Goal: Information Seeking & Learning: Learn about a topic

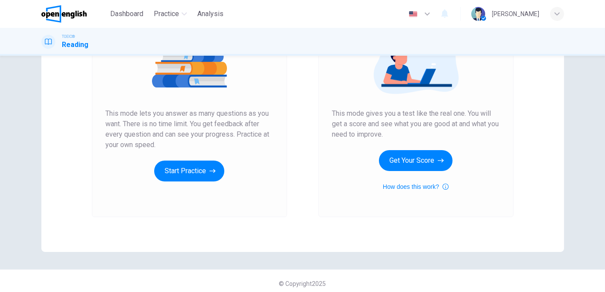
scroll to position [125, 0]
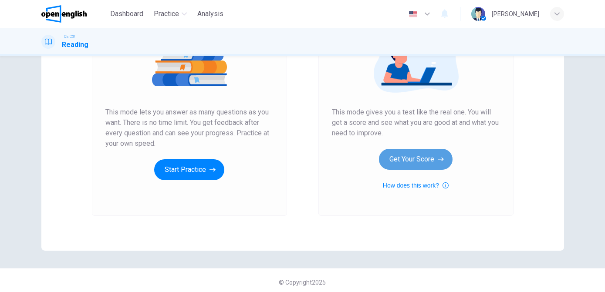
click at [395, 163] on button "Get Your Score" at bounding box center [416, 159] width 74 height 21
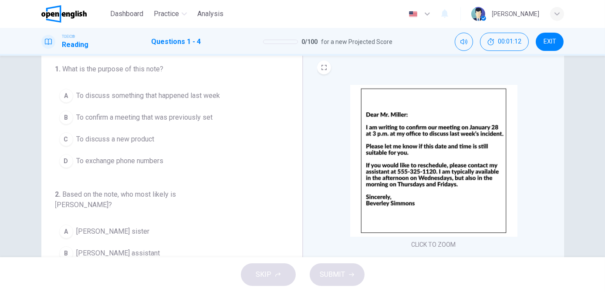
scroll to position [27, 0]
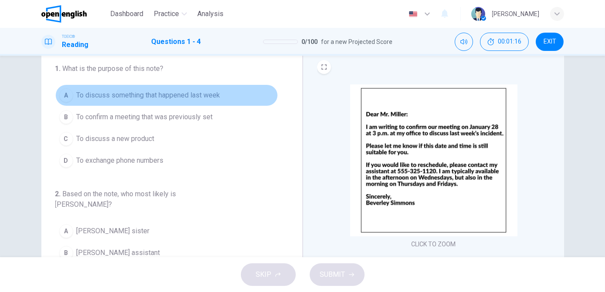
click at [176, 96] on span "To discuss something that happened last week" at bounding box center [149, 95] width 144 height 10
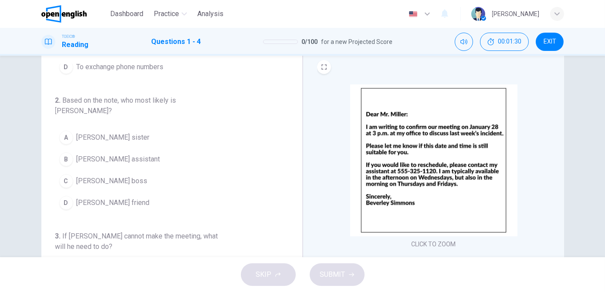
scroll to position [94, 0]
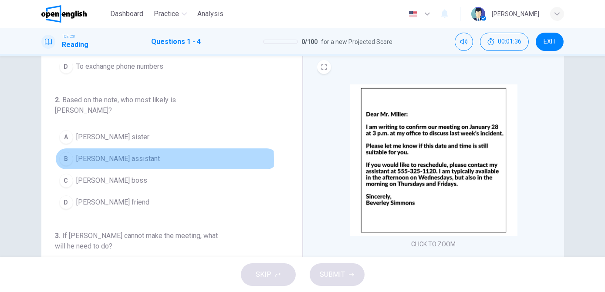
click at [95, 154] on span "[PERSON_NAME] assistant" at bounding box center [119, 159] width 84 height 10
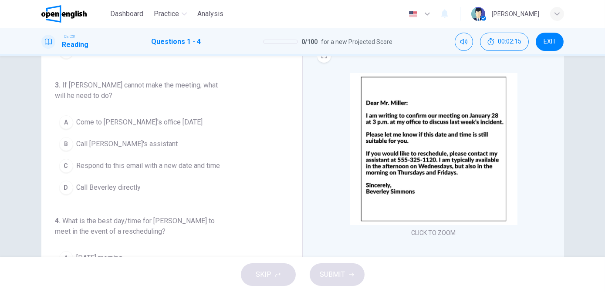
scroll to position [36, 0]
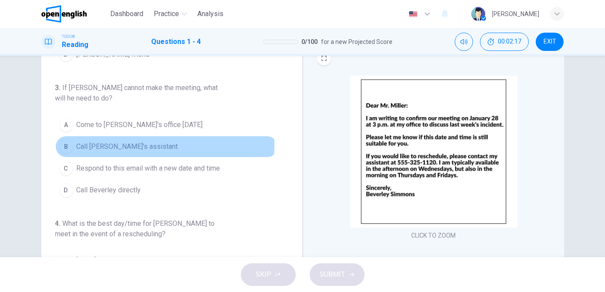
click at [137, 142] on span "Call [PERSON_NAME]'s assistant" at bounding box center [127, 147] width 101 height 10
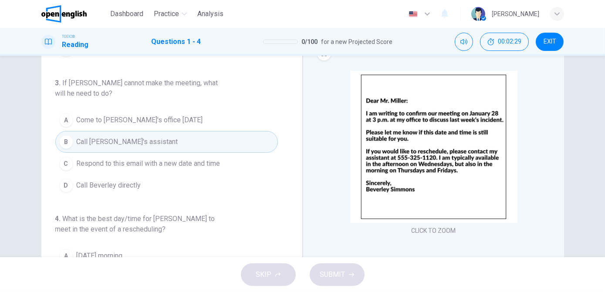
scroll to position [41, 0]
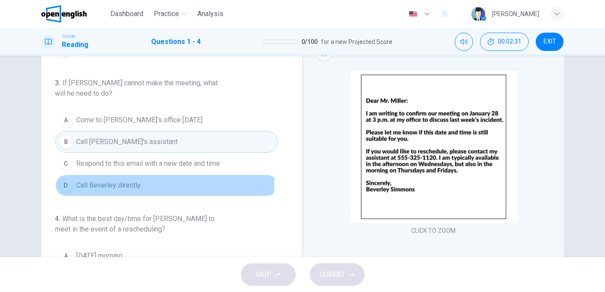
click at [136, 180] on span "Call Beverley directly" at bounding box center [109, 185] width 64 height 10
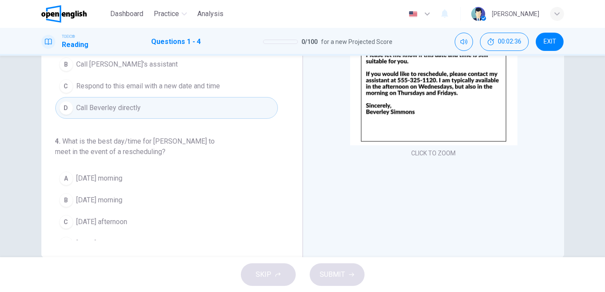
scroll to position [118, 0]
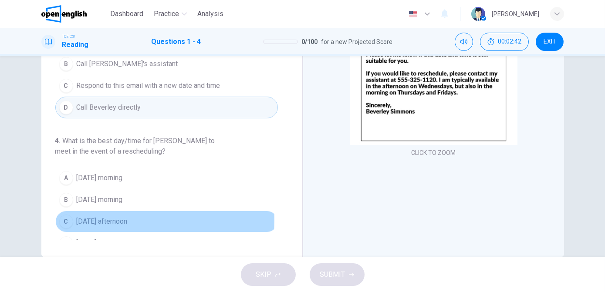
click at [118, 216] on span "[DATE] afternoon" at bounding box center [102, 221] width 51 height 10
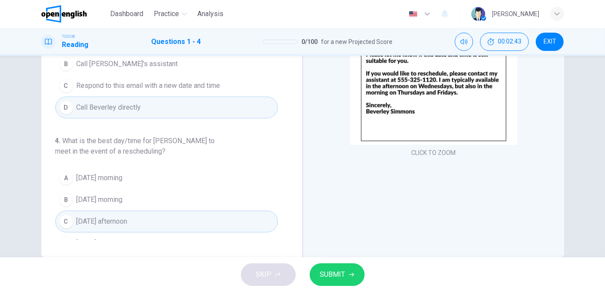
scroll to position [136, 0]
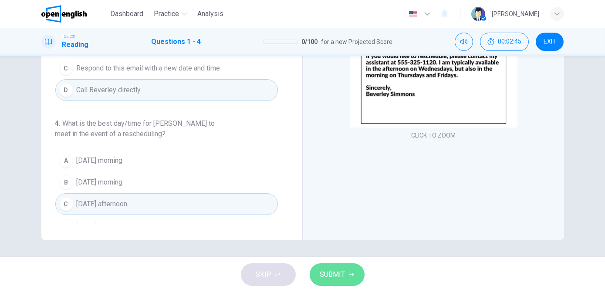
click at [330, 272] on span "SUBMIT" at bounding box center [332, 275] width 25 height 12
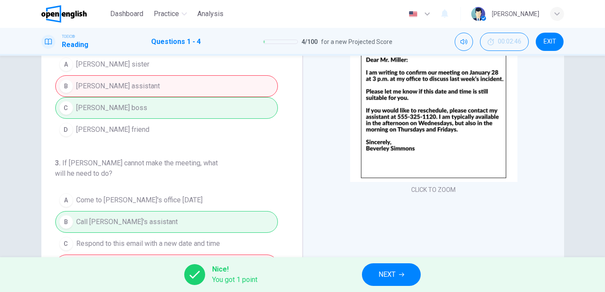
scroll to position [117, 0]
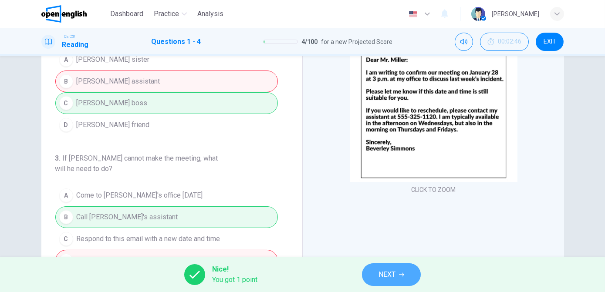
click at [377, 272] on button "NEXT" at bounding box center [391, 275] width 59 height 23
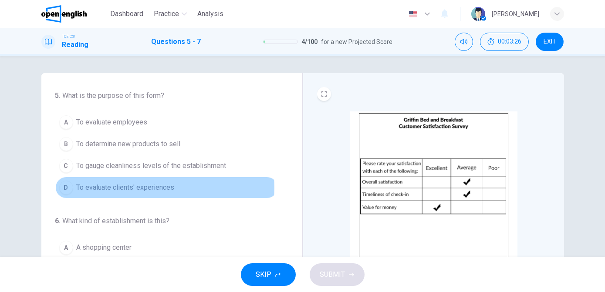
click at [162, 187] on span "To evaluate clients' experiences" at bounding box center [126, 188] width 98 height 10
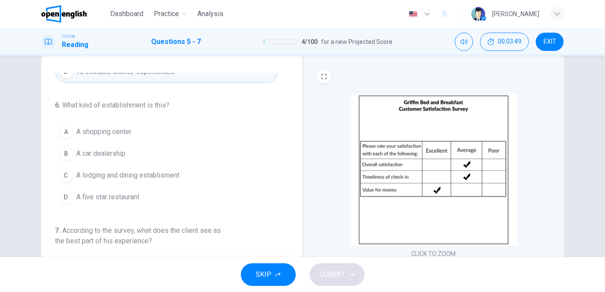
scroll to position [20, 0]
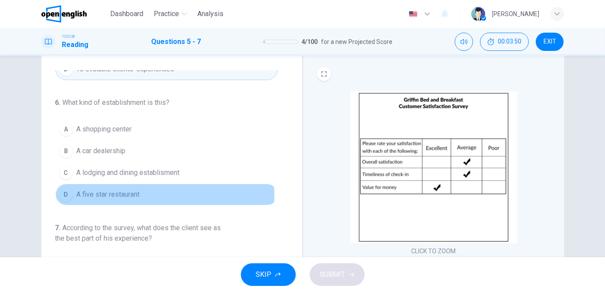
click at [125, 193] on span "A five star restaurant" at bounding box center [108, 194] width 63 height 10
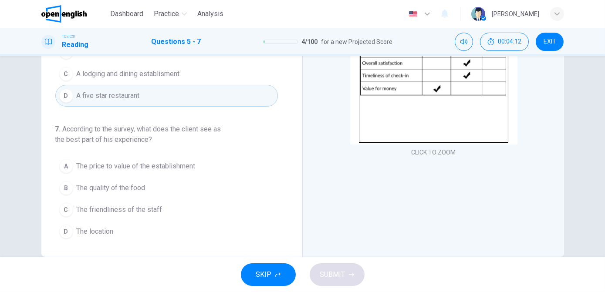
scroll to position [120, 0]
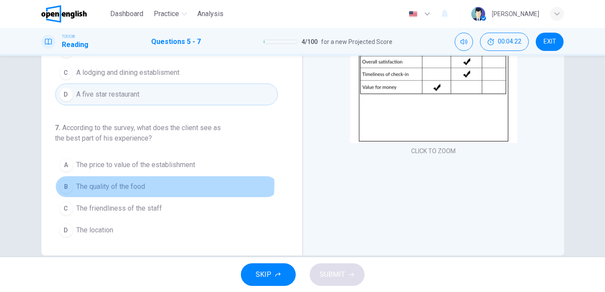
click at [128, 182] on span "The quality of the food" at bounding box center [111, 187] width 69 height 10
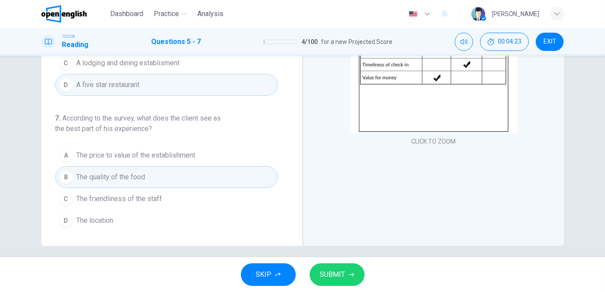
scroll to position [136, 0]
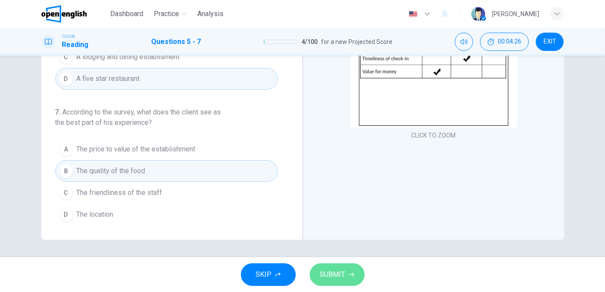
click at [342, 274] on span "SUBMIT" at bounding box center [332, 275] width 25 height 12
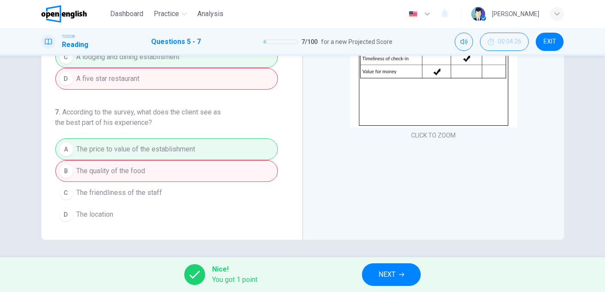
click at [392, 278] on span "NEXT" at bounding box center [387, 275] width 17 height 12
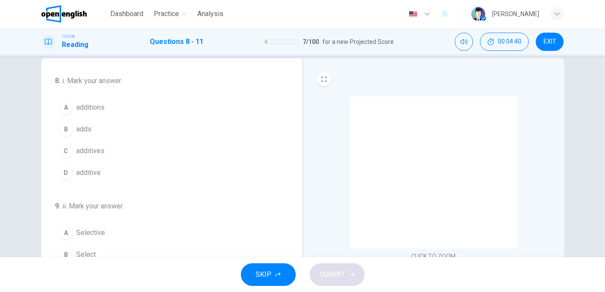
scroll to position [17, 0]
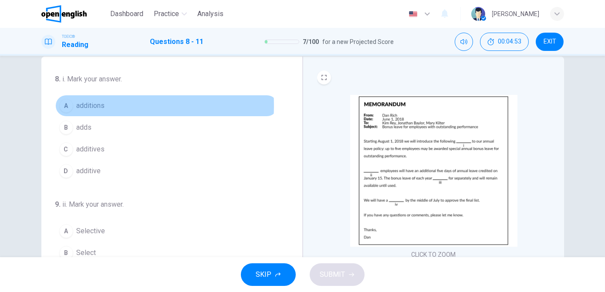
click at [91, 105] on span "additions" at bounding box center [91, 106] width 28 height 10
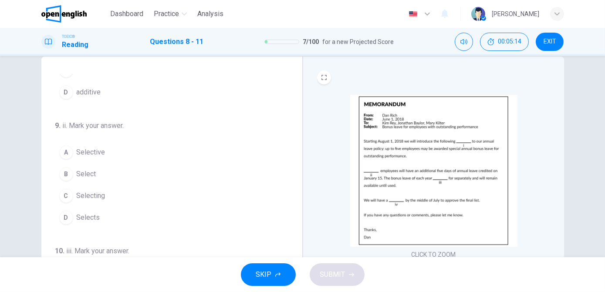
scroll to position [80, 0]
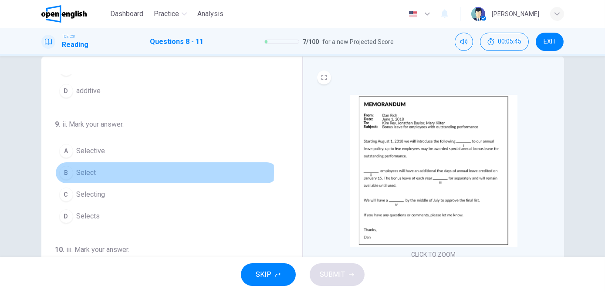
click at [71, 170] on button "B Select" at bounding box center [166, 173] width 223 height 22
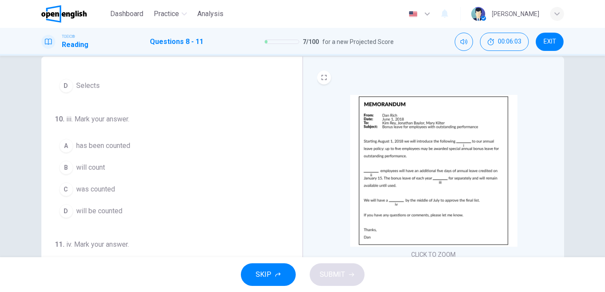
scroll to position [213, 0]
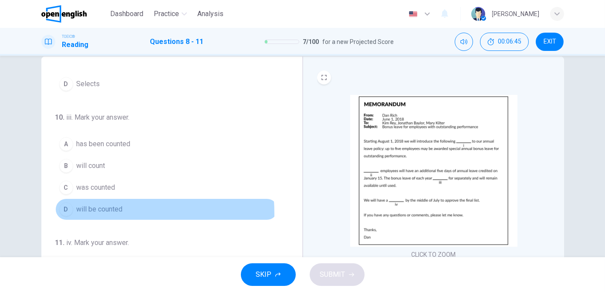
click at [78, 211] on span "will be counted" at bounding box center [100, 209] width 46 height 10
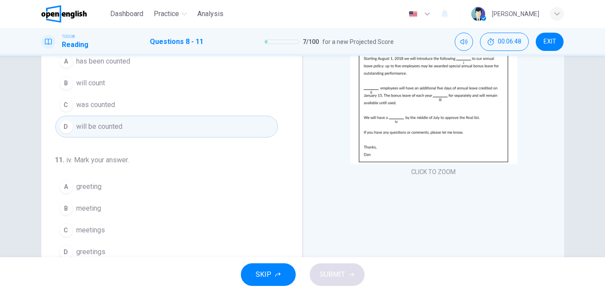
scroll to position [100, 0]
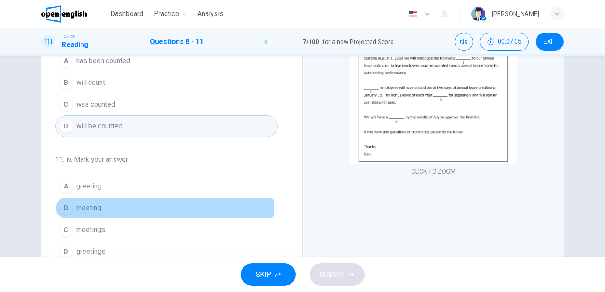
click at [79, 205] on span "meeting" at bounding box center [89, 208] width 25 height 10
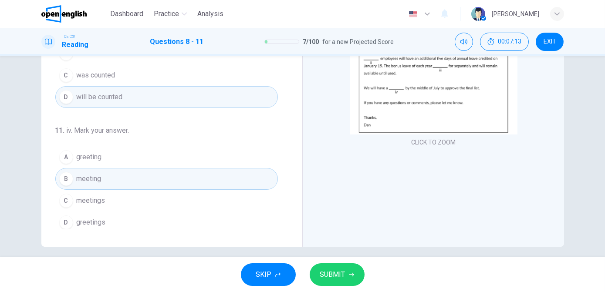
scroll to position [136, 0]
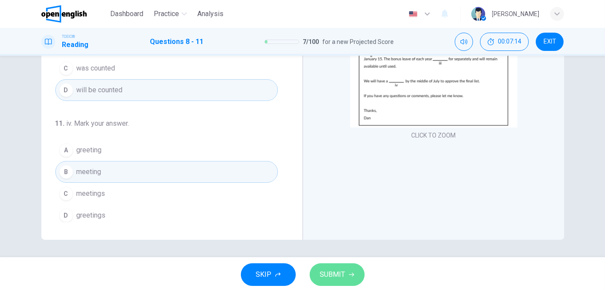
click at [345, 274] on button "SUBMIT" at bounding box center [337, 275] width 55 height 23
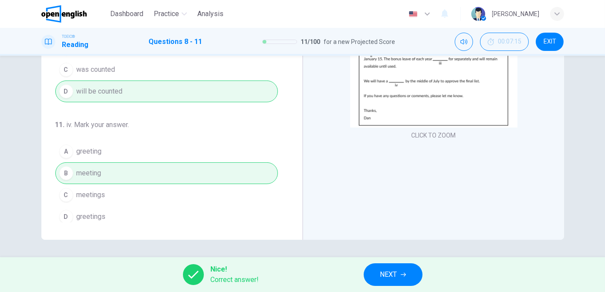
scroll to position [212, 0]
click at [388, 272] on span "NEXT" at bounding box center [388, 275] width 17 height 12
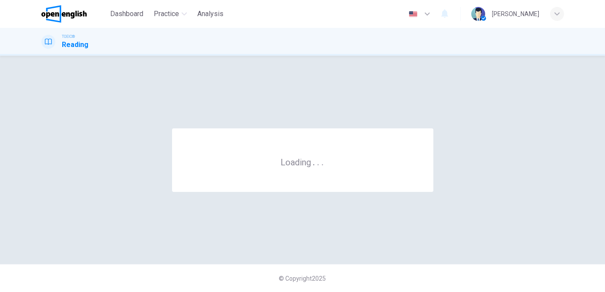
scroll to position [0, 0]
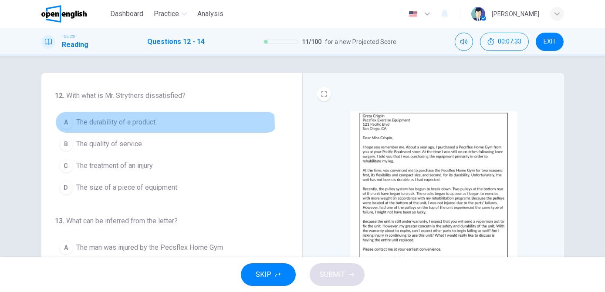
click at [150, 127] on span "The durability of a product" at bounding box center [116, 122] width 79 height 10
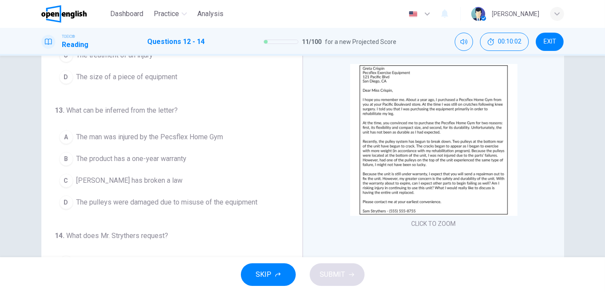
scroll to position [64, 0]
click at [161, 157] on span "The product has a one-year warranty" at bounding box center [132, 158] width 110 height 10
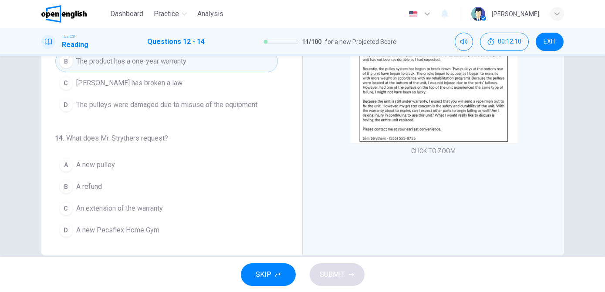
scroll to position [120, 0]
click at [151, 208] on span "An extension of the warranty" at bounding box center [120, 209] width 87 height 10
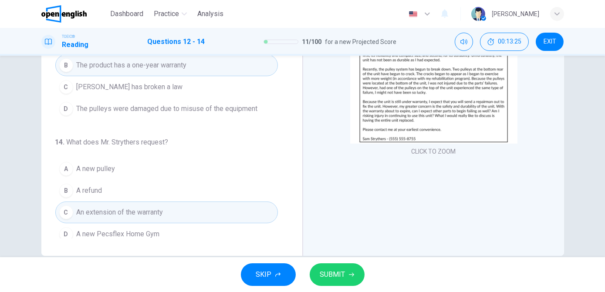
scroll to position [88, 0]
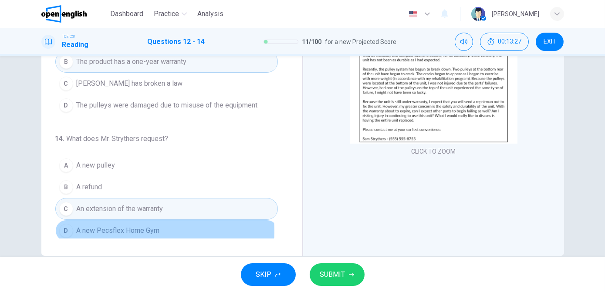
click at [130, 228] on span "A new Pecsflex Home Gym" at bounding box center [118, 231] width 83 height 10
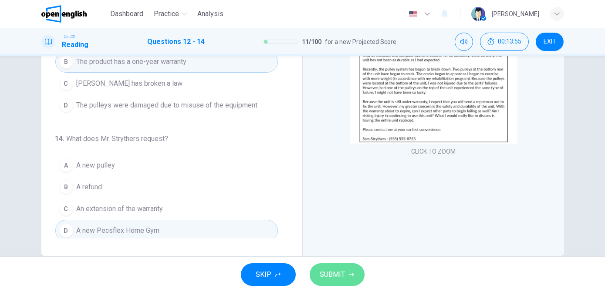
click at [335, 272] on span "SUBMIT" at bounding box center [332, 275] width 25 height 12
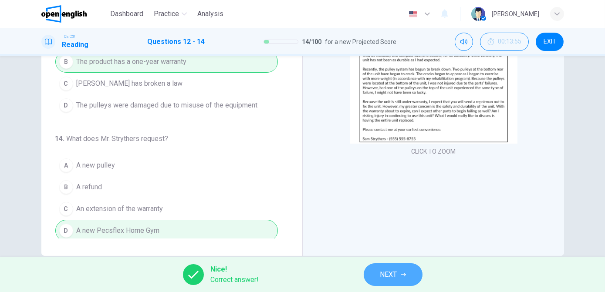
click at [382, 278] on span "NEXT" at bounding box center [388, 275] width 17 height 12
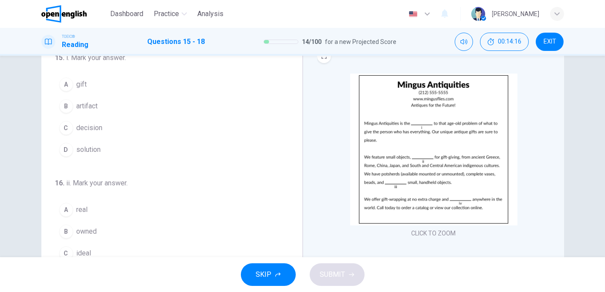
scroll to position [39, 0]
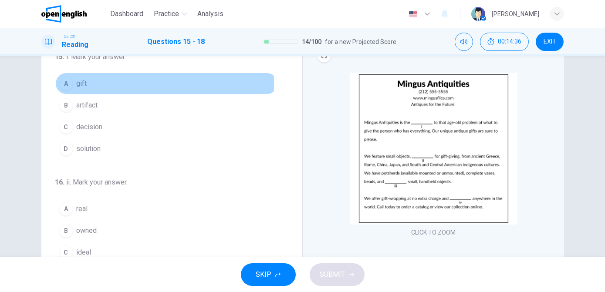
click at [77, 83] on span "gift" at bounding box center [82, 83] width 10 height 10
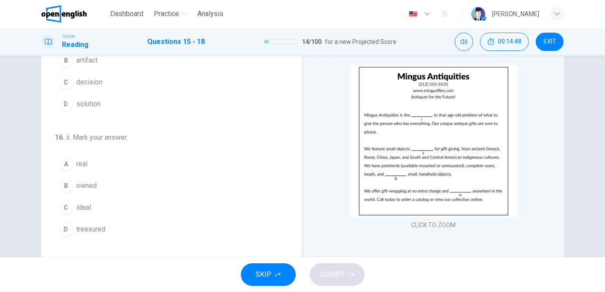
scroll to position [37, 0]
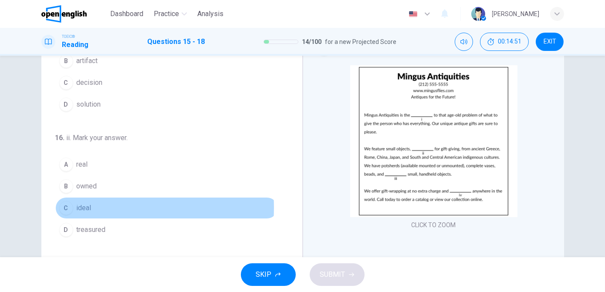
click at [85, 206] on span "ideal" at bounding box center [84, 208] width 15 height 10
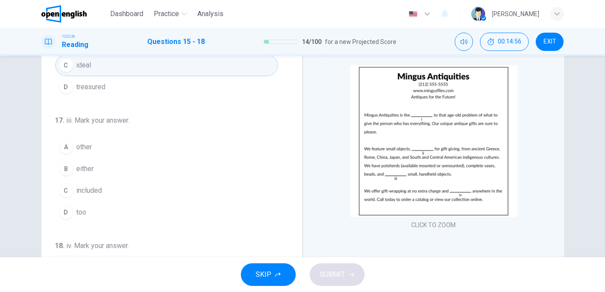
scroll to position [179, 0]
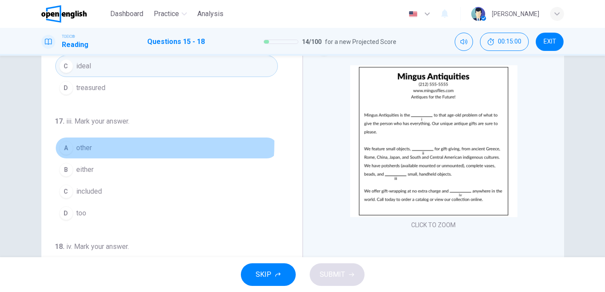
click at [91, 141] on button "A other" at bounding box center [166, 148] width 223 height 22
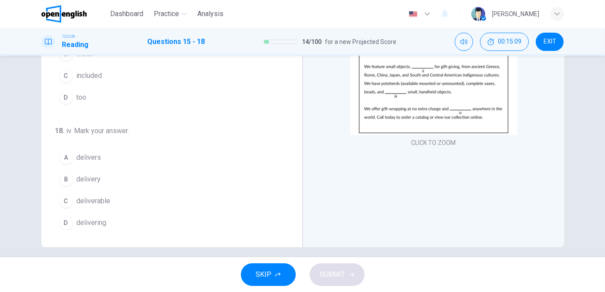
scroll to position [128, 0]
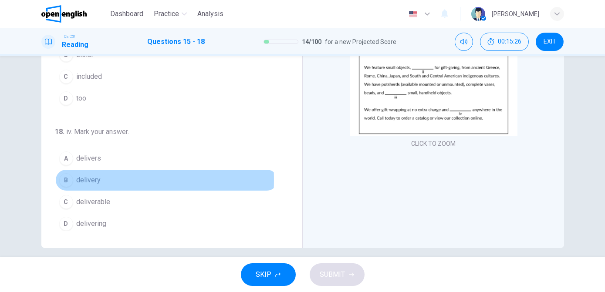
click at [79, 177] on span "delivery" at bounding box center [89, 180] width 24 height 10
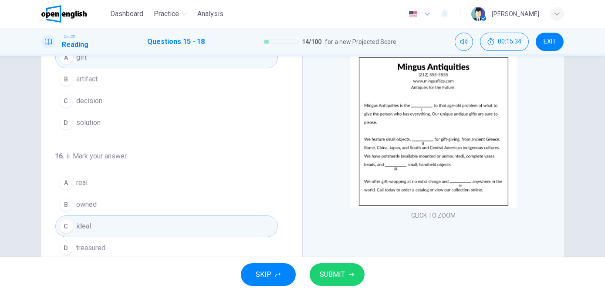
scroll to position [9, 0]
click at [330, 274] on span "SUBMIT" at bounding box center [332, 275] width 25 height 12
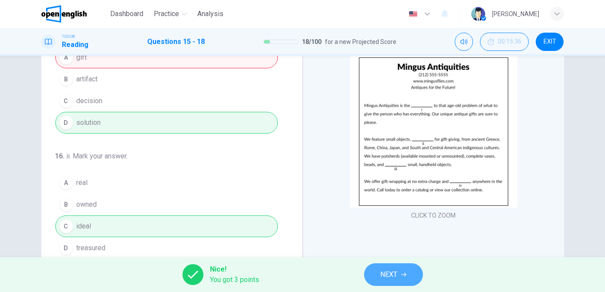
click at [396, 276] on span "NEXT" at bounding box center [389, 275] width 17 height 12
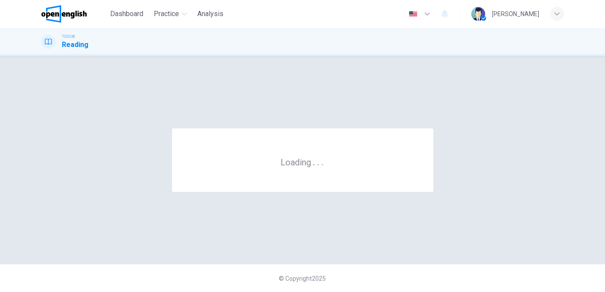
scroll to position [0, 0]
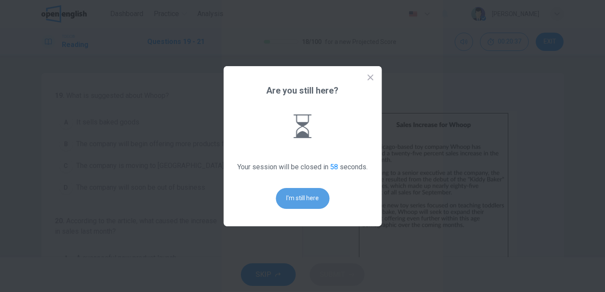
click at [304, 201] on button "I'm still here" at bounding box center [303, 198] width 54 height 21
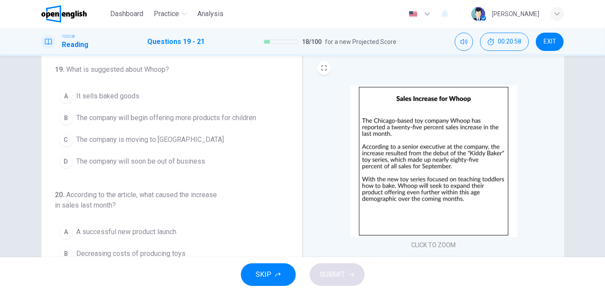
scroll to position [25, 0]
click at [211, 118] on span "The company will begin offering more products for children" at bounding box center [167, 119] width 180 height 10
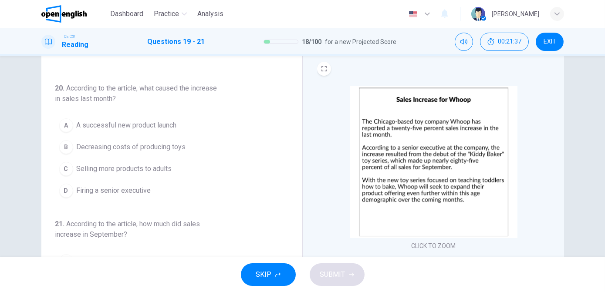
scroll to position [108, 0]
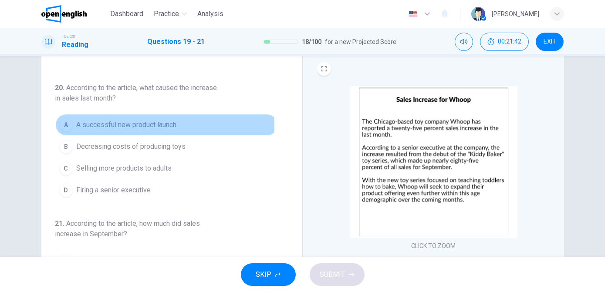
click at [120, 125] on span "A successful new product launch" at bounding box center [127, 125] width 100 height 10
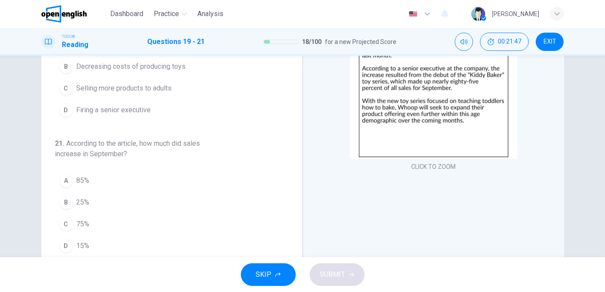
scroll to position [105, 0]
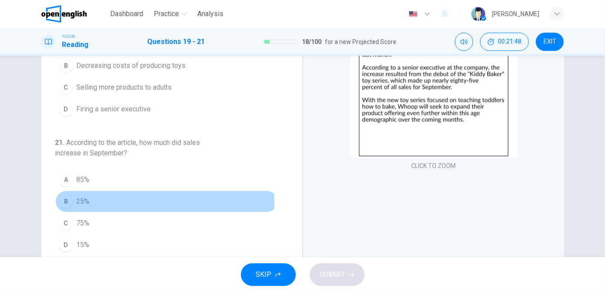
click at [91, 202] on button "B 25%" at bounding box center [166, 202] width 223 height 22
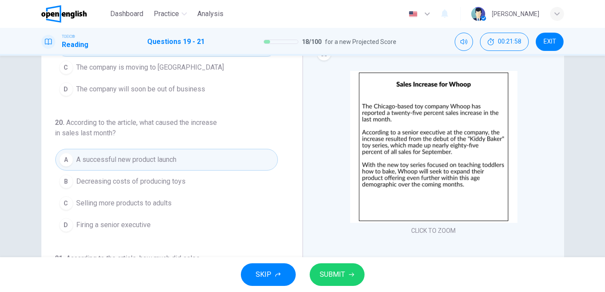
scroll to position [41, 0]
click at [328, 272] on span "SUBMIT" at bounding box center [332, 275] width 25 height 12
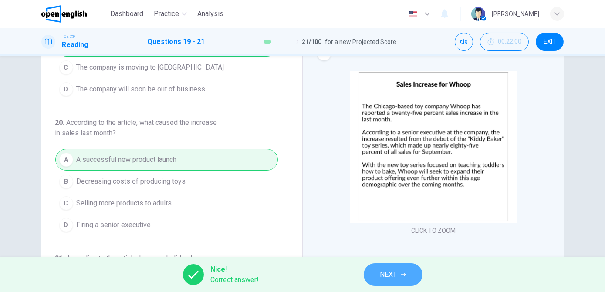
click at [394, 274] on span "NEXT" at bounding box center [388, 275] width 17 height 12
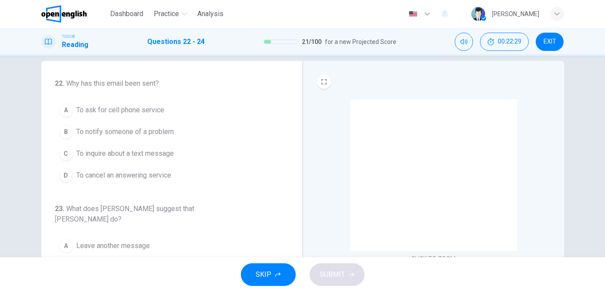
scroll to position [13, 0]
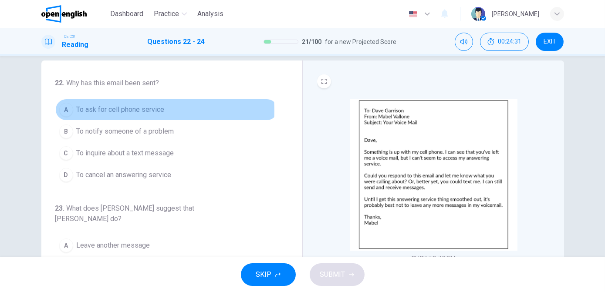
click at [122, 111] on span "To ask for cell phone service" at bounding box center [121, 110] width 88 height 10
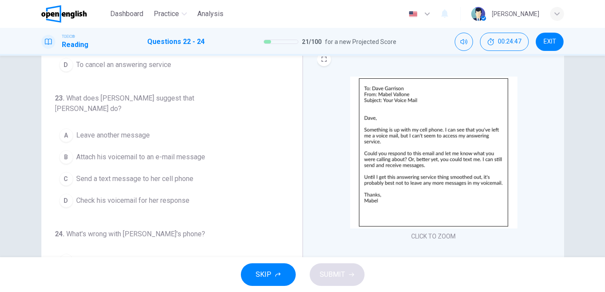
scroll to position [36, 0]
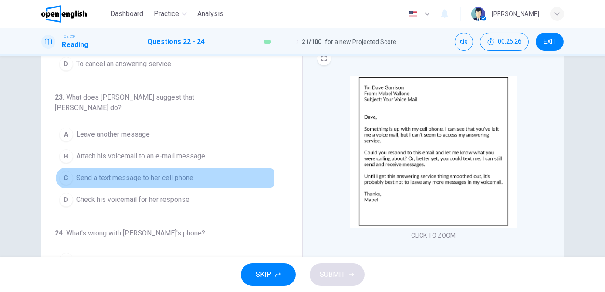
click at [151, 173] on span "Send a text message to her cell phone" at bounding box center [135, 178] width 117 height 10
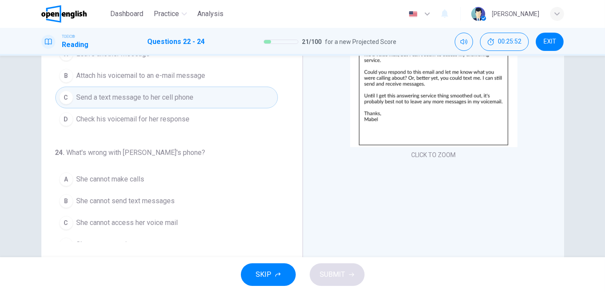
scroll to position [117, 0]
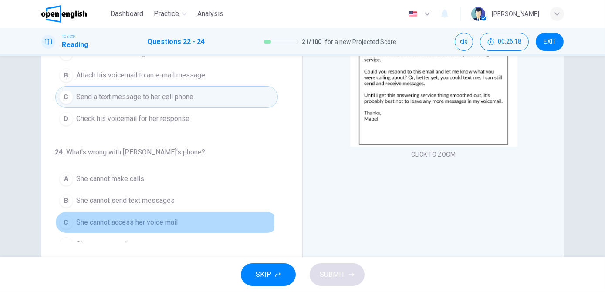
click at [159, 217] on span "She cannot access her voice mail" at bounding box center [127, 222] width 101 height 10
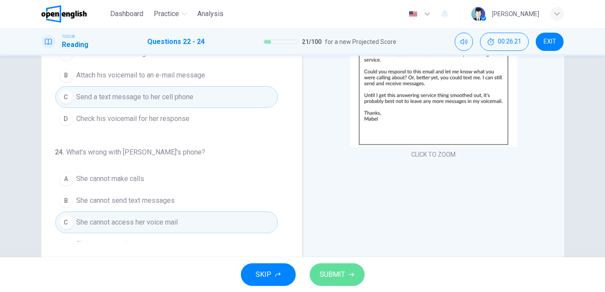
click at [335, 272] on span "SUBMIT" at bounding box center [332, 275] width 25 height 12
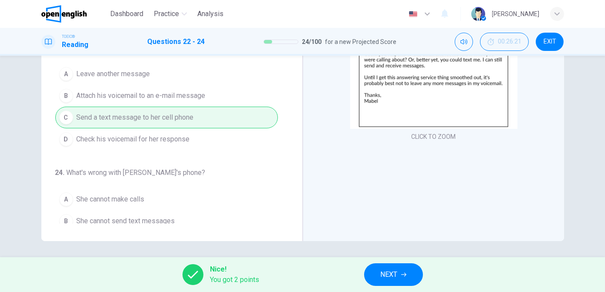
scroll to position [88, 0]
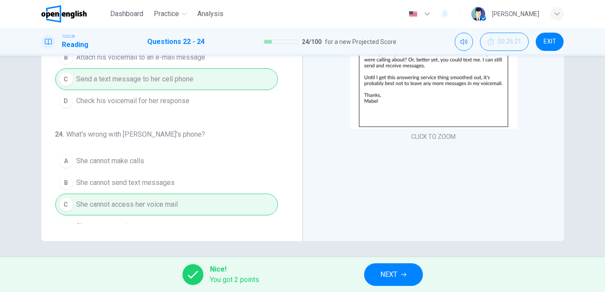
click at [385, 276] on span "NEXT" at bounding box center [389, 275] width 17 height 12
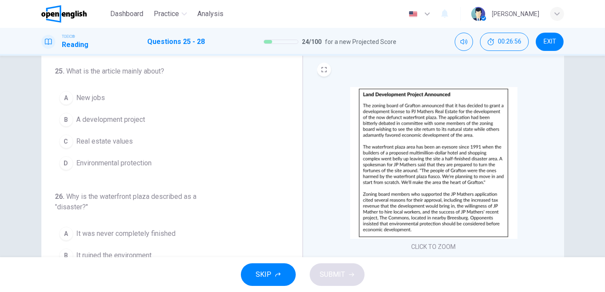
scroll to position [25, 0]
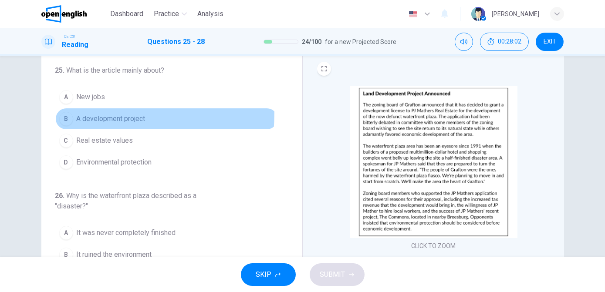
click at [93, 113] on button "B A development project" at bounding box center [166, 119] width 223 height 22
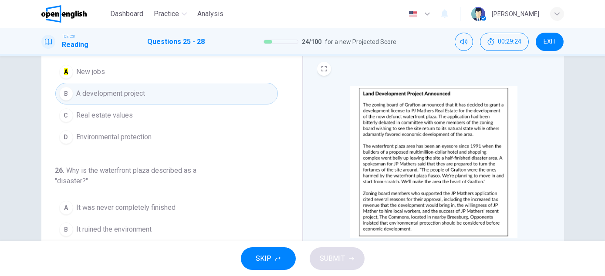
scroll to position [26, 0]
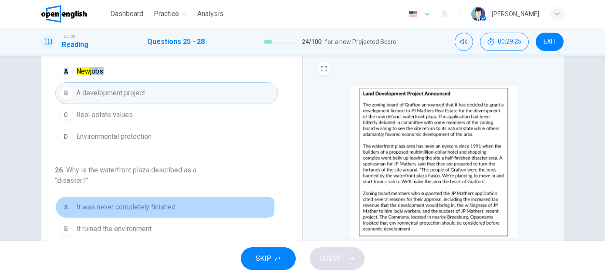
click at [138, 206] on span "It was never completely finished" at bounding box center [126, 207] width 99 height 10
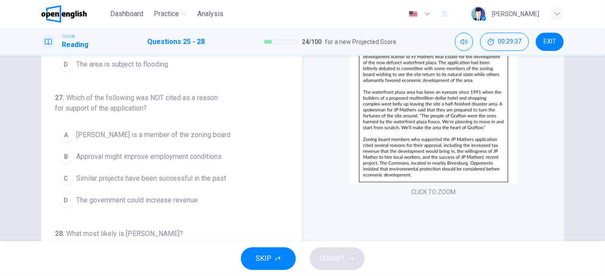
scroll to position [180, 0]
click at [179, 131] on span "JP Mathers is a member of the zoning board" at bounding box center [154, 135] width 154 height 10
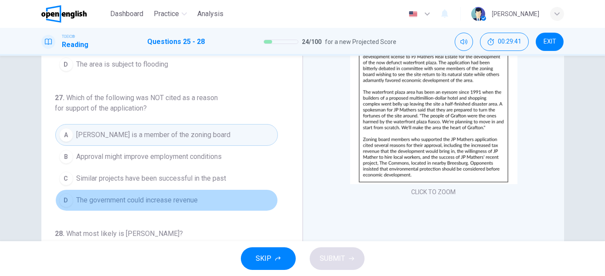
click at [248, 200] on button "D The government could increase revenue" at bounding box center [166, 200] width 223 height 22
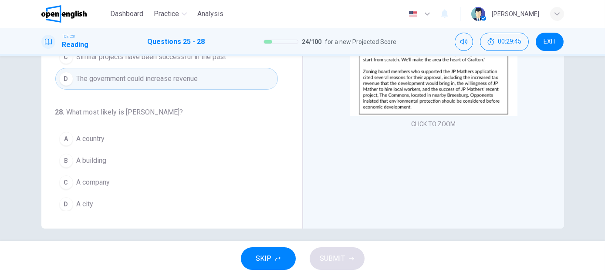
scroll to position [147, 0]
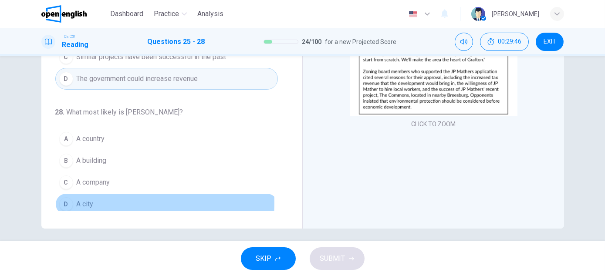
click at [94, 199] on button "D A city" at bounding box center [166, 204] width 223 height 22
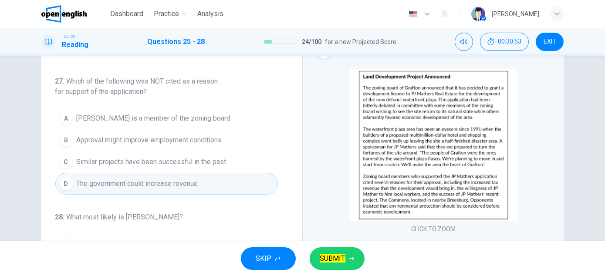
scroll to position [41, 0]
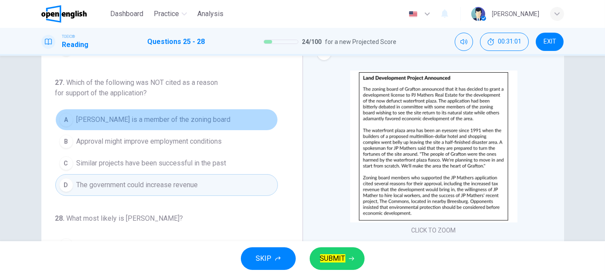
click at [189, 118] on span "JP Mathers is a member of the zoning board" at bounding box center [154, 120] width 154 height 10
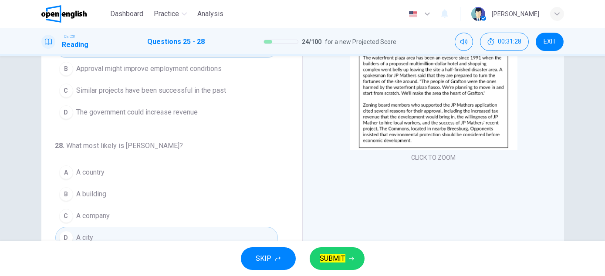
scroll to position [114, 0]
click at [330, 260] on msreadoutspan "SUBMIT" at bounding box center [332, 258] width 25 height 8
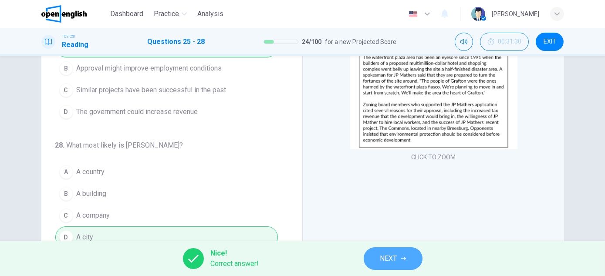
click at [389, 263] on span "NEXT" at bounding box center [388, 259] width 17 height 12
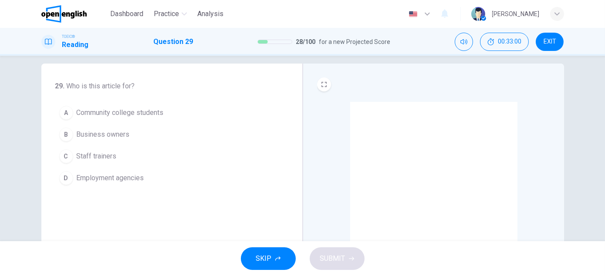
scroll to position [9, 0]
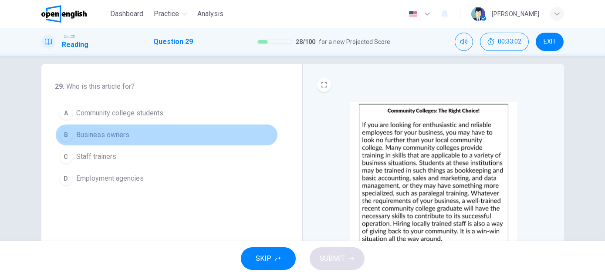
click at [121, 134] on span "Business owners" at bounding box center [103, 135] width 53 height 10
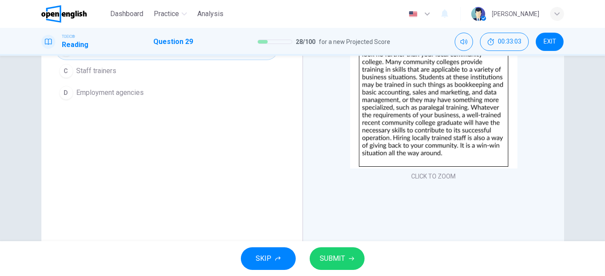
scroll to position [99, 0]
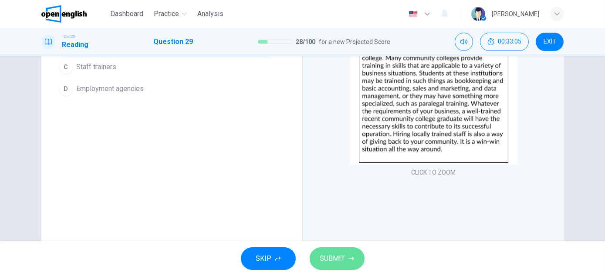
click at [333, 257] on span "SUBMIT" at bounding box center [332, 259] width 25 height 12
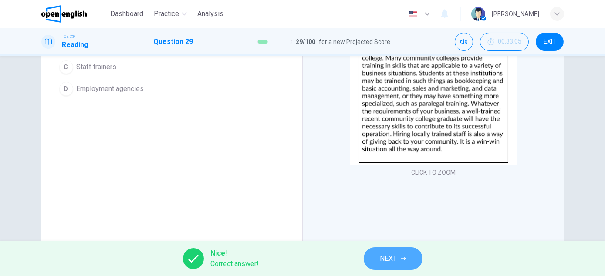
click at [380, 259] on span "NEXT" at bounding box center [388, 259] width 17 height 12
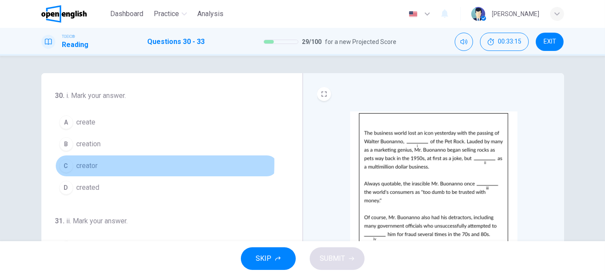
click at [91, 163] on span "creator" at bounding box center [87, 166] width 21 height 10
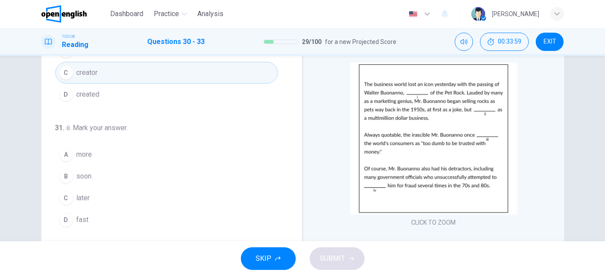
scroll to position [45, 0]
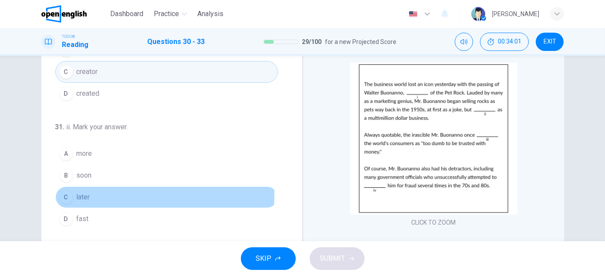
click at [83, 193] on span "later" at bounding box center [84, 197] width 14 height 10
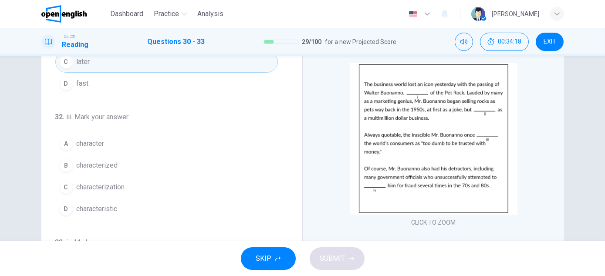
scroll to position [182, 0]
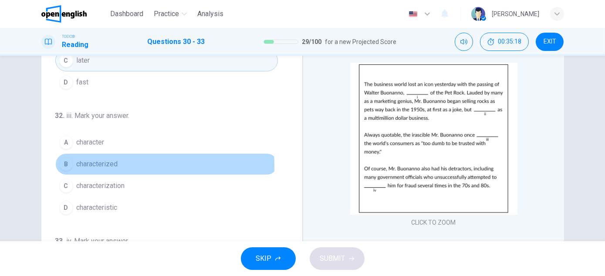
click at [118, 163] on button "B characterized" at bounding box center [166, 164] width 223 height 22
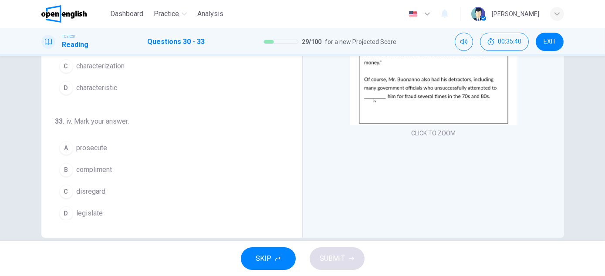
scroll to position [138, 0]
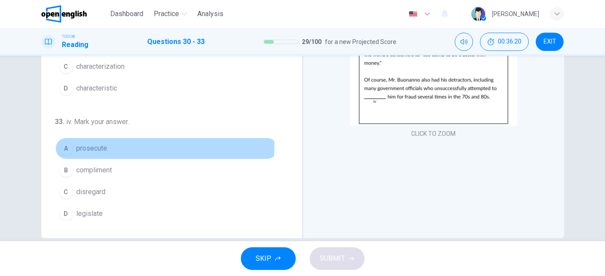
click at [92, 143] on span "prosecute" at bounding box center [92, 148] width 31 height 10
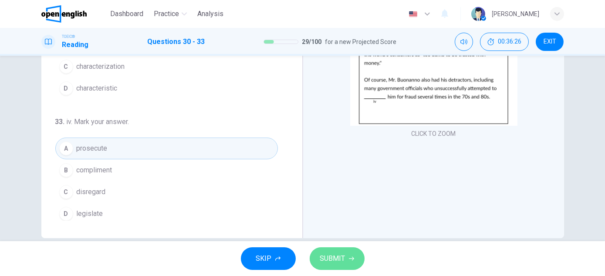
click at [336, 259] on span "SUBMIT" at bounding box center [332, 259] width 25 height 12
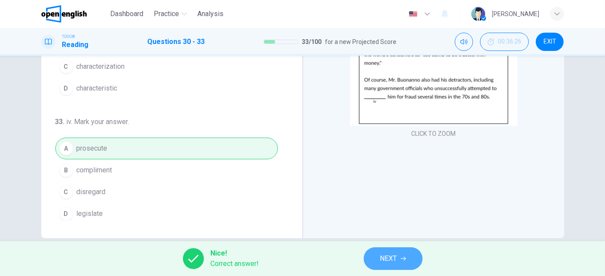
click at [399, 257] on button "NEXT" at bounding box center [393, 258] width 59 height 23
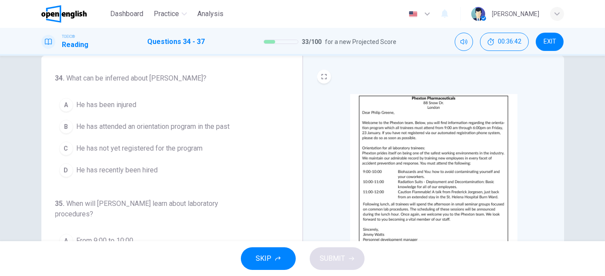
scroll to position [17, 0]
click at [149, 173] on span "He has recently been hired" at bounding box center [117, 170] width 81 height 10
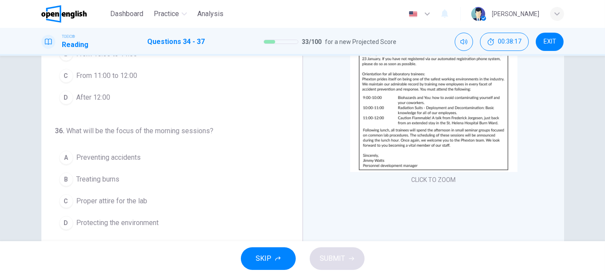
scroll to position [92, 0]
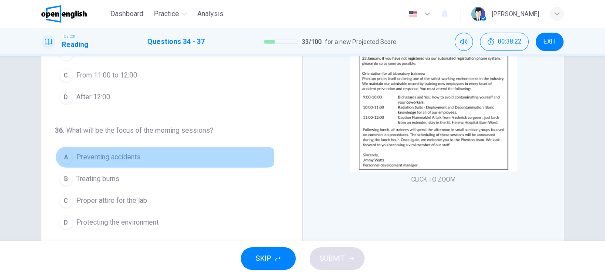
click at [106, 154] on span "Preventing accidents" at bounding box center [109, 157] width 64 height 10
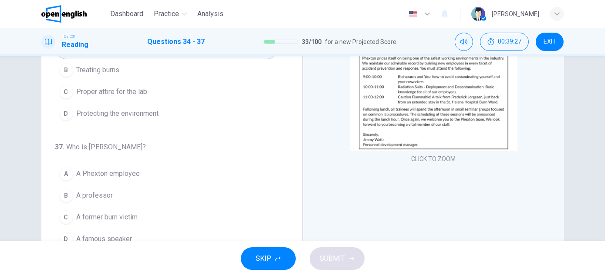
scroll to position [114, 0]
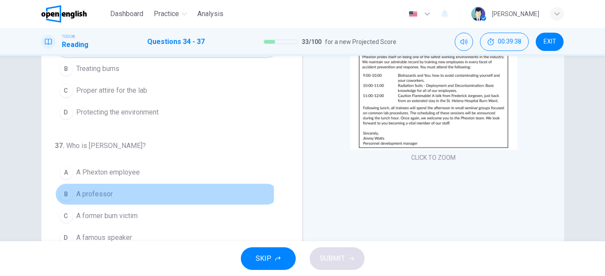
click at [89, 192] on span "A professor" at bounding box center [95, 194] width 37 height 10
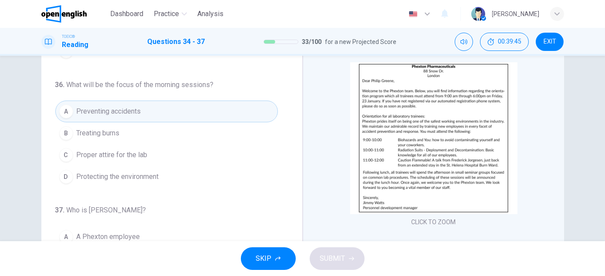
scroll to position [49, 0]
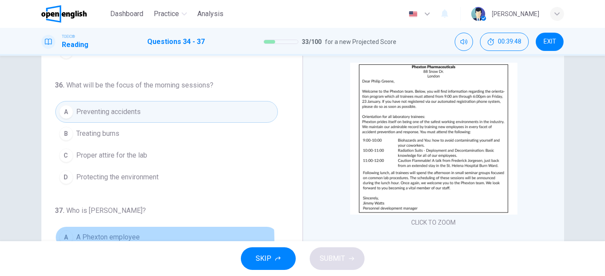
click at [130, 235] on span "A Phexton employee" at bounding box center [109, 237] width 64 height 10
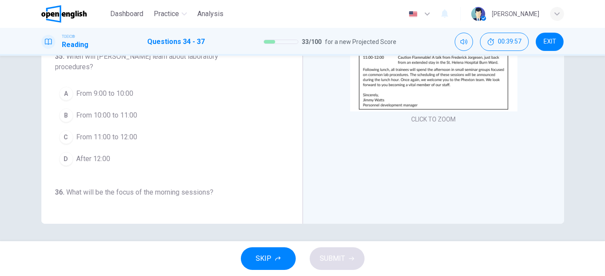
scroll to position [10, 0]
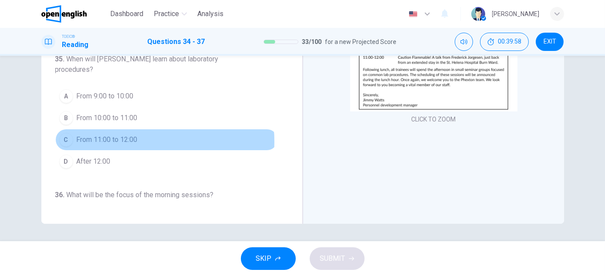
click at [128, 140] on span "From 11:00 to 12:00" at bounding box center [107, 140] width 61 height 10
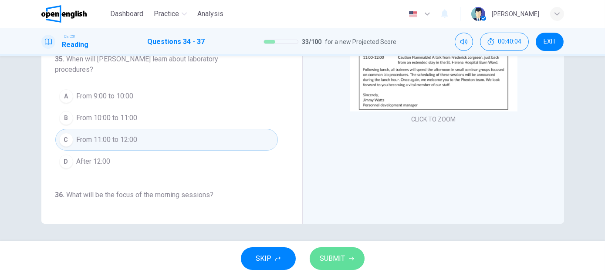
click at [327, 261] on span "SUBMIT" at bounding box center [332, 259] width 25 height 12
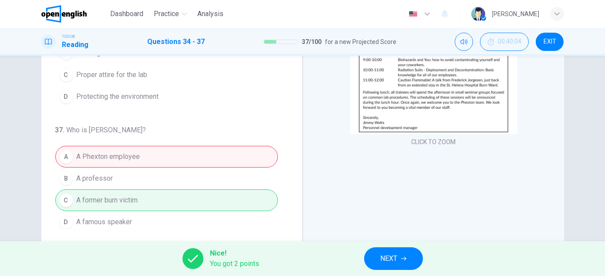
scroll to position [131, 0]
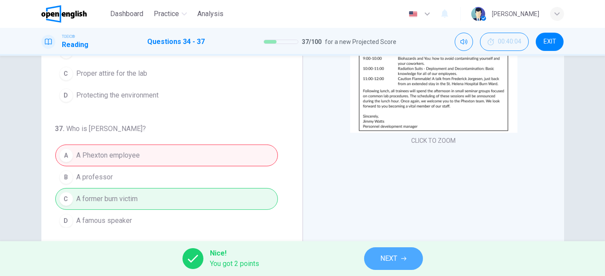
click at [390, 259] on span "NEXT" at bounding box center [389, 259] width 17 height 12
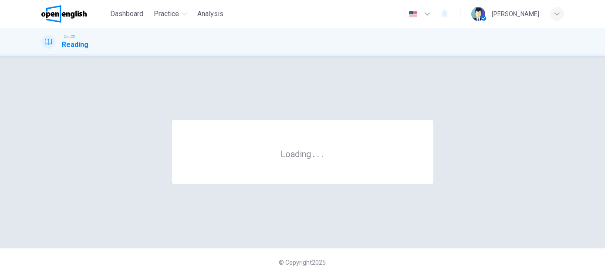
scroll to position [0, 0]
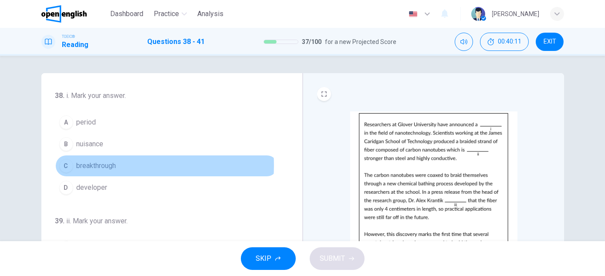
click at [117, 165] on button "C breakthrough" at bounding box center [166, 166] width 223 height 22
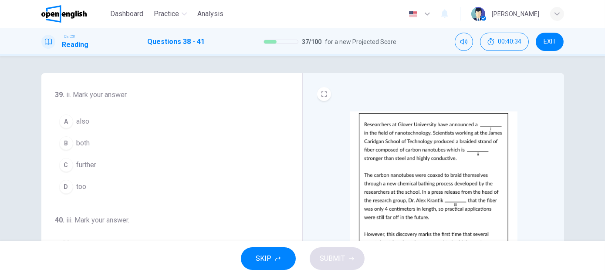
scroll to position [126, 0]
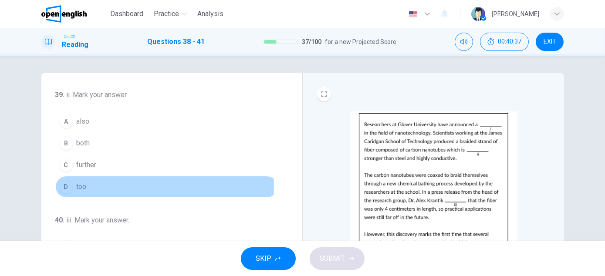
click at [78, 183] on span "too" at bounding box center [82, 187] width 10 height 10
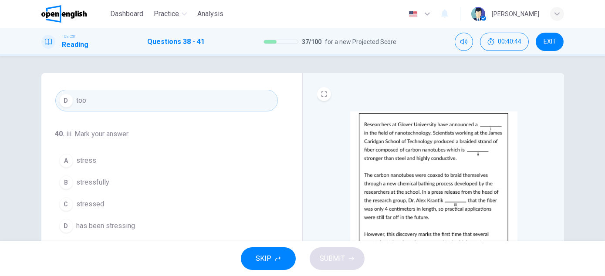
scroll to position [212, 0]
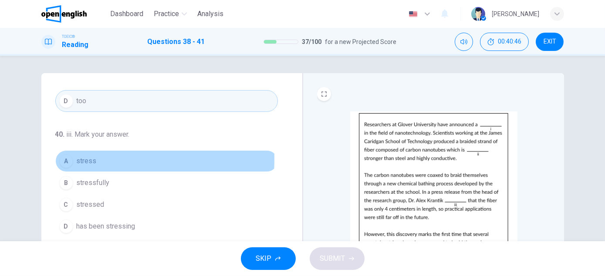
click at [77, 157] on span "stress" at bounding box center [87, 161] width 20 height 10
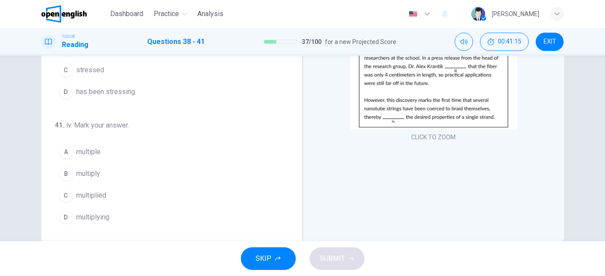
scroll to position [134, 0]
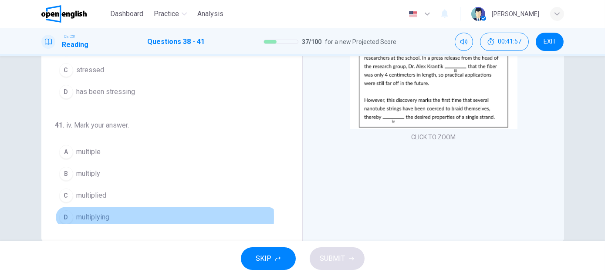
click at [93, 213] on span "multiplying" at bounding box center [93, 217] width 33 height 10
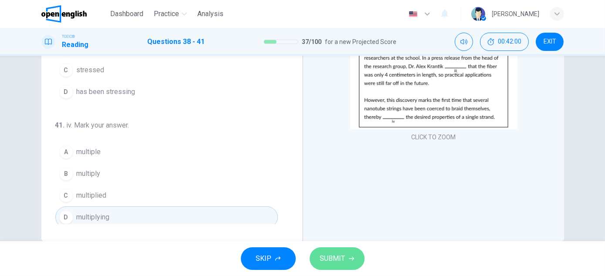
click at [331, 259] on span "SUBMIT" at bounding box center [332, 259] width 25 height 12
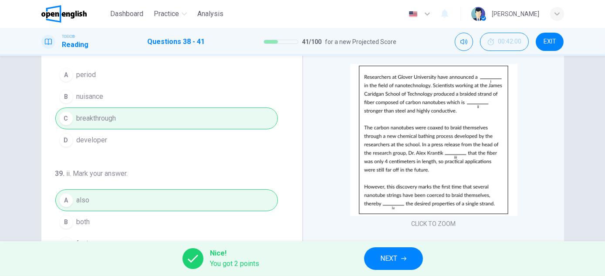
scroll to position [152, 0]
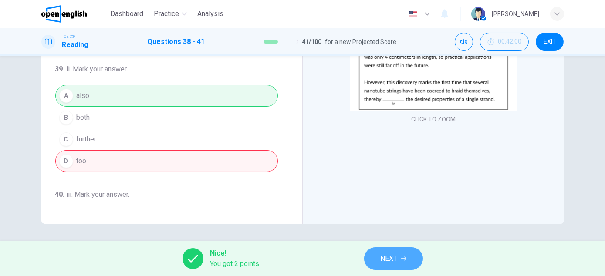
click at [387, 259] on span "NEXT" at bounding box center [389, 259] width 17 height 12
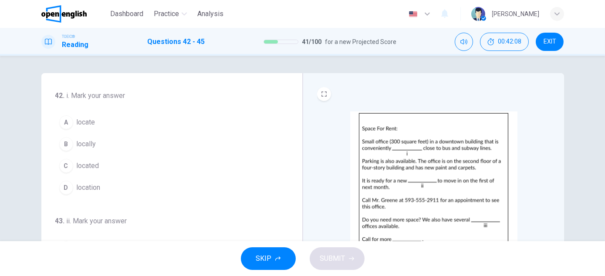
scroll to position [0, 0]
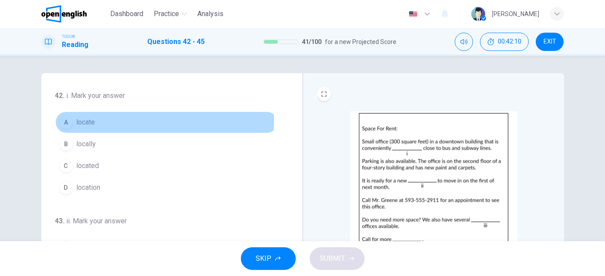
click at [88, 121] on span "locate" at bounding box center [86, 122] width 19 height 10
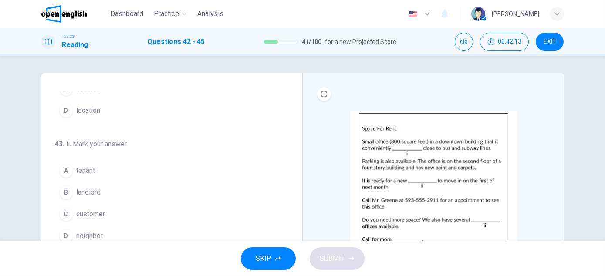
scroll to position [78, 0]
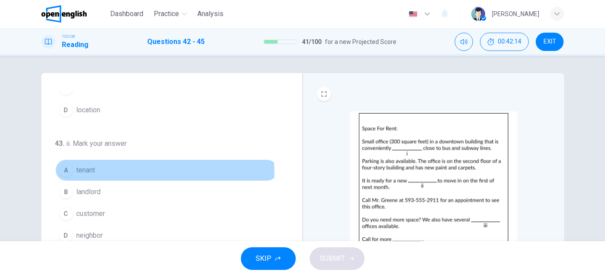
click at [89, 172] on span "tenant" at bounding box center [86, 170] width 19 height 10
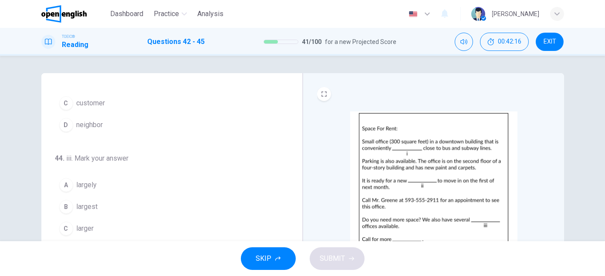
scroll to position [213, 0]
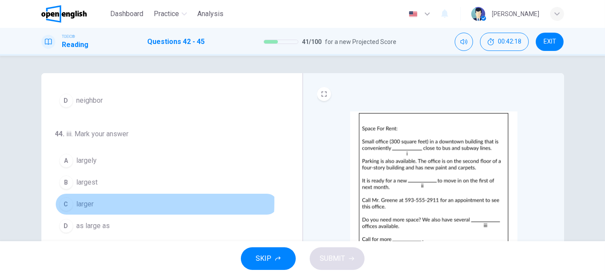
click at [85, 200] on span "larger" at bounding box center [85, 204] width 17 height 10
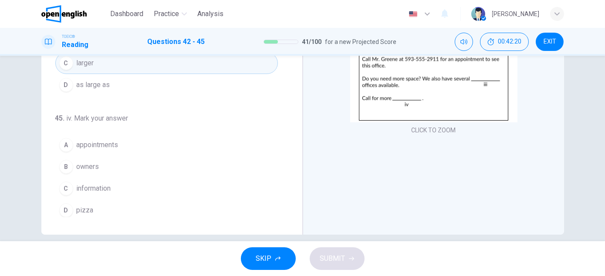
scroll to position [152, 0]
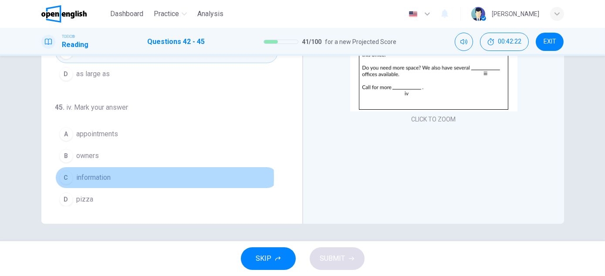
click at [112, 174] on button "C information" at bounding box center [166, 178] width 223 height 22
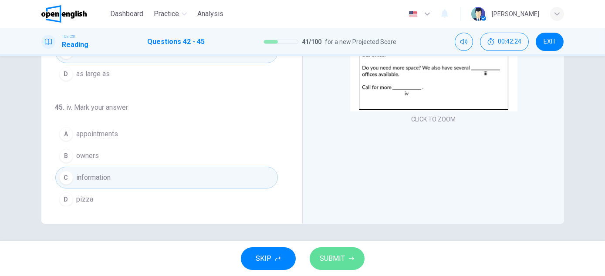
click at [334, 254] on span "SUBMIT" at bounding box center [332, 259] width 25 height 12
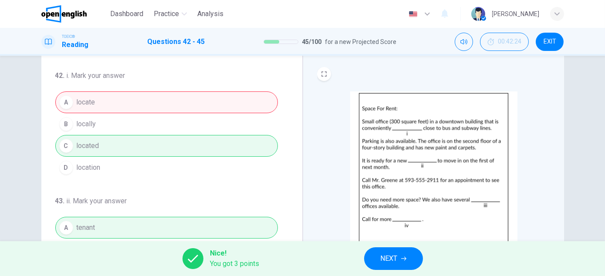
scroll to position [20, 0]
click at [381, 257] on span "NEXT" at bounding box center [389, 259] width 17 height 12
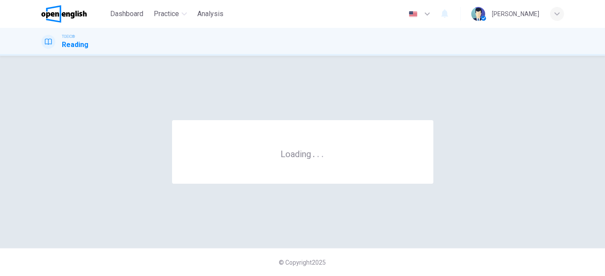
scroll to position [0, 0]
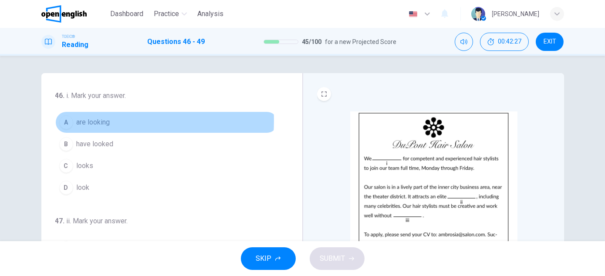
click at [85, 121] on span "are looking" at bounding box center [94, 122] width 34 height 10
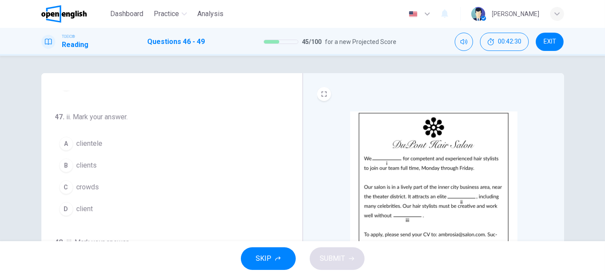
scroll to position [105, 0]
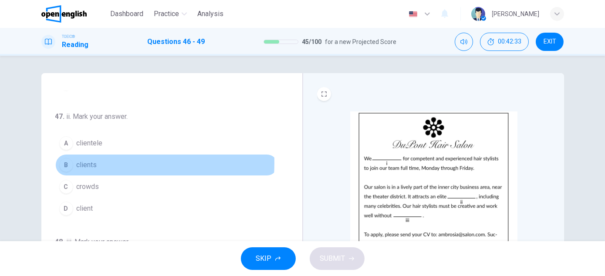
click at [84, 162] on span "clients" at bounding box center [87, 165] width 20 height 10
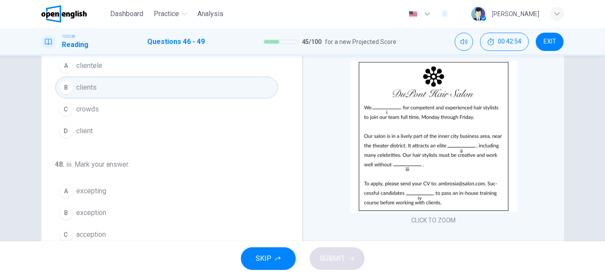
scroll to position [51, 0]
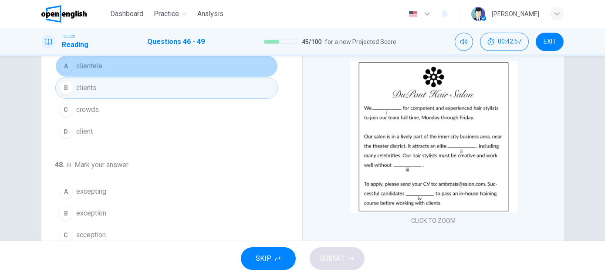
click at [189, 66] on button "A clientele" at bounding box center [166, 66] width 223 height 22
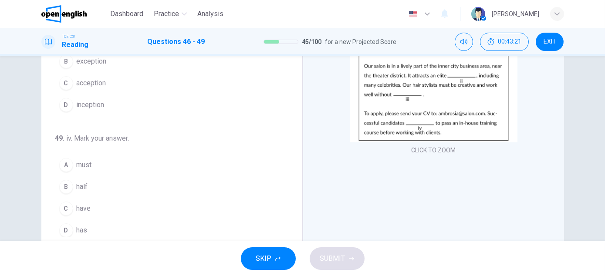
scroll to position [122, 0]
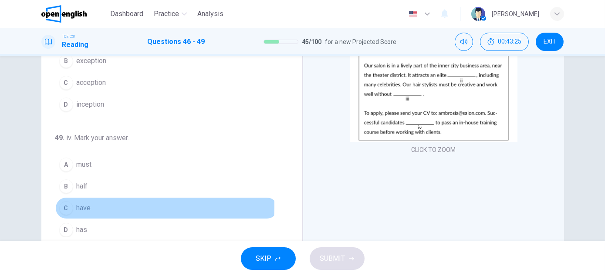
click at [96, 203] on button "C have" at bounding box center [166, 208] width 223 height 22
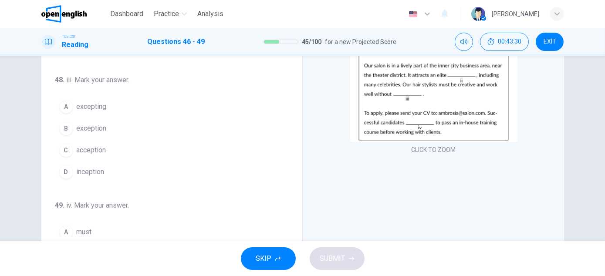
scroll to position [144, 0]
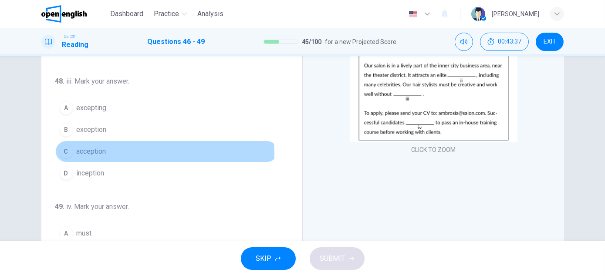
click at [90, 151] on span "acception" at bounding box center [92, 151] width 30 height 10
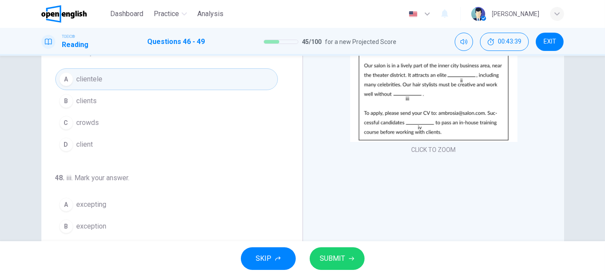
scroll to position [35, 0]
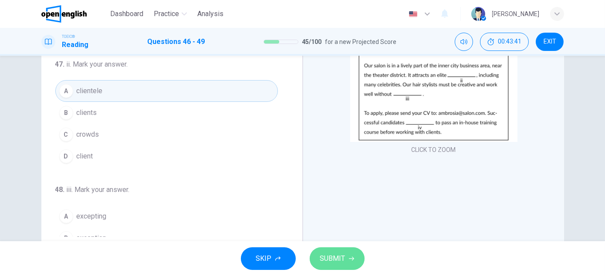
click at [329, 259] on span "SUBMIT" at bounding box center [332, 259] width 25 height 12
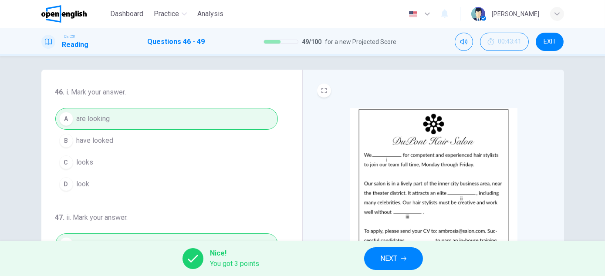
scroll to position [0, 0]
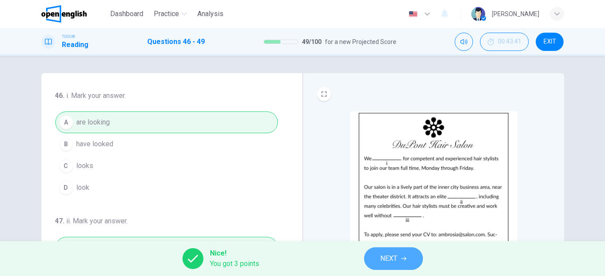
click at [388, 254] on span "NEXT" at bounding box center [389, 259] width 17 height 12
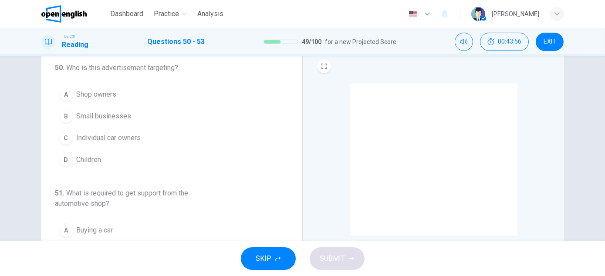
scroll to position [28, 0]
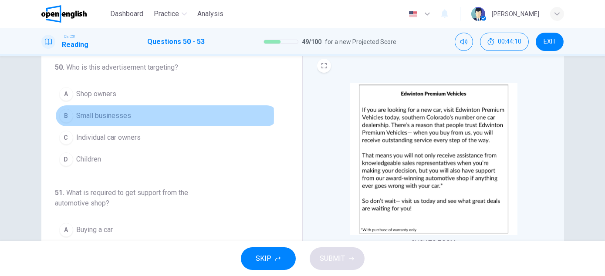
click at [95, 115] on span "Small businesses" at bounding box center [104, 116] width 55 height 10
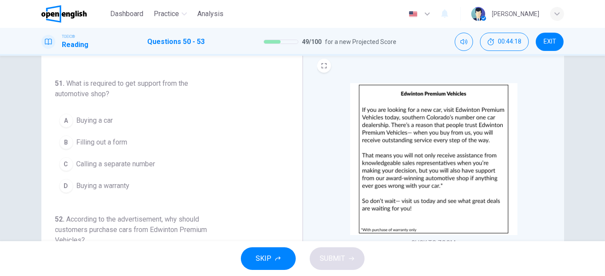
scroll to position [109, 0]
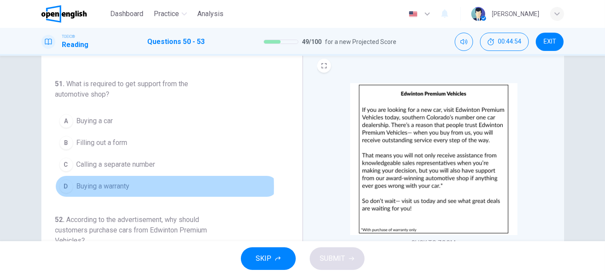
click at [92, 185] on span "Buying a warranty" at bounding box center [103, 186] width 53 height 10
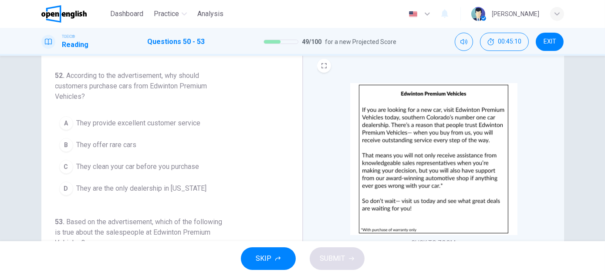
scroll to position [253, 0]
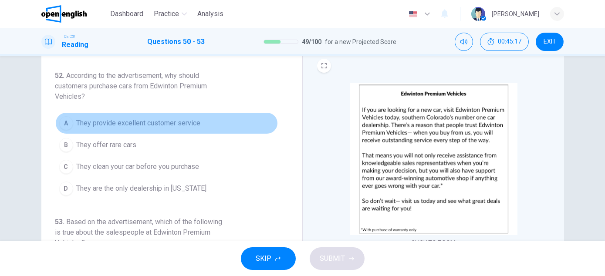
click at [168, 122] on span "They provide excellent customer service" at bounding box center [139, 123] width 124 height 10
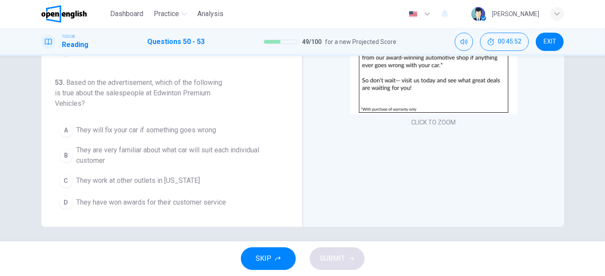
scroll to position [152, 0]
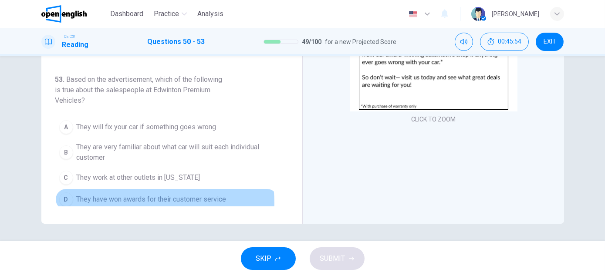
click at [155, 199] on span "They have won awards for their customer service" at bounding box center [152, 199] width 150 height 10
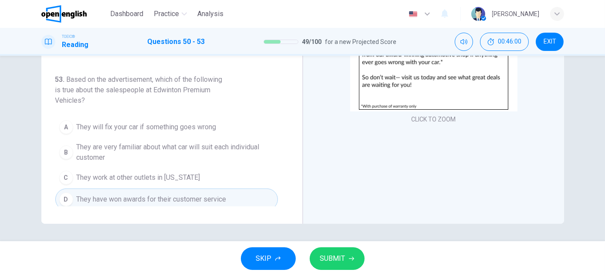
click at [335, 253] on span "SUBMIT" at bounding box center [332, 259] width 25 height 12
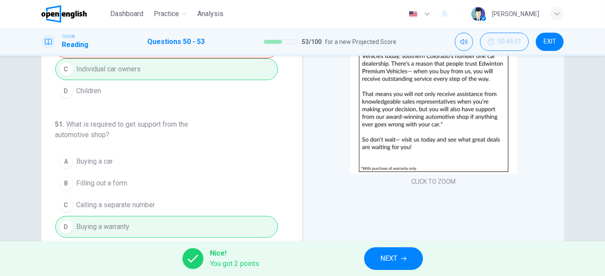
scroll to position [6, 0]
click at [394, 256] on span "NEXT" at bounding box center [389, 259] width 17 height 12
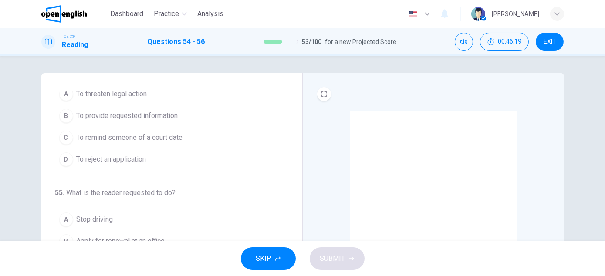
scroll to position [28, 0]
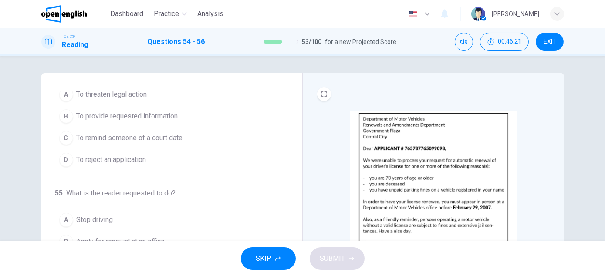
click at [188, 195] on h6 "55 . What is the reader requested to do?" at bounding box center [138, 193] width 167 height 10
drag, startPoint x: 154, startPoint y: 115, endPoint x: 205, endPoint y: 188, distance: 89.2
click at [205, 188] on div "54 . What is the main purpose of the letter? A To threaten legal action B To pr…" at bounding box center [166, 214] width 223 height 303
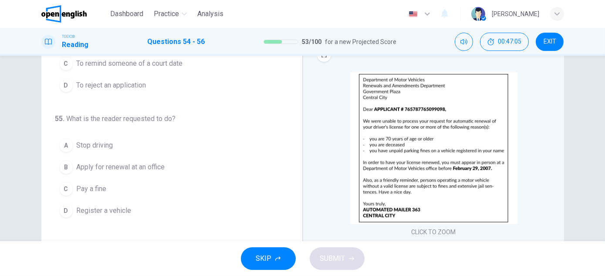
scroll to position [67, 0]
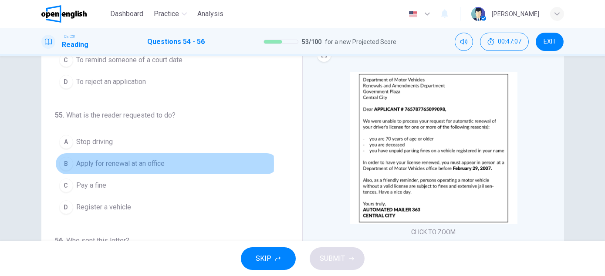
click at [62, 162] on div "B" at bounding box center [66, 164] width 14 height 14
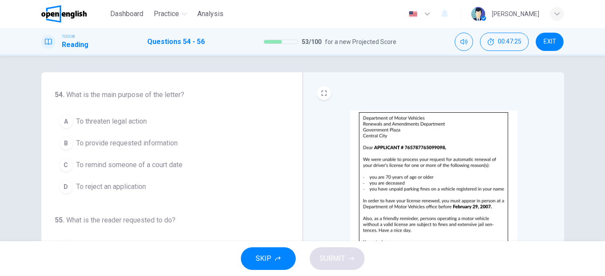
scroll to position [1, 0]
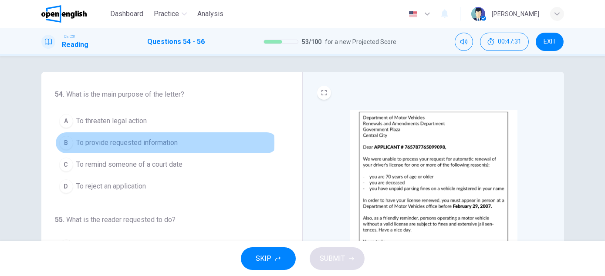
click at [149, 142] on span "To provide requested information" at bounding box center [127, 143] width 101 height 10
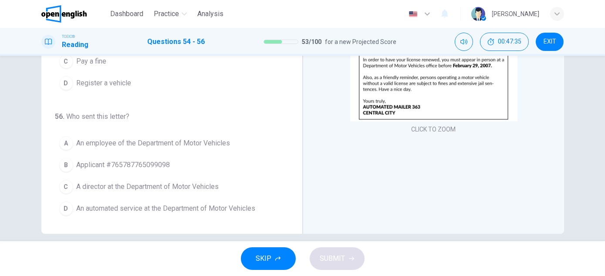
scroll to position [152, 0]
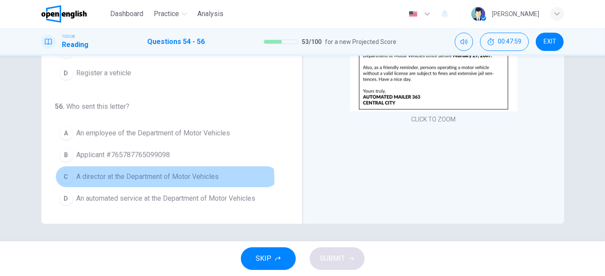
click at [119, 179] on span "A director at the Department of Motor Vehicles" at bounding box center [148, 177] width 142 height 10
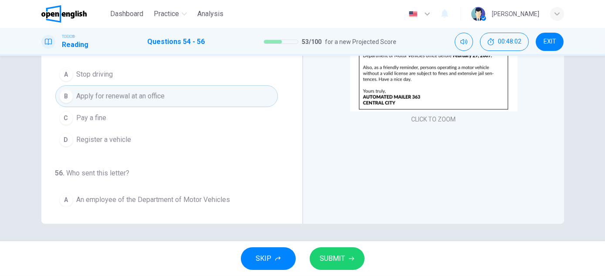
scroll to position [0, 0]
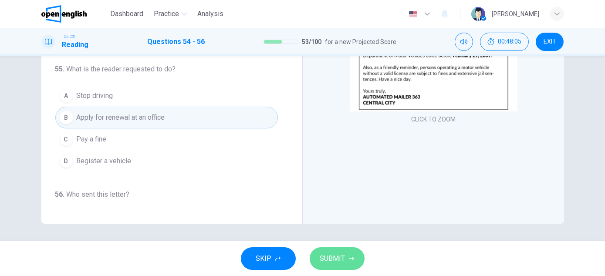
click at [334, 258] on span "SUBMIT" at bounding box center [332, 259] width 25 height 12
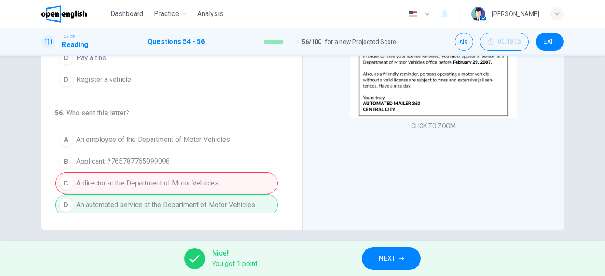
scroll to position [152, 0]
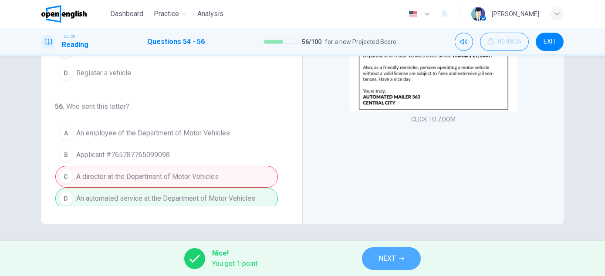
click at [393, 259] on span "NEXT" at bounding box center [387, 259] width 17 height 12
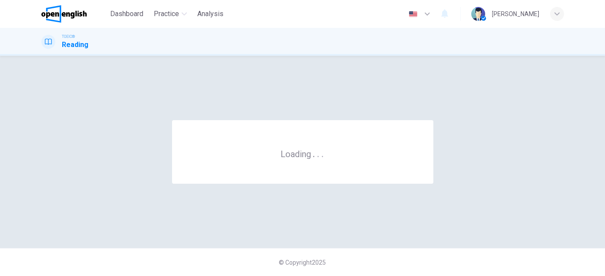
click at [393, 259] on div "© Copyright 2025" at bounding box center [302, 262] width 605 height 28
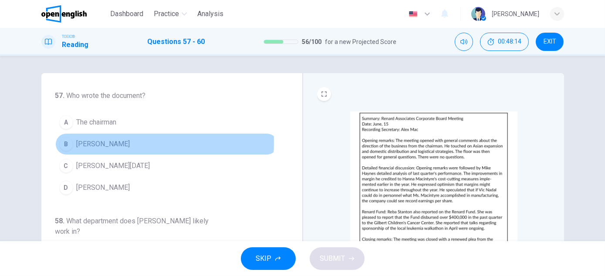
click at [85, 142] on span "Alex Mac" at bounding box center [104, 144] width 54 height 10
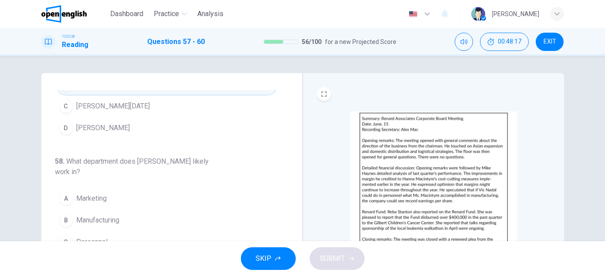
scroll to position [61, 0]
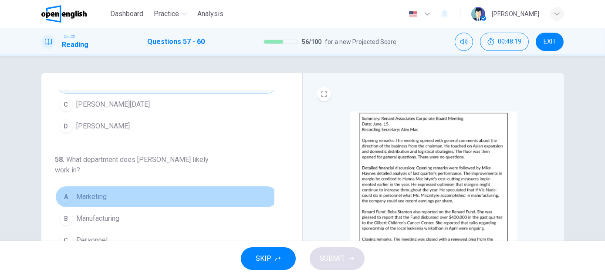
click at [107, 193] on button "A Marketing" at bounding box center [166, 197] width 223 height 22
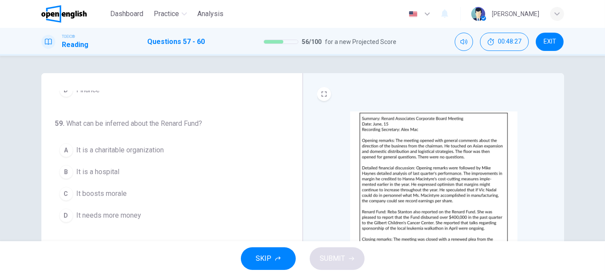
scroll to position [233, 0]
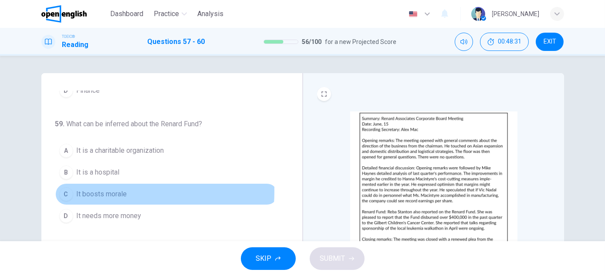
click at [94, 189] on span "It boosts morale" at bounding box center [102, 194] width 51 height 10
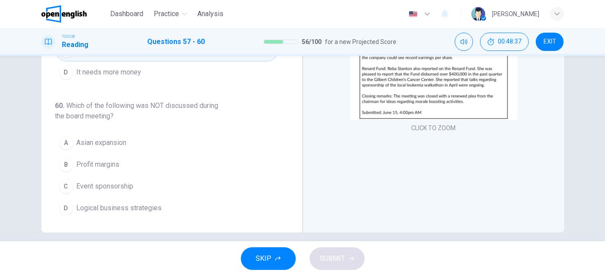
scroll to position [144, 0]
click at [96, 138] on span "Asian expansion" at bounding box center [102, 142] width 50 height 10
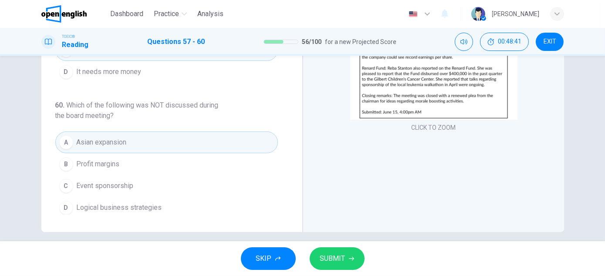
scroll to position [152, 0]
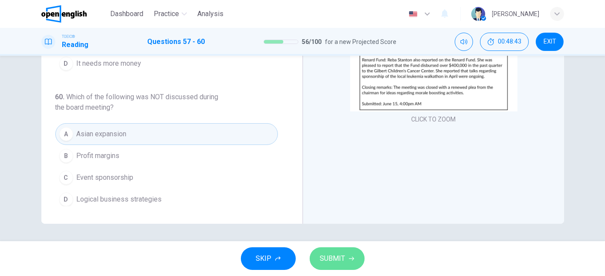
click at [334, 259] on span "SUBMIT" at bounding box center [332, 259] width 25 height 12
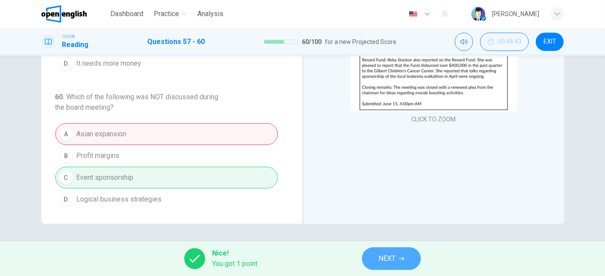
click at [382, 262] on span "NEXT" at bounding box center [387, 259] width 17 height 12
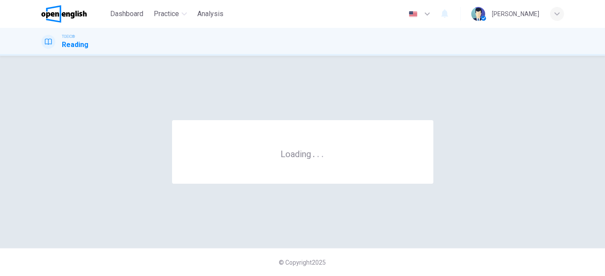
scroll to position [0, 0]
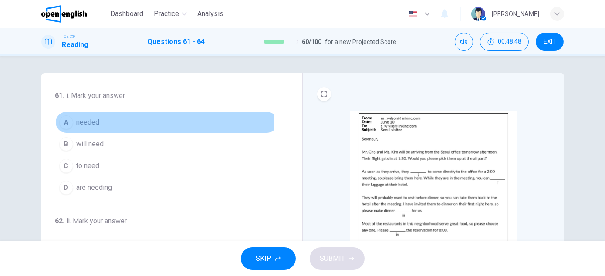
click at [67, 120] on div "A" at bounding box center [66, 122] width 14 height 14
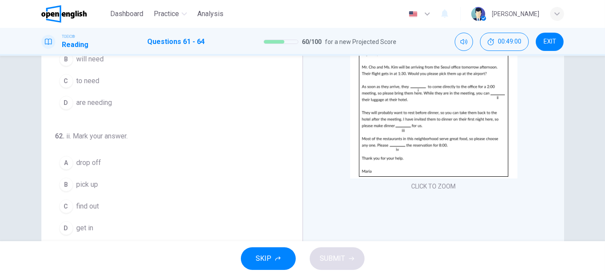
scroll to position [85, 0]
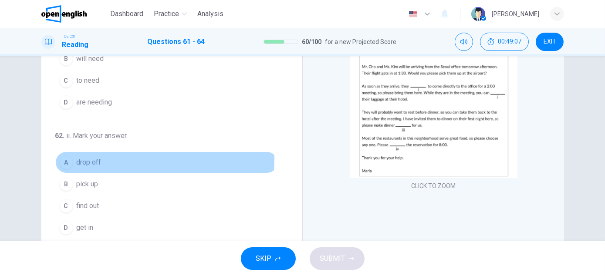
click at [88, 157] on span "drop off" at bounding box center [89, 162] width 25 height 10
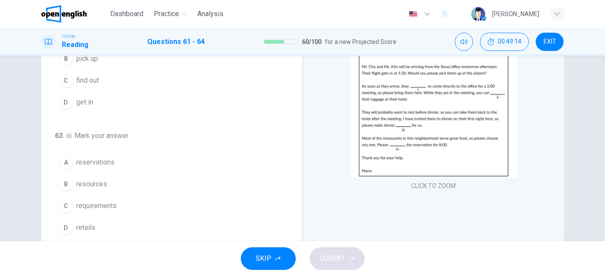
scroll to position [125, 0]
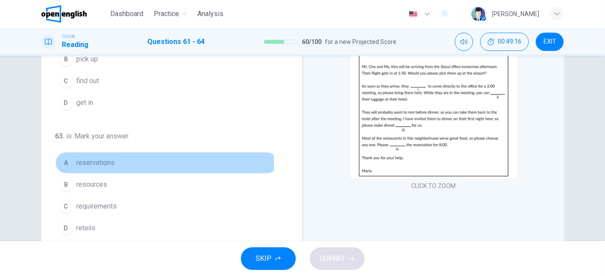
click at [94, 162] on span "reservations" at bounding box center [96, 163] width 38 height 10
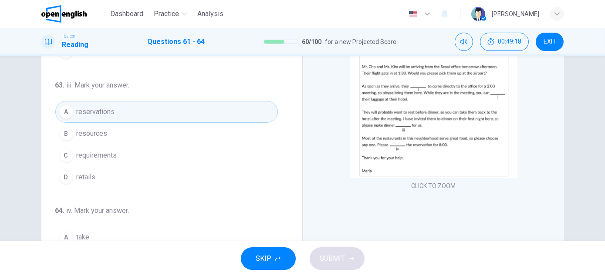
scroll to position [213, 0]
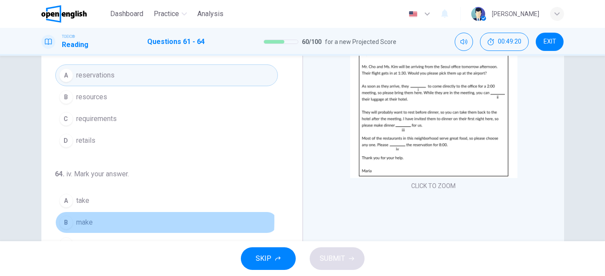
click at [94, 217] on button "B make" at bounding box center [166, 223] width 223 height 22
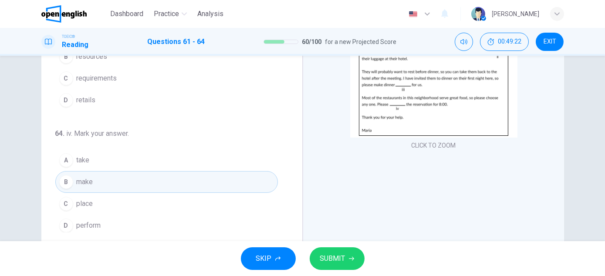
scroll to position [152, 0]
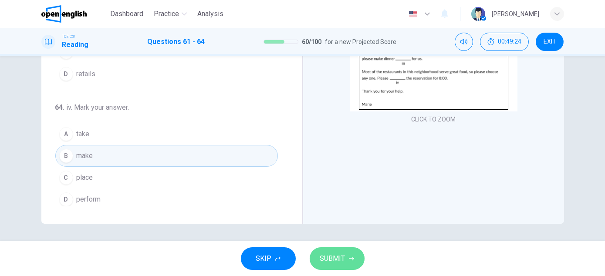
click at [334, 256] on span "SUBMIT" at bounding box center [332, 259] width 25 height 12
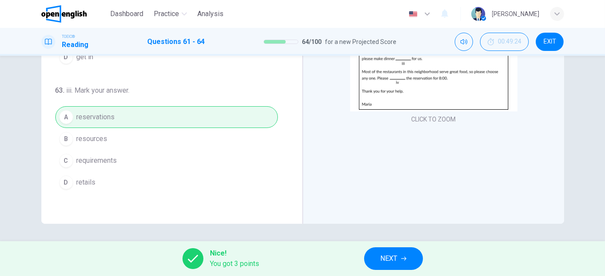
scroll to position [105, 0]
click at [401, 261] on button "NEXT" at bounding box center [393, 258] width 59 height 23
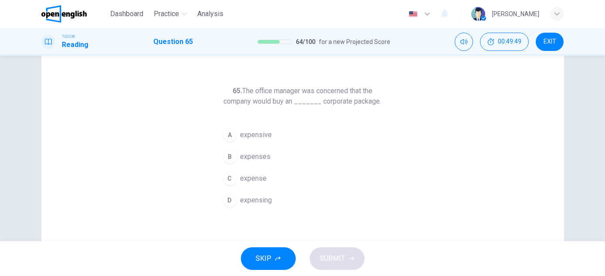
scroll to position [22, 0]
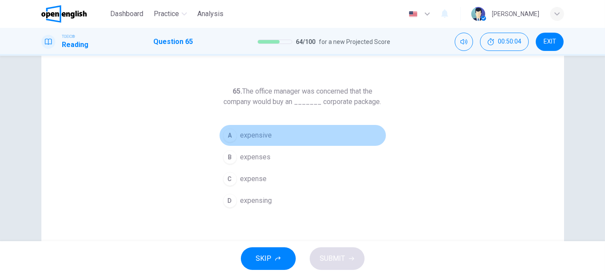
click at [240, 145] on button "A expensive" at bounding box center [302, 136] width 167 height 22
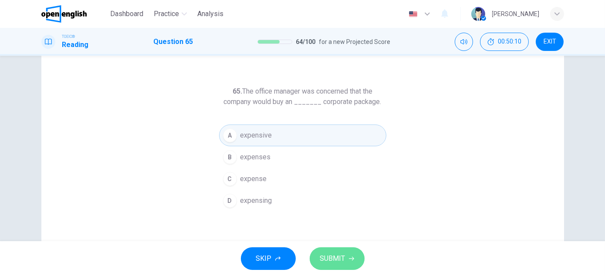
click at [335, 260] on span "SUBMIT" at bounding box center [332, 259] width 25 height 12
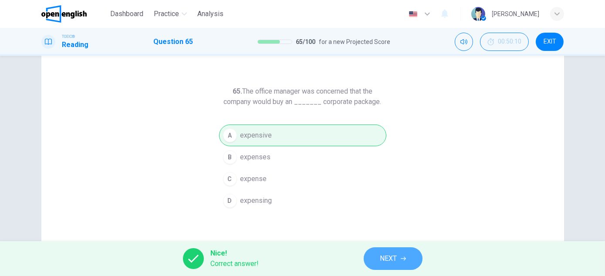
click at [387, 259] on span "NEXT" at bounding box center [388, 259] width 17 height 12
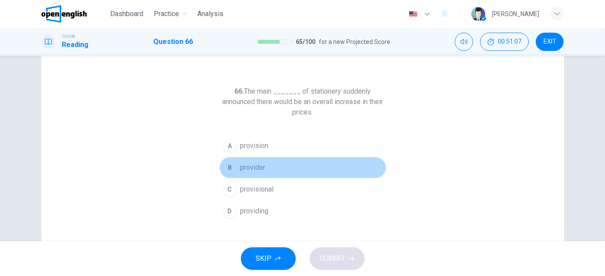
click at [254, 167] on span "provider" at bounding box center [252, 167] width 25 height 10
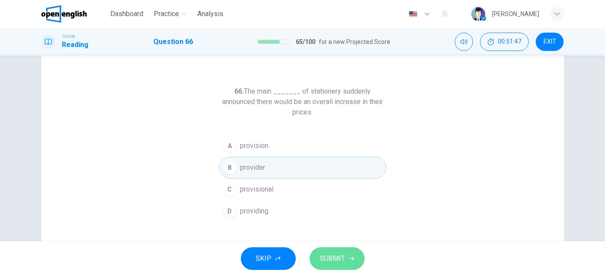
click at [342, 254] on span "SUBMIT" at bounding box center [332, 259] width 25 height 12
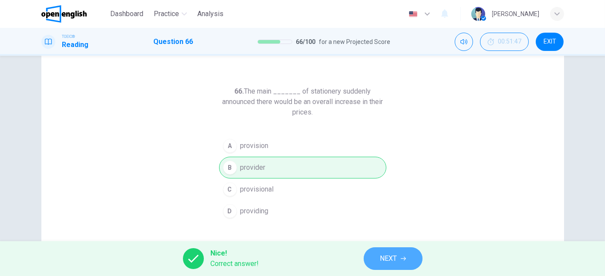
click at [373, 260] on button "NEXT" at bounding box center [393, 258] width 59 height 23
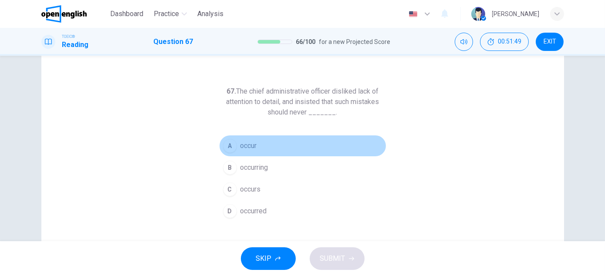
click at [246, 148] on span "occur" at bounding box center [248, 146] width 17 height 10
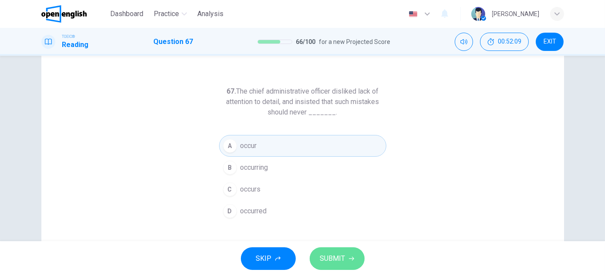
click at [330, 266] on button "SUBMIT" at bounding box center [337, 258] width 55 height 23
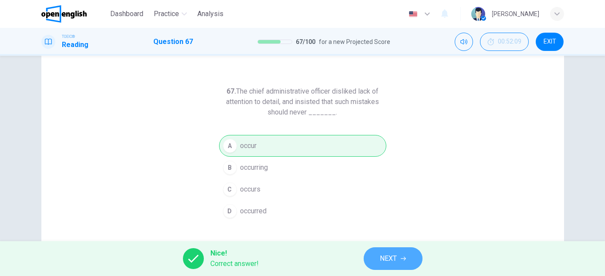
click at [391, 257] on span "NEXT" at bounding box center [388, 259] width 17 height 12
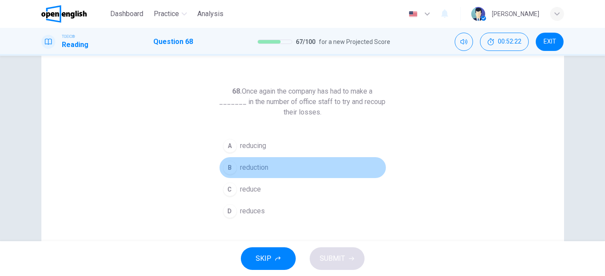
click at [254, 167] on span "reduction" at bounding box center [254, 167] width 28 height 10
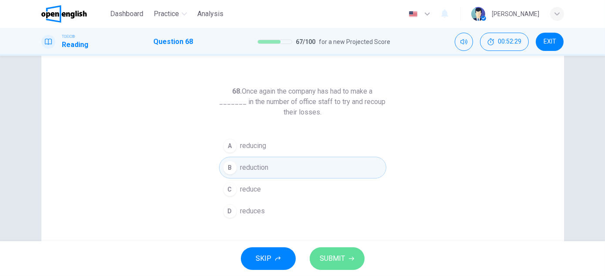
click at [331, 261] on span "SUBMIT" at bounding box center [332, 259] width 25 height 12
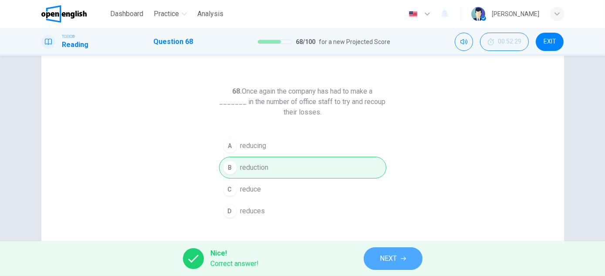
click at [387, 253] on span "NEXT" at bounding box center [388, 259] width 17 height 12
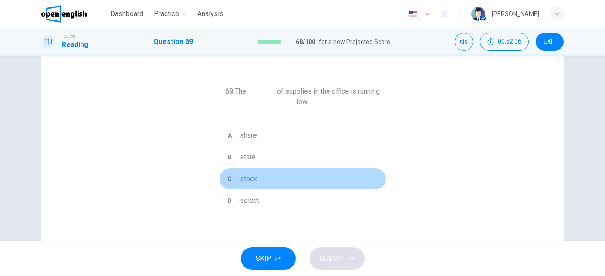
click at [257, 168] on button "C stock" at bounding box center [302, 179] width 167 height 22
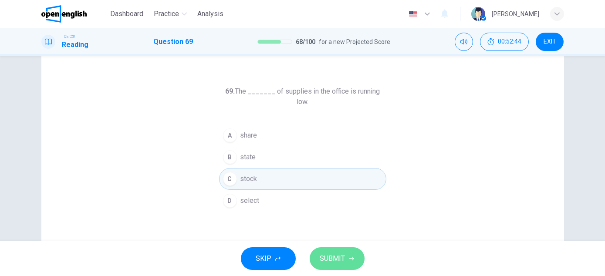
click at [345, 253] on button "SUBMIT" at bounding box center [337, 258] width 55 height 23
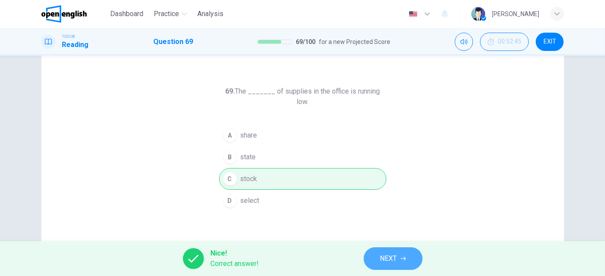
click at [385, 262] on span "NEXT" at bounding box center [388, 259] width 17 height 12
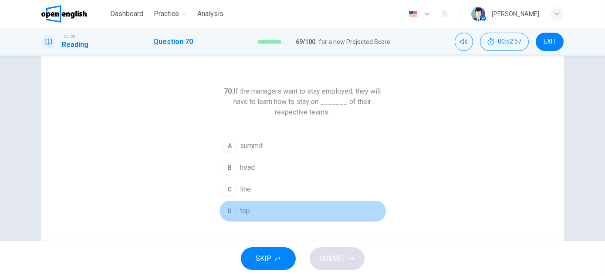
click at [229, 208] on div "D" at bounding box center [230, 211] width 14 height 14
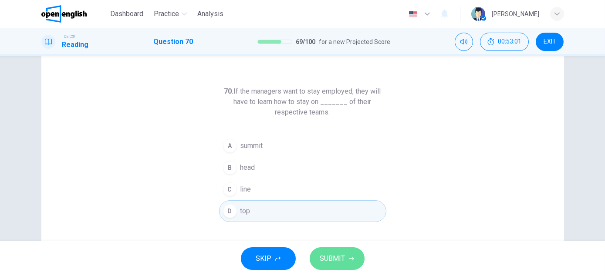
click at [335, 261] on span "SUBMIT" at bounding box center [332, 259] width 25 height 12
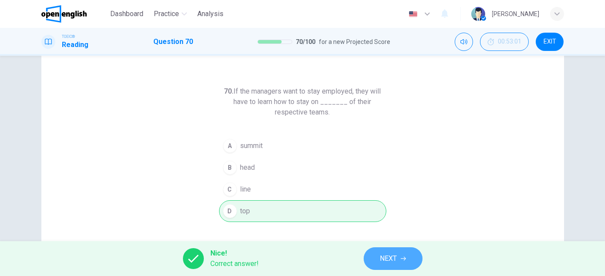
click at [395, 255] on span "NEXT" at bounding box center [388, 259] width 17 height 12
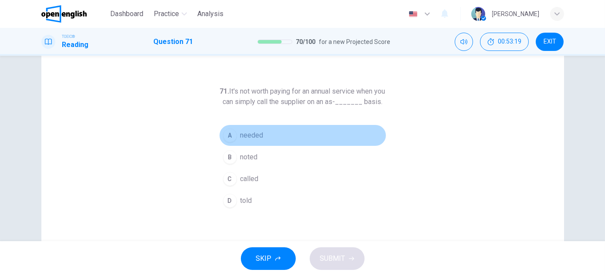
click at [244, 141] on span "needed" at bounding box center [251, 135] width 23 height 10
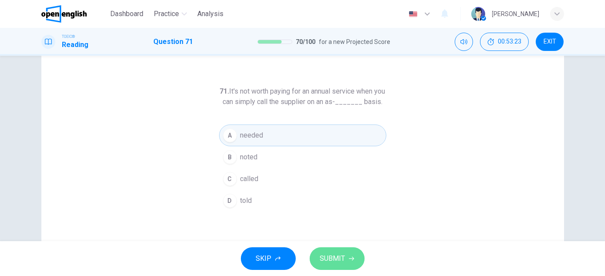
click at [342, 258] on span "SUBMIT" at bounding box center [332, 259] width 25 height 12
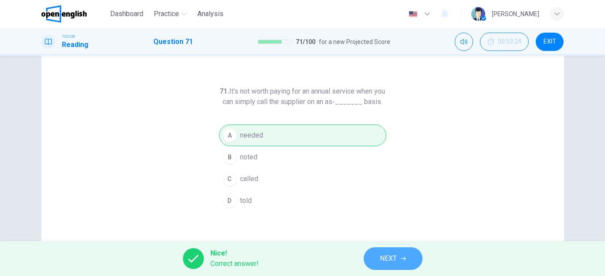
click at [398, 258] on button "NEXT" at bounding box center [393, 258] width 59 height 23
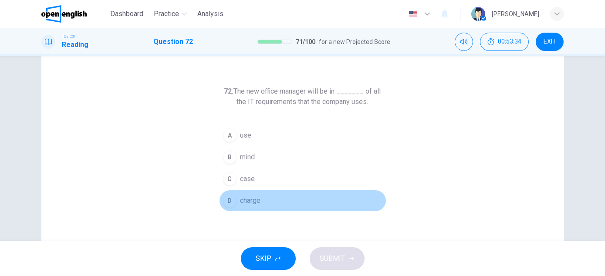
click at [243, 199] on span "charge" at bounding box center [250, 201] width 20 height 10
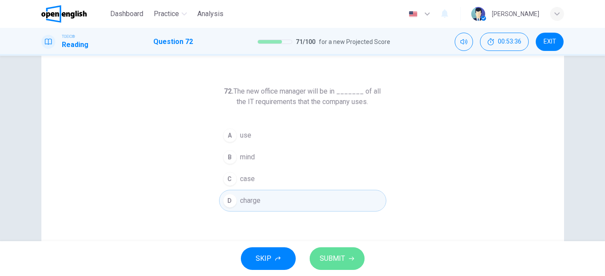
click at [339, 256] on span "SUBMIT" at bounding box center [332, 259] width 25 height 12
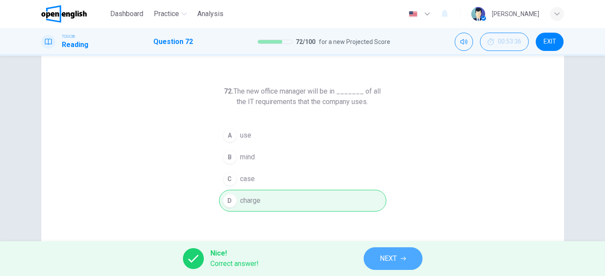
click at [391, 264] on span "NEXT" at bounding box center [388, 259] width 17 height 12
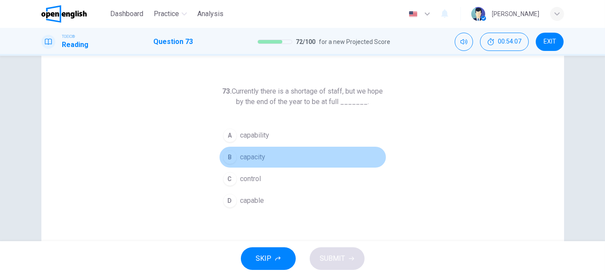
click at [255, 158] on span "capacity" at bounding box center [252, 157] width 25 height 10
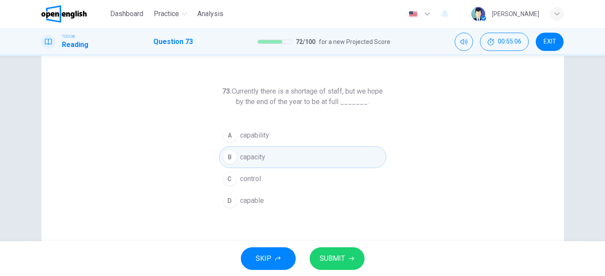
click at [328, 261] on span "SUBMIT" at bounding box center [332, 259] width 25 height 12
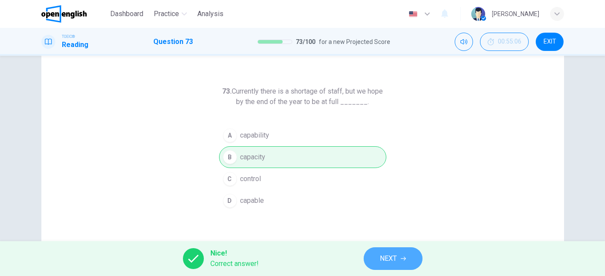
click at [380, 260] on span "NEXT" at bounding box center [388, 259] width 17 height 12
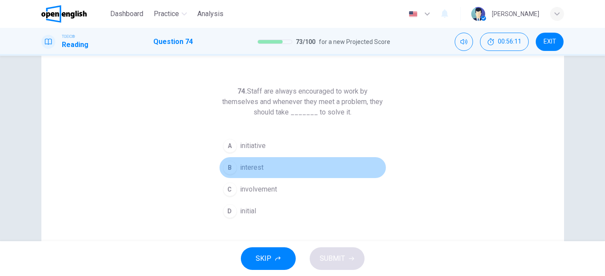
click at [240, 166] on span "interest" at bounding box center [252, 167] width 24 height 10
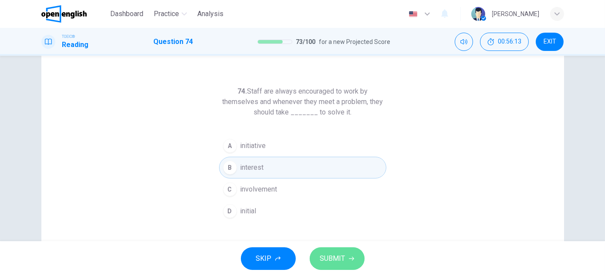
click at [331, 256] on span "SUBMIT" at bounding box center [332, 259] width 25 height 12
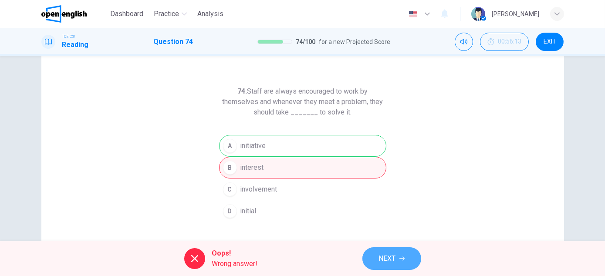
click at [383, 261] on span "NEXT" at bounding box center [387, 259] width 17 height 12
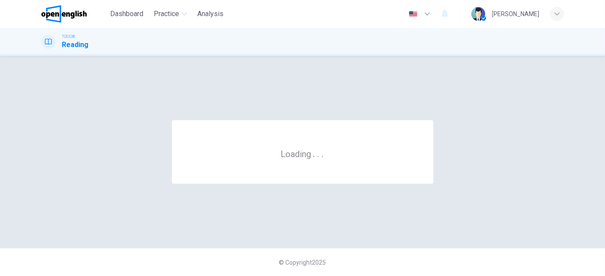
scroll to position [0, 0]
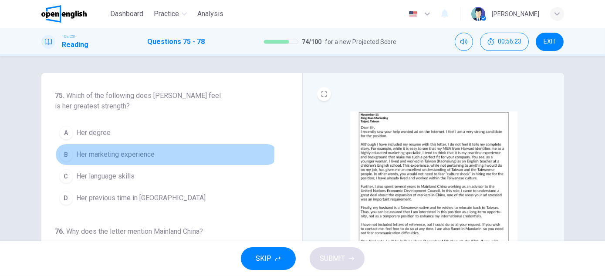
click at [137, 153] on span "Her marketing experience" at bounding box center [116, 154] width 78 height 10
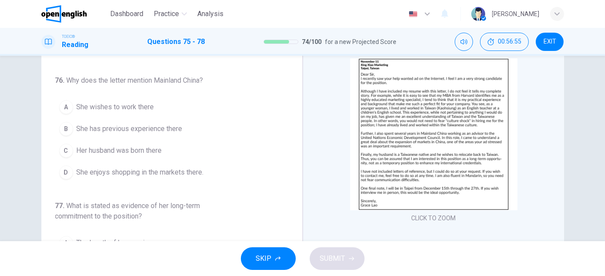
scroll to position [98, 0]
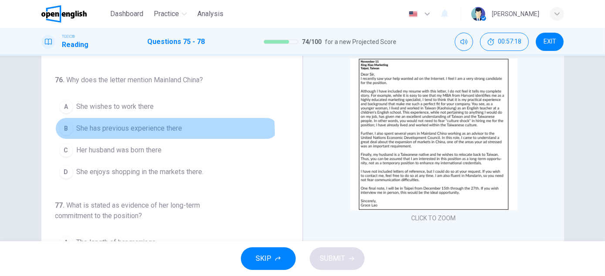
click at [154, 130] on span "She has previous experience there" at bounding box center [130, 128] width 106 height 10
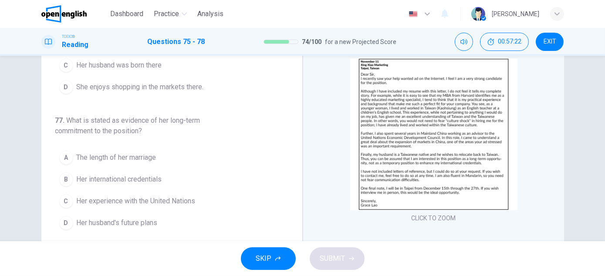
scroll to position [185, 0]
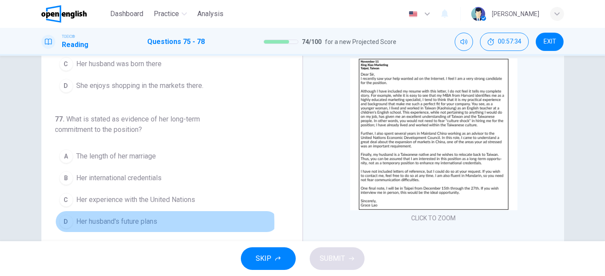
click at [127, 220] on span "Her husband's future plans" at bounding box center [117, 221] width 81 height 10
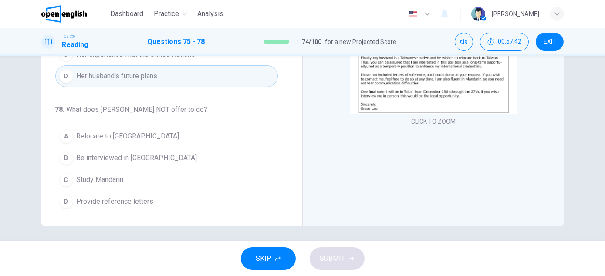
scroll to position [152, 0]
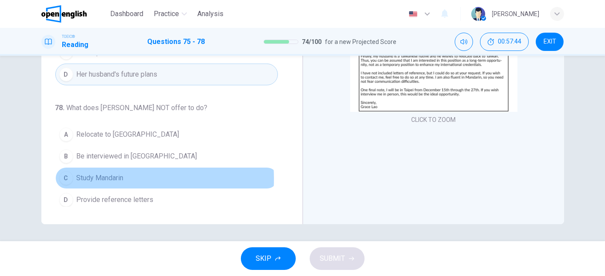
click at [100, 176] on span "Study Mandarin" at bounding box center [100, 178] width 47 height 10
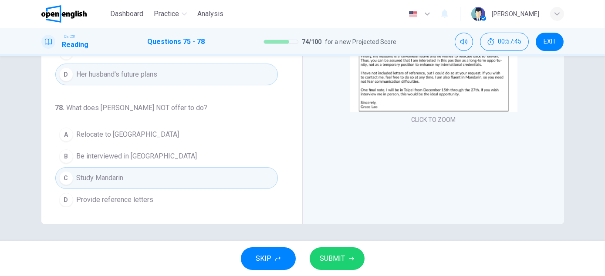
scroll to position [152, 0]
click at [341, 258] on span "SUBMIT" at bounding box center [332, 259] width 25 height 12
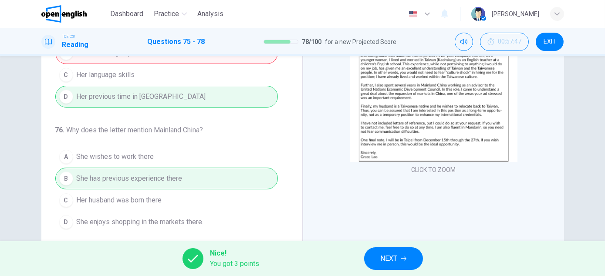
scroll to position [90, 0]
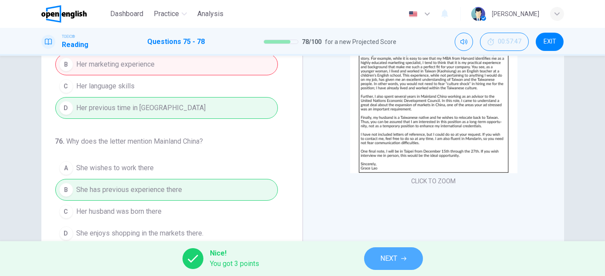
click at [393, 263] on span "NEXT" at bounding box center [389, 259] width 17 height 12
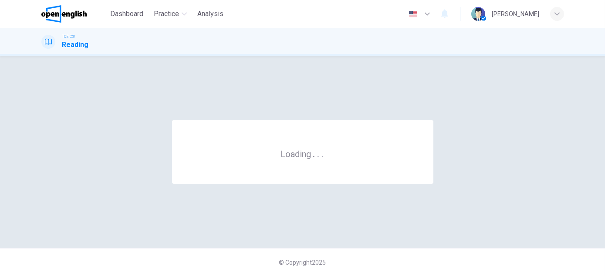
scroll to position [0, 0]
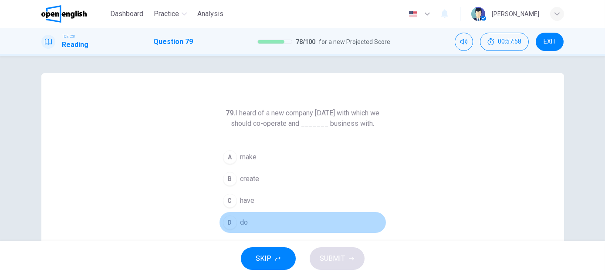
click at [248, 220] on button "D do" at bounding box center [302, 223] width 167 height 22
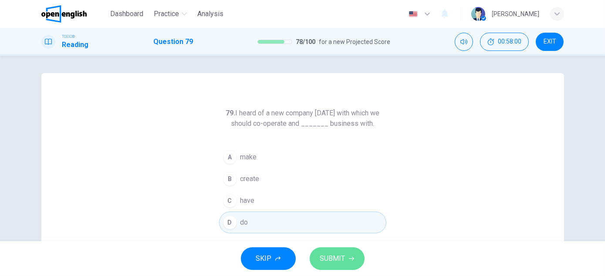
click at [337, 257] on span "SUBMIT" at bounding box center [332, 259] width 25 height 12
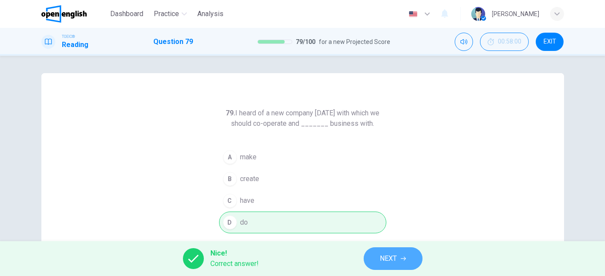
click at [384, 264] on span "NEXT" at bounding box center [388, 259] width 17 height 12
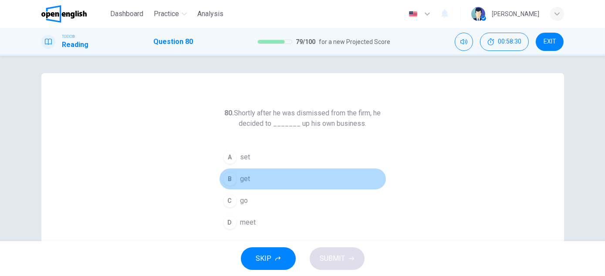
click at [251, 180] on button "B get" at bounding box center [302, 179] width 167 height 22
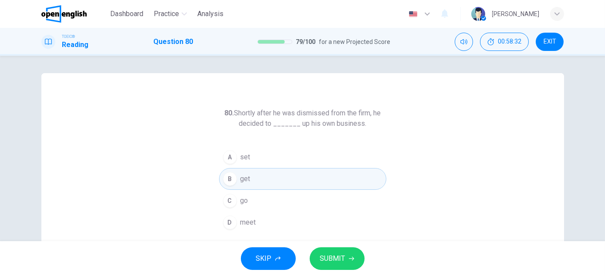
click at [345, 256] on button "SUBMIT" at bounding box center [337, 258] width 55 height 23
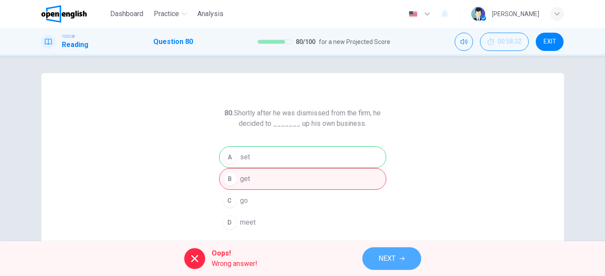
click at [395, 255] on span "NEXT" at bounding box center [387, 259] width 17 height 12
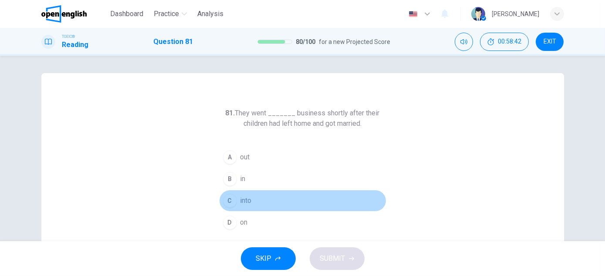
click at [226, 204] on div "C" at bounding box center [230, 201] width 14 height 14
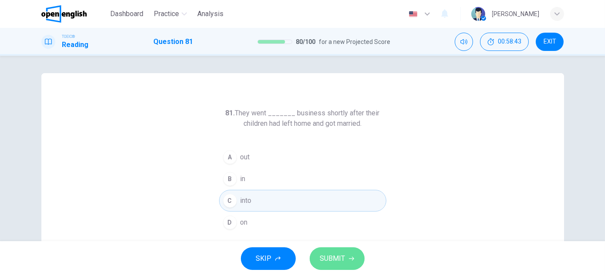
click at [331, 261] on span "SUBMIT" at bounding box center [332, 259] width 25 height 12
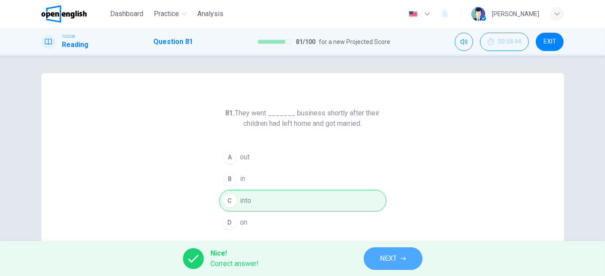
click at [401, 258] on icon "button" at bounding box center [403, 258] width 5 height 5
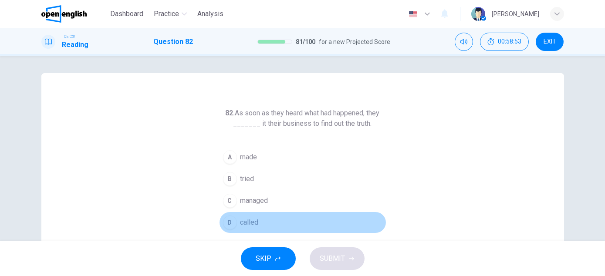
click at [243, 225] on span "called" at bounding box center [249, 222] width 18 height 10
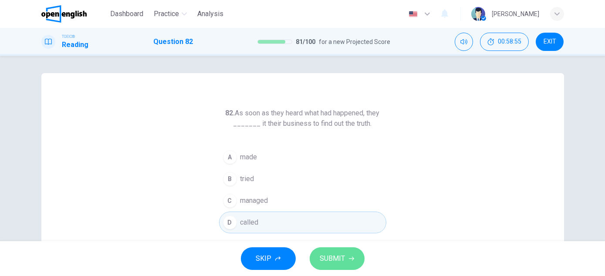
click at [339, 254] on span "SUBMIT" at bounding box center [332, 259] width 25 height 12
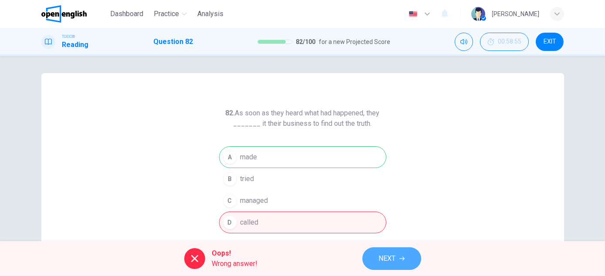
click at [385, 258] on span "NEXT" at bounding box center [387, 259] width 17 height 12
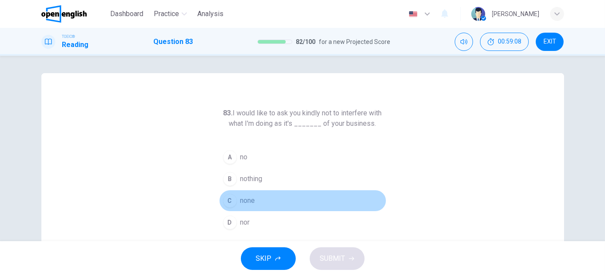
click at [235, 201] on button "C none" at bounding box center [302, 201] width 167 height 22
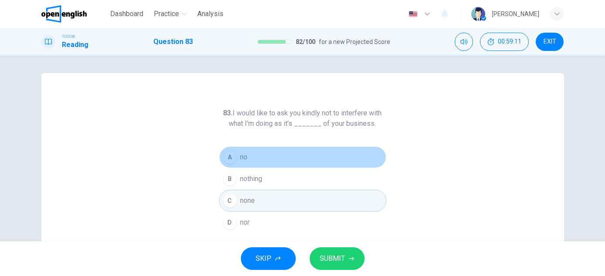
click at [240, 162] on span "no" at bounding box center [243, 157] width 7 height 10
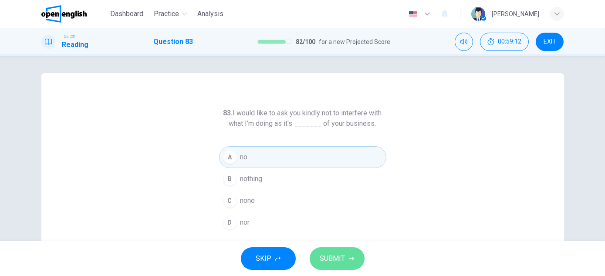
click at [334, 258] on span "SUBMIT" at bounding box center [332, 259] width 25 height 12
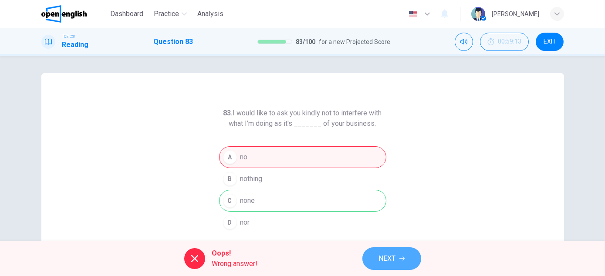
click at [390, 261] on span "NEXT" at bounding box center [387, 259] width 17 height 12
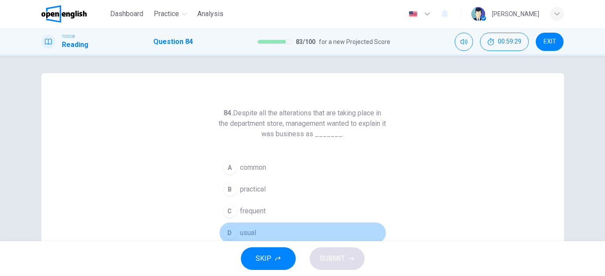
click at [247, 232] on span "usual" at bounding box center [248, 233] width 16 height 10
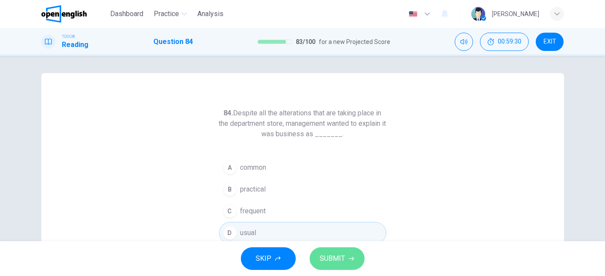
click at [335, 255] on span "SUBMIT" at bounding box center [332, 259] width 25 height 12
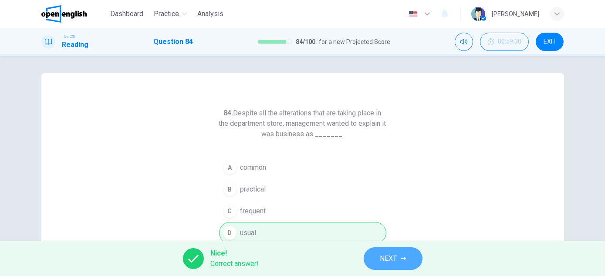
click at [391, 258] on span "NEXT" at bounding box center [388, 259] width 17 height 12
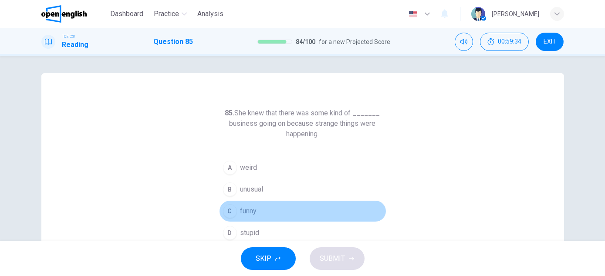
click at [257, 209] on button "C funny" at bounding box center [302, 211] width 167 height 22
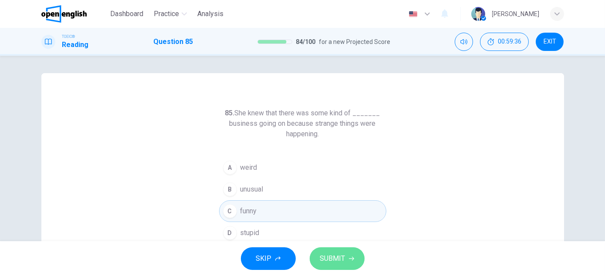
click at [331, 257] on span "SUBMIT" at bounding box center [332, 259] width 25 height 12
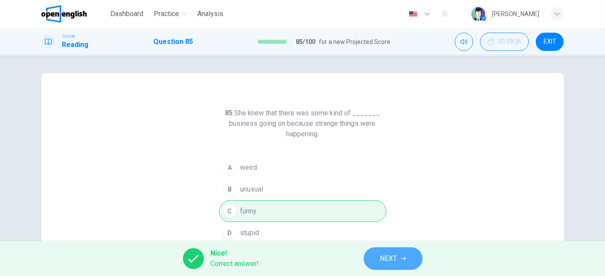
click at [389, 257] on span "NEXT" at bounding box center [388, 259] width 17 height 12
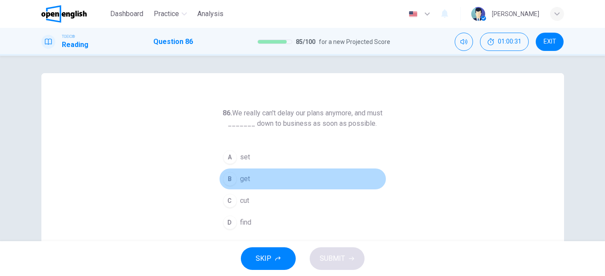
click at [227, 177] on div "B" at bounding box center [230, 179] width 14 height 14
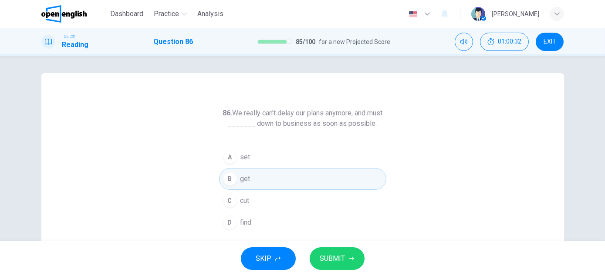
click at [327, 260] on span "SUBMIT" at bounding box center [332, 259] width 25 height 12
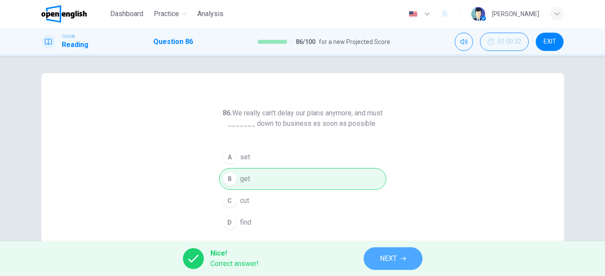
click at [379, 259] on button "NEXT" at bounding box center [393, 258] width 59 height 23
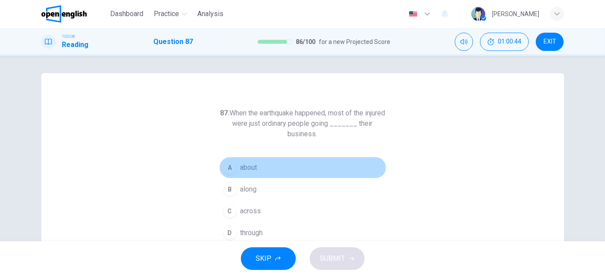
click at [255, 170] on span "about" at bounding box center [248, 167] width 17 height 10
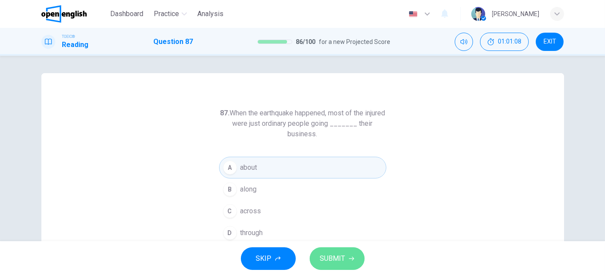
click at [328, 258] on span "SUBMIT" at bounding box center [332, 259] width 25 height 12
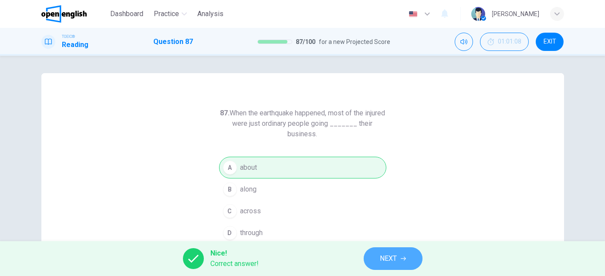
click at [387, 260] on span "NEXT" at bounding box center [388, 259] width 17 height 12
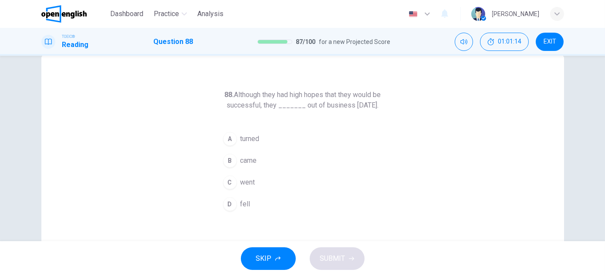
scroll to position [18, 0]
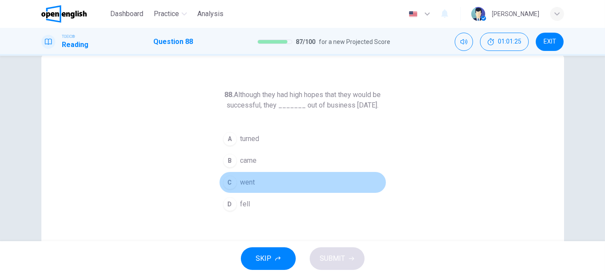
click at [253, 193] on button "C went" at bounding box center [302, 183] width 167 height 22
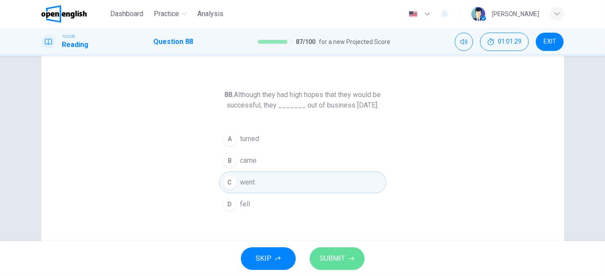
click at [339, 259] on span "SUBMIT" at bounding box center [332, 259] width 25 height 12
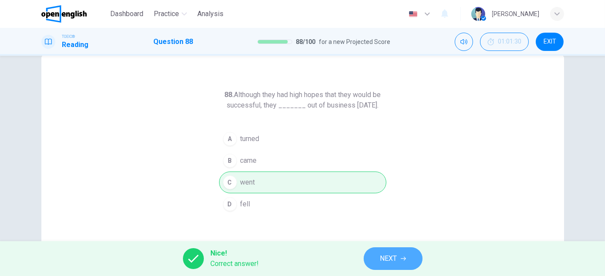
click at [402, 258] on icon "button" at bounding box center [403, 258] width 5 height 5
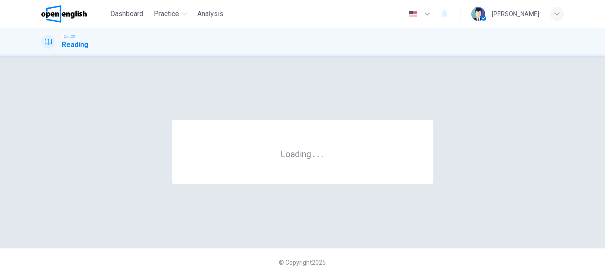
scroll to position [0, 0]
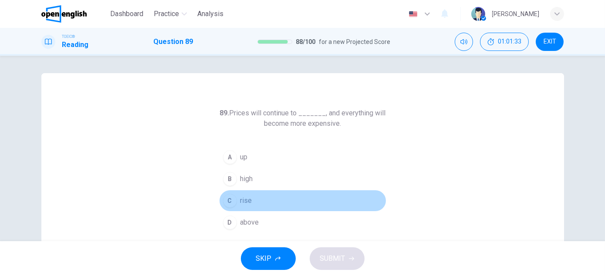
click at [250, 200] on button "C rise" at bounding box center [302, 201] width 167 height 22
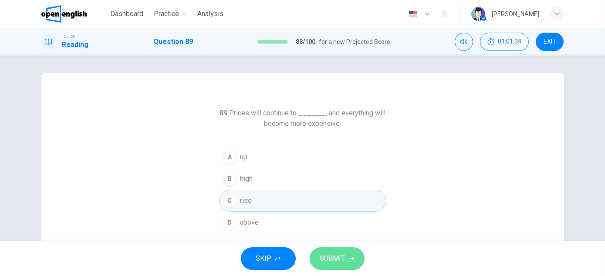
click at [335, 256] on span "SUBMIT" at bounding box center [332, 259] width 25 height 12
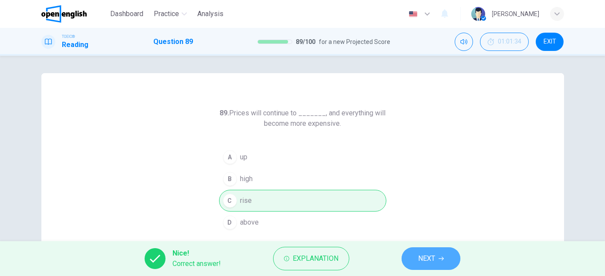
click at [419, 260] on span "NEXT" at bounding box center [426, 259] width 17 height 12
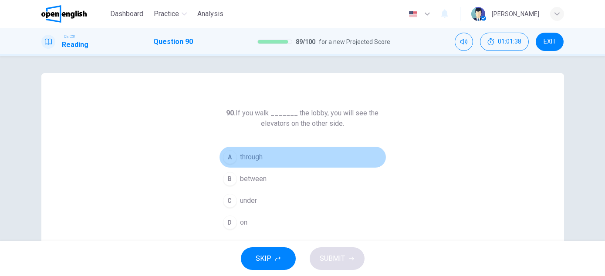
click at [253, 158] on span "through" at bounding box center [251, 157] width 23 height 10
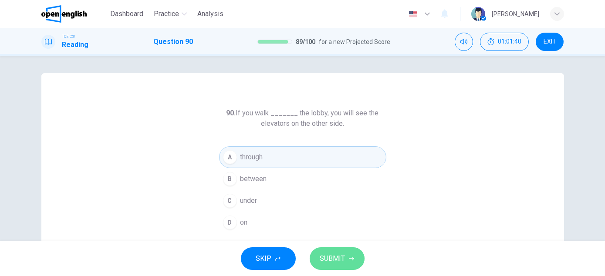
click at [330, 254] on span "SUBMIT" at bounding box center [332, 259] width 25 height 12
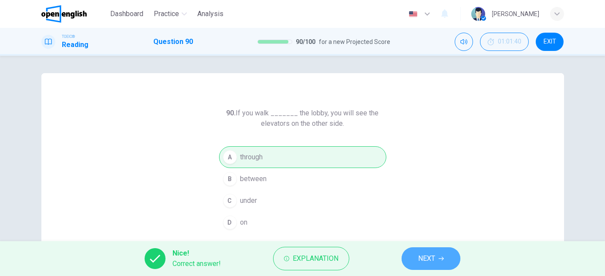
click at [427, 260] on span "NEXT" at bounding box center [426, 259] width 17 height 12
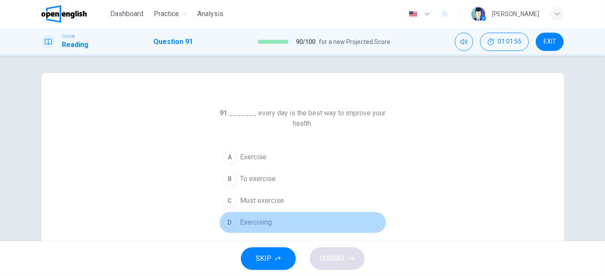
click at [266, 227] on button "D Exercising" at bounding box center [302, 223] width 167 height 22
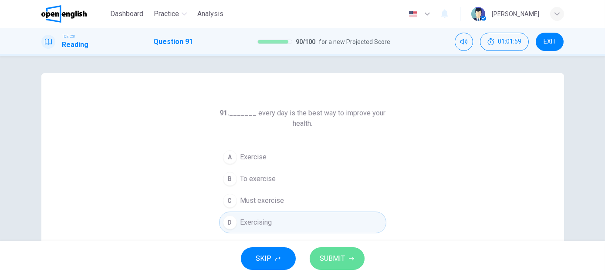
click at [330, 260] on span "SUBMIT" at bounding box center [332, 259] width 25 height 12
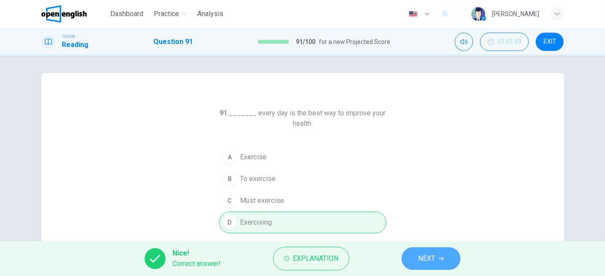
click at [417, 260] on button "NEXT" at bounding box center [431, 258] width 59 height 23
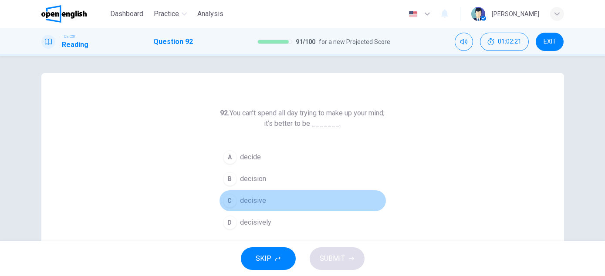
click at [248, 201] on span "decisive" at bounding box center [253, 201] width 26 height 10
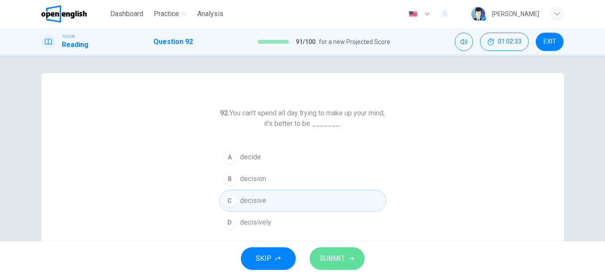
click at [335, 263] on span "SUBMIT" at bounding box center [332, 259] width 25 height 12
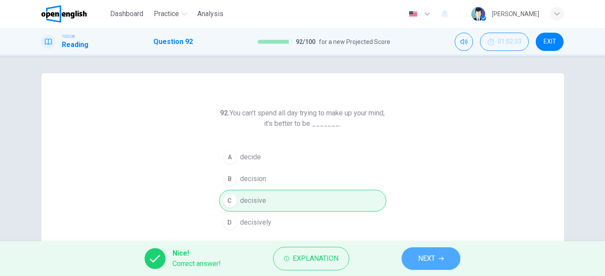
click at [419, 260] on span "NEXT" at bounding box center [426, 259] width 17 height 12
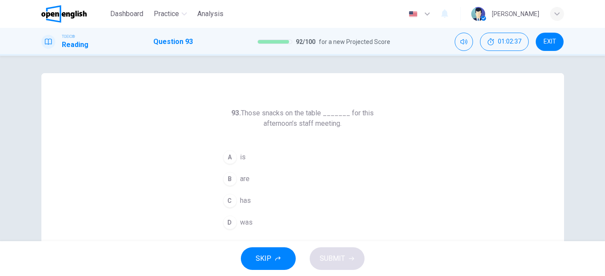
click at [240, 177] on span "are" at bounding box center [245, 179] width 10 height 10
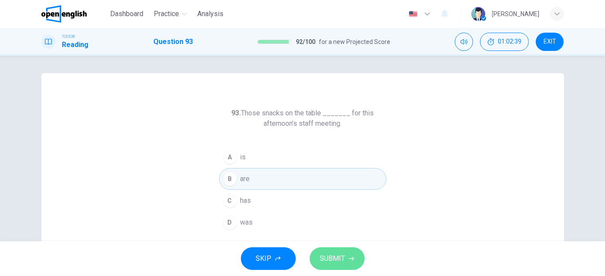
click at [336, 258] on span "SUBMIT" at bounding box center [332, 259] width 25 height 12
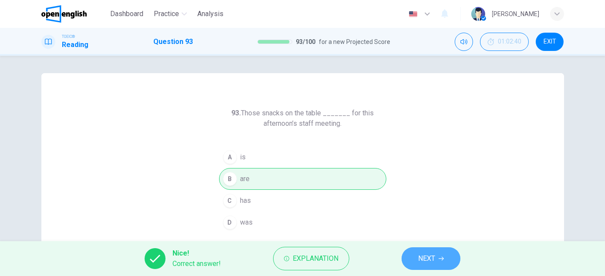
click at [410, 259] on button "NEXT" at bounding box center [431, 258] width 59 height 23
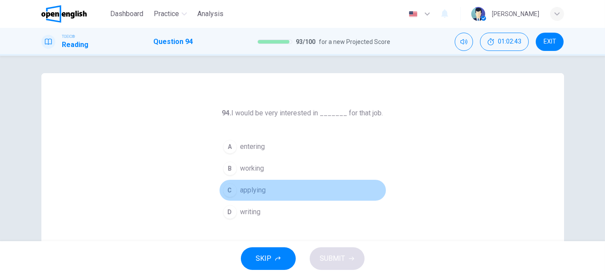
click at [266, 191] on button "C applying" at bounding box center [302, 190] width 167 height 22
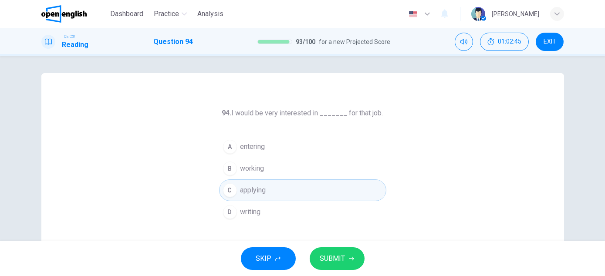
click at [328, 259] on span "SUBMIT" at bounding box center [332, 259] width 25 height 12
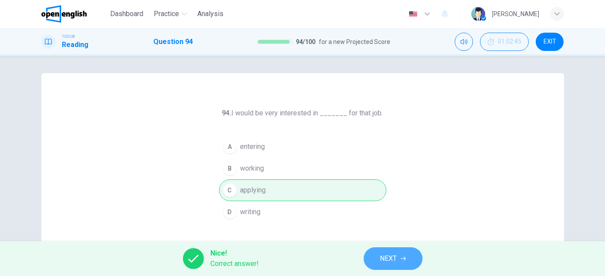
click at [376, 261] on button "NEXT" at bounding box center [393, 258] width 59 height 23
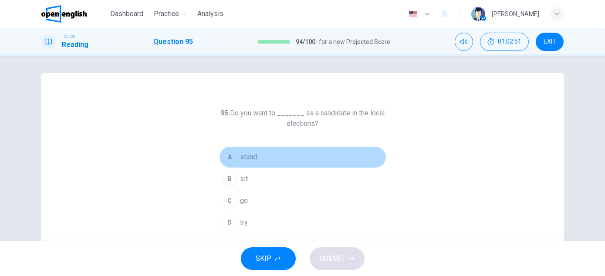
click at [257, 159] on button "A stand" at bounding box center [302, 157] width 167 height 22
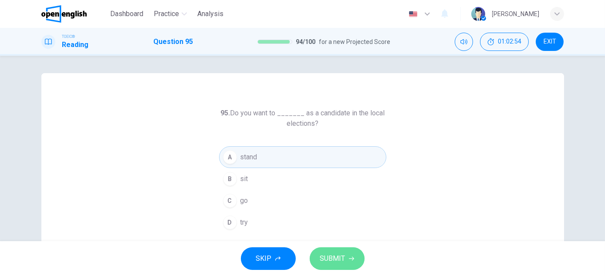
click at [334, 254] on span "SUBMIT" at bounding box center [332, 259] width 25 height 12
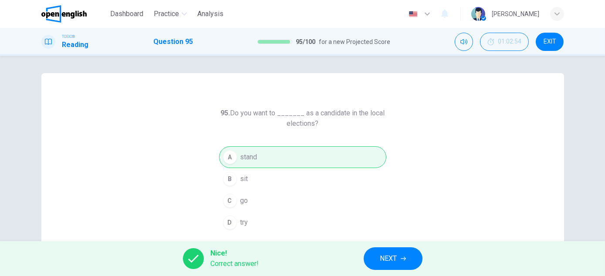
click at [382, 260] on span "NEXT" at bounding box center [388, 259] width 17 height 12
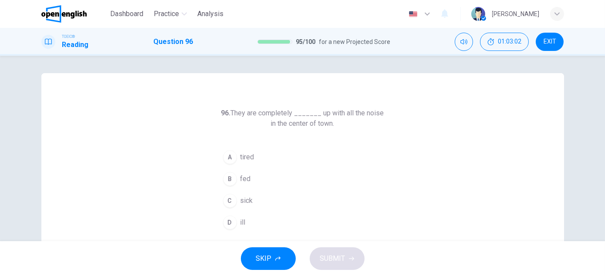
click at [240, 179] on span "fed" at bounding box center [245, 179] width 10 height 10
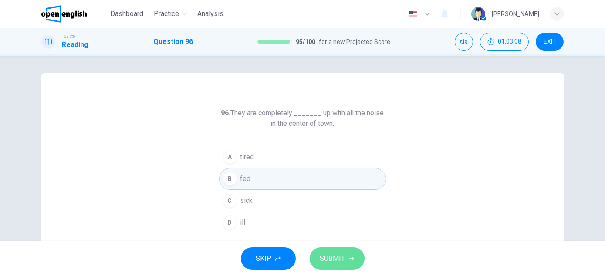
click at [325, 259] on span "SUBMIT" at bounding box center [332, 259] width 25 height 12
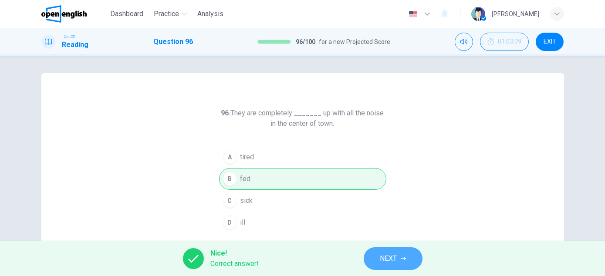
click at [389, 259] on span "NEXT" at bounding box center [388, 259] width 17 height 12
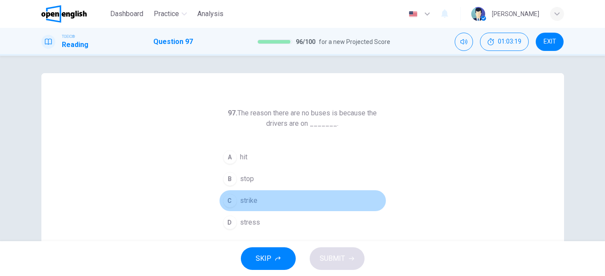
click at [241, 203] on span "strike" at bounding box center [248, 201] width 17 height 10
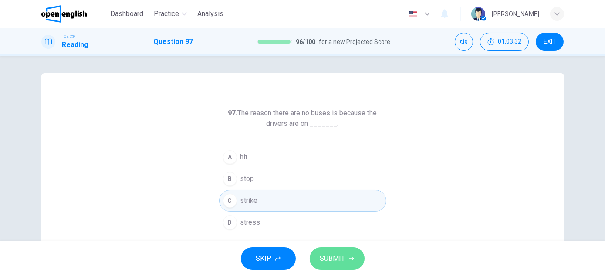
click at [326, 262] on span "SUBMIT" at bounding box center [332, 259] width 25 height 12
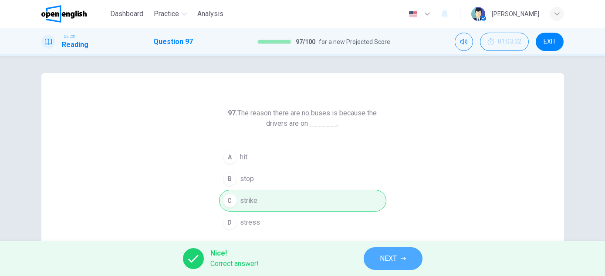
click at [390, 259] on span "NEXT" at bounding box center [388, 259] width 17 height 12
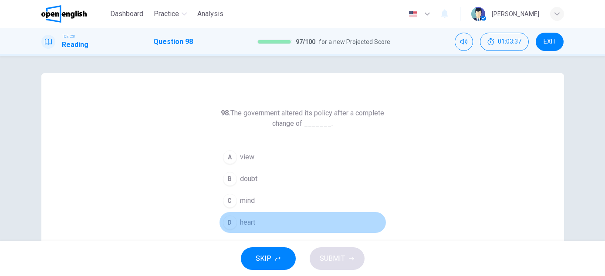
click at [245, 220] on span "heart" at bounding box center [247, 222] width 15 height 10
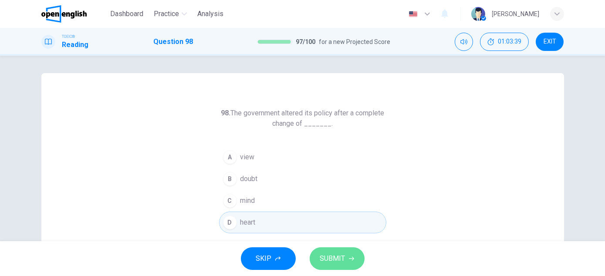
click at [343, 259] on span "SUBMIT" at bounding box center [332, 259] width 25 height 12
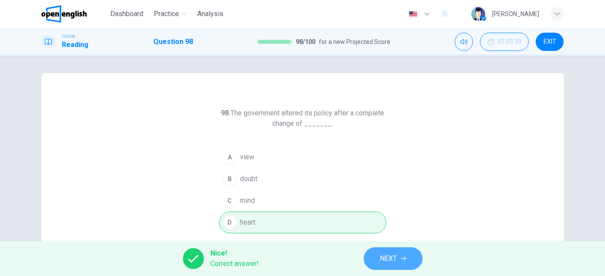
click at [394, 257] on span "NEXT" at bounding box center [388, 259] width 17 height 12
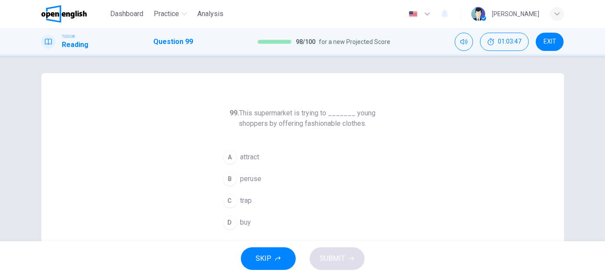
click at [260, 162] on button "A attract" at bounding box center [302, 157] width 167 height 22
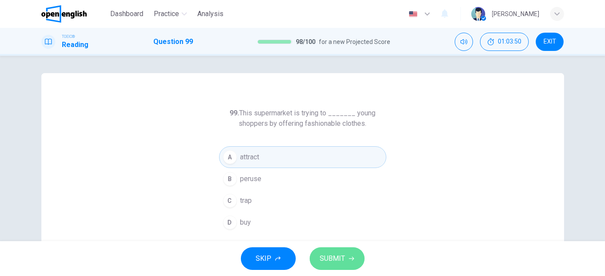
click at [331, 260] on span "SUBMIT" at bounding box center [332, 259] width 25 height 12
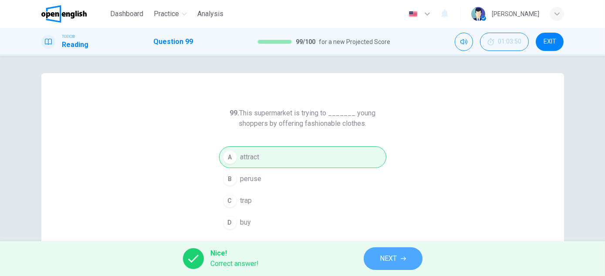
click at [395, 260] on span "NEXT" at bounding box center [388, 259] width 17 height 12
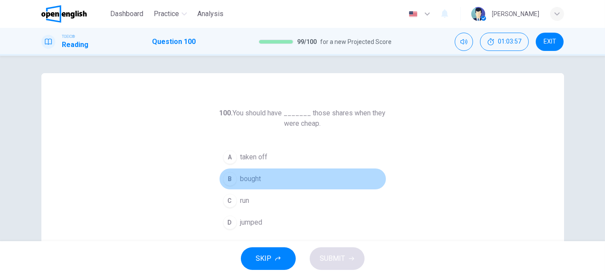
click at [258, 183] on span "bought" at bounding box center [250, 179] width 21 height 10
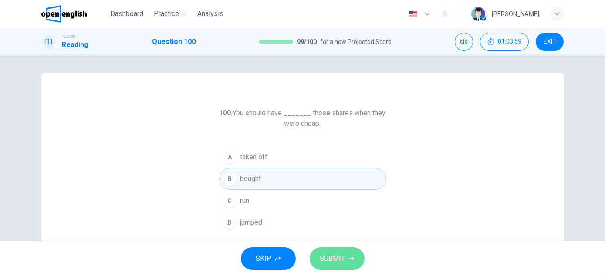
click at [330, 256] on span "SUBMIT" at bounding box center [332, 259] width 25 height 12
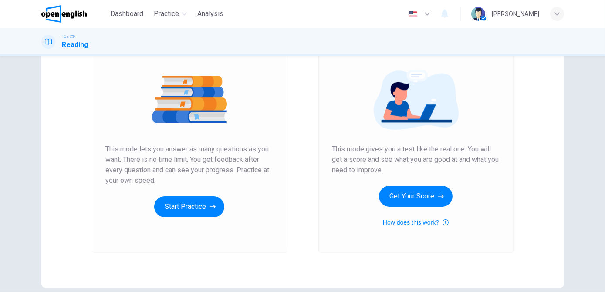
scroll to position [89, 0]
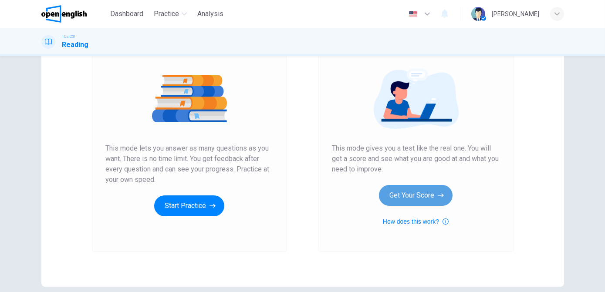
click at [416, 196] on button "Get Your Score" at bounding box center [416, 195] width 74 height 21
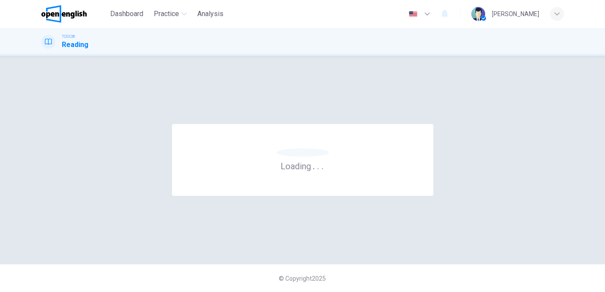
scroll to position [0, 0]
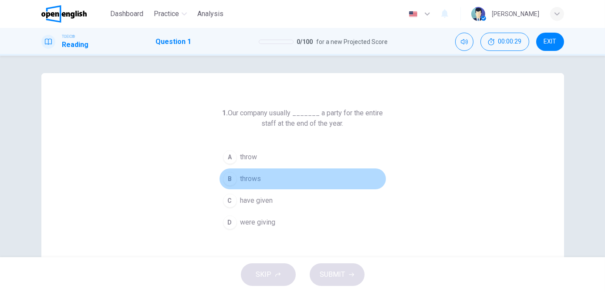
click at [249, 181] on span "throws" at bounding box center [250, 179] width 21 height 10
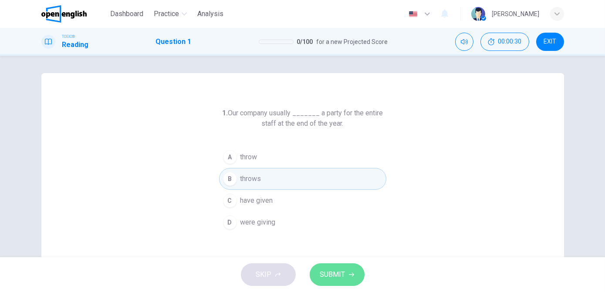
click at [333, 278] on span "SUBMIT" at bounding box center [332, 275] width 25 height 12
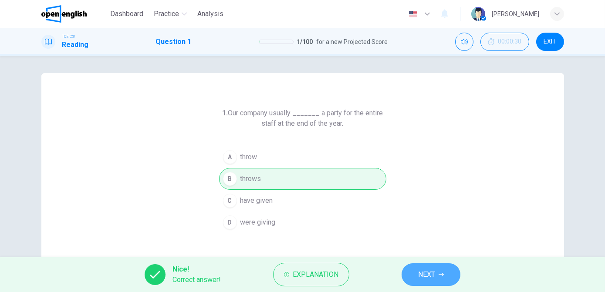
click at [423, 272] on span "NEXT" at bounding box center [426, 275] width 17 height 12
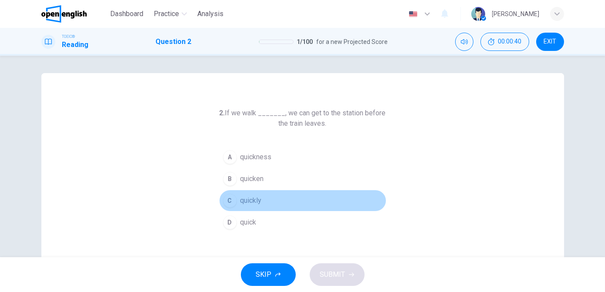
click at [255, 205] on span "quickly" at bounding box center [250, 201] width 21 height 10
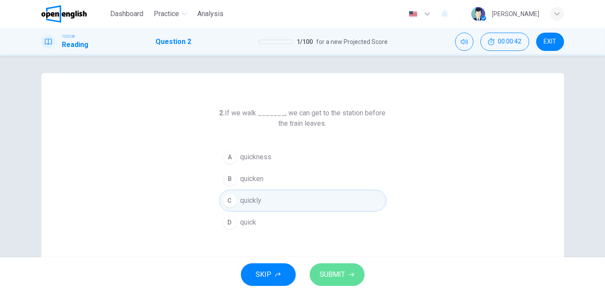
click at [341, 281] on span "SUBMIT" at bounding box center [332, 275] width 25 height 12
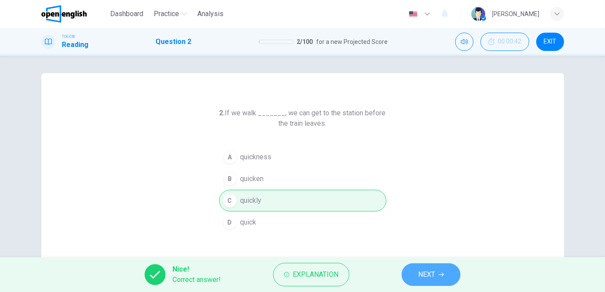
click at [413, 275] on button "NEXT" at bounding box center [431, 275] width 59 height 23
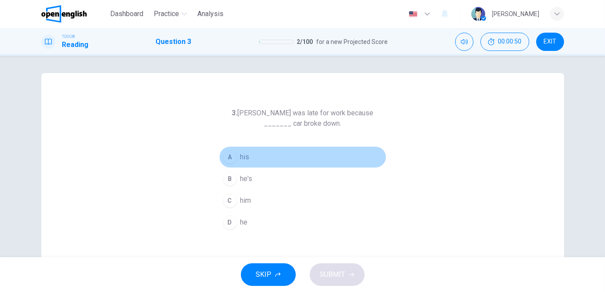
click at [250, 157] on button "A his" at bounding box center [302, 157] width 167 height 22
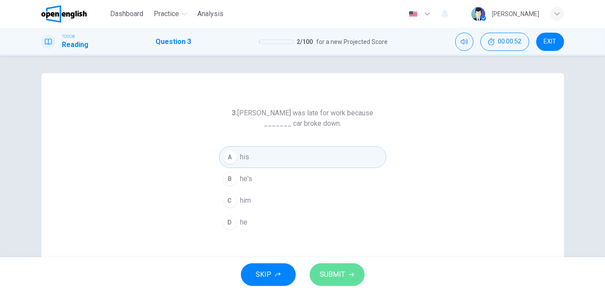
click at [325, 278] on span "SUBMIT" at bounding box center [332, 275] width 25 height 12
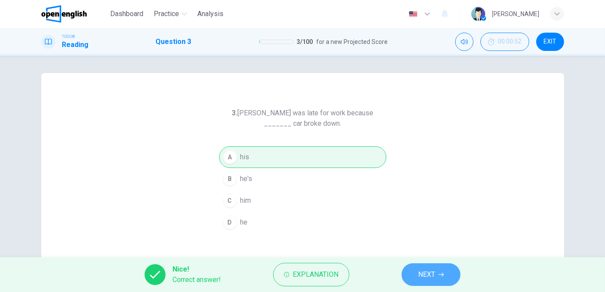
click at [424, 273] on span "NEXT" at bounding box center [426, 275] width 17 height 12
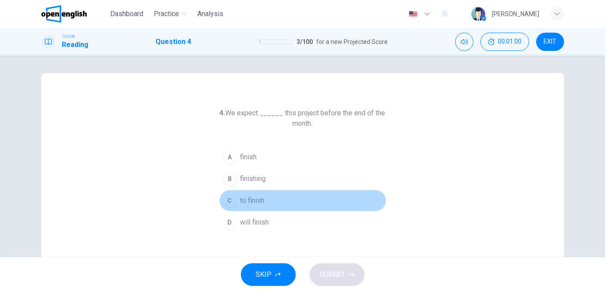
click at [253, 199] on span "to finish" at bounding box center [252, 201] width 24 height 10
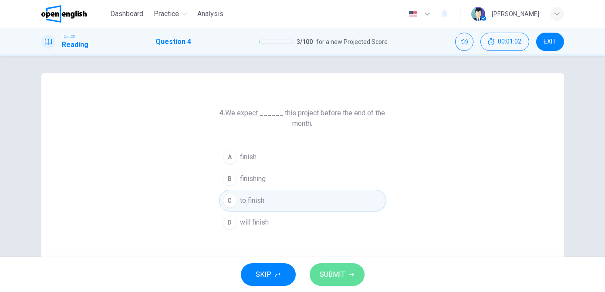
click at [331, 272] on span "SUBMIT" at bounding box center [332, 275] width 25 height 12
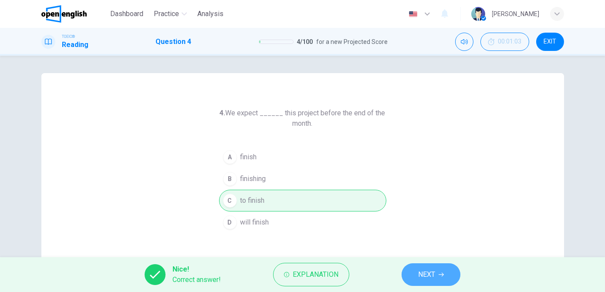
click at [422, 273] on span "NEXT" at bounding box center [426, 275] width 17 height 12
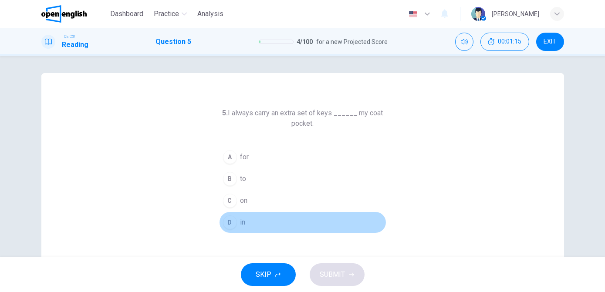
click at [242, 219] on span "in" at bounding box center [242, 222] width 5 height 10
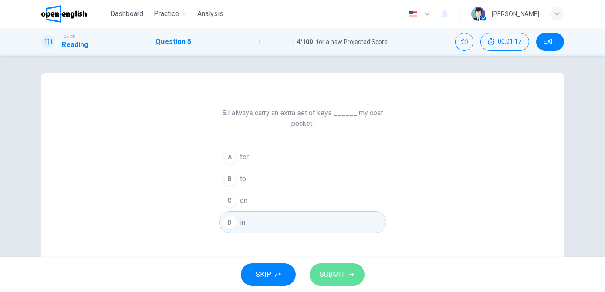
click at [330, 271] on span "SUBMIT" at bounding box center [332, 275] width 25 height 12
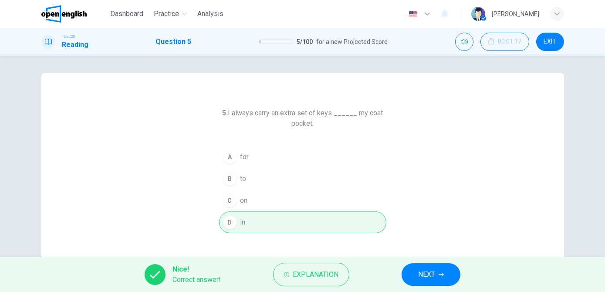
click at [426, 272] on span "NEXT" at bounding box center [426, 275] width 17 height 12
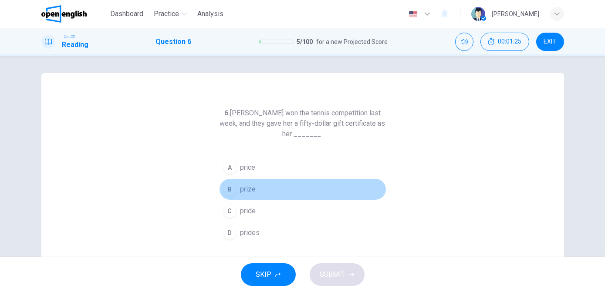
click at [257, 187] on button "B prize" at bounding box center [302, 190] width 167 height 22
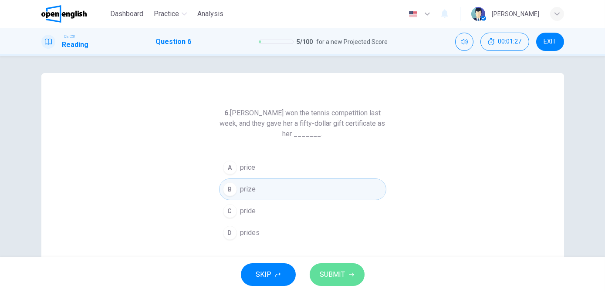
click at [330, 274] on span "SUBMIT" at bounding box center [332, 275] width 25 height 12
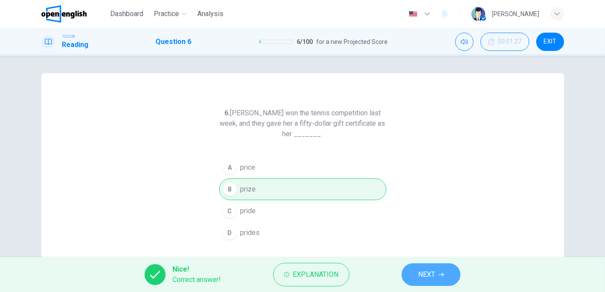
click at [424, 274] on span "NEXT" at bounding box center [426, 275] width 17 height 12
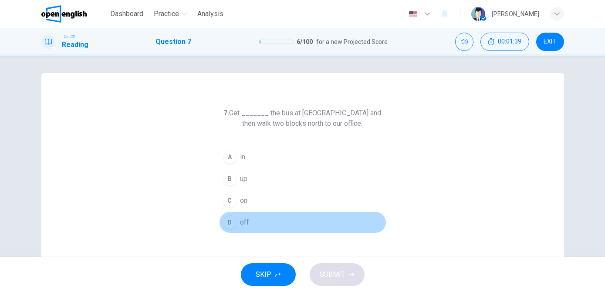
click at [260, 221] on button "D off" at bounding box center [302, 223] width 167 height 22
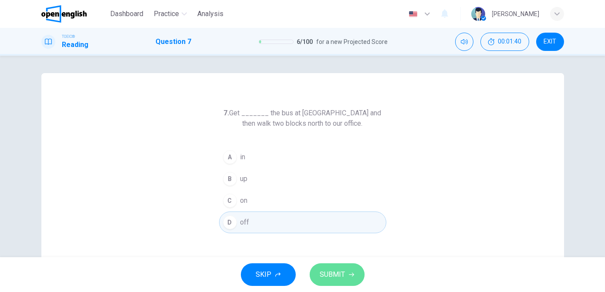
click at [340, 276] on span "SUBMIT" at bounding box center [332, 275] width 25 height 12
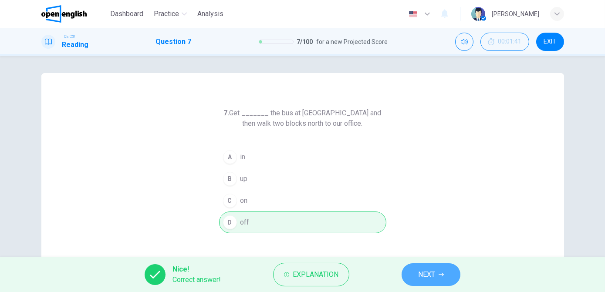
click at [419, 277] on span "NEXT" at bounding box center [426, 275] width 17 height 12
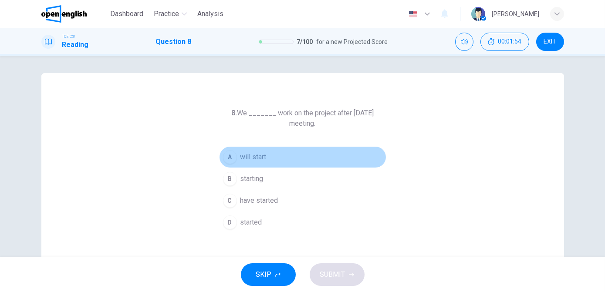
click at [229, 157] on div "A" at bounding box center [230, 157] width 14 height 14
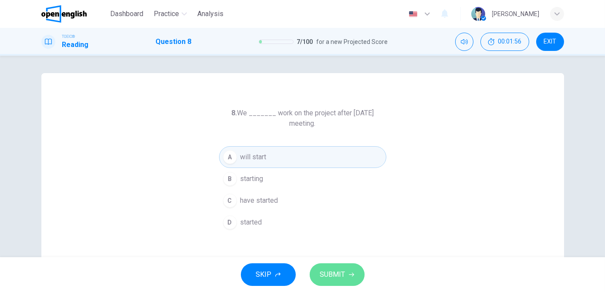
click at [331, 278] on span "SUBMIT" at bounding box center [332, 275] width 25 height 12
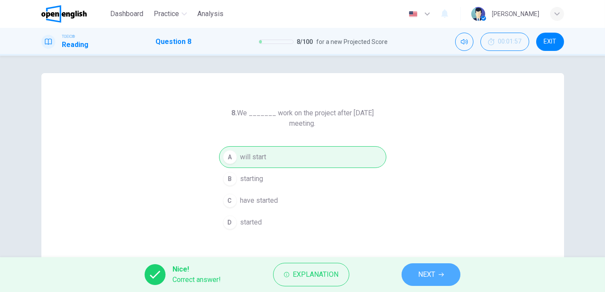
click at [412, 273] on button "NEXT" at bounding box center [431, 275] width 59 height 23
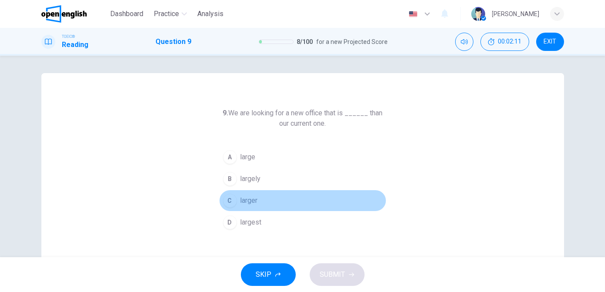
click at [253, 198] on span "larger" at bounding box center [248, 201] width 17 height 10
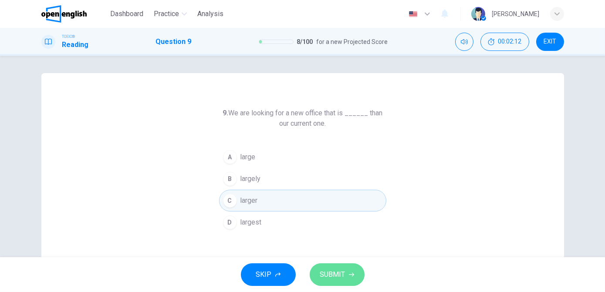
click at [335, 274] on span "SUBMIT" at bounding box center [332, 275] width 25 height 12
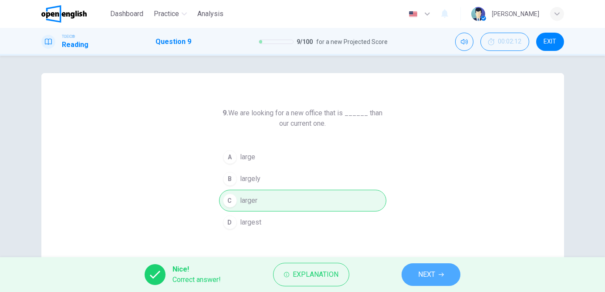
click at [418, 276] on button "NEXT" at bounding box center [431, 275] width 59 height 23
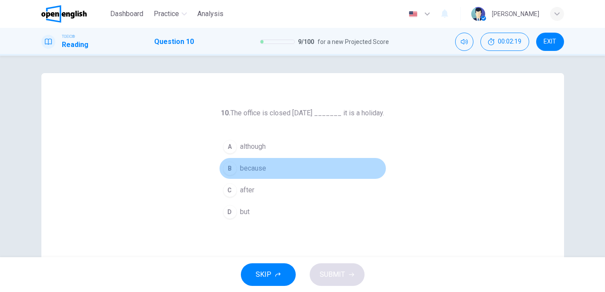
click at [246, 172] on span "because" at bounding box center [253, 168] width 26 height 10
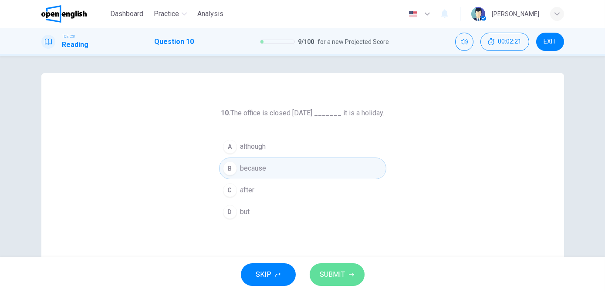
click at [329, 276] on span "SUBMIT" at bounding box center [332, 275] width 25 height 12
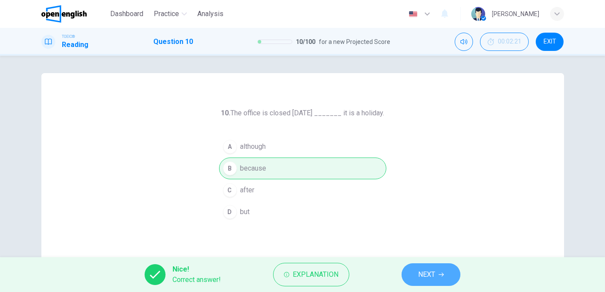
click at [418, 277] on span "NEXT" at bounding box center [426, 275] width 17 height 12
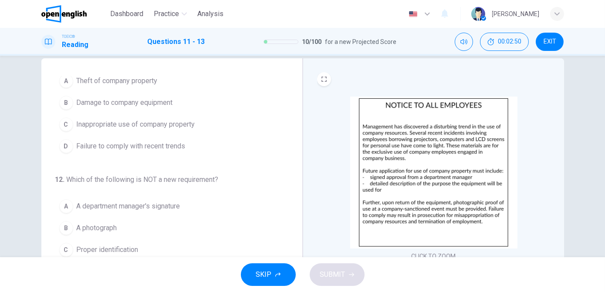
scroll to position [29, 0]
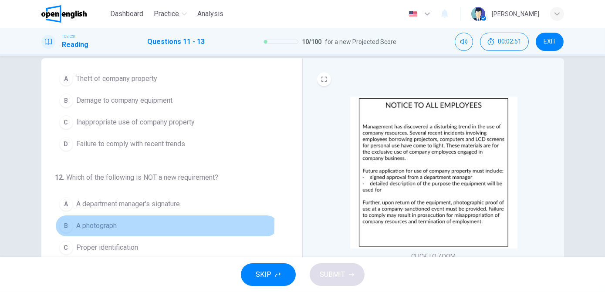
click at [64, 221] on div "B" at bounding box center [66, 226] width 14 height 14
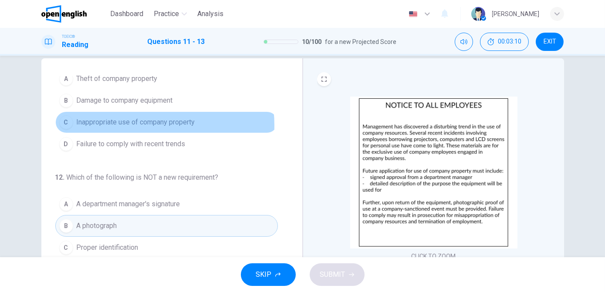
click at [135, 125] on span "Inappropriate use of company property" at bounding box center [136, 122] width 118 height 10
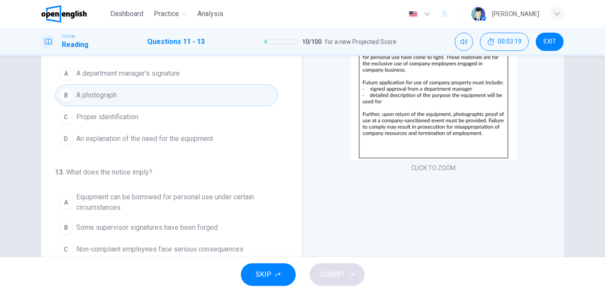
scroll to position [95, 0]
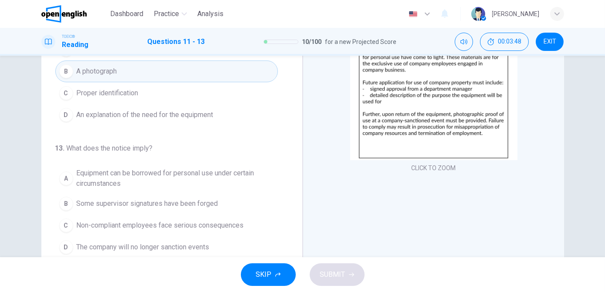
click at [132, 230] on button "C Non-compliant employees face serious consequences" at bounding box center [166, 226] width 223 height 22
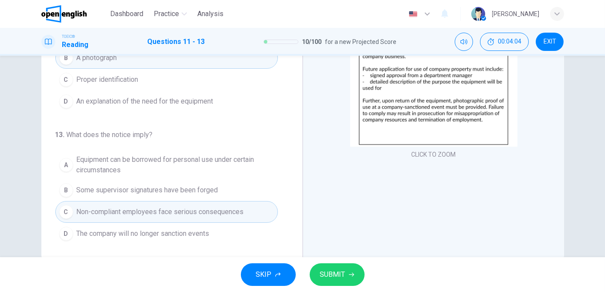
scroll to position [136, 0]
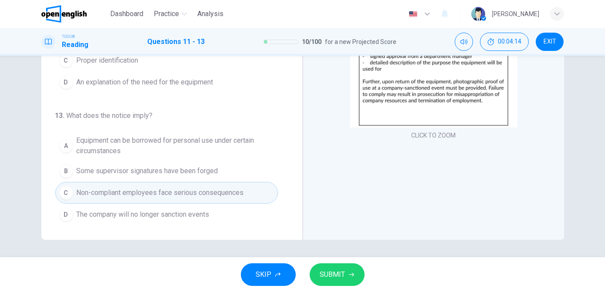
click at [335, 281] on span "SUBMIT" at bounding box center [332, 275] width 25 height 12
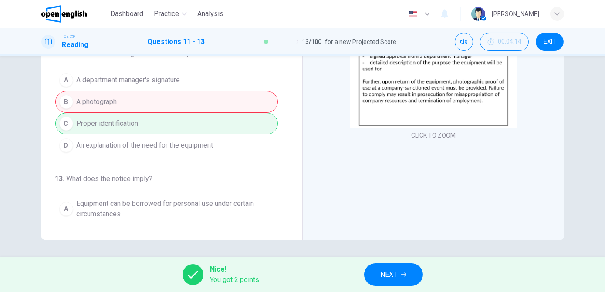
scroll to position [31, 0]
click at [388, 276] on span "NEXT" at bounding box center [389, 275] width 17 height 12
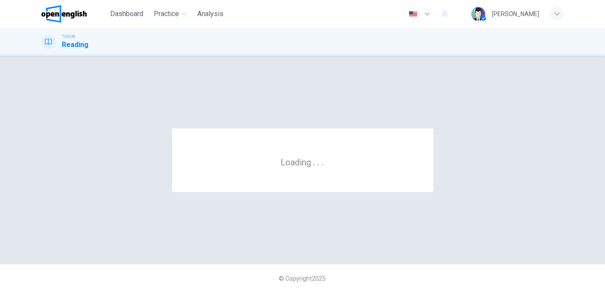
scroll to position [0, 0]
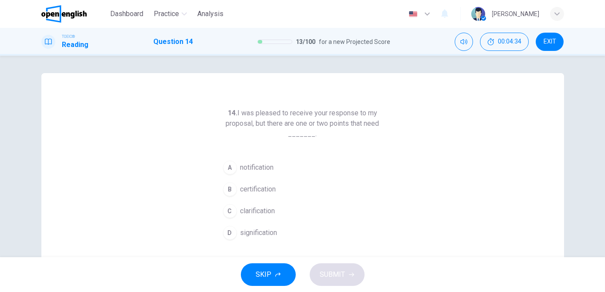
click at [281, 191] on button "B certification" at bounding box center [302, 190] width 167 height 22
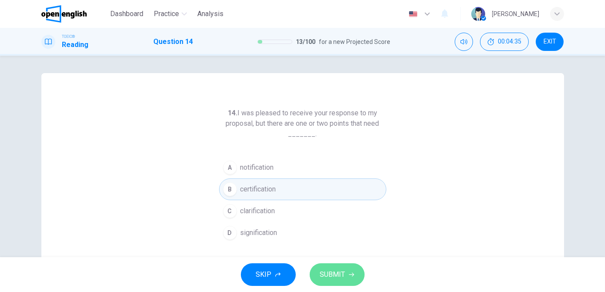
click at [338, 277] on span "SUBMIT" at bounding box center [332, 275] width 25 height 12
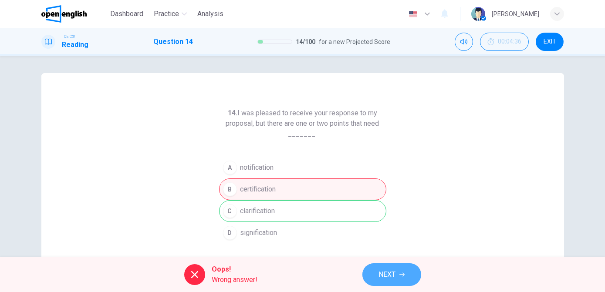
click at [382, 272] on span "NEXT" at bounding box center [387, 275] width 17 height 12
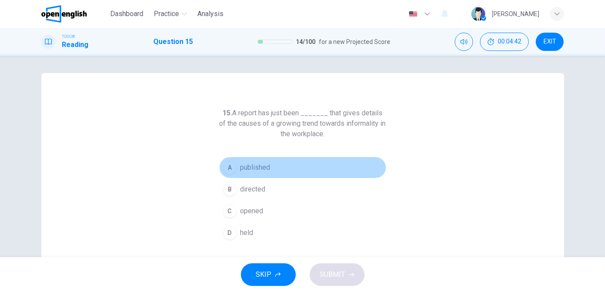
click at [260, 167] on span "published" at bounding box center [255, 167] width 30 height 10
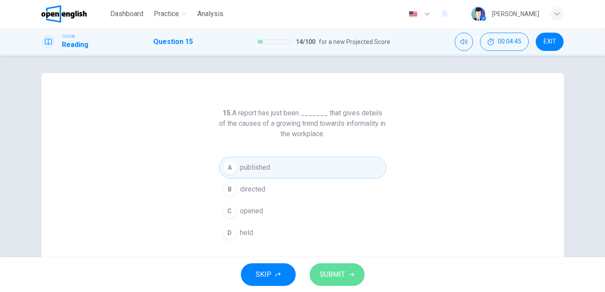
click at [334, 276] on span "SUBMIT" at bounding box center [332, 275] width 25 height 12
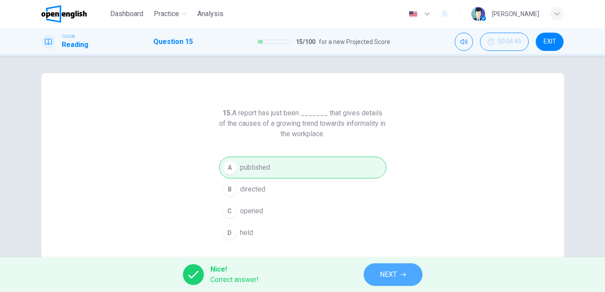
click at [401, 274] on icon "button" at bounding box center [403, 274] width 5 height 5
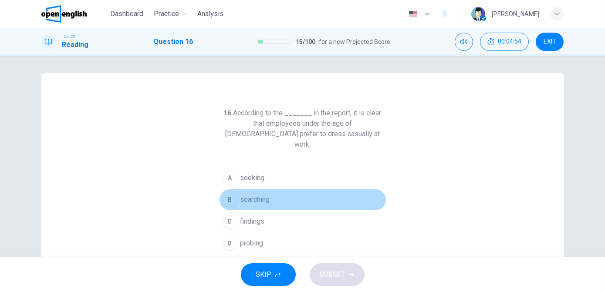
click at [249, 195] on span "searching" at bounding box center [255, 200] width 30 height 10
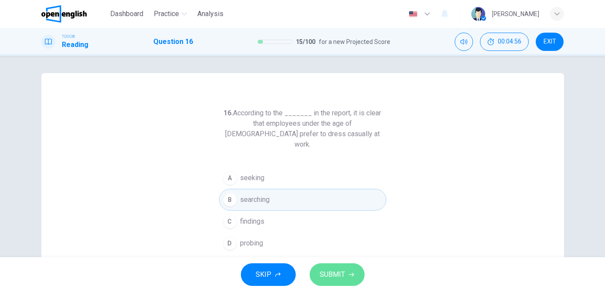
click at [326, 278] on span "SUBMIT" at bounding box center [332, 275] width 25 height 12
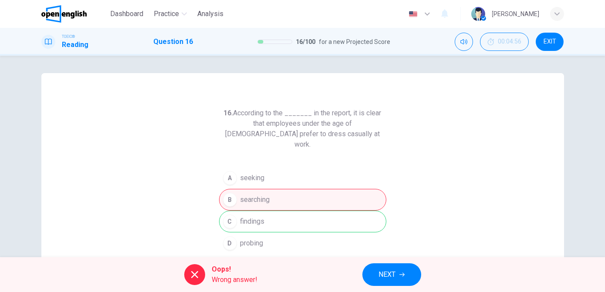
click at [394, 277] on span "NEXT" at bounding box center [387, 275] width 17 height 12
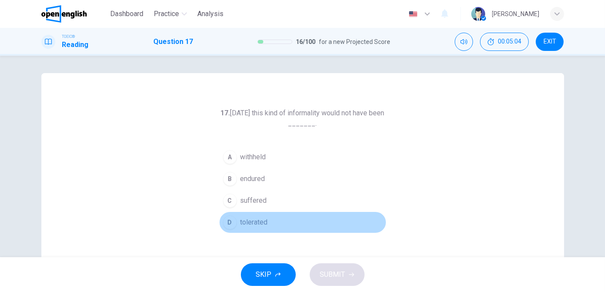
click at [252, 223] on span "tolerated" at bounding box center [253, 222] width 27 height 10
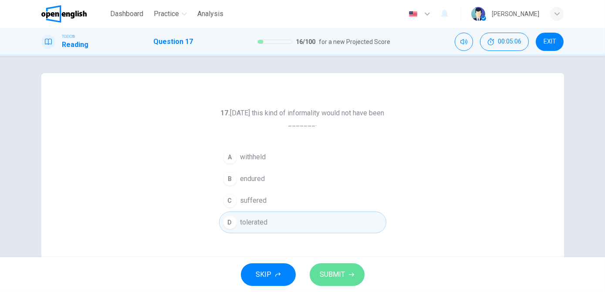
click at [331, 267] on button "SUBMIT" at bounding box center [337, 275] width 55 height 23
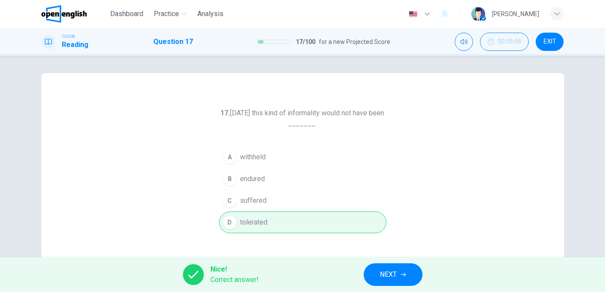
click at [394, 273] on span "NEXT" at bounding box center [388, 275] width 17 height 12
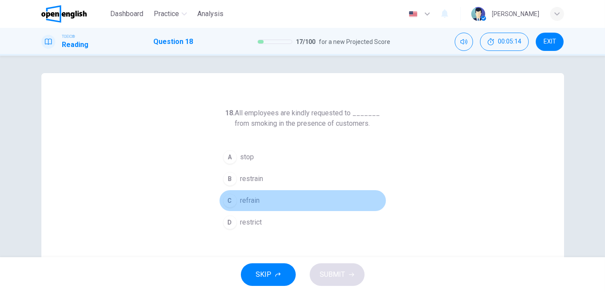
click at [249, 204] on span "refrain" at bounding box center [250, 201] width 20 height 10
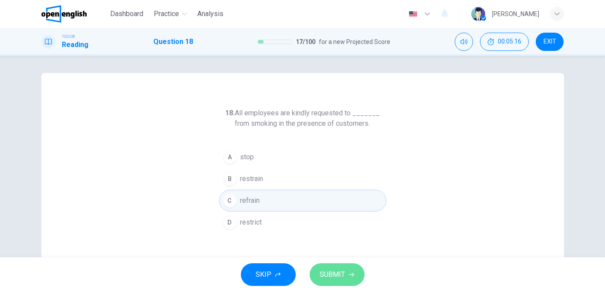
click at [330, 274] on span "SUBMIT" at bounding box center [332, 275] width 25 height 12
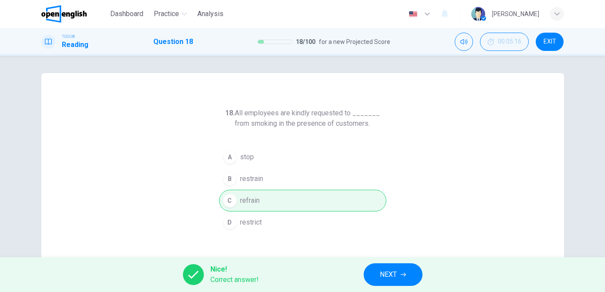
drag, startPoint x: 330, startPoint y: 274, endPoint x: 379, endPoint y: 300, distance: 55.6
click at [379, 292] on html "This site uses cookies, as explained in our Privacy Policy . If you agree to th…" at bounding box center [302, 146] width 605 height 292
click at [397, 279] on button "NEXT" at bounding box center [393, 275] width 59 height 23
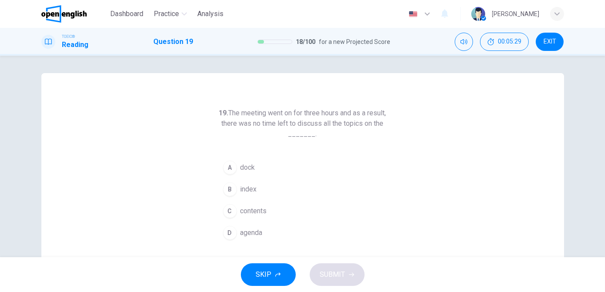
scroll to position [24, 0]
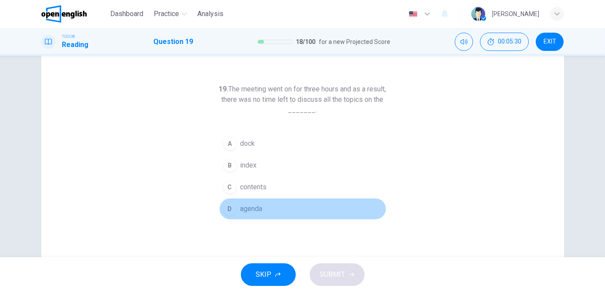
click at [260, 210] on span "agenda" at bounding box center [251, 209] width 22 height 10
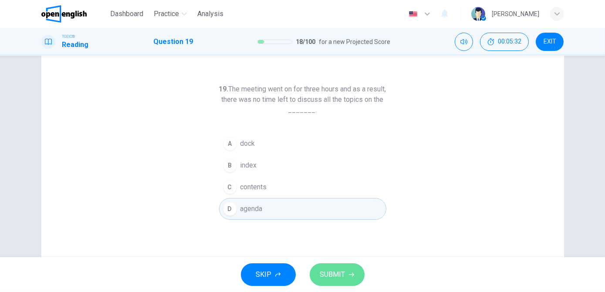
click at [336, 279] on span "SUBMIT" at bounding box center [332, 275] width 25 height 12
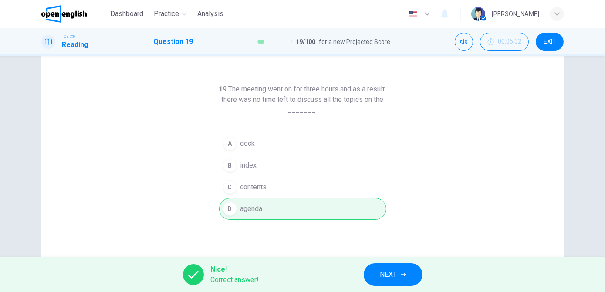
click at [399, 270] on button "NEXT" at bounding box center [393, 275] width 59 height 23
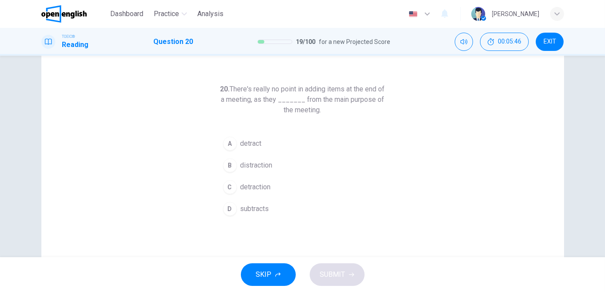
click at [260, 145] on button "A detract" at bounding box center [302, 144] width 167 height 22
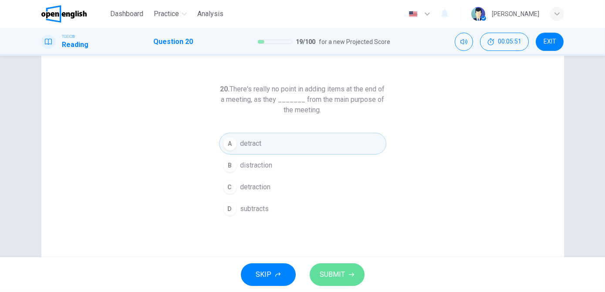
click at [338, 270] on span "SUBMIT" at bounding box center [332, 275] width 25 height 12
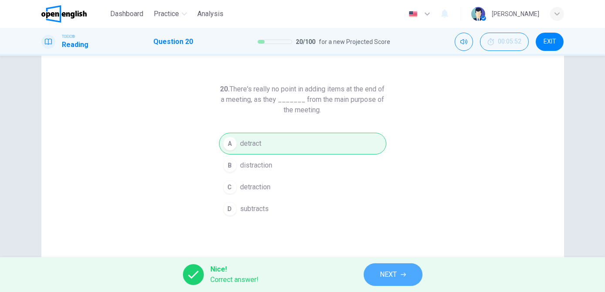
click at [396, 271] on span "NEXT" at bounding box center [388, 275] width 17 height 12
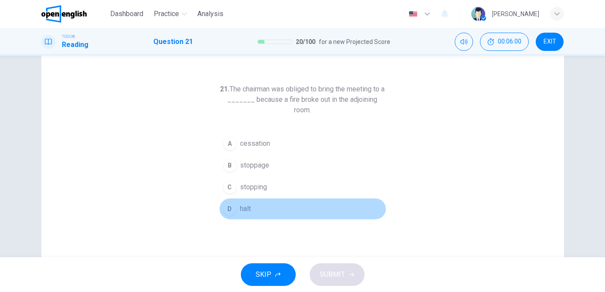
click at [250, 206] on button "D halt" at bounding box center [302, 209] width 167 height 22
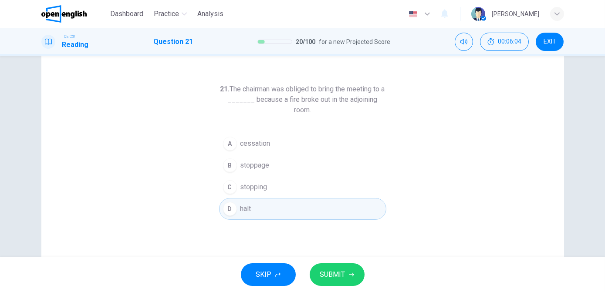
click at [336, 271] on span "SUBMIT" at bounding box center [332, 275] width 25 height 12
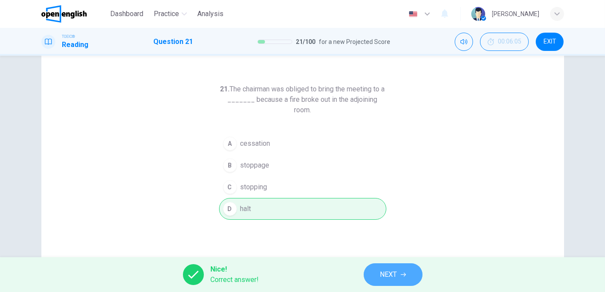
click at [390, 271] on span "NEXT" at bounding box center [388, 275] width 17 height 12
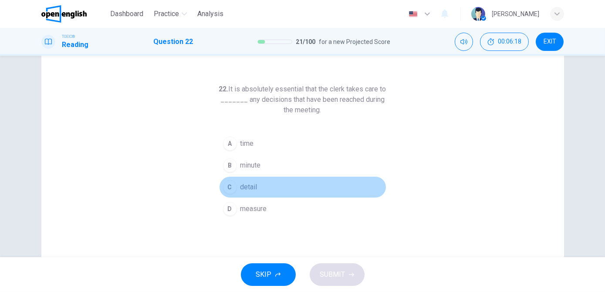
click at [247, 191] on span "detail" at bounding box center [248, 187] width 17 height 10
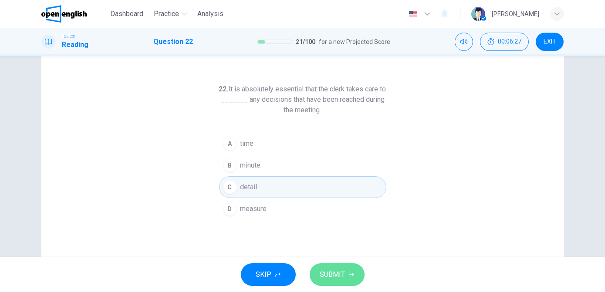
click at [333, 276] on span "SUBMIT" at bounding box center [332, 275] width 25 height 12
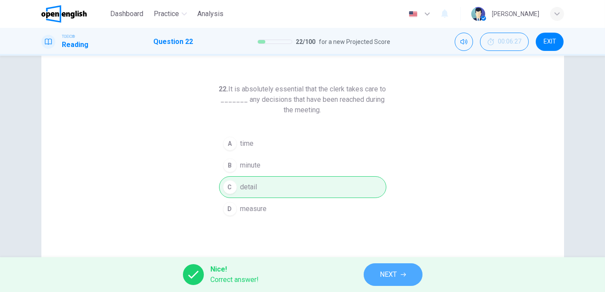
click at [391, 274] on span "NEXT" at bounding box center [388, 275] width 17 height 12
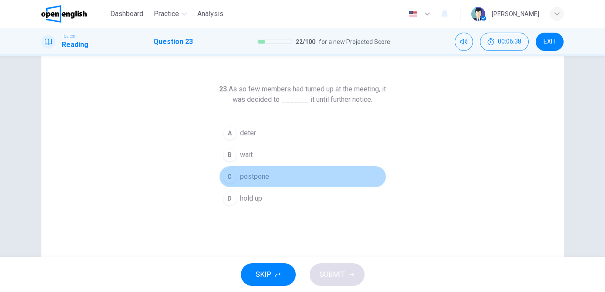
click at [262, 177] on span "postpone" at bounding box center [254, 177] width 29 height 10
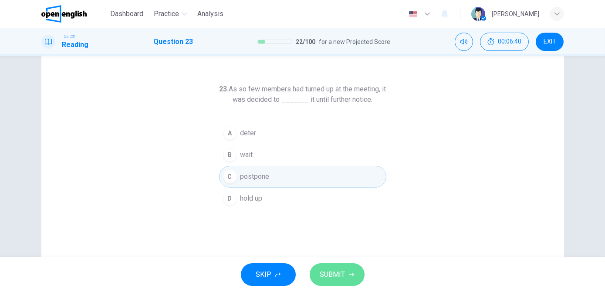
click at [332, 281] on button "SUBMIT" at bounding box center [337, 275] width 55 height 23
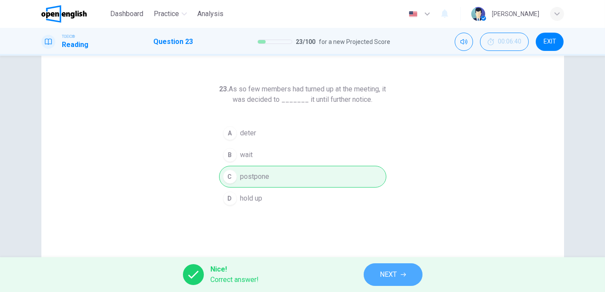
click at [389, 274] on span "NEXT" at bounding box center [388, 275] width 17 height 12
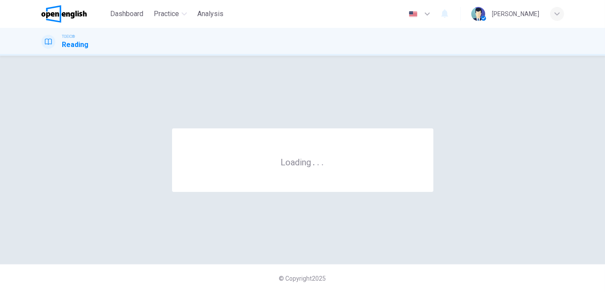
scroll to position [0, 0]
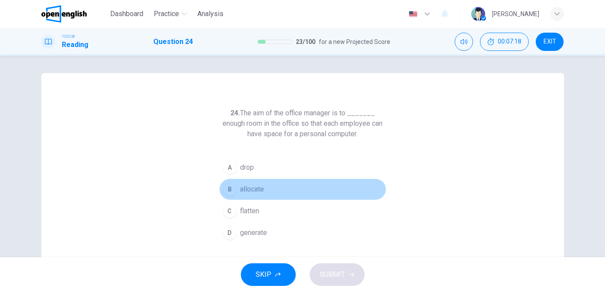
click at [261, 186] on span "allocate" at bounding box center [252, 189] width 24 height 10
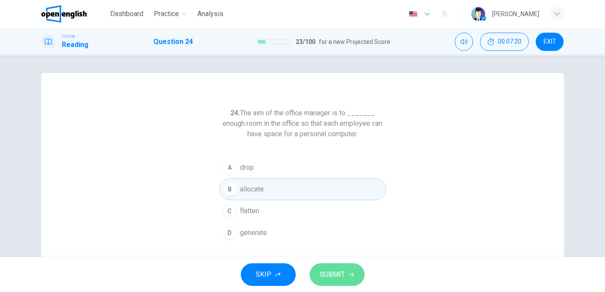
click at [336, 280] on span "SUBMIT" at bounding box center [332, 275] width 25 height 12
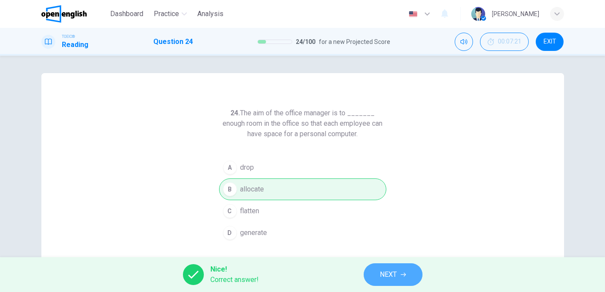
click at [404, 275] on icon "button" at bounding box center [403, 274] width 5 height 5
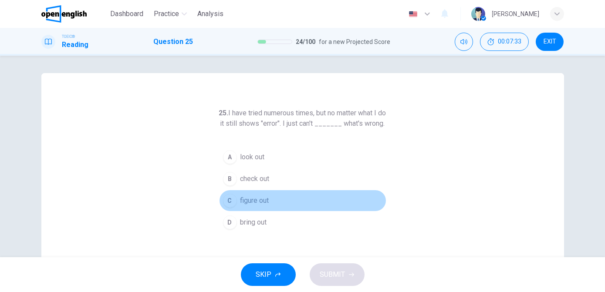
click at [260, 206] on span "figure out" at bounding box center [254, 201] width 29 height 10
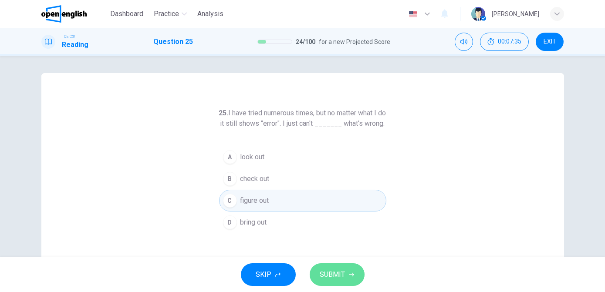
click at [327, 278] on span "SUBMIT" at bounding box center [332, 275] width 25 height 12
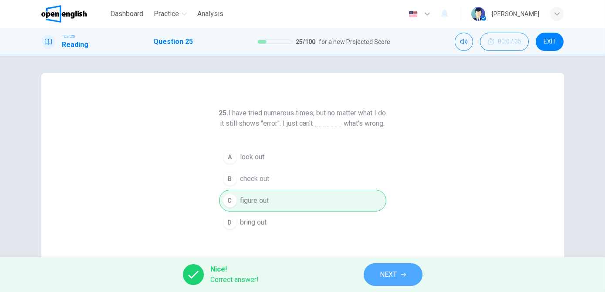
click at [373, 273] on button "NEXT" at bounding box center [393, 275] width 59 height 23
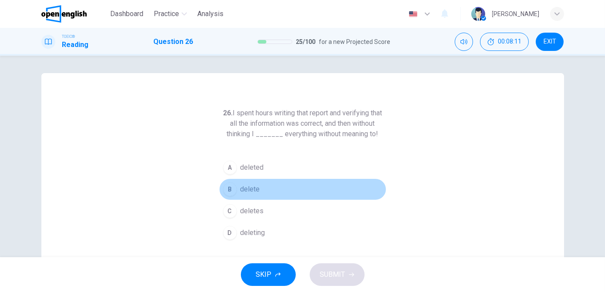
click at [244, 189] on span "delete" at bounding box center [250, 189] width 20 height 10
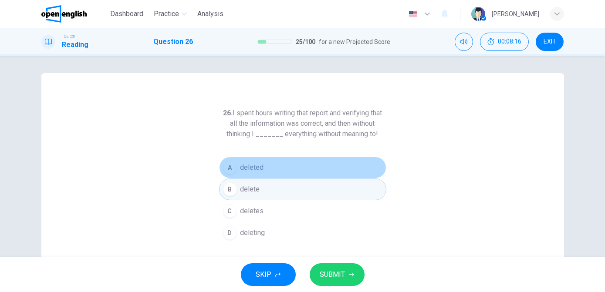
click at [240, 173] on button "A deleted" at bounding box center [302, 168] width 167 height 22
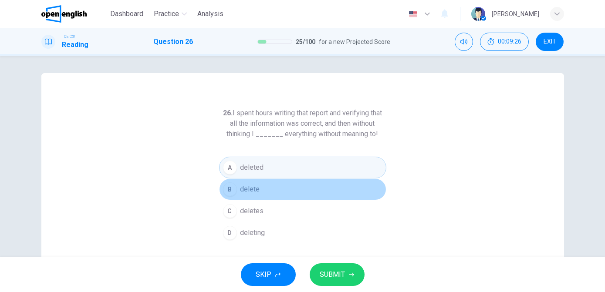
click at [262, 185] on button "B delete" at bounding box center [302, 190] width 167 height 22
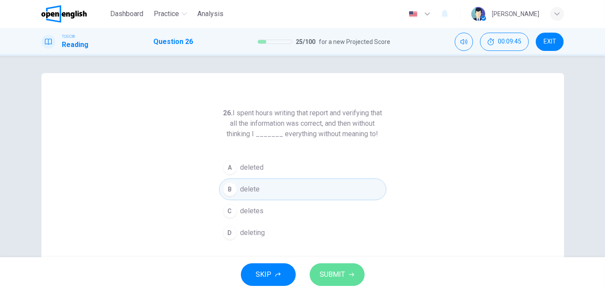
click at [334, 277] on span "SUBMIT" at bounding box center [332, 275] width 25 height 12
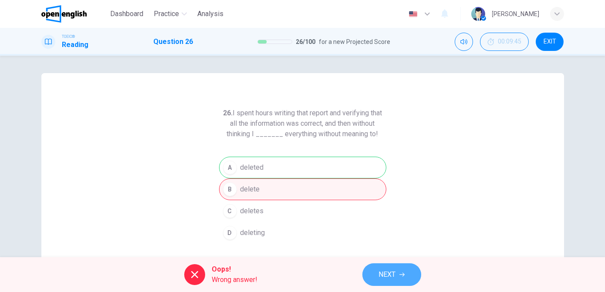
click at [375, 277] on button "NEXT" at bounding box center [391, 275] width 59 height 23
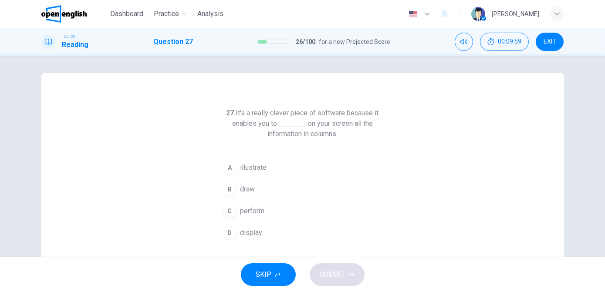
click at [245, 233] on span "display" at bounding box center [251, 233] width 22 height 10
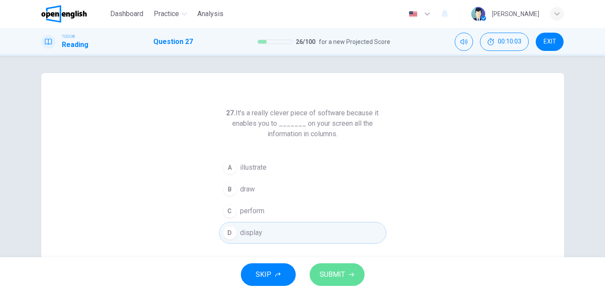
click at [328, 279] on span "SUBMIT" at bounding box center [332, 275] width 25 height 12
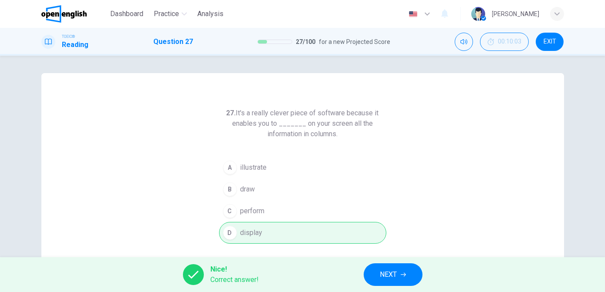
click at [385, 273] on span "NEXT" at bounding box center [388, 275] width 17 height 12
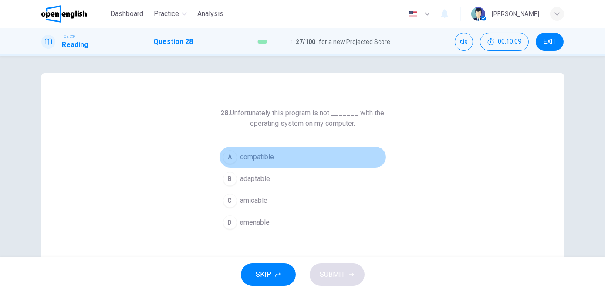
click at [270, 159] on span "compatible" at bounding box center [257, 157] width 34 height 10
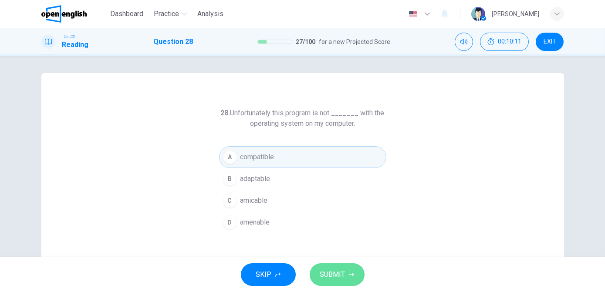
click at [334, 274] on span "SUBMIT" at bounding box center [332, 275] width 25 height 12
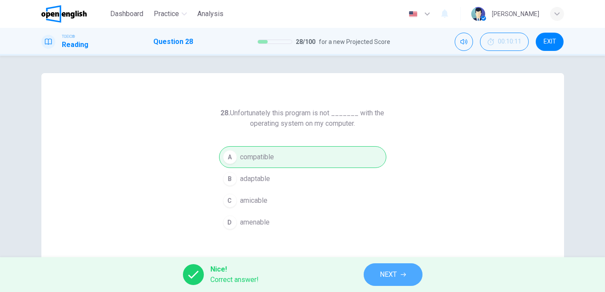
click at [383, 274] on span "NEXT" at bounding box center [388, 275] width 17 height 12
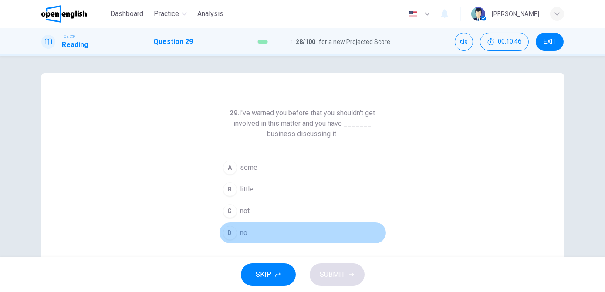
click at [227, 234] on div "D" at bounding box center [230, 233] width 14 height 14
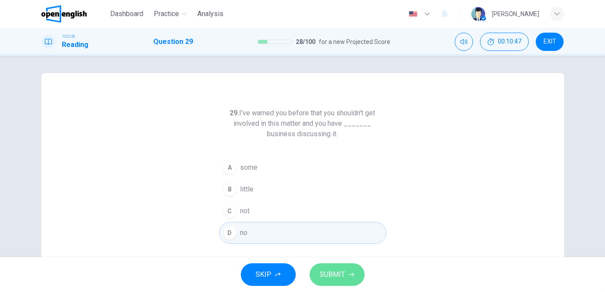
click at [332, 281] on span "SUBMIT" at bounding box center [332, 275] width 25 height 12
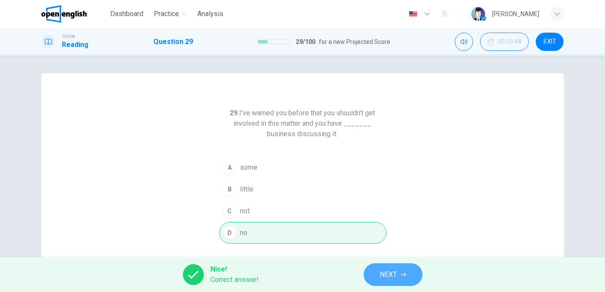
click at [384, 277] on span "NEXT" at bounding box center [388, 275] width 17 height 12
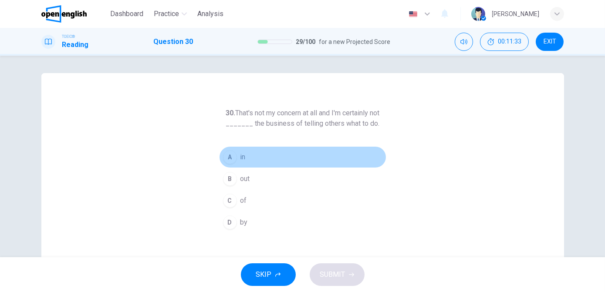
click at [246, 165] on button "A in" at bounding box center [302, 157] width 167 height 22
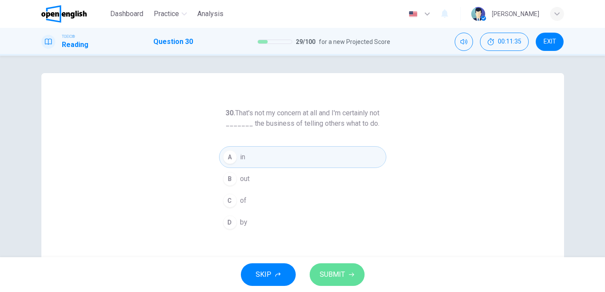
click at [342, 272] on span "SUBMIT" at bounding box center [332, 275] width 25 height 12
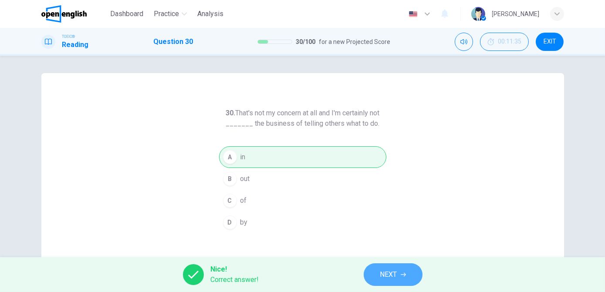
click at [386, 277] on span "NEXT" at bounding box center [388, 275] width 17 height 12
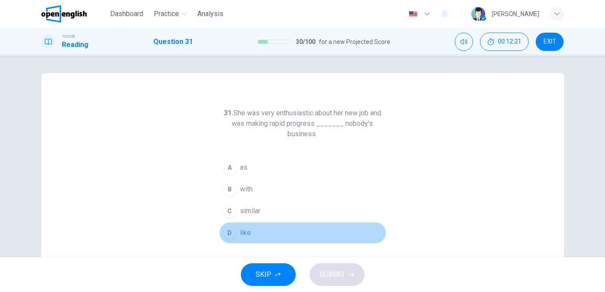
click at [229, 234] on div "D" at bounding box center [230, 233] width 14 height 14
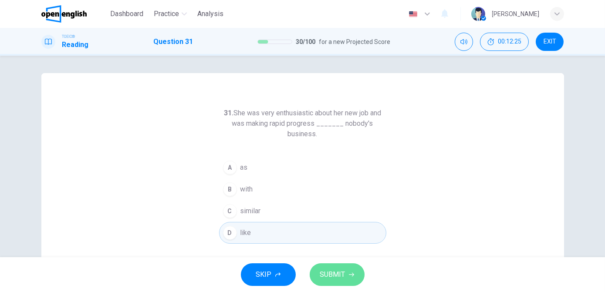
click at [323, 277] on span "SUBMIT" at bounding box center [332, 275] width 25 height 12
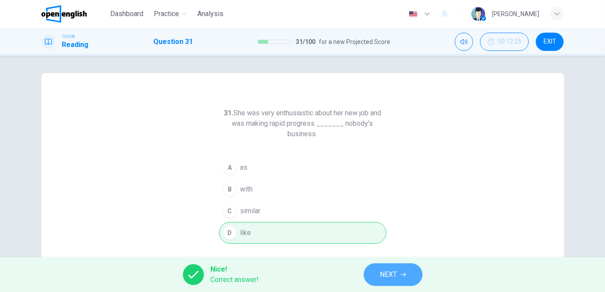
click at [382, 274] on span "NEXT" at bounding box center [388, 275] width 17 height 12
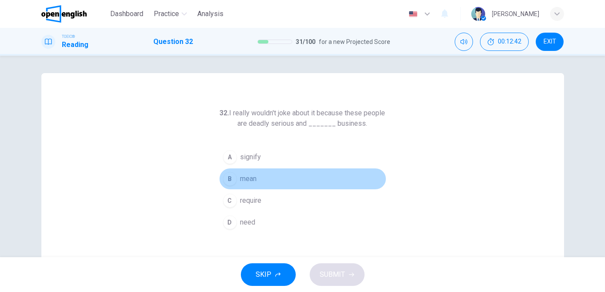
click at [259, 179] on button "B mean" at bounding box center [302, 179] width 167 height 22
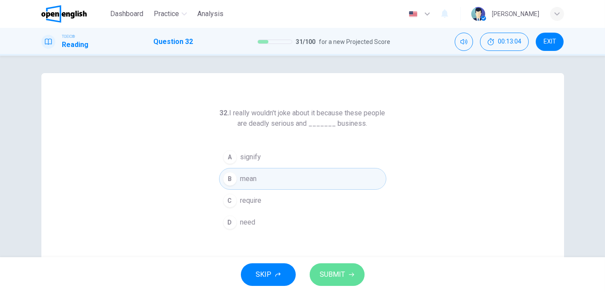
click at [329, 274] on span "SUBMIT" at bounding box center [332, 275] width 25 height 12
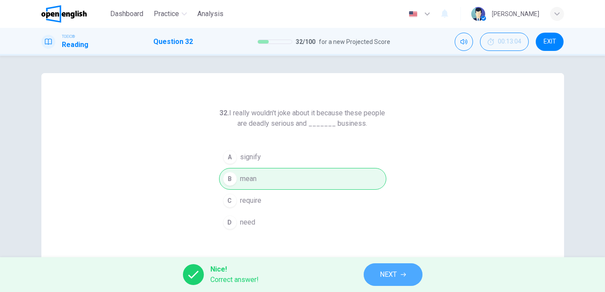
click at [381, 275] on span "NEXT" at bounding box center [388, 275] width 17 height 12
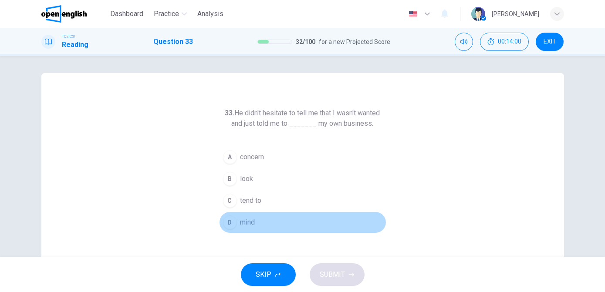
click at [272, 223] on button "D mind" at bounding box center [302, 223] width 167 height 22
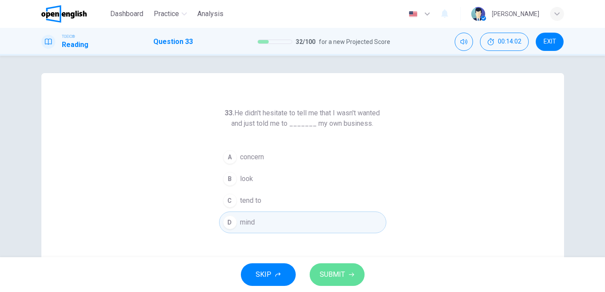
click at [334, 277] on span "SUBMIT" at bounding box center [332, 275] width 25 height 12
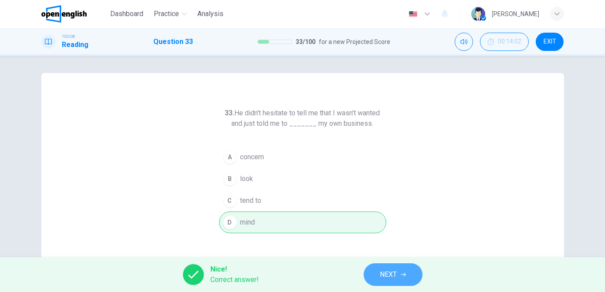
click at [396, 274] on span "NEXT" at bounding box center [388, 275] width 17 height 12
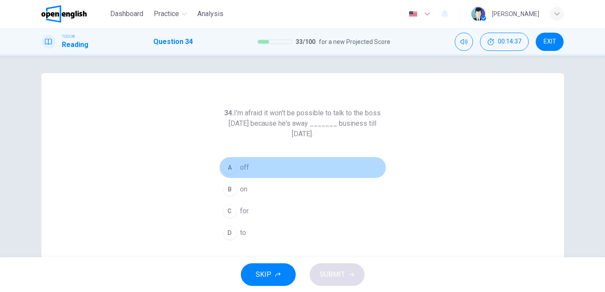
click at [252, 163] on button "A off" at bounding box center [302, 168] width 167 height 22
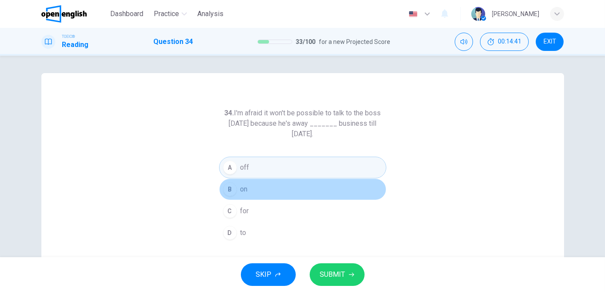
click at [242, 190] on span "on" at bounding box center [243, 189] width 7 height 10
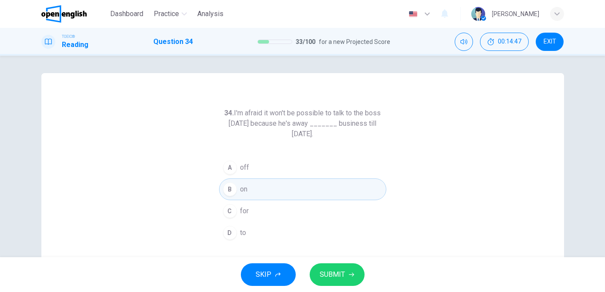
click at [338, 275] on span "SUBMIT" at bounding box center [332, 275] width 25 height 12
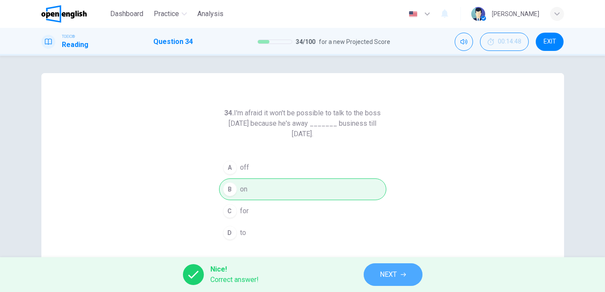
click at [375, 274] on button "NEXT" at bounding box center [393, 275] width 59 height 23
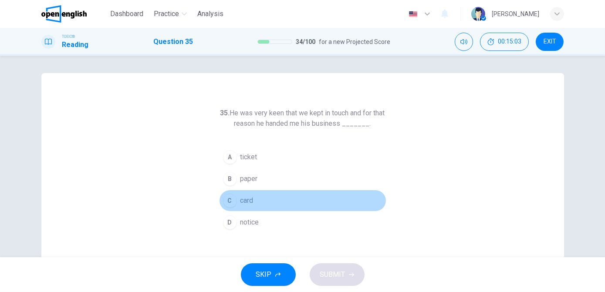
click at [237, 199] on button "C card" at bounding box center [302, 201] width 167 height 22
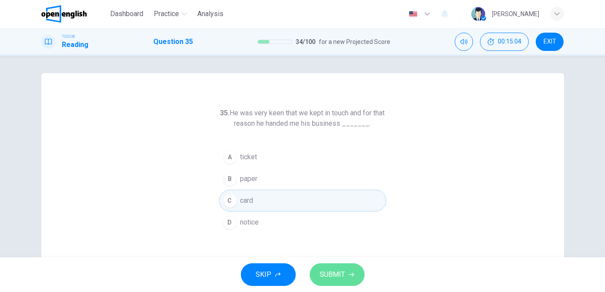
click at [326, 281] on button "SUBMIT" at bounding box center [337, 275] width 55 height 23
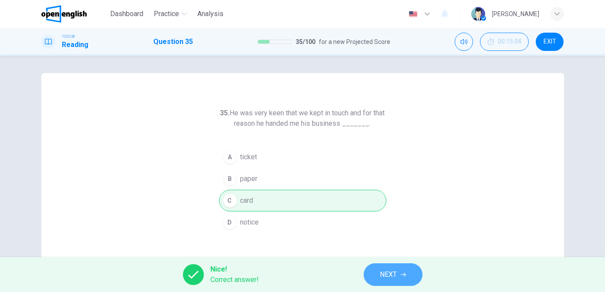
click at [382, 281] on button "NEXT" at bounding box center [393, 275] width 59 height 23
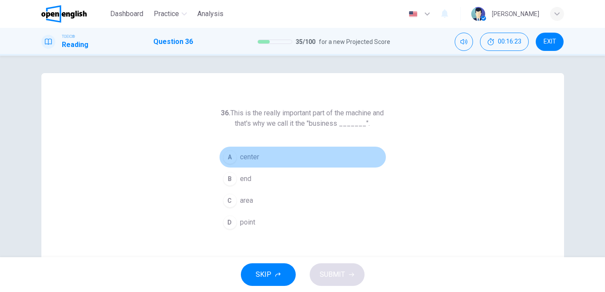
click at [258, 151] on button "A center" at bounding box center [302, 157] width 167 height 22
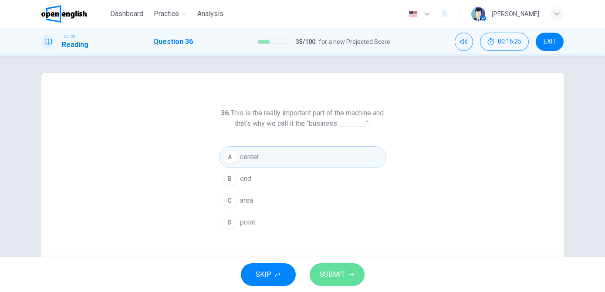
click at [340, 277] on span "SUBMIT" at bounding box center [332, 275] width 25 height 12
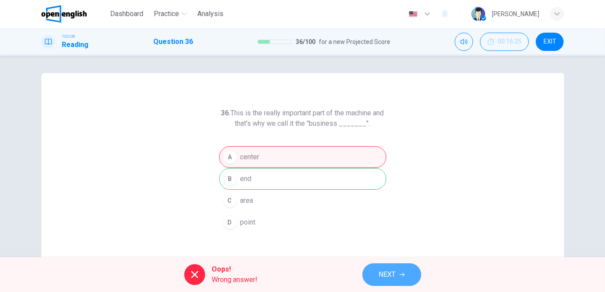
click at [396, 278] on span "NEXT" at bounding box center [387, 275] width 17 height 12
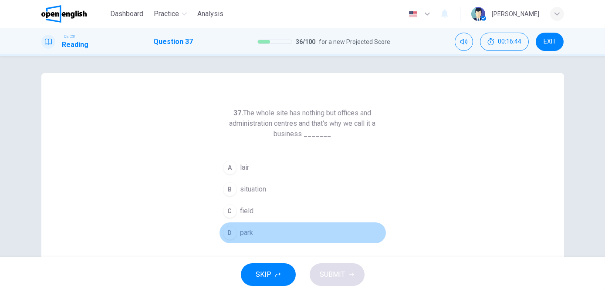
click at [230, 232] on div "D" at bounding box center [230, 233] width 14 height 14
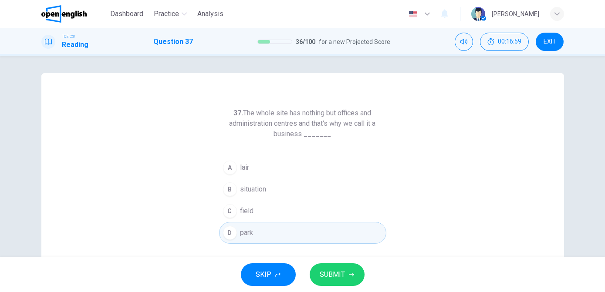
click at [335, 274] on span "SUBMIT" at bounding box center [332, 275] width 25 height 12
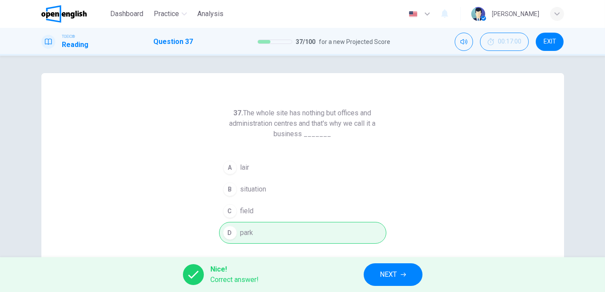
click at [390, 284] on button "NEXT" at bounding box center [393, 275] width 59 height 23
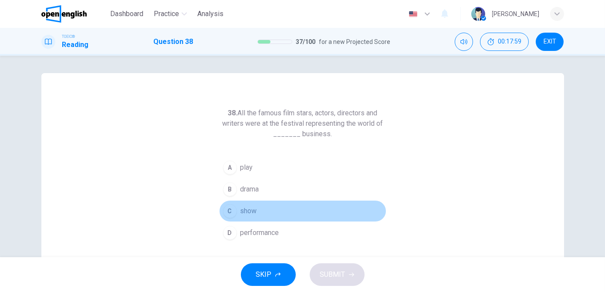
click at [230, 213] on div "C" at bounding box center [230, 211] width 14 height 14
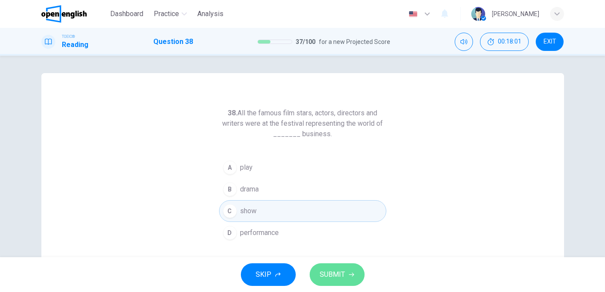
click at [324, 274] on span "SUBMIT" at bounding box center [332, 275] width 25 height 12
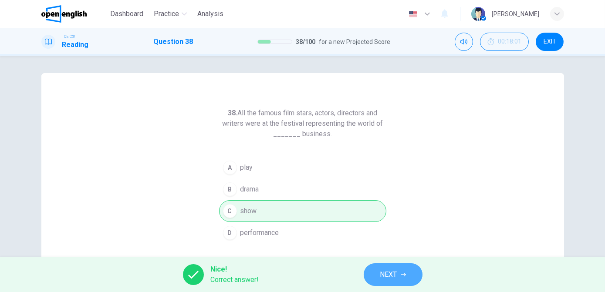
click at [402, 274] on icon "button" at bounding box center [403, 274] width 5 height 5
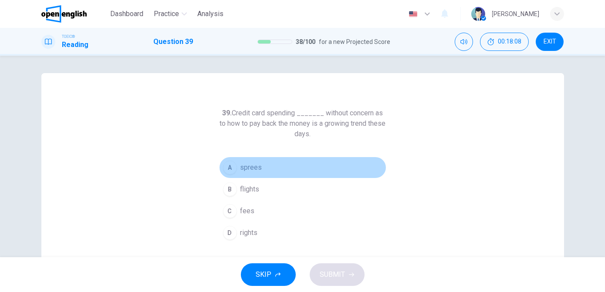
click at [225, 168] on div "A" at bounding box center [230, 168] width 14 height 14
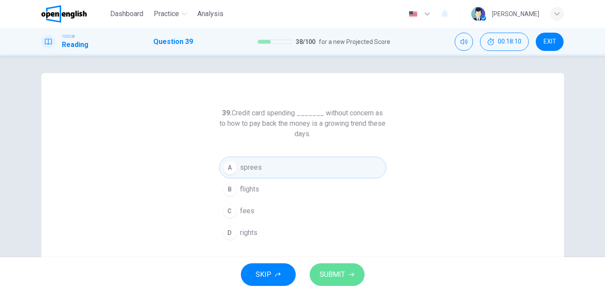
click at [340, 272] on span "SUBMIT" at bounding box center [332, 275] width 25 height 12
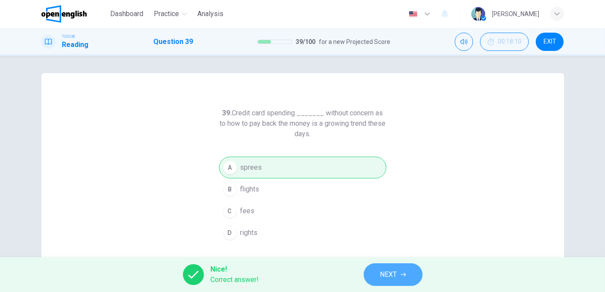
click at [387, 273] on span "NEXT" at bounding box center [388, 275] width 17 height 12
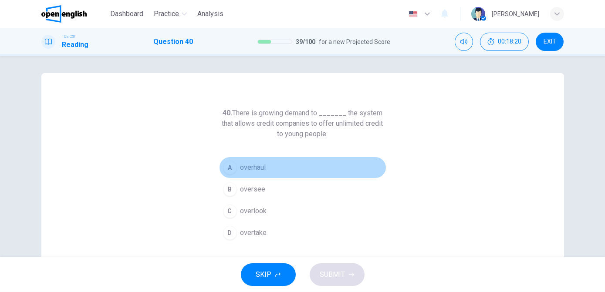
click at [265, 168] on button "A overhaul" at bounding box center [302, 168] width 167 height 22
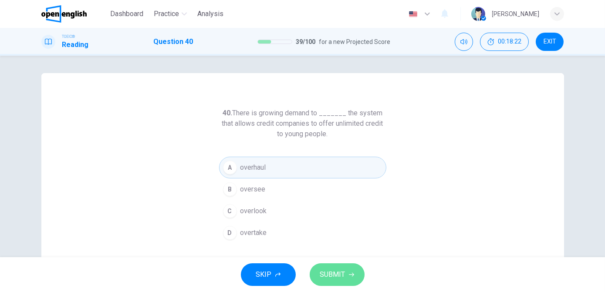
click at [326, 271] on span "SUBMIT" at bounding box center [332, 275] width 25 height 12
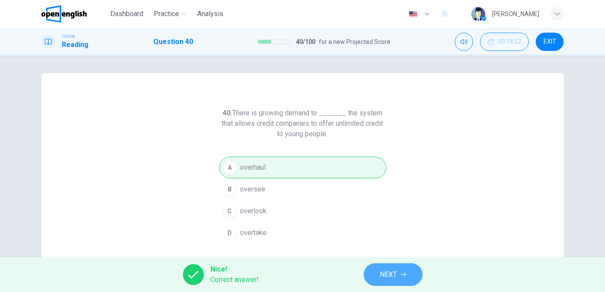
click at [375, 277] on button "NEXT" at bounding box center [393, 275] width 59 height 23
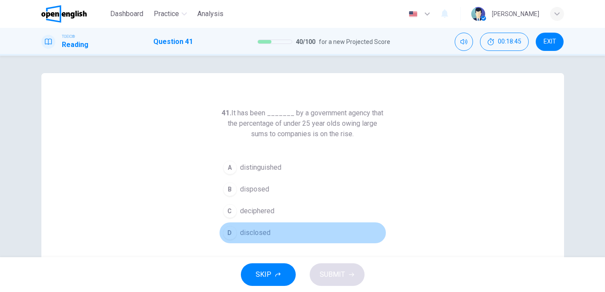
click at [277, 234] on button "D disclosed" at bounding box center [302, 233] width 167 height 22
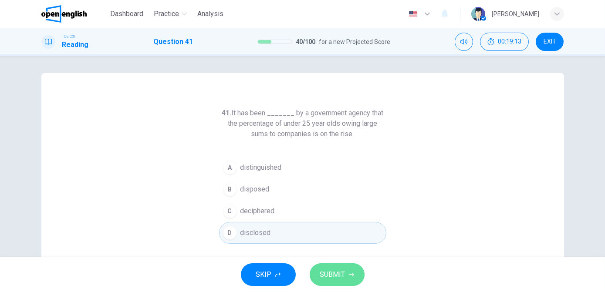
click at [333, 271] on span "SUBMIT" at bounding box center [332, 275] width 25 height 12
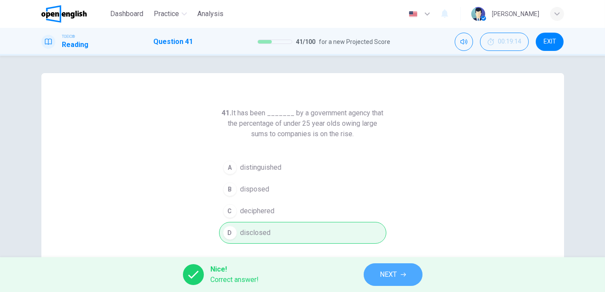
click at [389, 280] on span "NEXT" at bounding box center [388, 275] width 17 height 12
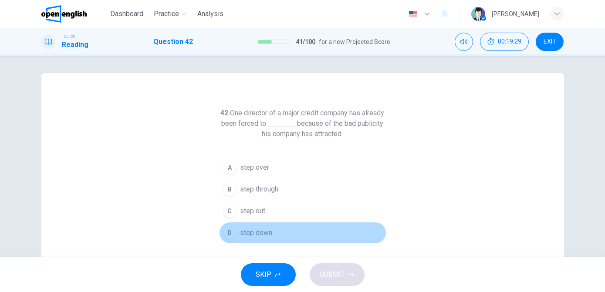
click at [228, 232] on div "D" at bounding box center [230, 233] width 14 height 14
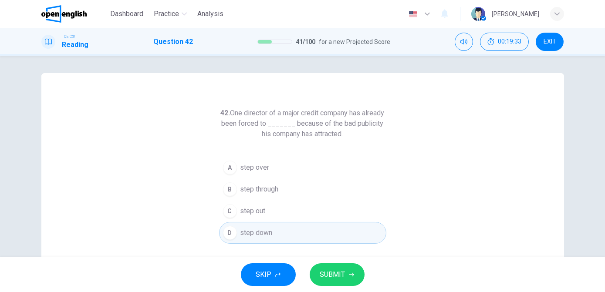
click at [330, 271] on span "SUBMIT" at bounding box center [332, 275] width 25 height 12
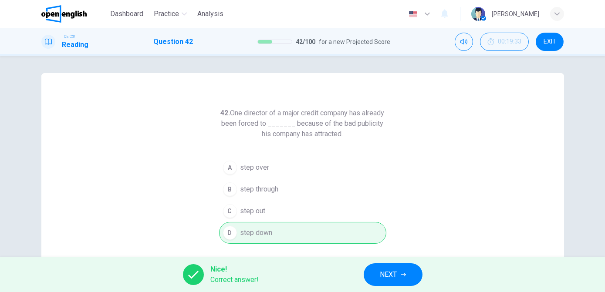
click at [382, 281] on span "NEXT" at bounding box center [388, 275] width 17 height 12
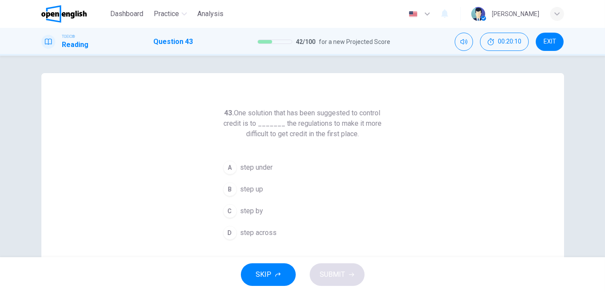
click at [242, 194] on span "step up" at bounding box center [251, 189] width 23 height 10
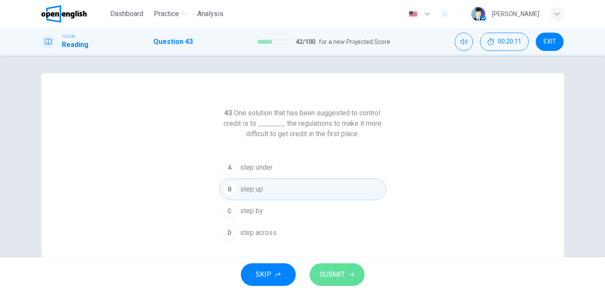
click at [336, 271] on span "SUBMIT" at bounding box center [332, 275] width 25 height 12
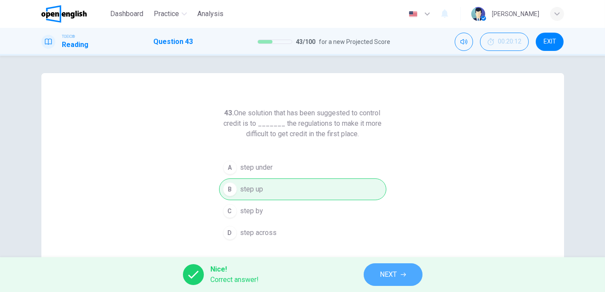
click at [379, 279] on button "NEXT" at bounding box center [393, 275] width 59 height 23
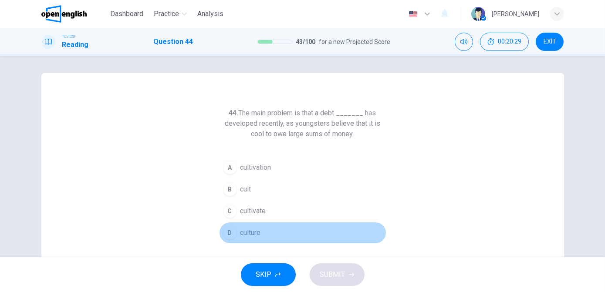
click at [245, 233] on span "culture" at bounding box center [250, 233] width 20 height 10
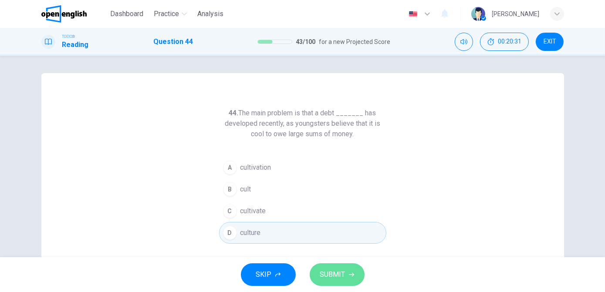
click at [326, 274] on span "SUBMIT" at bounding box center [332, 275] width 25 height 12
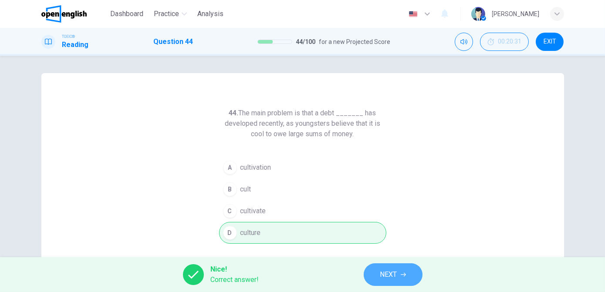
click at [388, 271] on span "NEXT" at bounding box center [388, 275] width 17 height 12
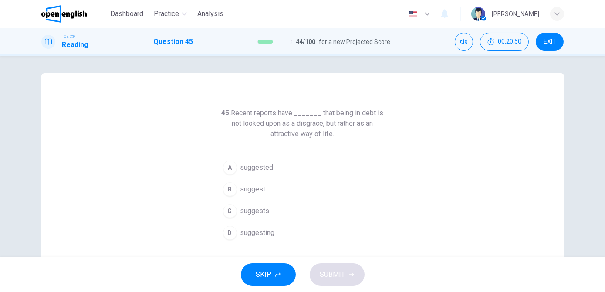
click at [264, 211] on span "suggests" at bounding box center [254, 211] width 29 height 10
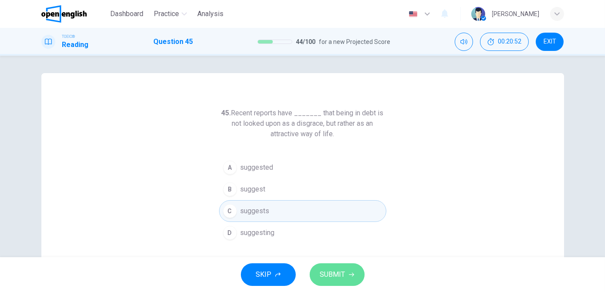
click at [339, 278] on span "SUBMIT" at bounding box center [332, 275] width 25 height 12
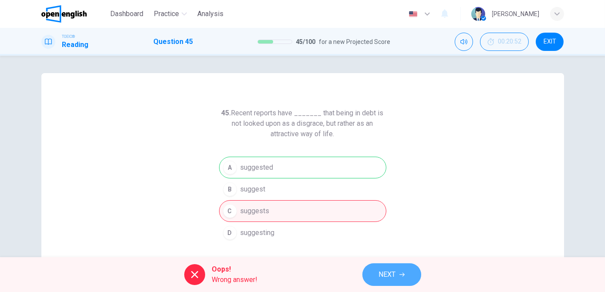
click at [384, 282] on button "NEXT" at bounding box center [391, 275] width 59 height 23
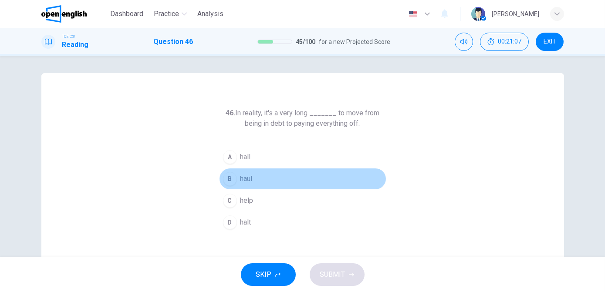
click at [247, 178] on span "haul" at bounding box center [246, 179] width 12 height 10
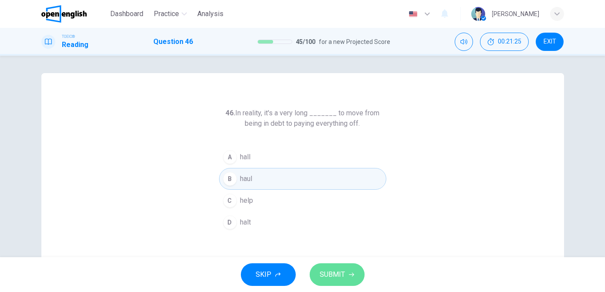
click at [337, 278] on span "SUBMIT" at bounding box center [332, 275] width 25 height 12
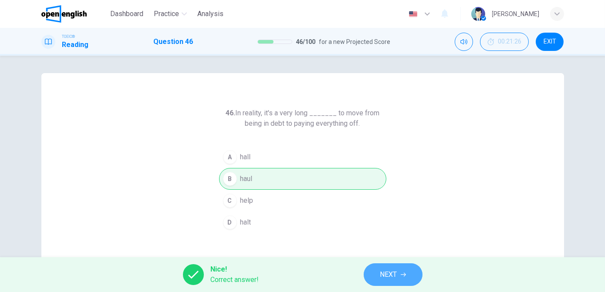
click at [376, 276] on button "NEXT" at bounding box center [393, 275] width 59 height 23
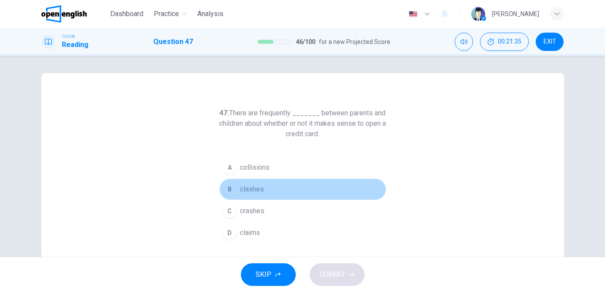
click at [259, 189] on span "clashes" at bounding box center [252, 189] width 24 height 10
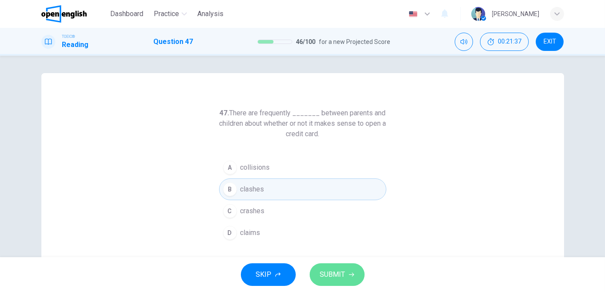
click at [337, 277] on span "SUBMIT" at bounding box center [332, 275] width 25 height 12
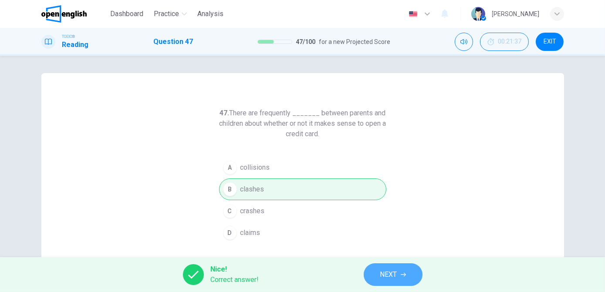
click at [394, 274] on span "NEXT" at bounding box center [388, 275] width 17 height 12
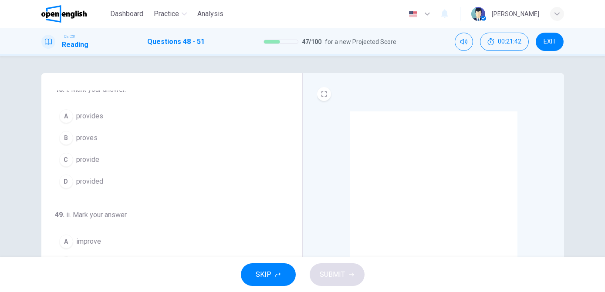
scroll to position [7, 0]
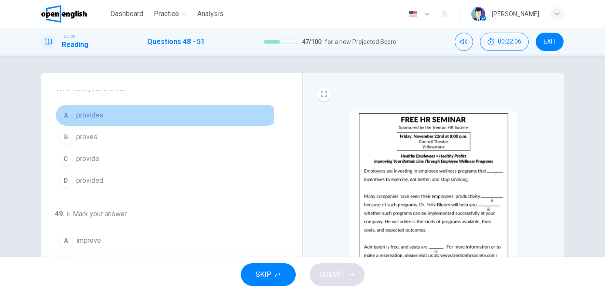
click at [96, 114] on span "provides" at bounding box center [90, 115] width 27 height 10
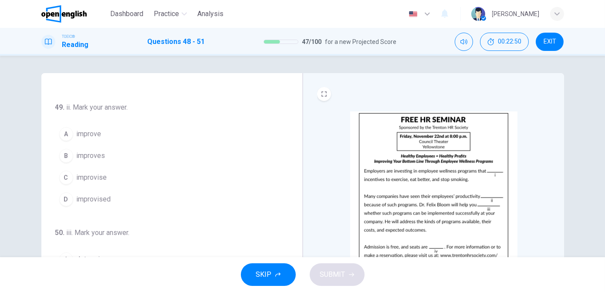
scroll to position [114, 0]
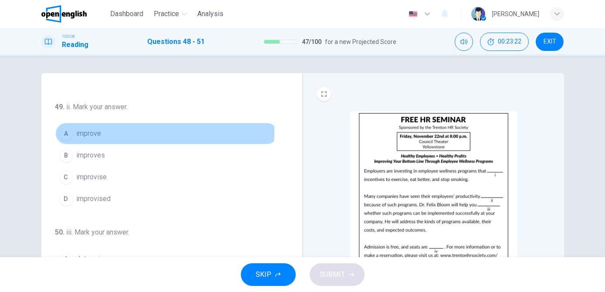
click at [112, 129] on button "A improve" at bounding box center [166, 134] width 223 height 22
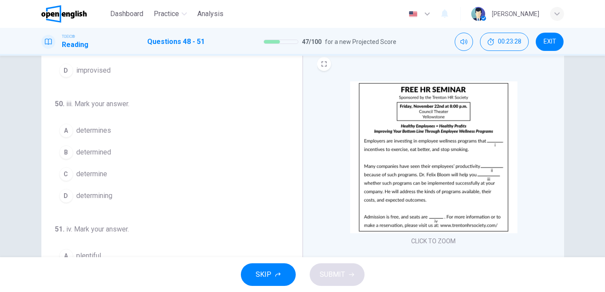
scroll to position [32, 0]
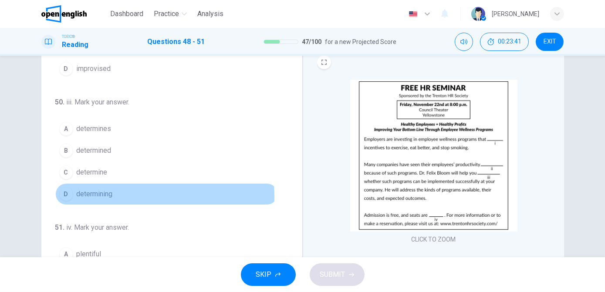
click at [112, 194] on button "D determining" at bounding box center [166, 194] width 223 height 22
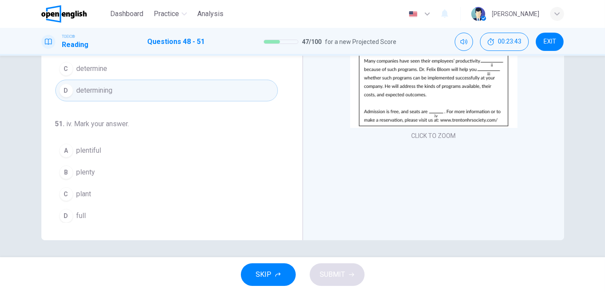
scroll to position [136, 0]
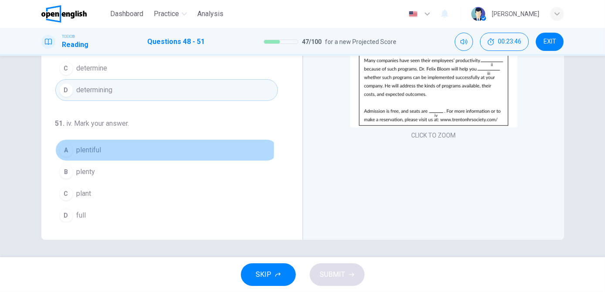
click at [96, 146] on span "plentiful" at bounding box center [89, 150] width 25 height 10
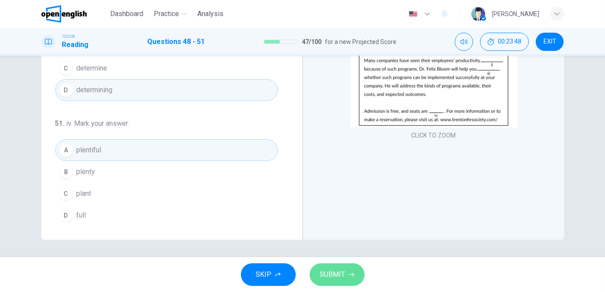
click at [336, 275] on span "SUBMIT" at bounding box center [332, 275] width 25 height 12
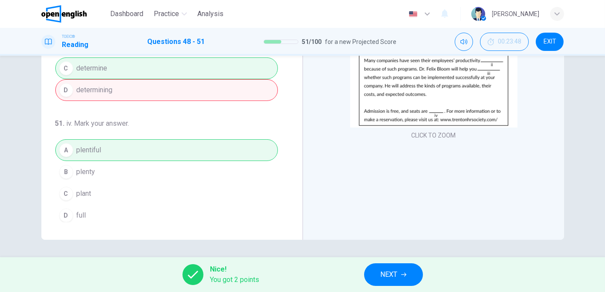
click at [388, 279] on span "NEXT" at bounding box center [389, 275] width 17 height 12
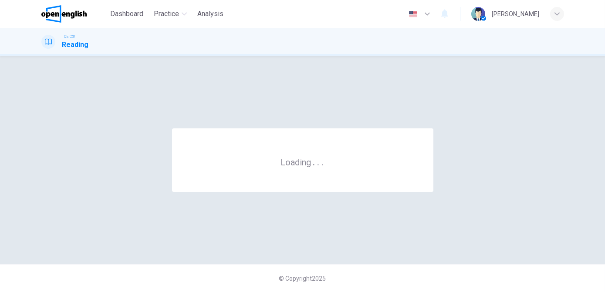
scroll to position [0, 0]
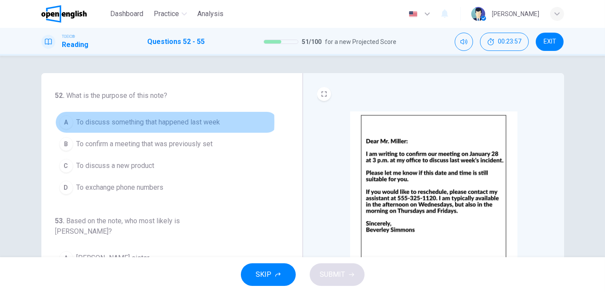
click at [134, 122] on span "To discuss something that happened last week" at bounding box center [149, 122] width 144 height 10
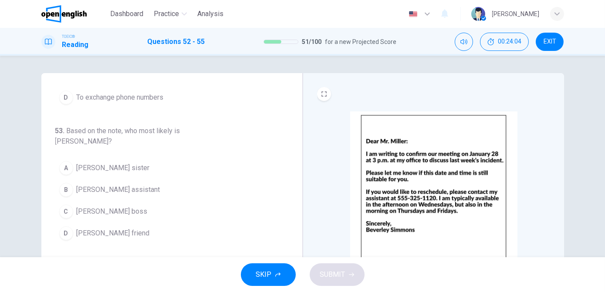
scroll to position [91, 0]
click at [109, 184] on span "[PERSON_NAME] assistant" at bounding box center [119, 189] width 84 height 10
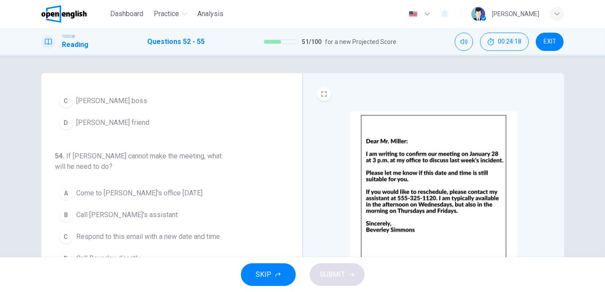
scroll to position [201, 0]
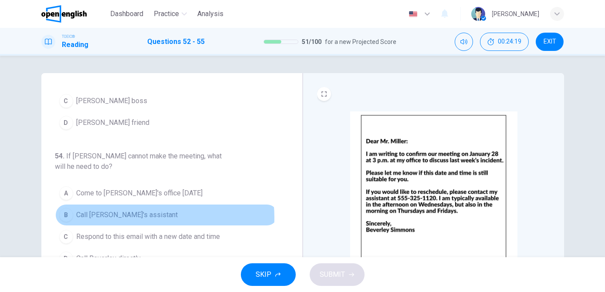
click at [139, 210] on span "Call [PERSON_NAME]'s assistant" at bounding box center [127, 215] width 101 height 10
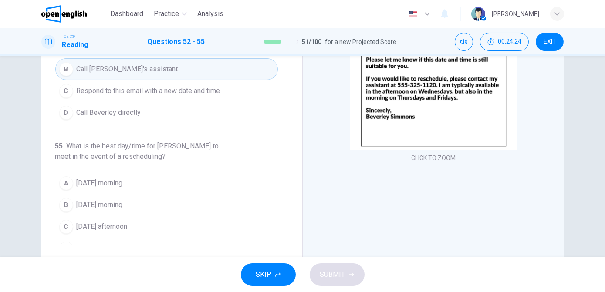
scroll to position [125, 0]
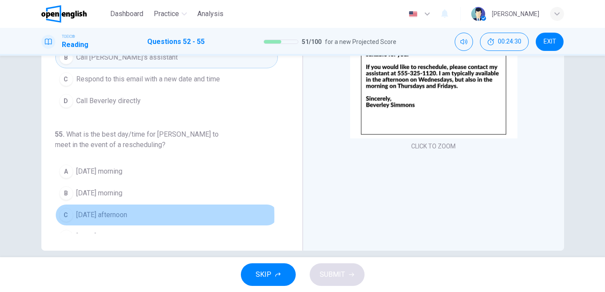
click at [120, 210] on span "[DATE] afternoon" at bounding box center [102, 215] width 51 height 10
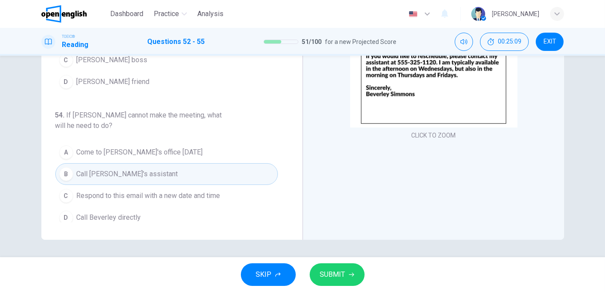
scroll to position [105, 0]
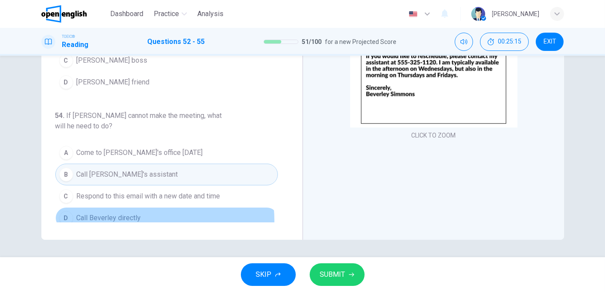
click at [144, 207] on button "D Call Beverley directly" at bounding box center [166, 218] width 223 height 22
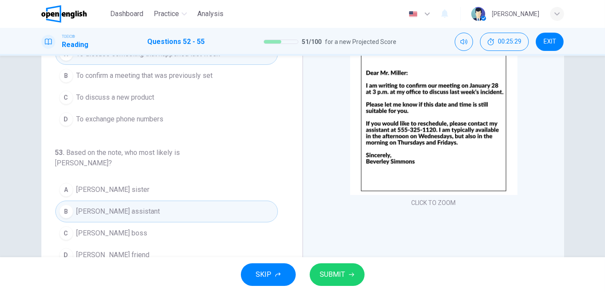
scroll to position [69, 0]
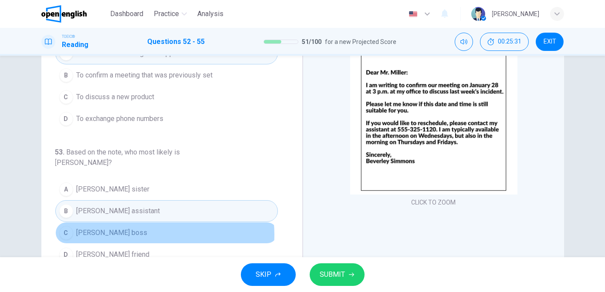
click at [154, 223] on button "C [PERSON_NAME] boss" at bounding box center [166, 233] width 223 height 22
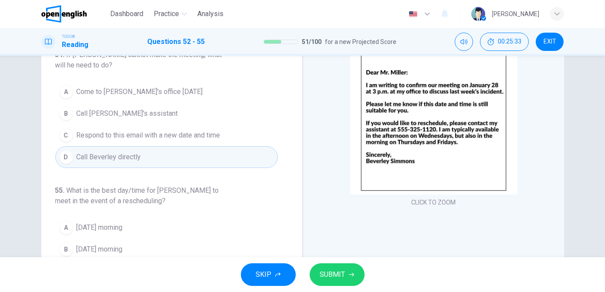
scroll to position [136, 0]
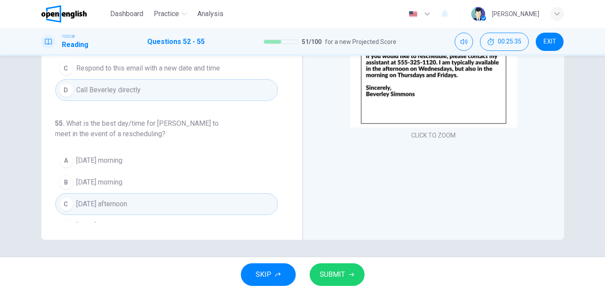
click at [326, 275] on span "SUBMIT" at bounding box center [332, 275] width 25 height 12
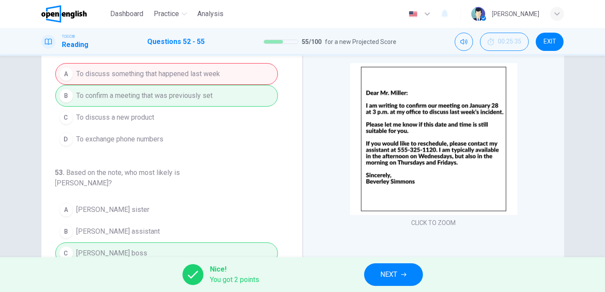
scroll to position [48, 0]
click at [381, 273] on span "NEXT" at bounding box center [389, 275] width 17 height 12
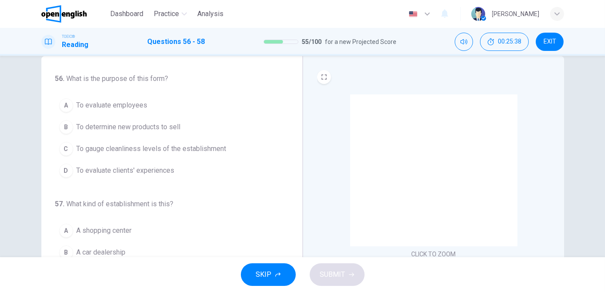
scroll to position [17, 0]
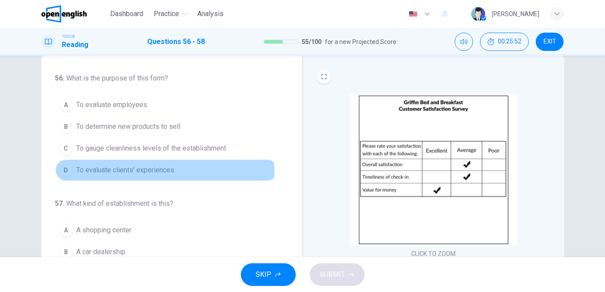
click at [125, 170] on span "To evaluate clients' experiences" at bounding box center [126, 170] width 98 height 10
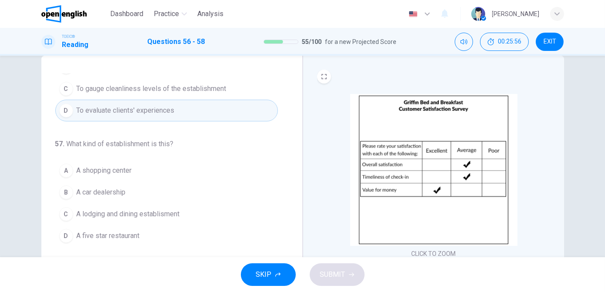
scroll to position [60, 0]
click at [115, 213] on span "A lodging and dining establisment" at bounding box center [128, 214] width 103 height 10
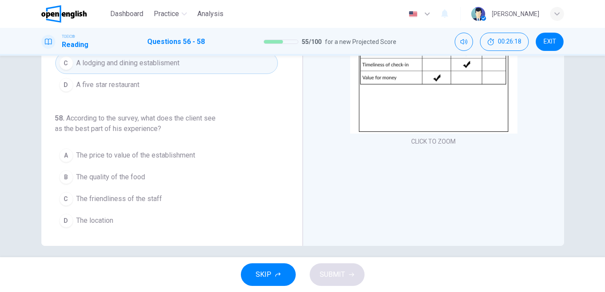
scroll to position [133, 0]
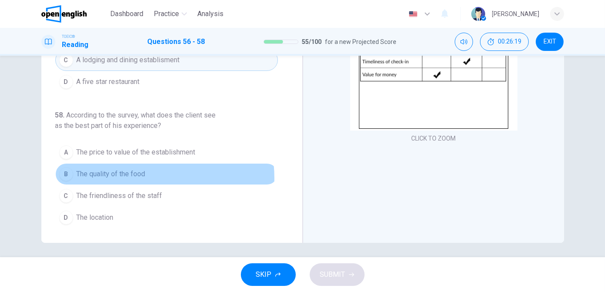
click at [135, 176] on span "The quality of the food" at bounding box center [111, 174] width 69 height 10
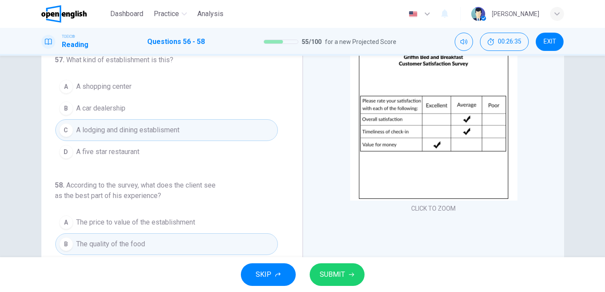
scroll to position [63, 0]
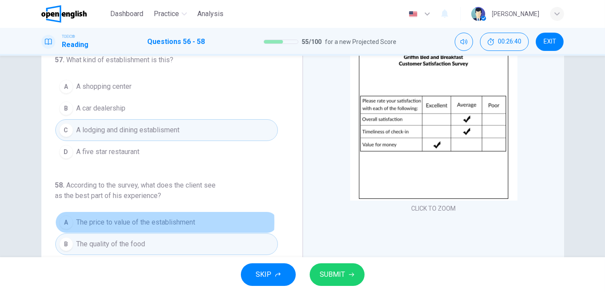
click at [139, 220] on span "The price to value of the establishment" at bounding box center [136, 222] width 119 height 10
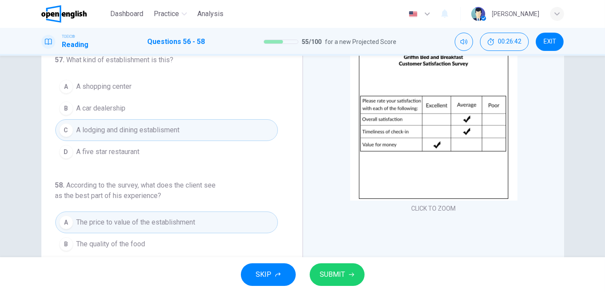
click at [326, 274] on span "SUBMIT" at bounding box center [332, 275] width 25 height 12
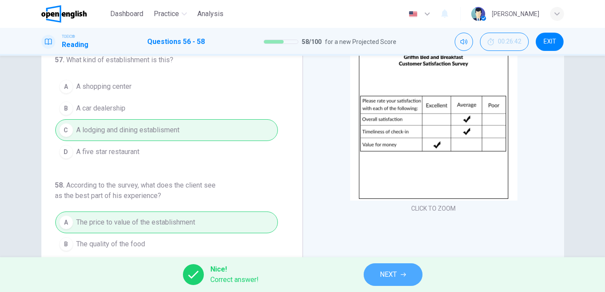
click at [389, 274] on span "NEXT" at bounding box center [388, 275] width 17 height 12
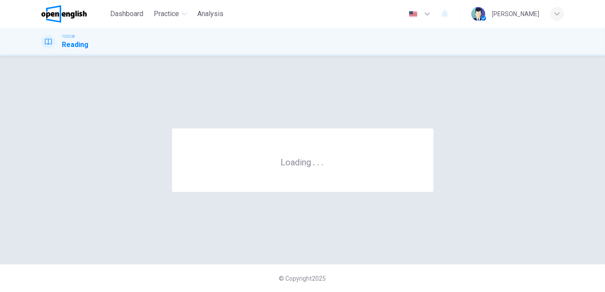
scroll to position [0, 0]
click at [389, 274] on div "© Copyright 2025" at bounding box center [302, 278] width 605 height 28
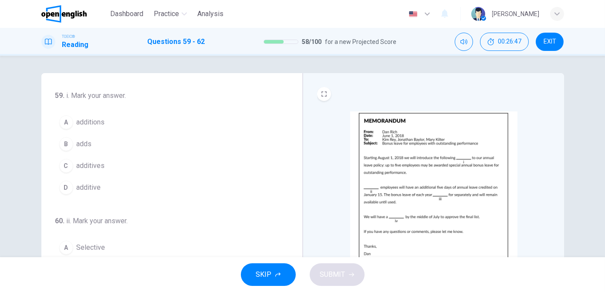
drag, startPoint x: 86, startPoint y: 126, endPoint x: 161, endPoint y: 189, distance: 98.3
click at [161, 189] on div "A additions B adds C additives D additive" at bounding box center [166, 155] width 223 height 87
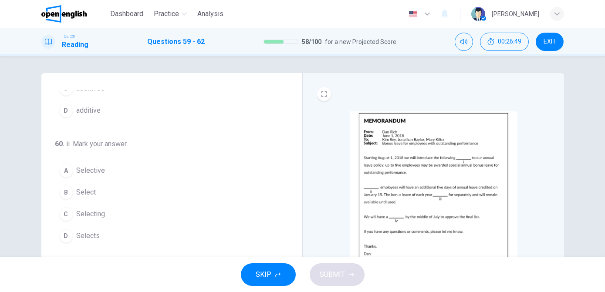
scroll to position [81, 0]
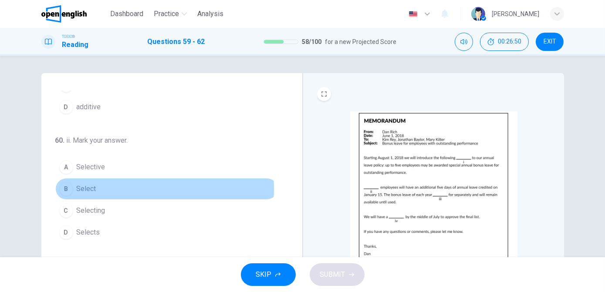
click at [80, 187] on span "Select" at bounding box center [87, 189] width 20 height 10
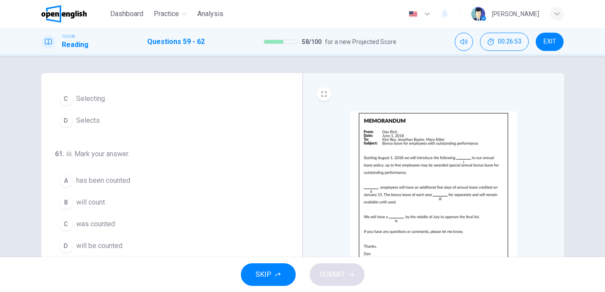
scroll to position [194, 0]
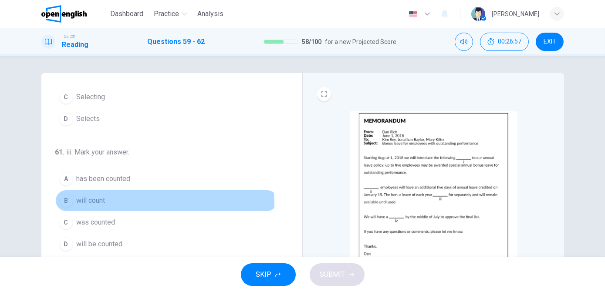
click at [94, 201] on span "will count" at bounding box center [91, 201] width 29 height 10
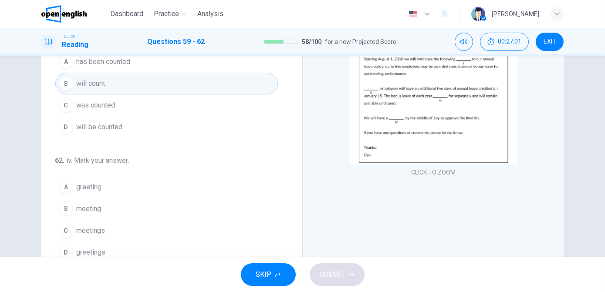
scroll to position [99, 0]
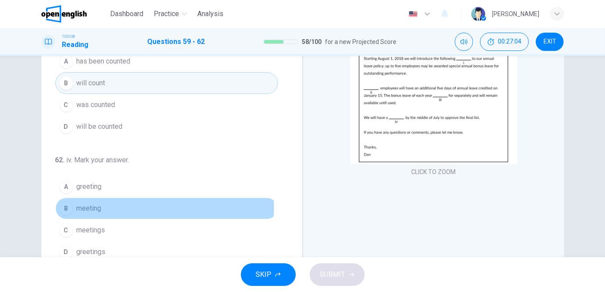
click at [93, 204] on span "meeting" at bounding box center [89, 208] width 25 height 10
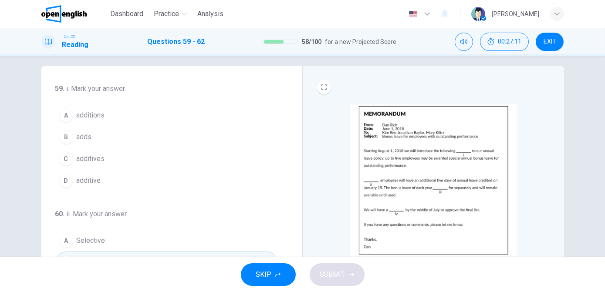
scroll to position [0, 0]
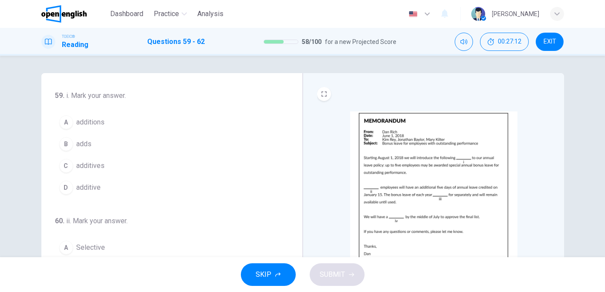
click at [125, 122] on button "A additions" at bounding box center [166, 123] width 223 height 22
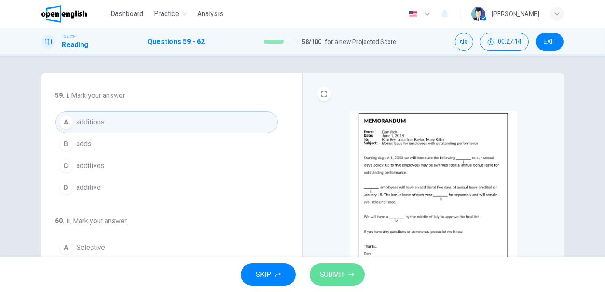
click at [338, 276] on span "SUBMIT" at bounding box center [332, 275] width 25 height 12
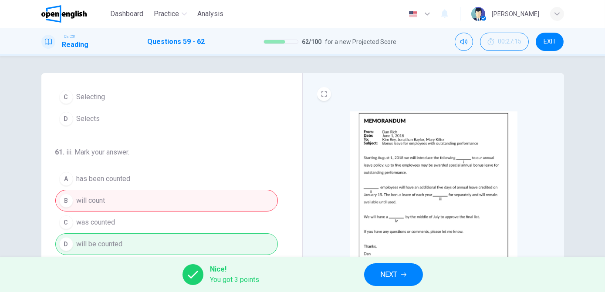
scroll to position [213, 0]
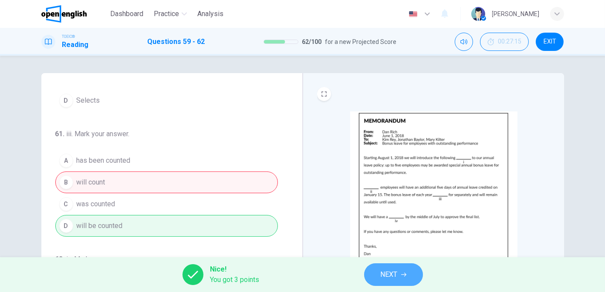
click at [378, 277] on button "NEXT" at bounding box center [393, 275] width 59 height 23
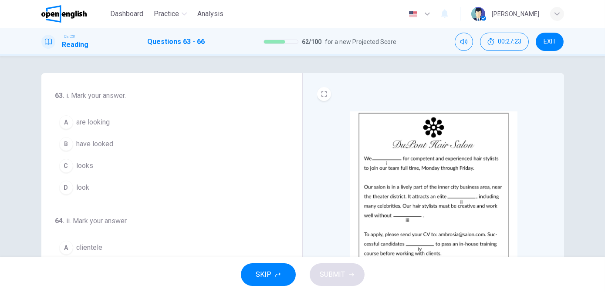
click at [99, 120] on span "are looking" at bounding box center [94, 122] width 34 height 10
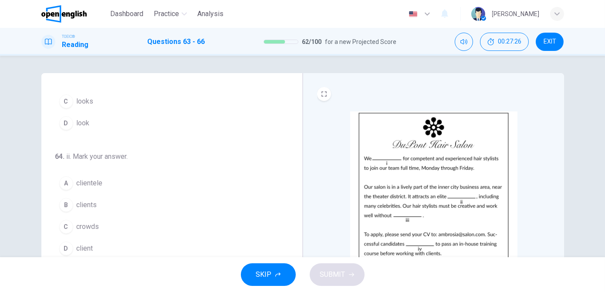
scroll to position [65, 0]
drag, startPoint x: 108, startPoint y: 183, endPoint x: 146, endPoint y: 228, distance: 59.1
click at [146, 228] on div "A clientele B clients C crowds D client" at bounding box center [166, 215] width 223 height 87
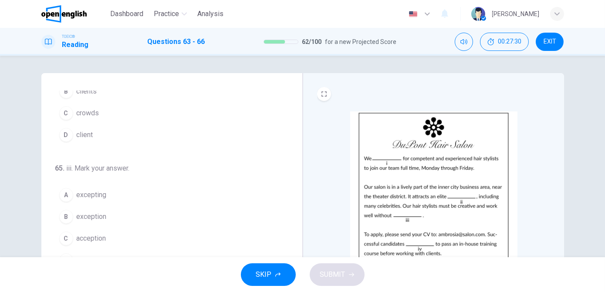
scroll to position [179, 0]
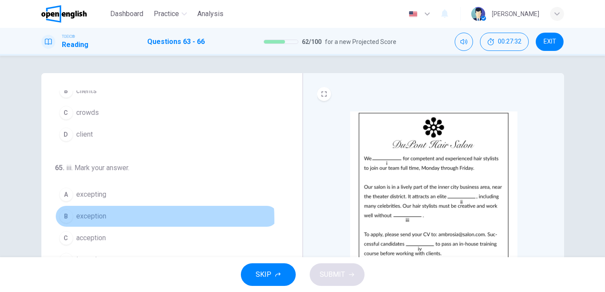
click at [85, 218] on span "exception" at bounding box center [92, 216] width 30 height 10
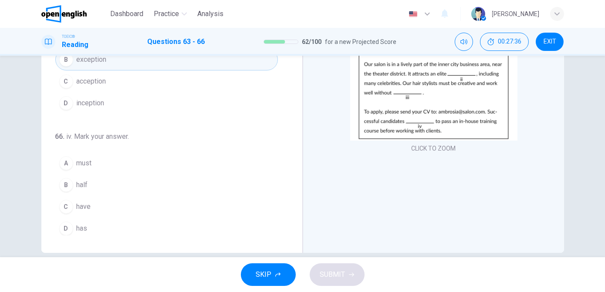
scroll to position [124, 0]
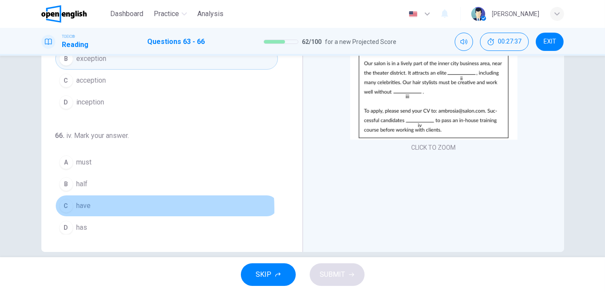
click at [89, 206] on button "C have" at bounding box center [166, 206] width 223 height 22
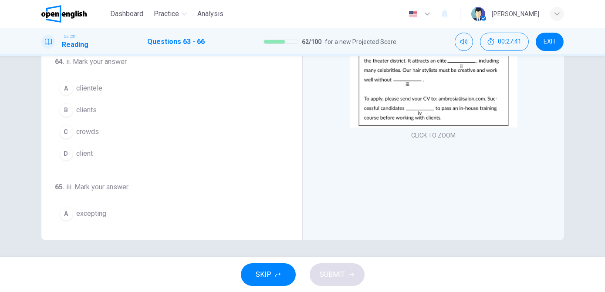
scroll to position [0, 0]
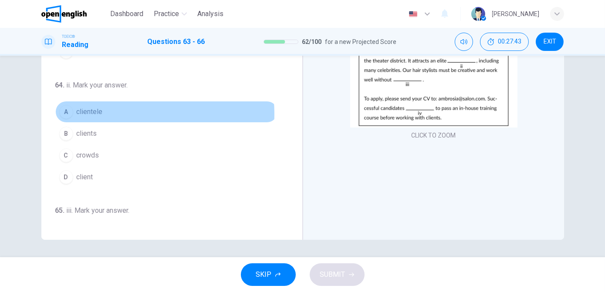
click at [107, 113] on button "A clientele" at bounding box center [166, 112] width 223 height 22
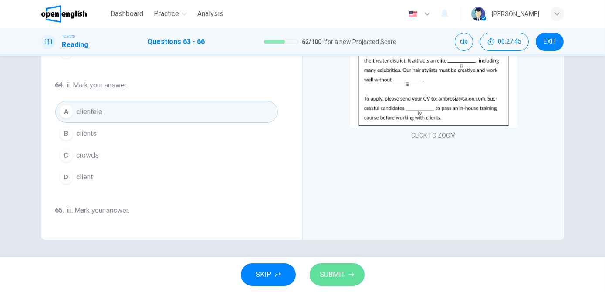
click at [331, 276] on span "SUBMIT" at bounding box center [332, 275] width 25 height 12
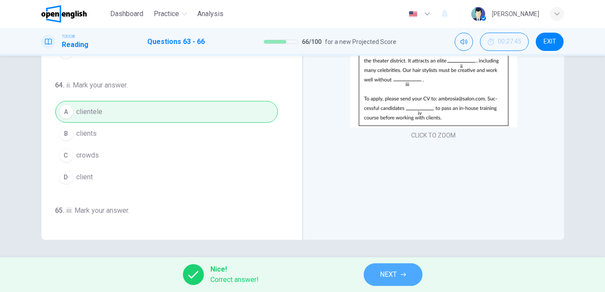
click at [384, 279] on span "NEXT" at bounding box center [388, 275] width 17 height 12
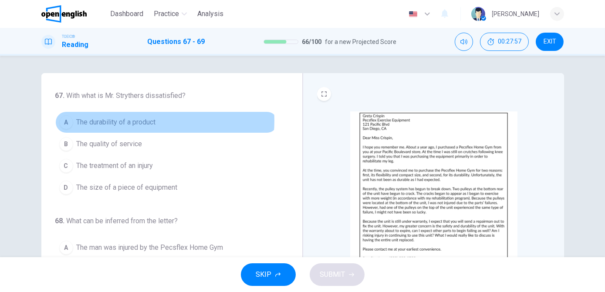
click at [151, 121] on span "The durability of a product" at bounding box center [116, 122] width 79 height 10
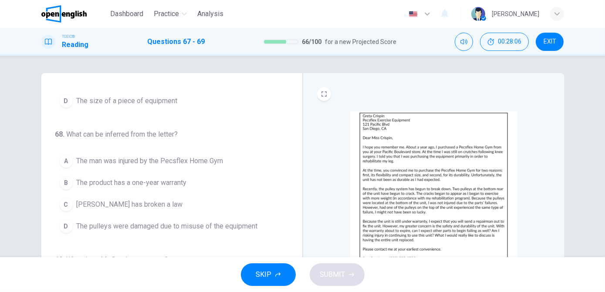
scroll to position [88, 0]
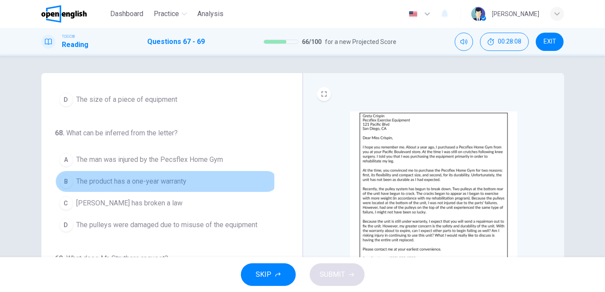
click at [138, 180] on span "The product has a one-year warranty" at bounding box center [132, 181] width 110 height 10
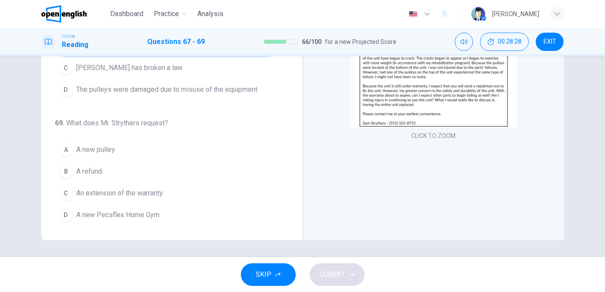
scroll to position [136, 0]
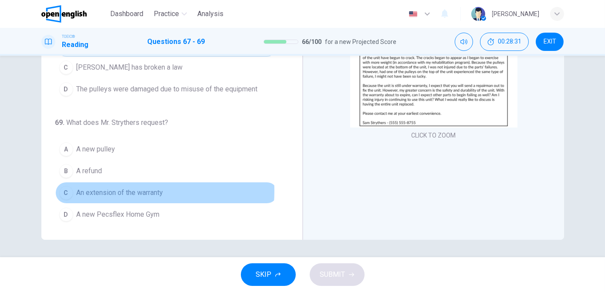
click at [115, 189] on span "An extension of the warranty" at bounding box center [120, 193] width 87 height 10
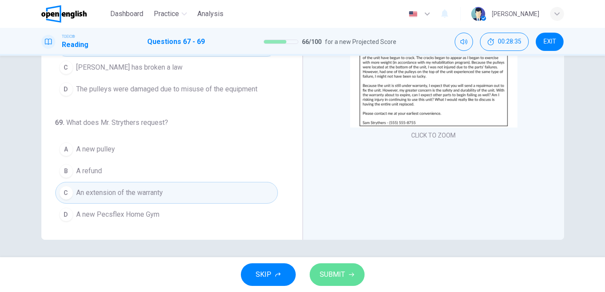
click at [329, 274] on span "SUBMIT" at bounding box center [332, 275] width 25 height 12
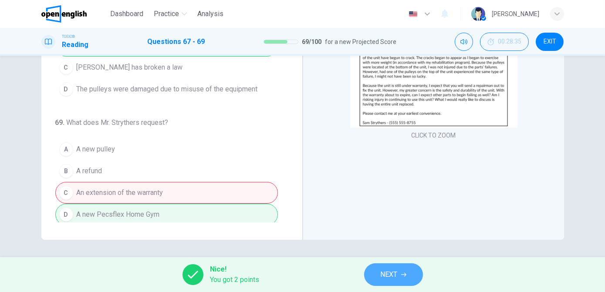
click at [389, 269] on span "NEXT" at bounding box center [389, 275] width 17 height 12
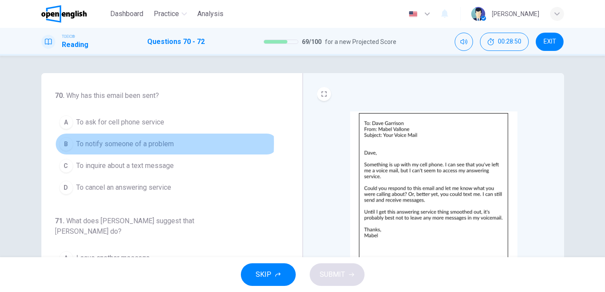
click at [88, 143] on span "To notify someone of a problem" at bounding box center [126, 144] width 98 height 10
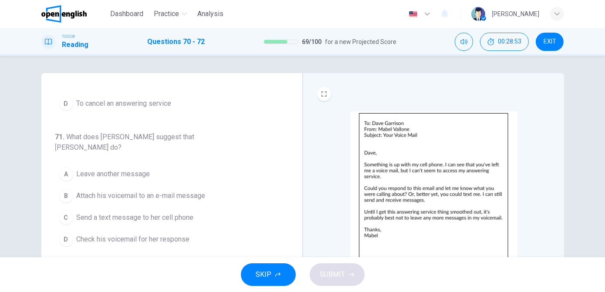
scroll to position [88, 0]
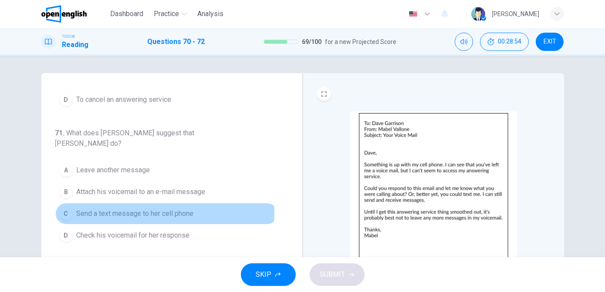
click at [160, 209] on span "Send a text message to her cell phone" at bounding box center [135, 214] width 117 height 10
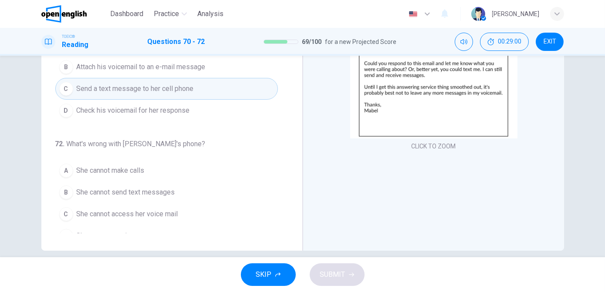
scroll to position [125, 0]
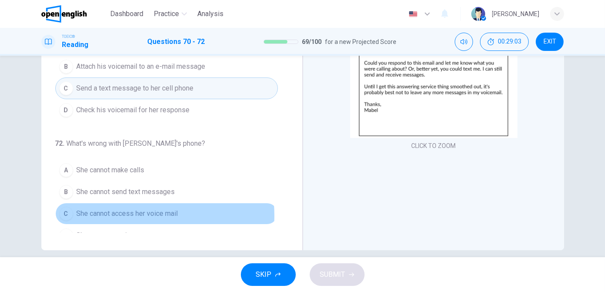
click at [140, 209] on span "She cannot access her voice mail" at bounding box center [127, 214] width 101 height 10
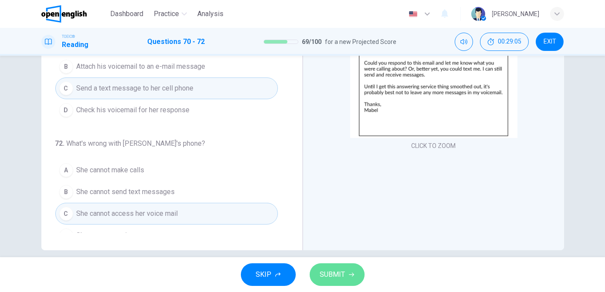
click at [328, 272] on span "SUBMIT" at bounding box center [332, 275] width 25 height 12
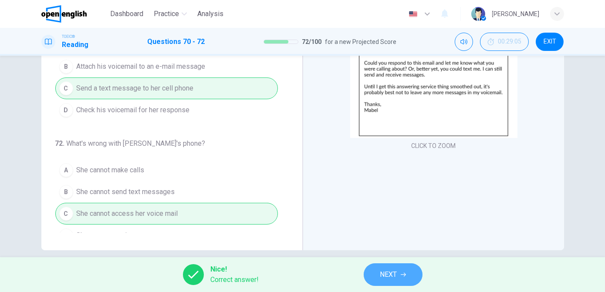
click at [387, 276] on span "NEXT" at bounding box center [388, 275] width 17 height 12
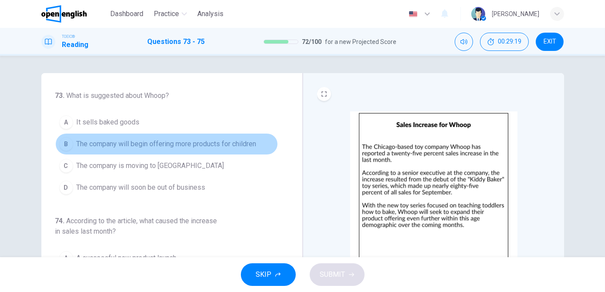
click at [167, 147] on span "The company will begin offering more products for children" at bounding box center [167, 144] width 180 height 10
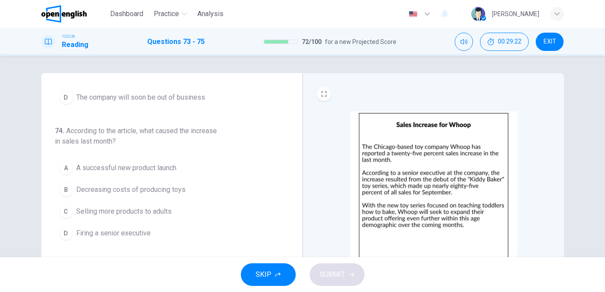
scroll to position [91, 0]
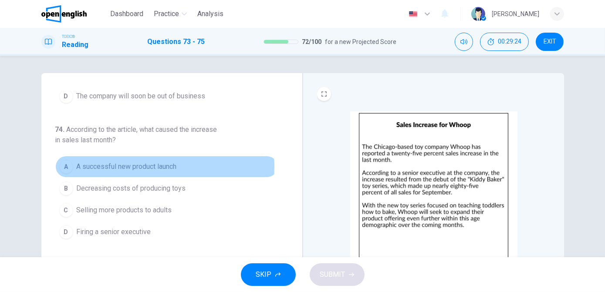
click at [155, 166] on span "A successful new product launch" at bounding box center [127, 167] width 100 height 10
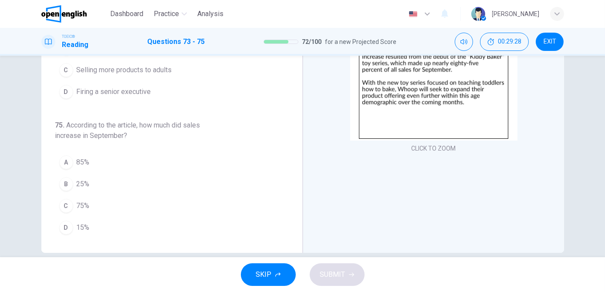
scroll to position [125, 0]
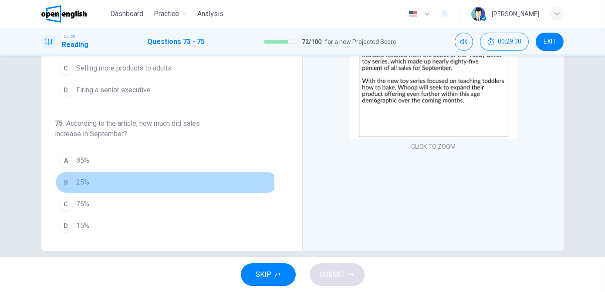
click at [81, 177] on span "25%" at bounding box center [83, 182] width 13 height 10
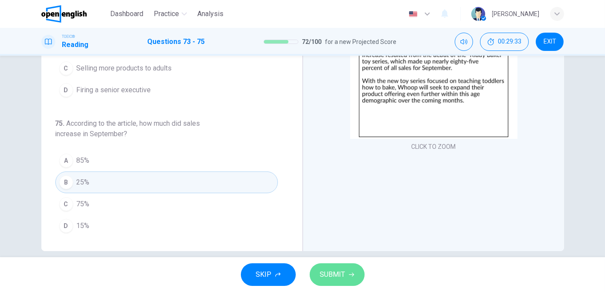
click at [337, 278] on span "SUBMIT" at bounding box center [332, 275] width 25 height 12
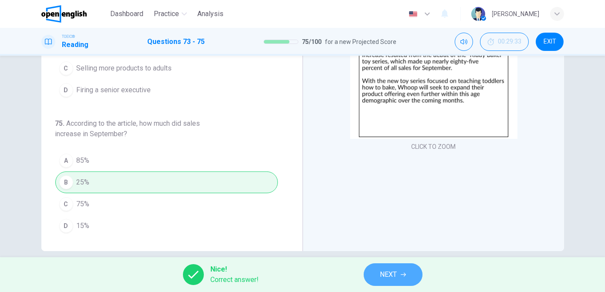
click at [392, 276] on span "NEXT" at bounding box center [388, 275] width 17 height 12
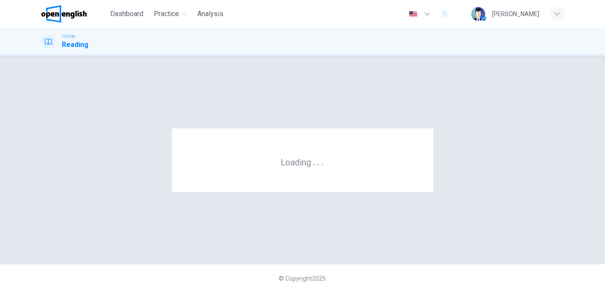
scroll to position [0, 0]
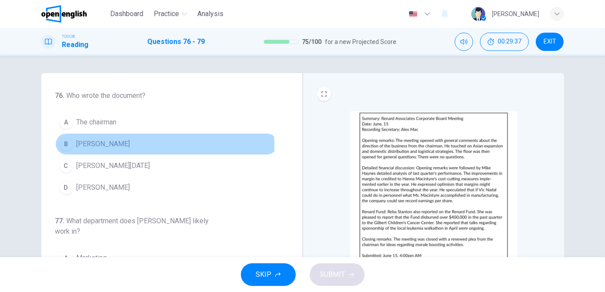
click at [96, 146] on span "Alex Mac" at bounding box center [104, 144] width 54 height 10
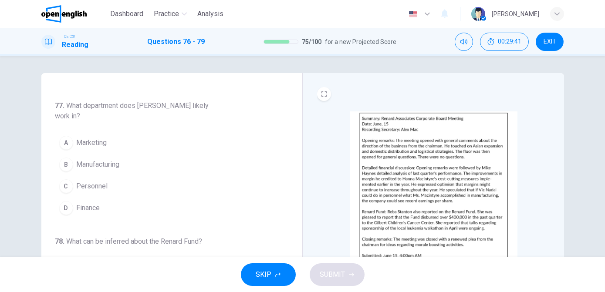
scroll to position [117, 0]
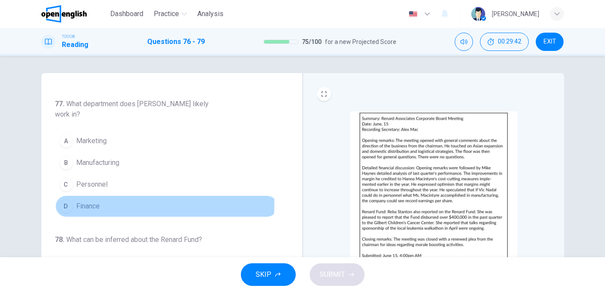
click at [88, 202] on span "Finance" at bounding box center [89, 206] width 24 height 10
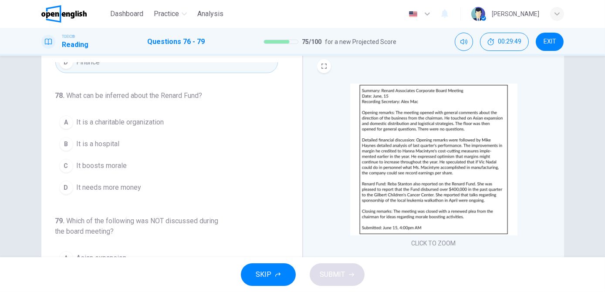
scroll to position [29, 0]
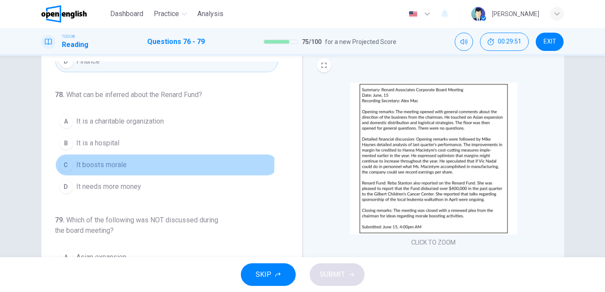
click at [117, 160] on span "It boosts morale" at bounding box center [102, 165] width 51 height 10
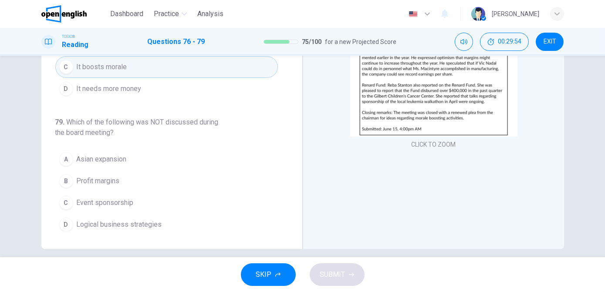
scroll to position [129, 0]
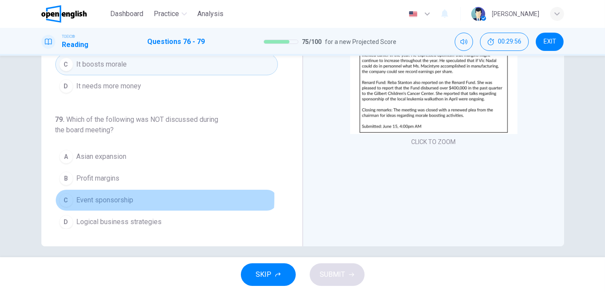
click at [105, 195] on span "Event sponsorship" at bounding box center [105, 200] width 57 height 10
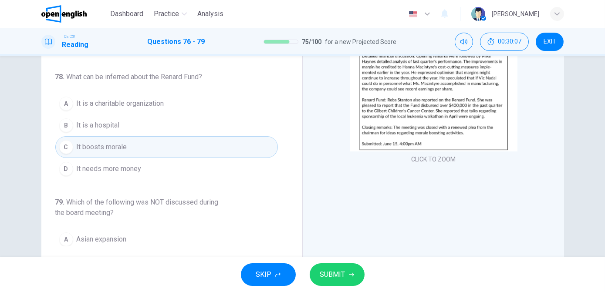
scroll to position [112, 0]
click at [328, 276] on span "SUBMIT" at bounding box center [332, 275] width 25 height 12
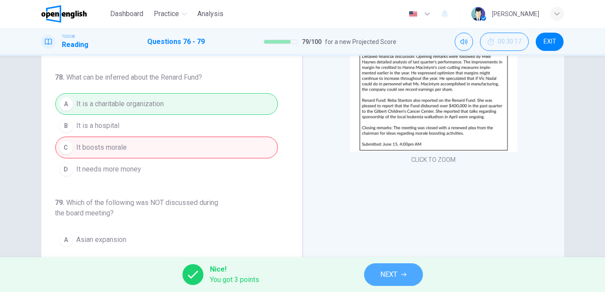
click at [377, 278] on button "NEXT" at bounding box center [393, 275] width 59 height 23
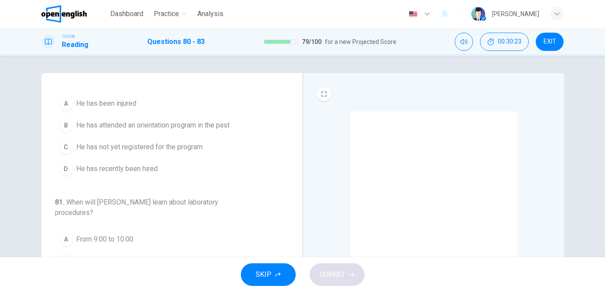
scroll to position [19, 0]
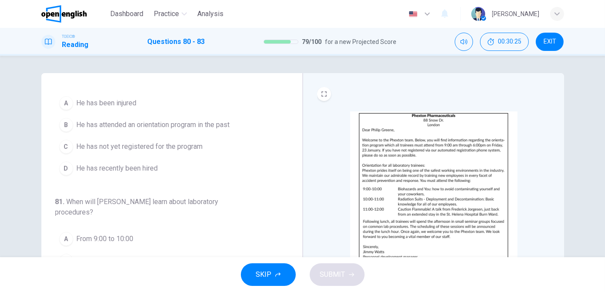
click at [150, 166] on span "He has recently been hired" at bounding box center [117, 168] width 81 height 10
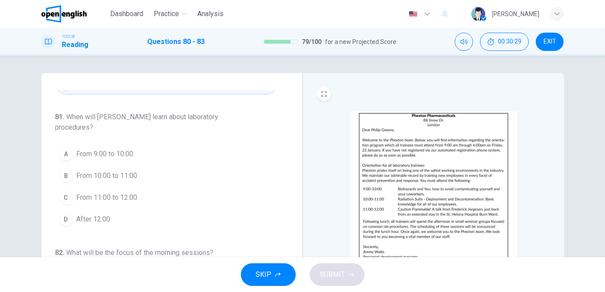
scroll to position [105, 0]
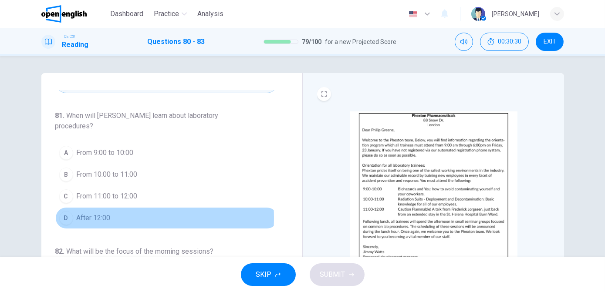
click at [106, 216] on span "After 12:00" at bounding box center [94, 218] width 34 height 10
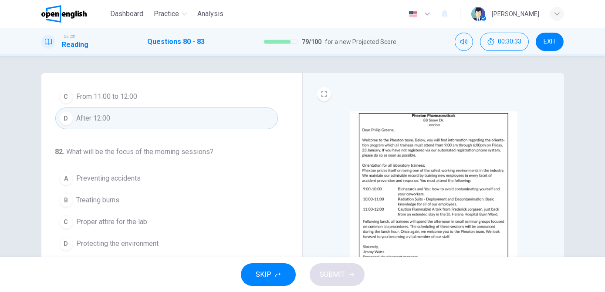
scroll to position [223, 0]
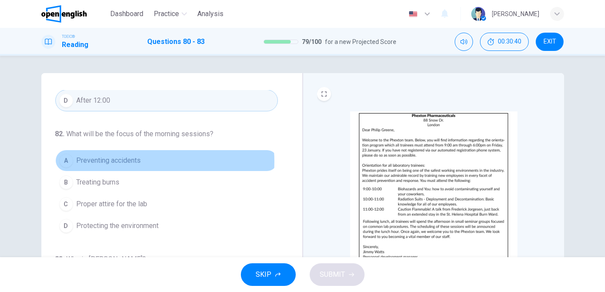
click at [129, 159] on span "Preventing accidents" at bounding box center [109, 161] width 64 height 10
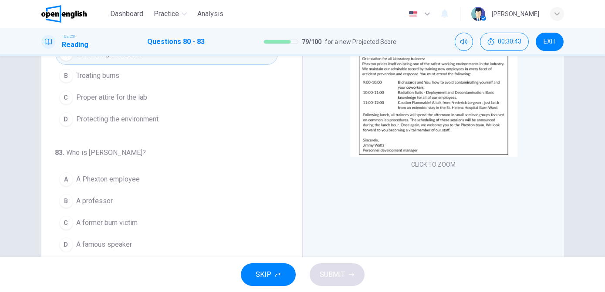
scroll to position [108, 0]
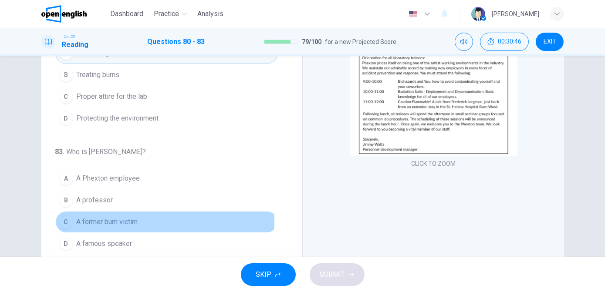
click at [120, 218] on span "A former burn victim" at bounding box center [107, 222] width 61 height 10
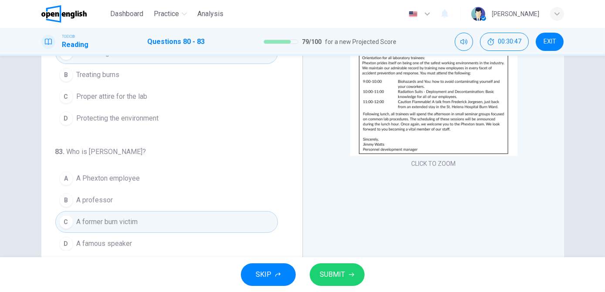
scroll to position [136, 0]
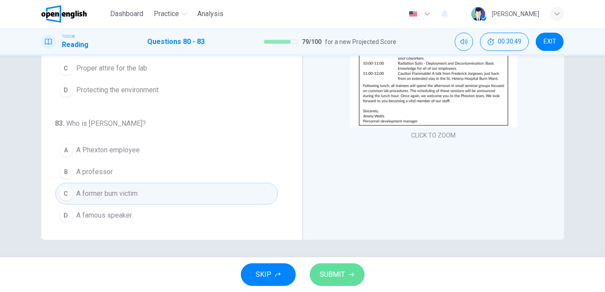
click at [335, 277] on span "SUBMIT" at bounding box center [332, 275] width 25 height 12
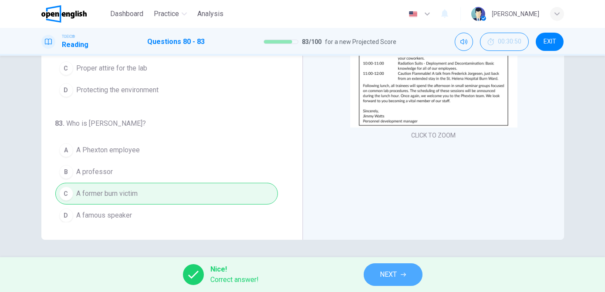
click at [381, 276] on span "NEXT" at bounding box center [388, 275] width 17 height 12
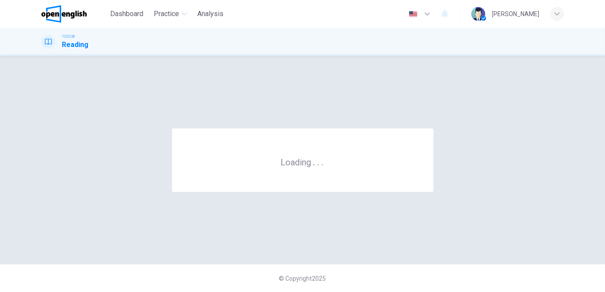
scroll to position [0, 0]
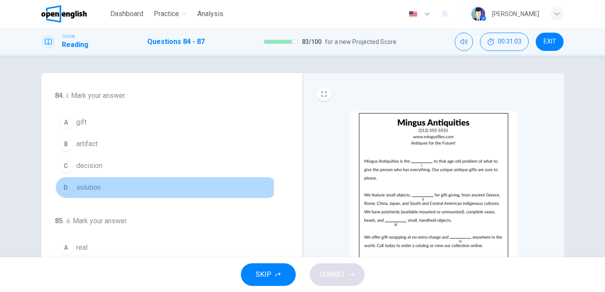
click at [92, 186] on span "solution" at bounding box center [89, 188] width 24 height 10
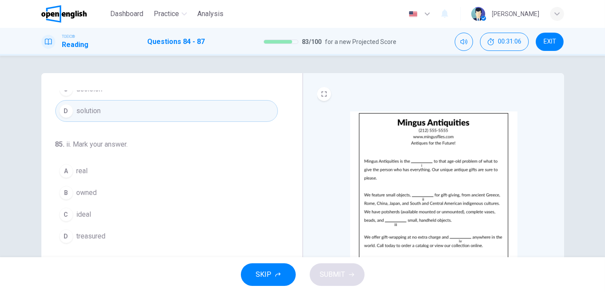
scroll to position [78, 0]
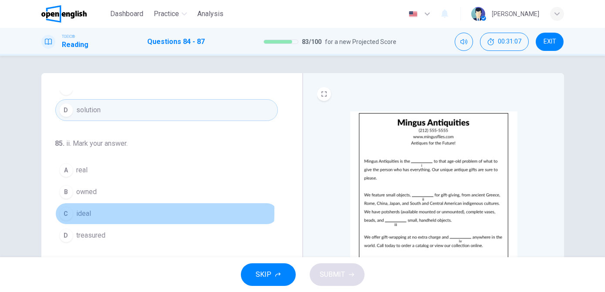
click at [91, 210] on button "C ideal" at bounding box center [166, 214] width 223 height 22
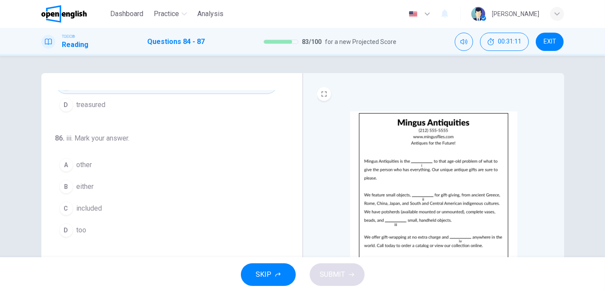
scroll to position [209, 0]
click at [83, 227] on span "too" at bounding box center [82, 230] width 10 height 10
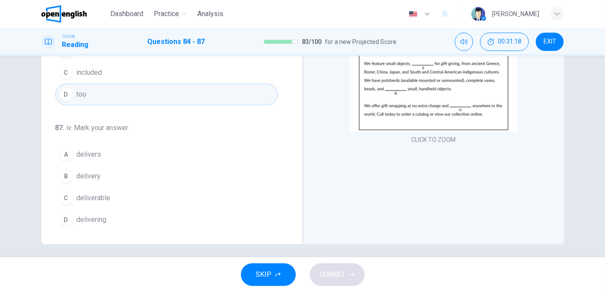
scroll to position [132, 0]
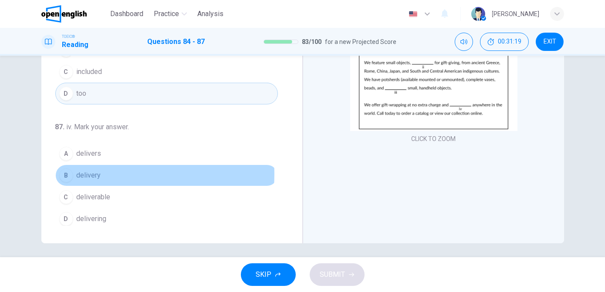
click at [101, 171] on button "B delivery" at bounding box center [166, 176] width 223 height 22
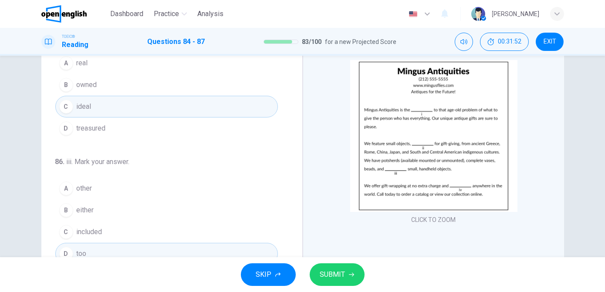
scroll to position [52, 0]
click at [102, 185] on button "A other" at bounding box center [166, 188] width 223 height 22
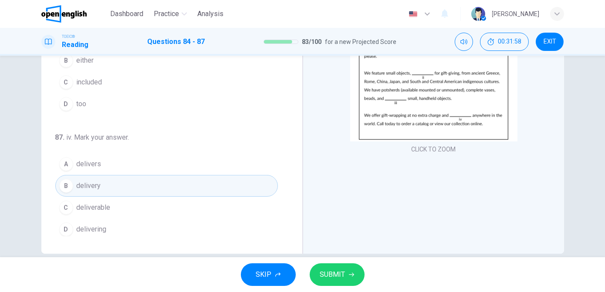
scroll to position [123, 0]
click at [328, 276] on span "SUBMIT" at bounding box center [332, 275] width 25 height 12
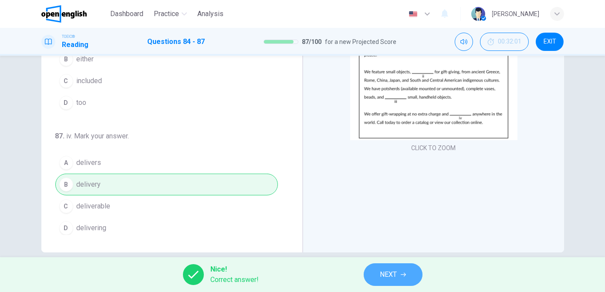
click at [378, 276] on button "NEXT" at bounding box center [393, 275] width 59 height 23
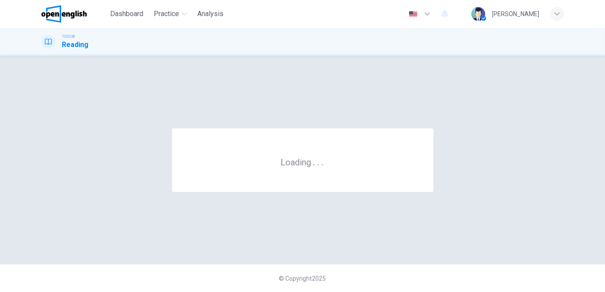
scroll to position [0, 0]
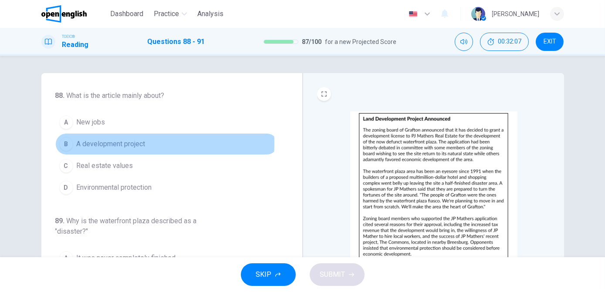
click at [124, 143] on span "A development project" at bounding box center [111, 144] width 69 height 10
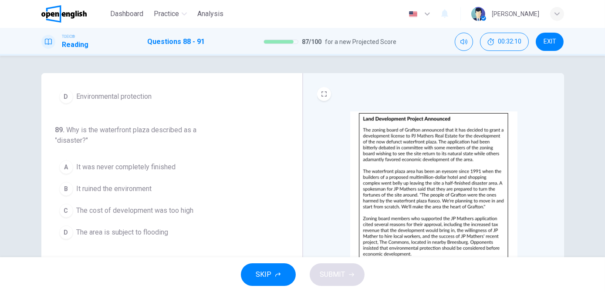
scroll to position [94, 0]
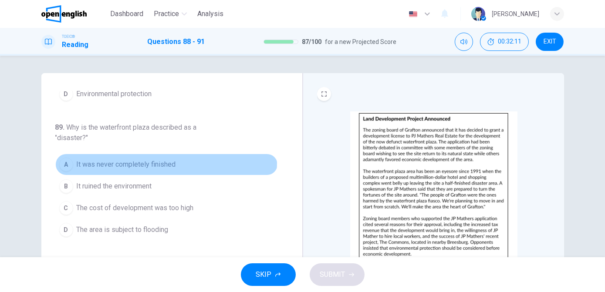
click at [164, 162] on span "It was never completely finished" at bounding box center [126, 164] width 99 height 10
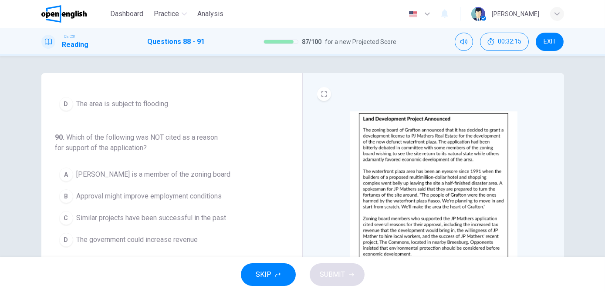
scroll to position [220, 0]
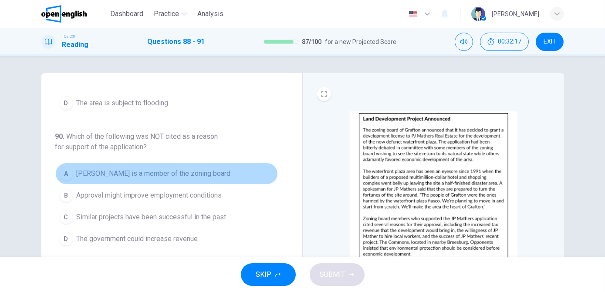
click at [175, 171] on span "JP Mathers is a member of the zoning board" at bounding box center [154, 174] width 154 height 10
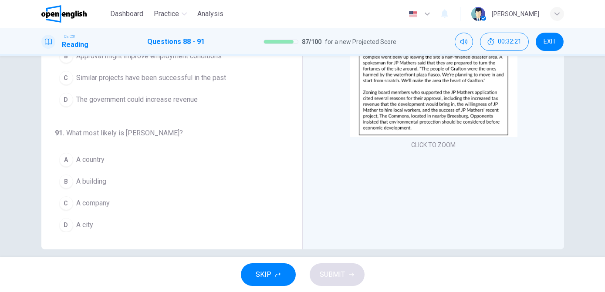
scroll to position [128, 0]
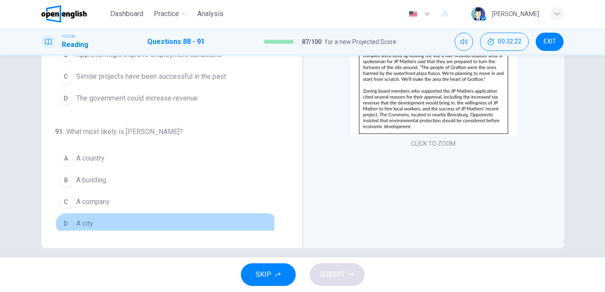
click at [102, 222] on button "D A city" at bounding box center [166, 224] width 223 height 22
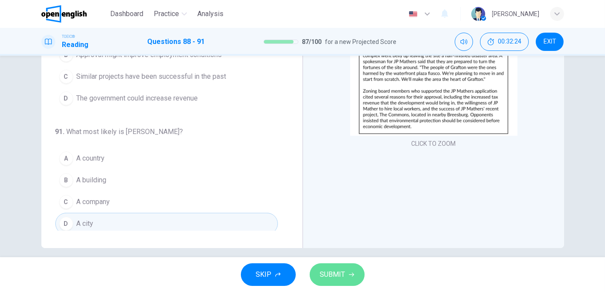
click at [325, 272] on span "SUBMIT" at bounding box center [332, 275] width 25 height 12
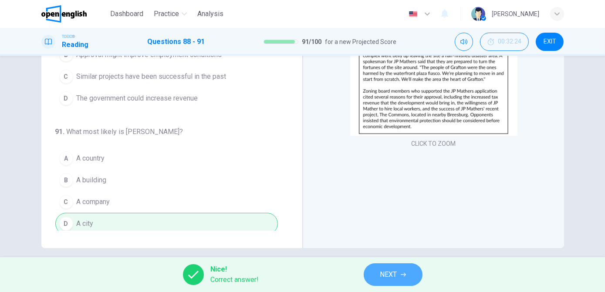
click at [385, 274] on span "NEXT" at bounding box center [388, 275] width 17 height 12
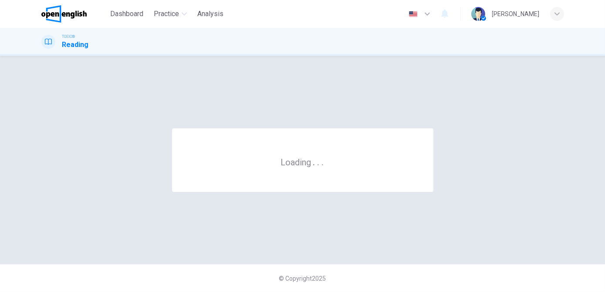
scroll to position [0, 0]
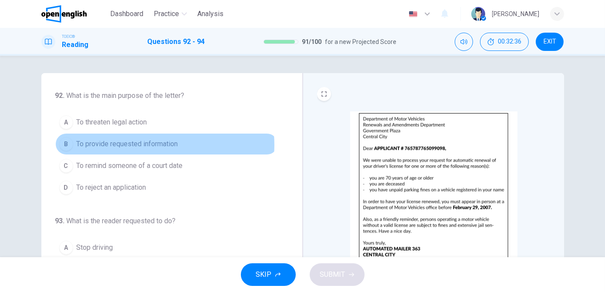
click at [149, 145] on span "To provide requested information" at bounding box center [127, 144] width 101 height 10
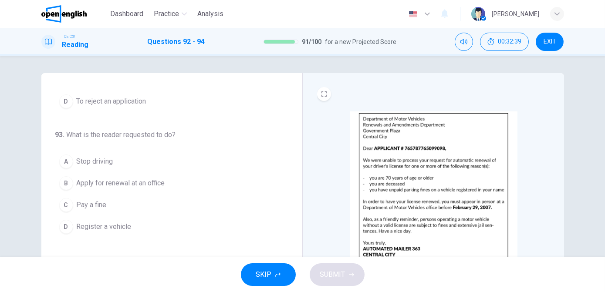
scroll to position [88, 0]
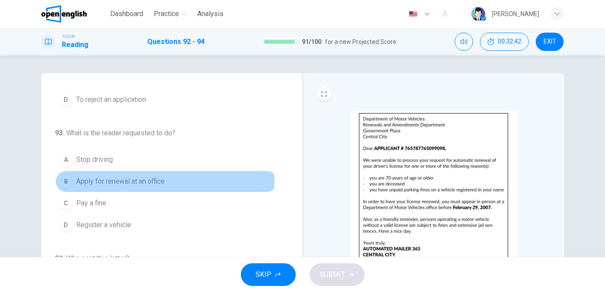
click at [135, 179] on span "Apply for renewal at an office" at bounding box center [121, 181] width 88 height 10
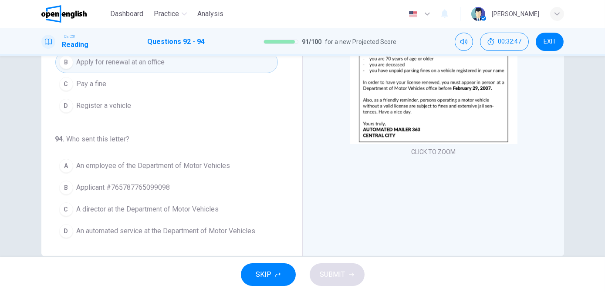
scroll to position [120, 0]
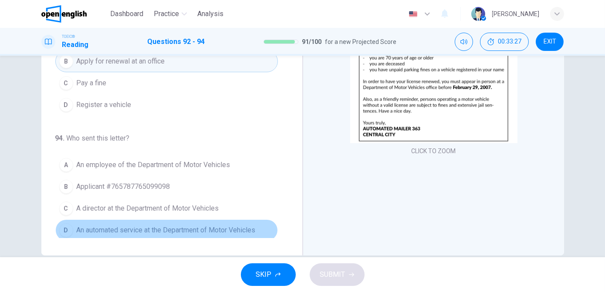
click at [171, 226] on span "An automated service at the Department of Motor Vehicles" at bounding box center [166, 230] width 179 height 10
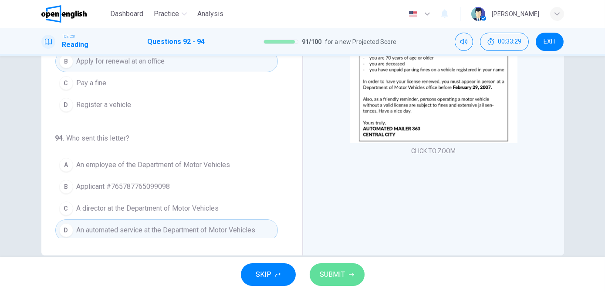
click at [332, 274] on span "SUBMIT" at bounding box center [332, 275] width 25 height 12
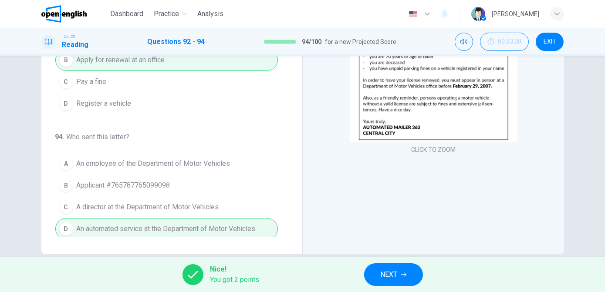
scroll to position [136, 0]
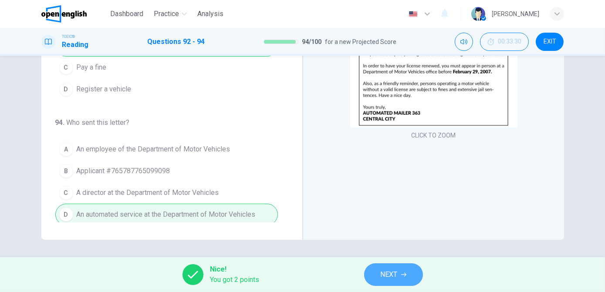
click at [383, 271] on span "NEXT" at bounding box center [389, 275] width 17 height 12
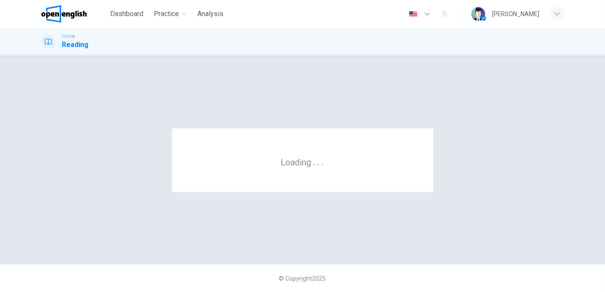
scroll to position [0, 0]
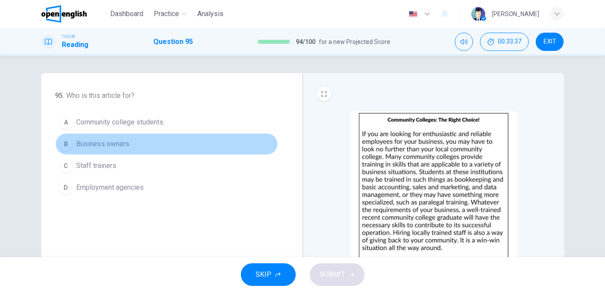
click at [109, 145] on span "Business owners" at bounding box center [103, 144] width 53 height 10
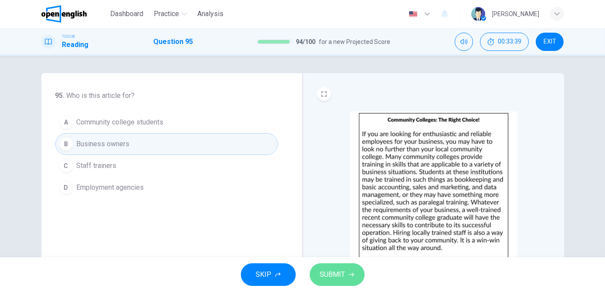
click at [336, 274] on span "SUBMIT" at bounding box center [332, 275] width 25 height 12
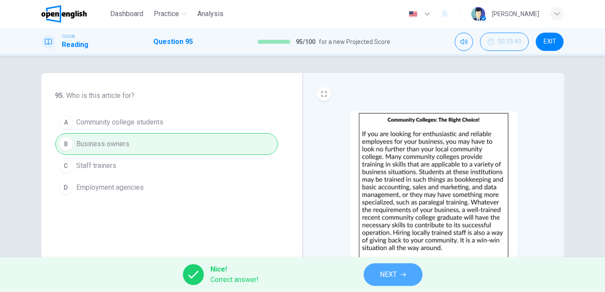
click at [401, 275] on icon "button" at bounding box center [403, 274] width 5 height 5
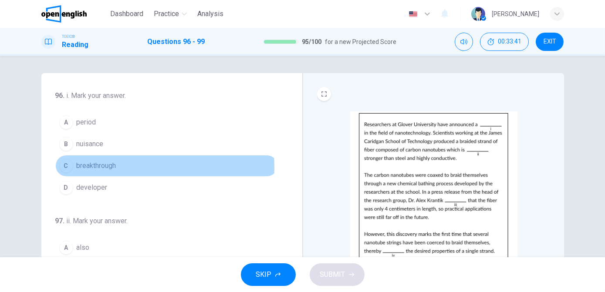
click at [112, 167] on span "breakthrough" at bounding box center [97, 166] width 40 height 10
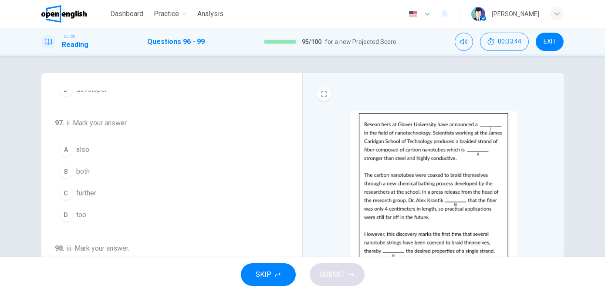
scroll to position [99, 0]
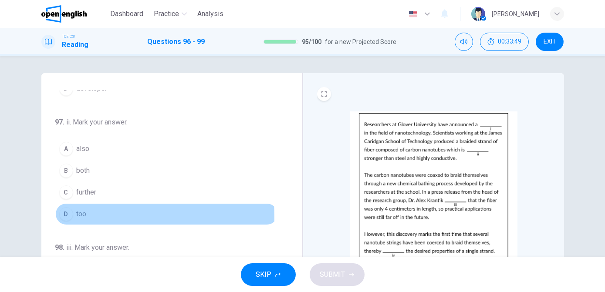
click at [77, 215] on span "too" at bounding box center [82, 214] width 10 height 10
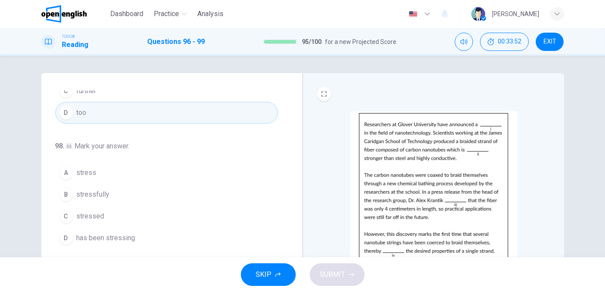
scroll to position [201, 0]
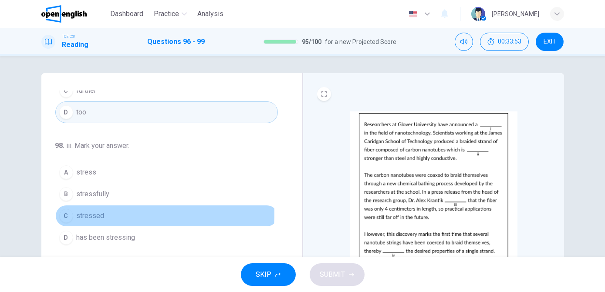
click at [88, 211] on span "stressed" at bounding box center [91, 216] width 28 height 10
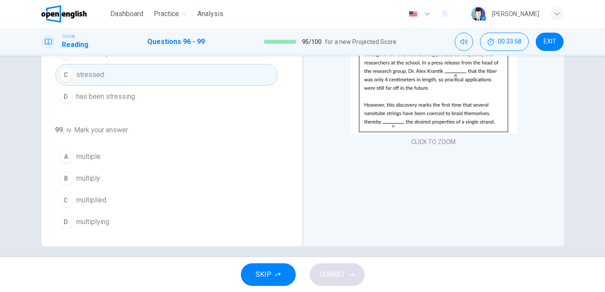
scroll to position [130, 0]
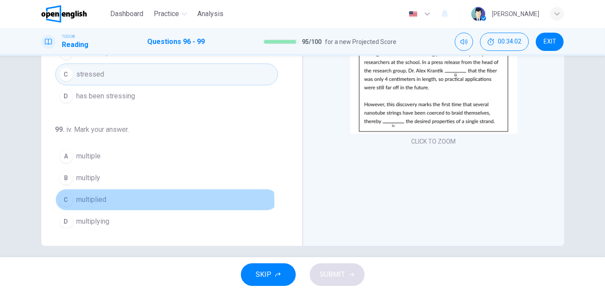
click at [88, 199] on span "multiplied" at bounding box center [92, 200] width 30 height 10
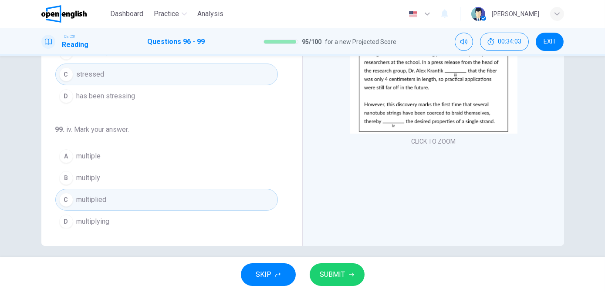
scroll to position [136, 0]
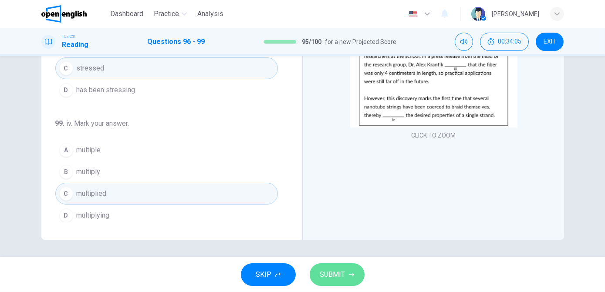
click at [339, 273] on span "SUBMIT" at bounding box center [332, 275] width 25 height 12
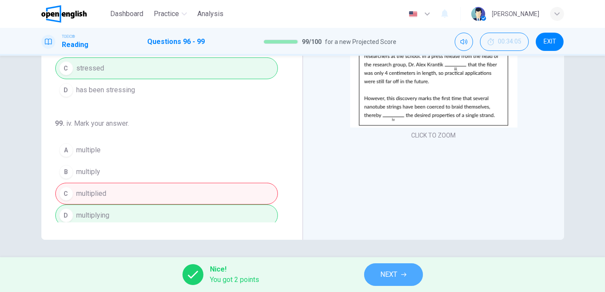
click at [396, 282] on button "NEXT" at bounding box center [393, 275] width 59 height 23
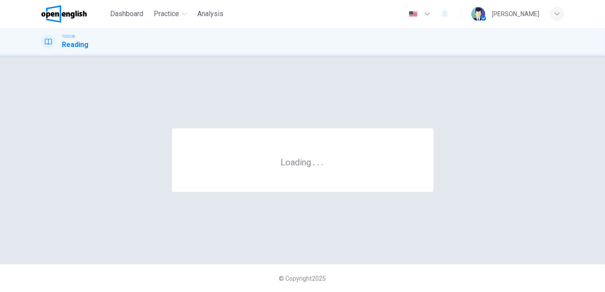
scroll to position [0, 0]
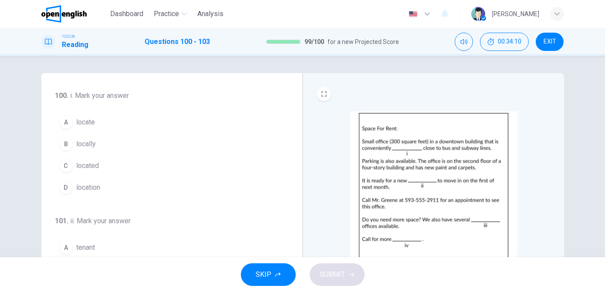
click at [90, 162] on span "located" at bounding box center [88, 166] width 23 height 10
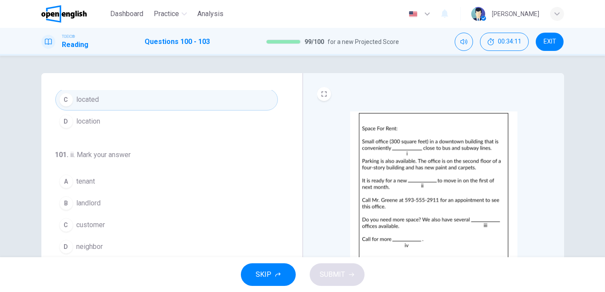
scroll to position [67, 0]
click at [91, 176] on span "tenant" at bounding box center [86, 181] width 19 height 10
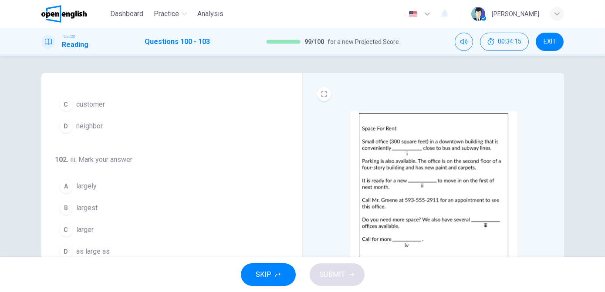
scroll to position [190, 0]
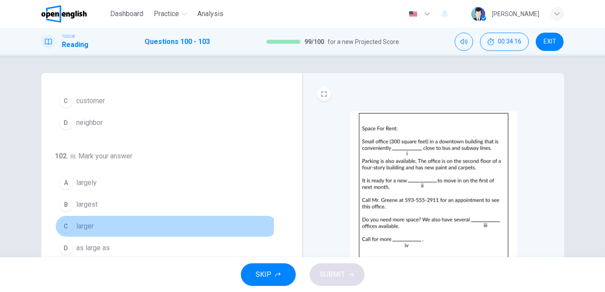
click at [85, 222] on span "larger" at bounding box center [85, 226] width 17 height 10
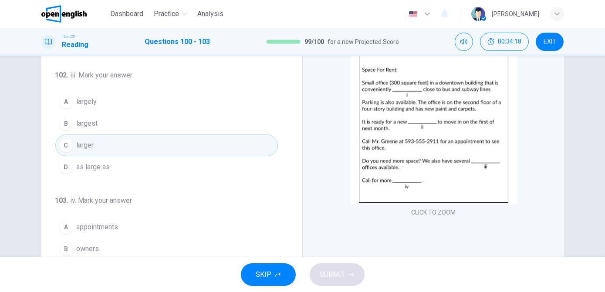
scroll to position [124, 0]
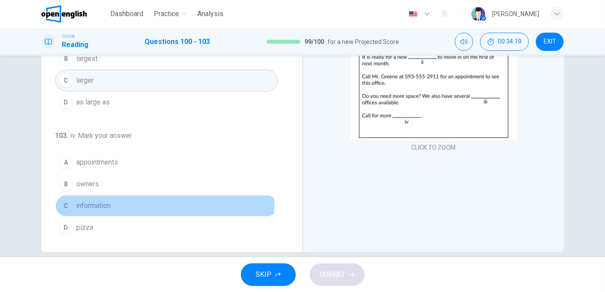
click at [95, 201] on span "information" at bounding box center [94, 206] width 34 height 10
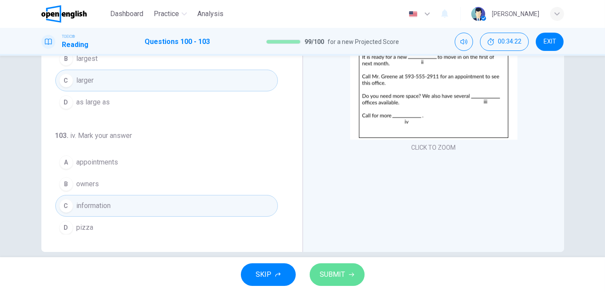
click at [335, 275] on span "SUBMIT" at bounding box center [332, 275] width 25 height 12
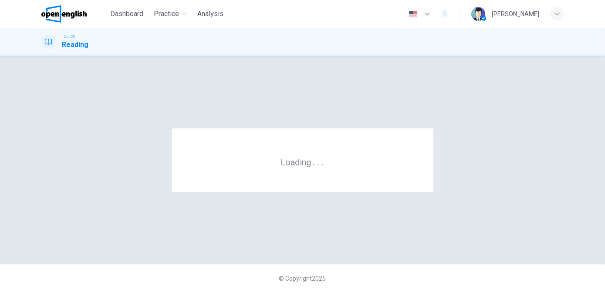
scroll to position [0, 0]
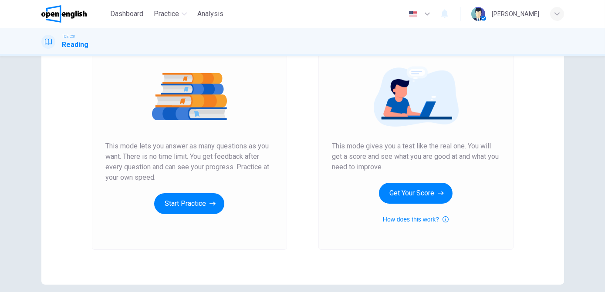
scroll to position [93, 0]
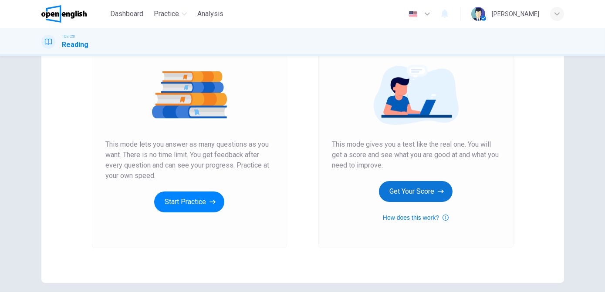
click at [415, 193] on button "Get Your Score" at bounding box center [416, 191] width 74 height 21
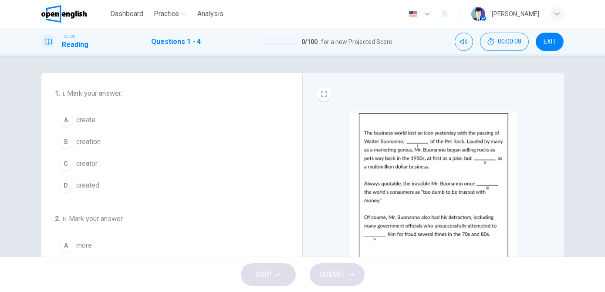
scroll to position [0, 0]
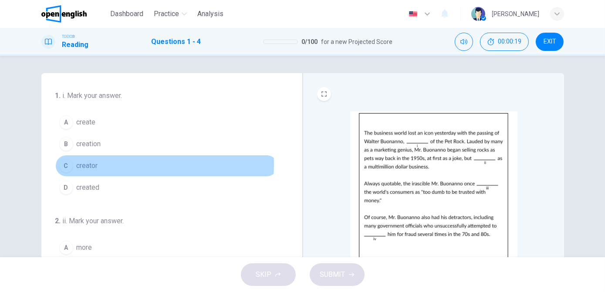
click at [89, 164] on span "creator" at bounding box center [87, 166] width 21 height 10
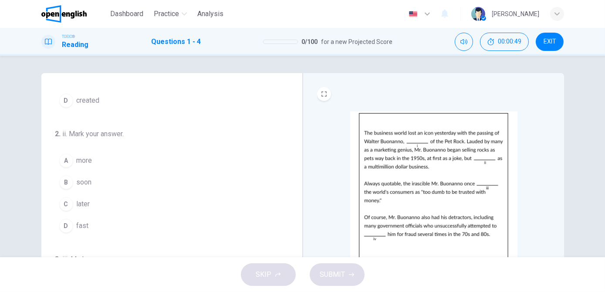
scroll to position [88, 0]
click at [89, 199] on button "C later" at bounding box center [166, 204] width 223 height 22
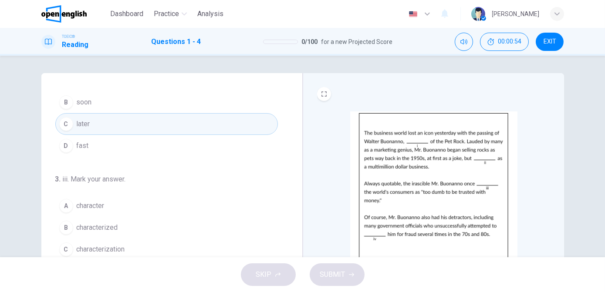
scroll to position [169, 0]
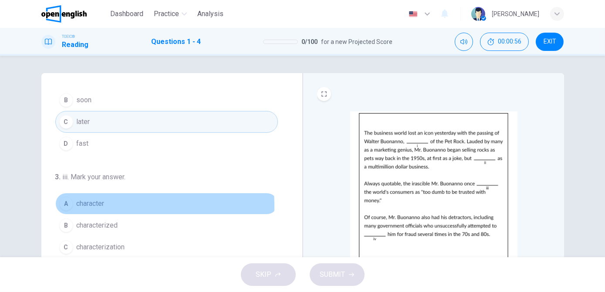
click at [95, 203] on span "character" at bounding box center [91, 204] width 28 height 10
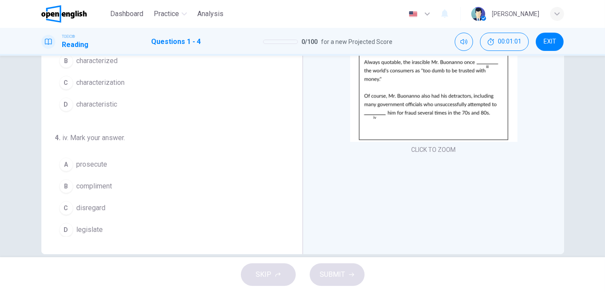
scroll to position [122, 0]
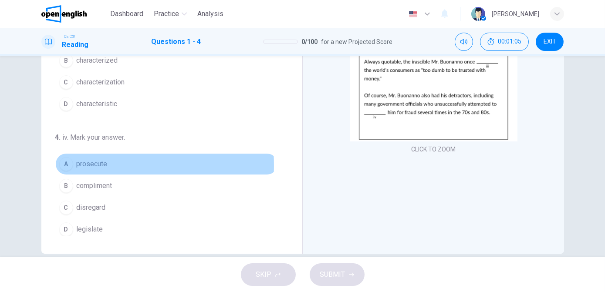
click at [86, 162] on span "prosecute" at bounding box center [92, 164] width 31 height 10
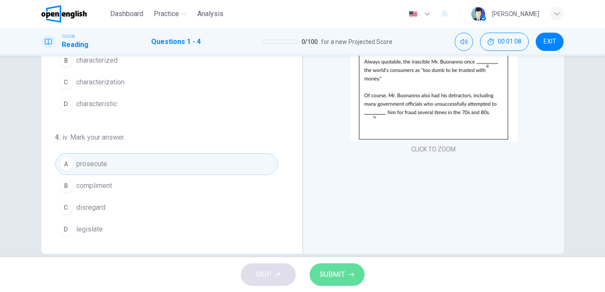
click at [329, 274] on span "SUBMIT" at bounding box center [332, 275] width 25 height 12
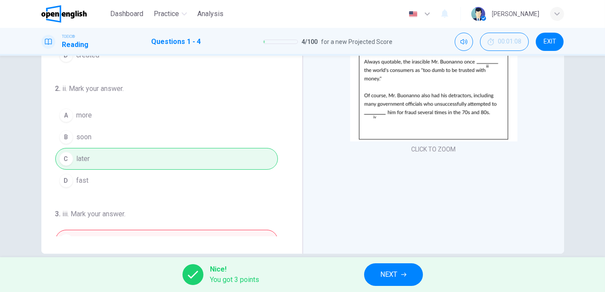
scroll to position [10, 0]
click at [385, 274] on span "NEXT" at bounding box center [389, 275] width 17 height 12
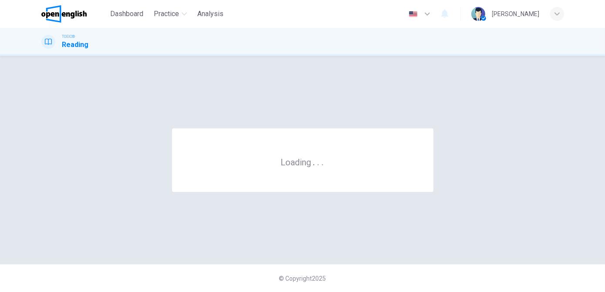
scroll to position [0, 0]
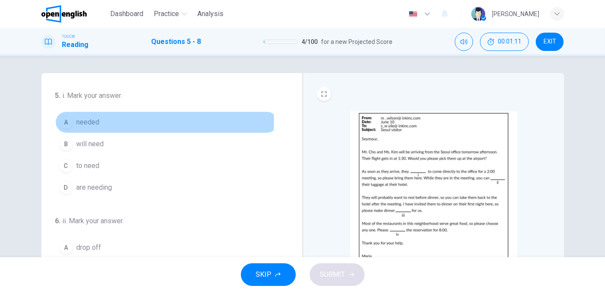
click at [92, 122] on span "needed" at bounding box center [88, 122] width 23 height 10
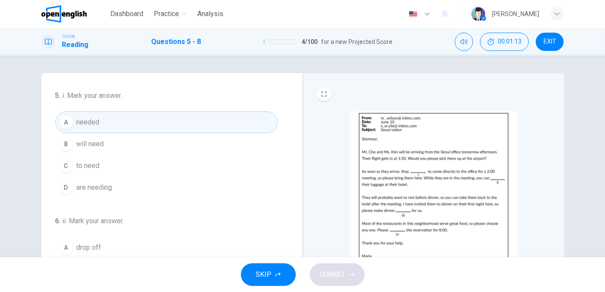
click at [109, 145] on button "B will need" at bounding box center [166, 144] width 223 height 22
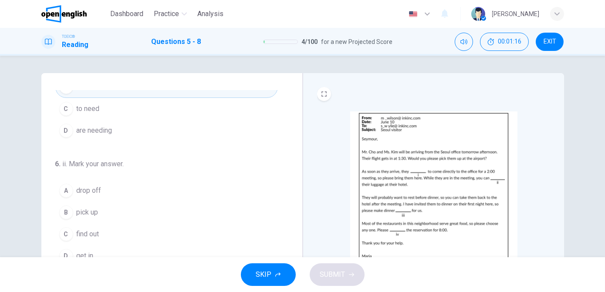
scroll to position [60, 0]
drag, startPoint x: 104, startPoint y: 186, endPoint x: 179, endPoint y: 243, distance: 93.6
click at [179, 243] on div "A drop off B pick up C find out D get in" at bounding box center [166, 220] width 223 height 87
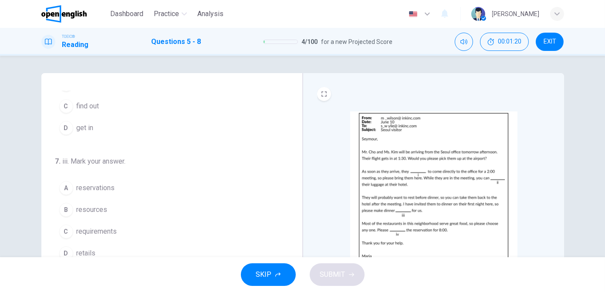
scroll to position [187, 0]
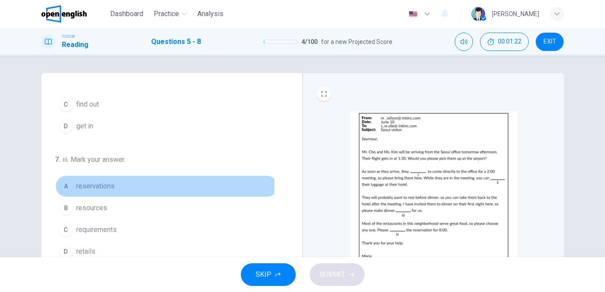
click at [101, 183] on span "reservations" at bounding box center [96, 186] width 38 height 10
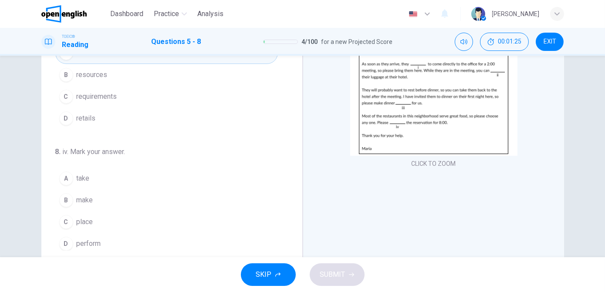
scroll to position [111, 0]
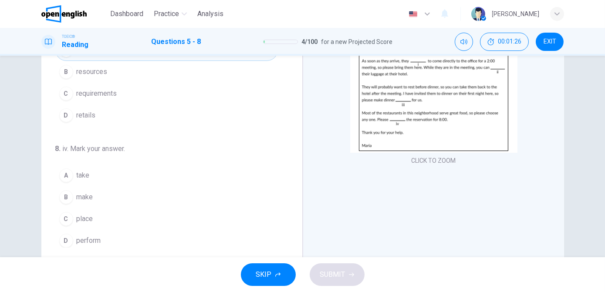
click at [113, 192] on button "B make" at bounding box center [166, 197] width 223 height 22
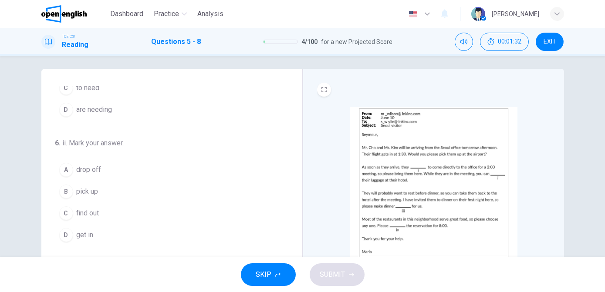
scroll to position [81, 0]
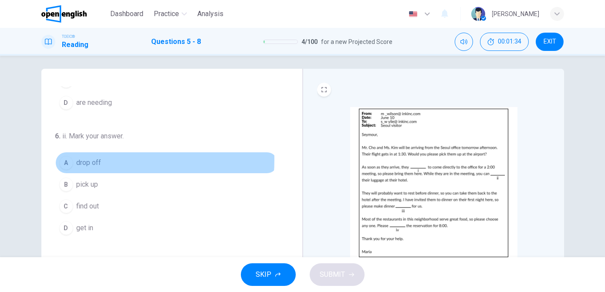
click at [89, 159] on span "drop off" at bounding box center [89, 163] width 25 height 10
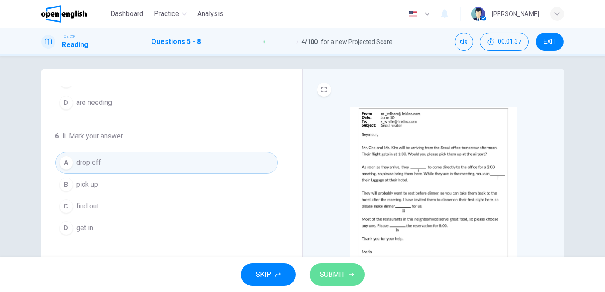
click at [339, 274] on span "SUBMIT" at bounding box center [332, 275] width 25 height 12
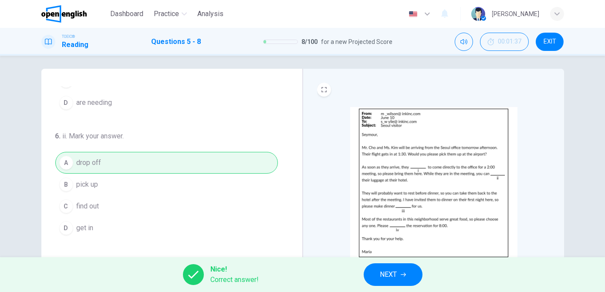
click at [385, 276] on span "NEXT" at bounding box center [388, 275] width 17 height 12
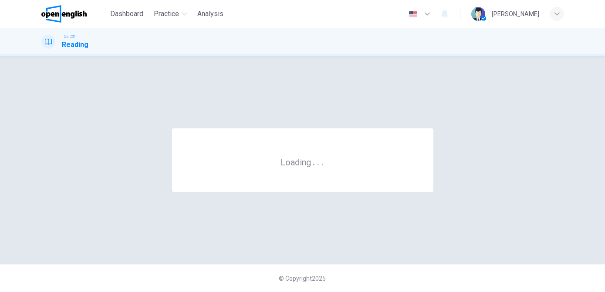
scroll to position [0, 0]
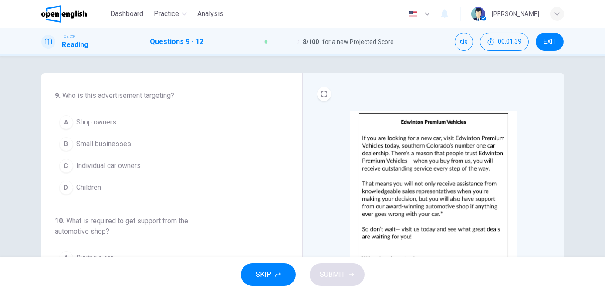
click at [314, 243] on div "CLICK TO ZOOM" at bounding box center [433, 224] width 261 height 303
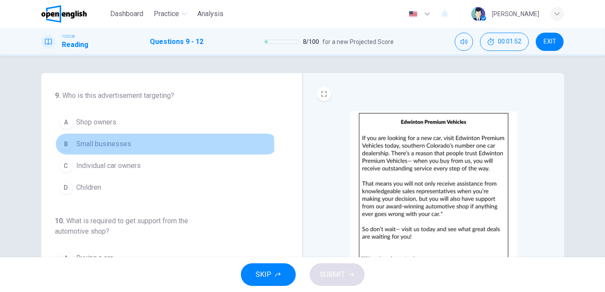
click at [86, 150] on button "B Small businesses" at bounding box center [166, 144] width 223 height 22
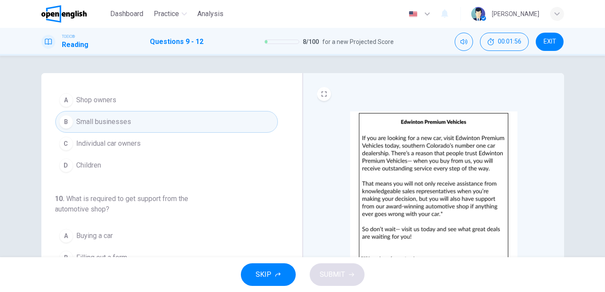
scroll to position [23, 0]
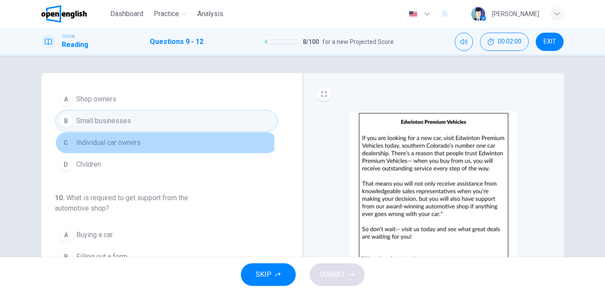
click at [132, 143] on span "Individual car owners" at bounding box center [109, 143] width 64 height 10
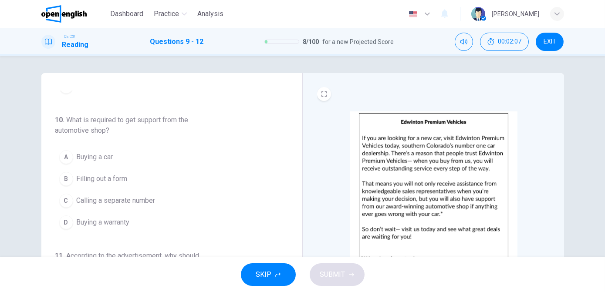
scroll to position [102, 0]
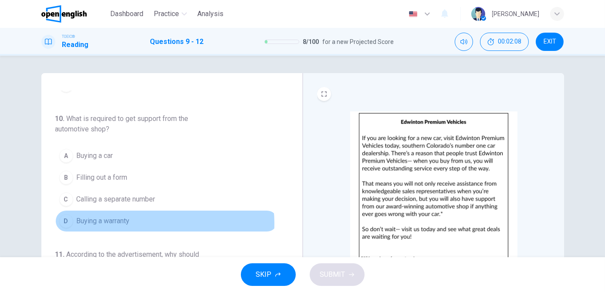
click at [149, 221] on button "D Buying a warranty" at bounding box center [166, 221] width 223 height 22
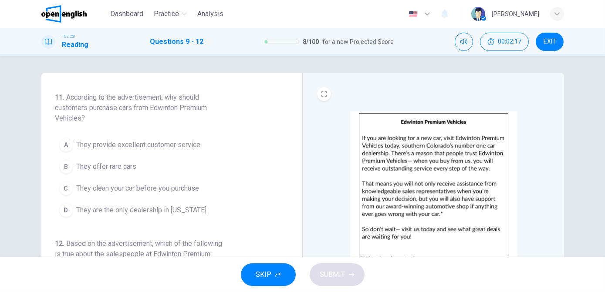
scroll to position [260, 0]
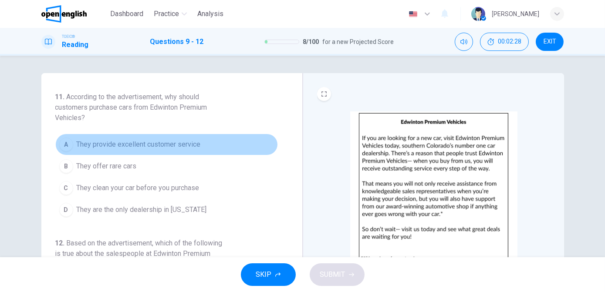
click at [166, 141] on span "They provide excellent customer service" at bounding box center [139, 144] width 124 height 10
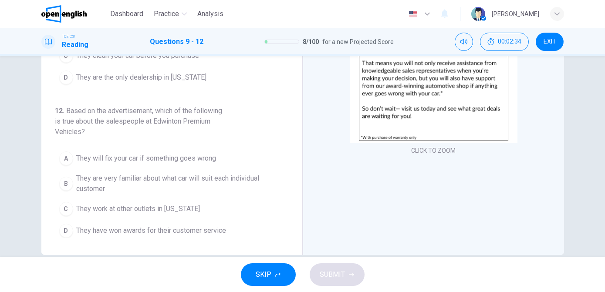
scroll to position [121, 0]
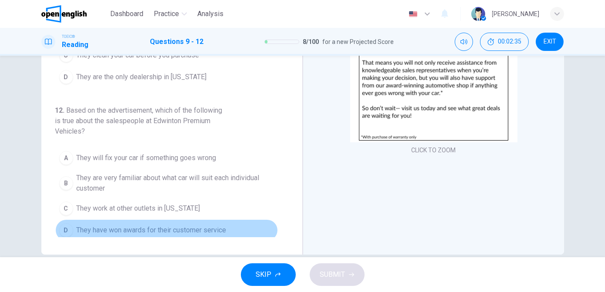
click at [208, 225] on span "They have won awards for their customer service" at bounding box center [152, 230] width 150 height 10
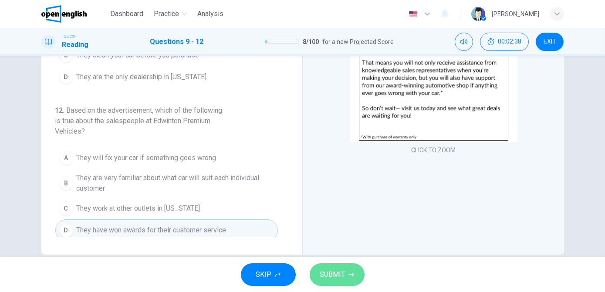
click at [339, 279] on span "SUBMIT" at bounding box center [332, 275] width 25 height 12
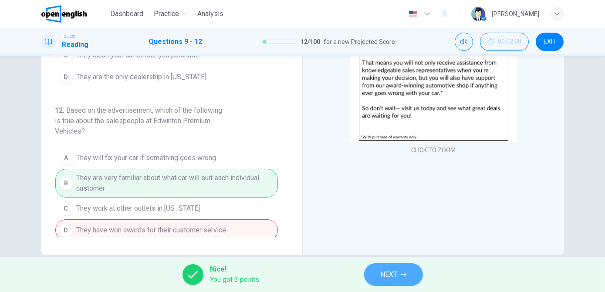
click at [391, 274] on span "NEXT" at bounding box center [389, 275] width 17 height 12
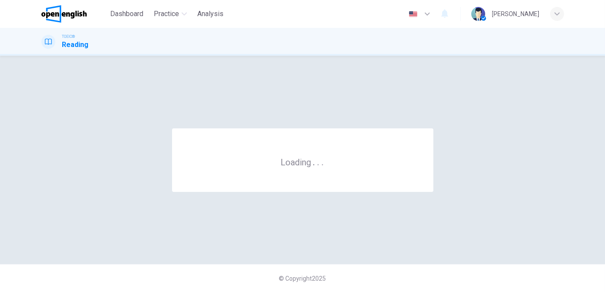
scroll to position [0, 0]
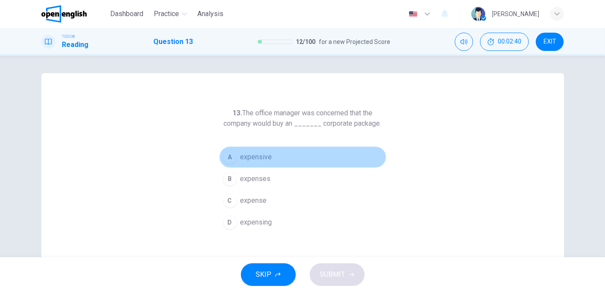
click at [264, 160] on span "expensive" at bounding box center [256, 157] width 32 height 10
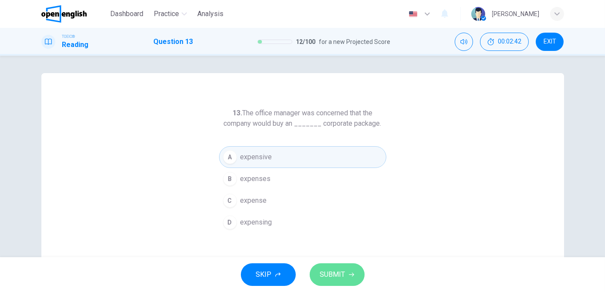
click at [328, 273] on span "SUBMIT" at bounding box center [332, 275] width 25 height 12
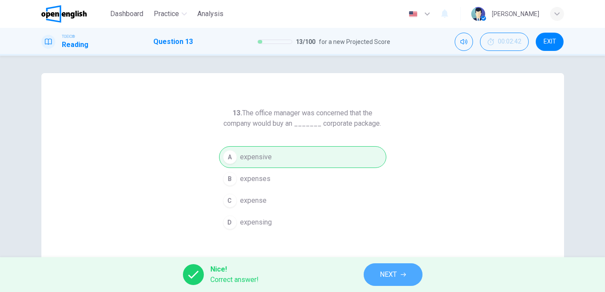
click at [380, 277] on span "NEXT" at bounding box center [388, 275] width 17 height 12
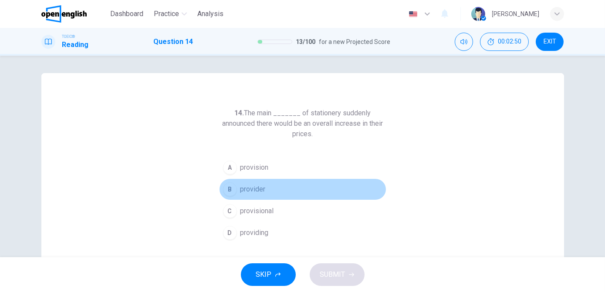
click at [262, 192] on span "provider" at bounding box center [252, 189] width 25 height 10
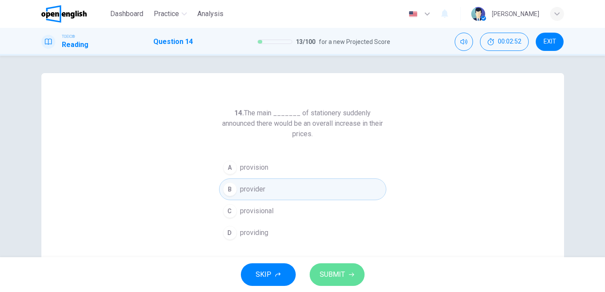
click at [337, 274] on span "SUBMIT" at bounding box center [332, 275] width 25 height 12
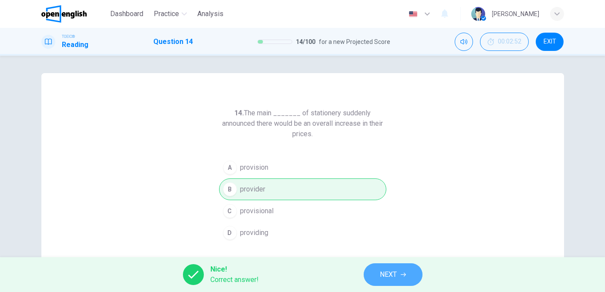
click at [391, 274] on span "NEXT" at bounding box center [388, 275] width 17 height 12
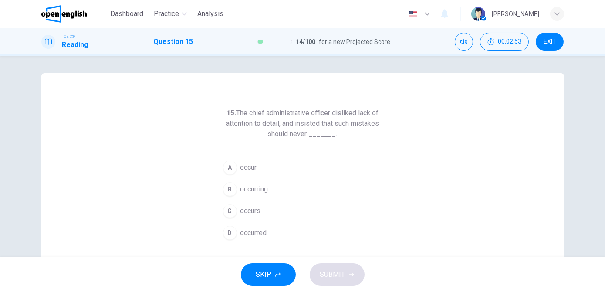
click at [248, 162] on span "occur" at bounding box center [248, 167] width 17 height 10
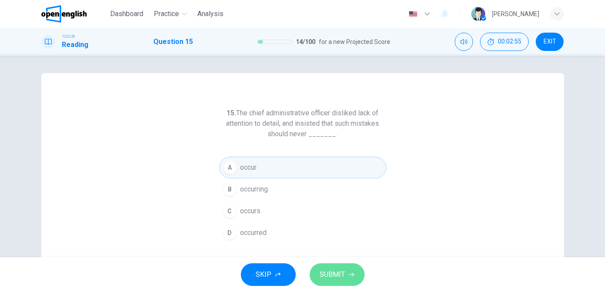
click at [335, 272] on span "SUBMIT" at bounding box center [332, 275] width 25 height 12
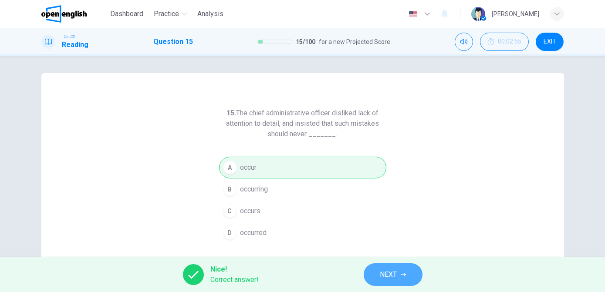
click at [378, 270] on button "NEXT" at bounding box center [393, 275] width 59 height 23
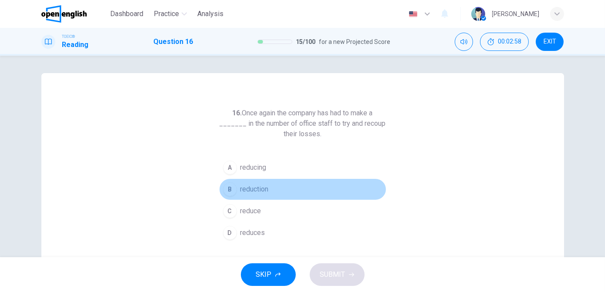
click at [262, 191] on span "reduction" at bounding box center [254, 189] width 28 height 10
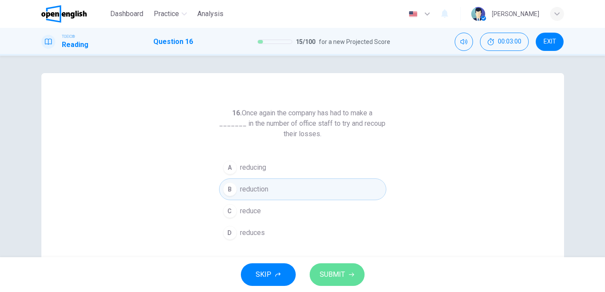
click at [337, 276] on span "SUBMIT" at bounding box center [332, 275] width 25 height 12
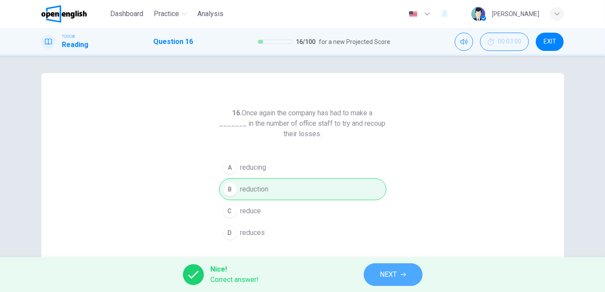
click at [382, 281] on button "NEXT" at bounding box center [393, 275] width 59 height 23
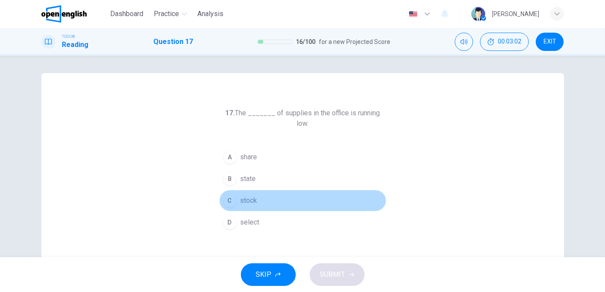
click at [256, 190] on button "C stock" at bounding box center [302, 201] width 167 height 22
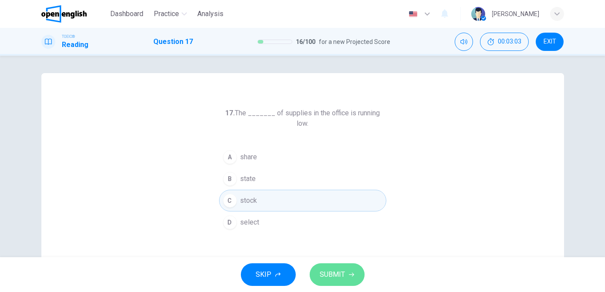
click at [331, 277] on span "SUBMIT" at bounding box center [332, 275] width 25 height 12
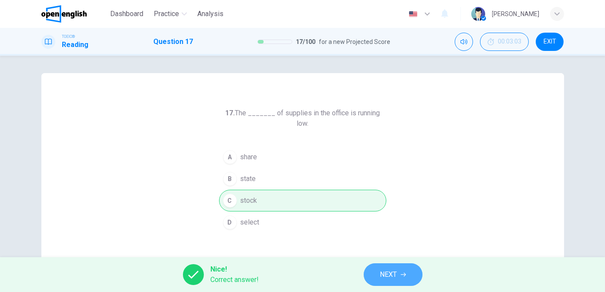
click at [380, 274] on span "NEXT" at bounding box center [388, 275] width 17 height 12
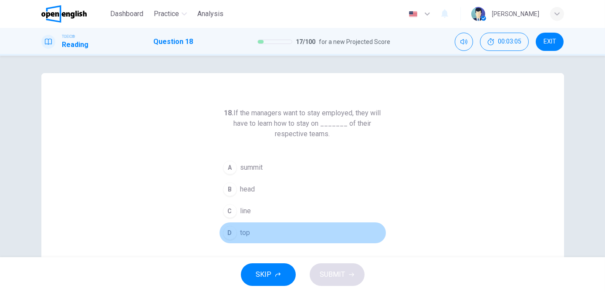
click at [245, 230] on span "top" at bounding box center [245, 233] width 10 height 10
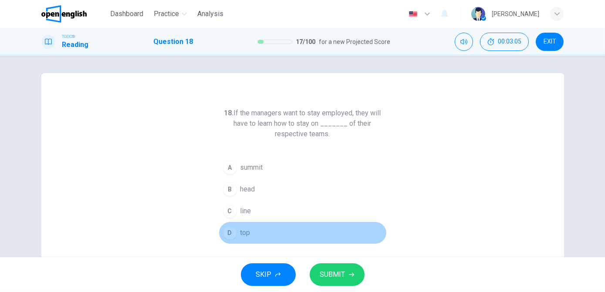
click at [245, 230] on span "top" at bounding box center [245, 233] width 10 height 10
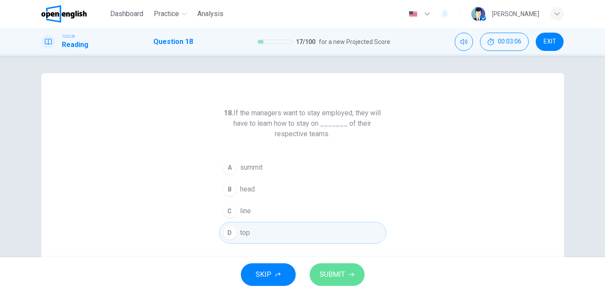
click at [335, 278] on span "SUBMIT" at bounding box center [332, 275] width 25 height 12
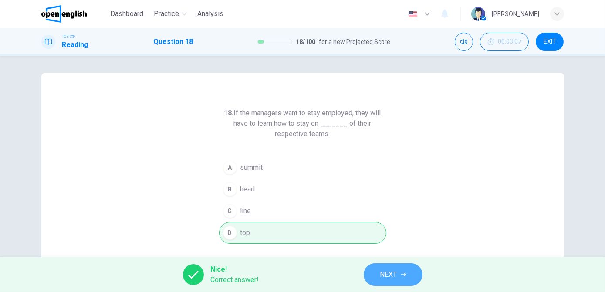
click at [379, 272] on button "NEXT" at bounding box center [393, 275] width 59 height 23
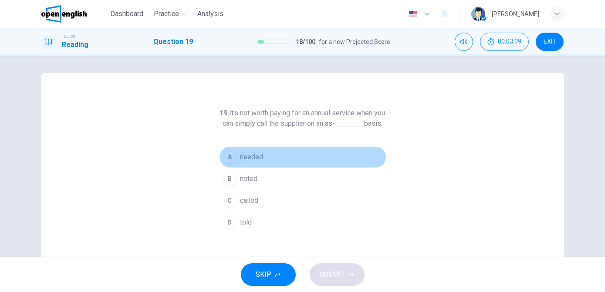
click at [250, 162] on span "needed" at bounding box center [251, 157] width 23 height 10
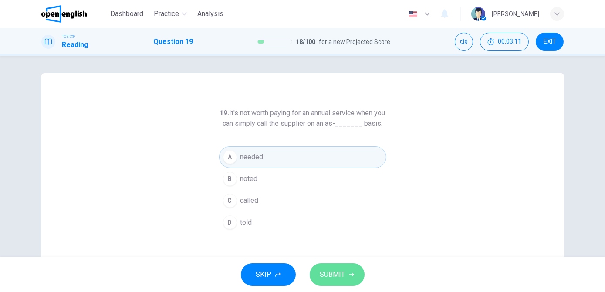
click at [328, 270] on span "SUBMIT" at bounding box center [332, 275] width 25 height 12
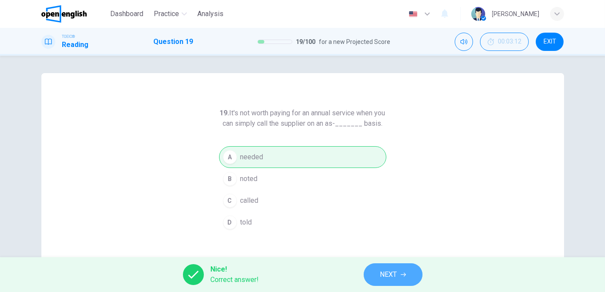
click at [377, 274] on button "NEXT" at bounding box center [393, 275] width 59 height 23
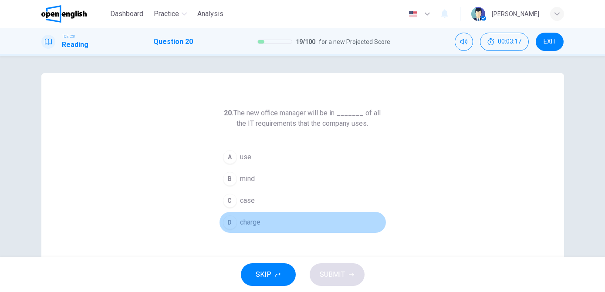
click at [245, 220] on span "charge" at bounding box center [250, 222] width 20 height 10
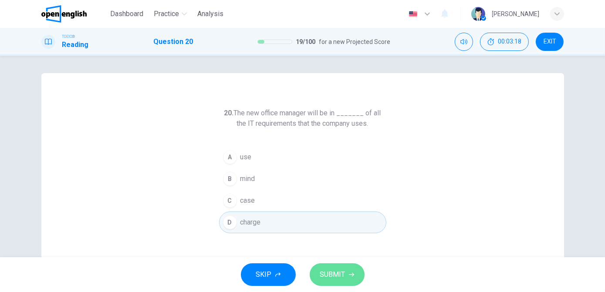
click at [326, 282] on button "SUBMIT" at bounding box center [337, 275] width 55 height 23
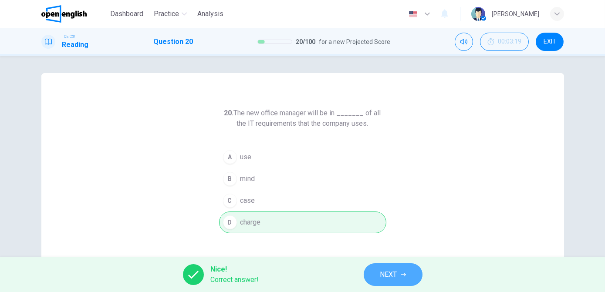
click at [384, 277] on span "NEXT" at bounding box center [388, 275] width 17 height 12
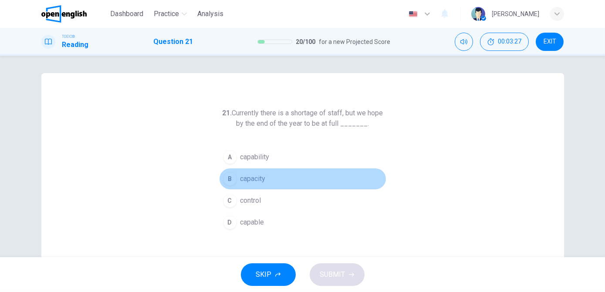
click at [248, 183] on span "capacity" at bounding box center [252, 179] width 25 height 10
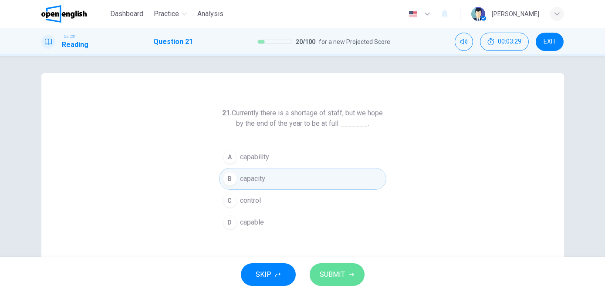
click at [326, 274] on span "SUBMIT" at bounding box center [332, 275] width 25 height 12
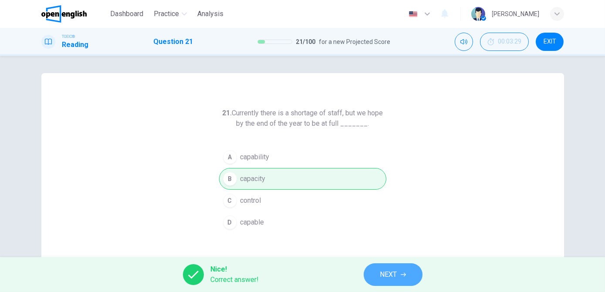
click at [387, 273] on span "NEXT" at bounding box center [388, 275] width 17 height 12
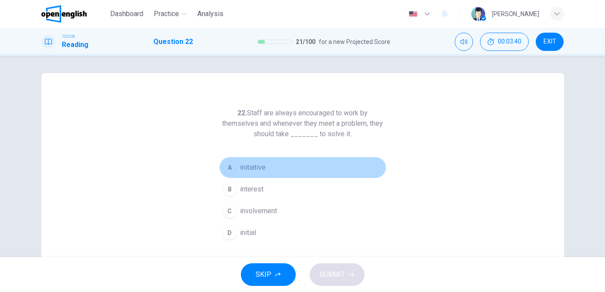
click at [247, 171] on span "initiative" at bounding box center [253, 167] width 26 height 10
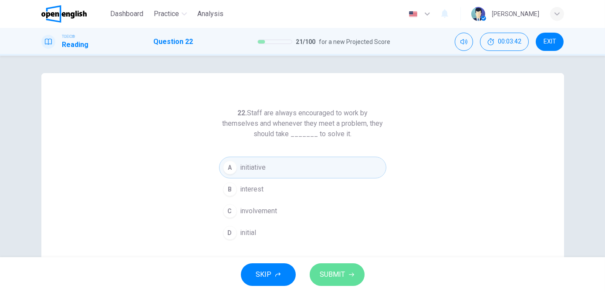
click at [328, 276] on span "SUBMIT" at bounding box center [332, 275] width 25 height 12
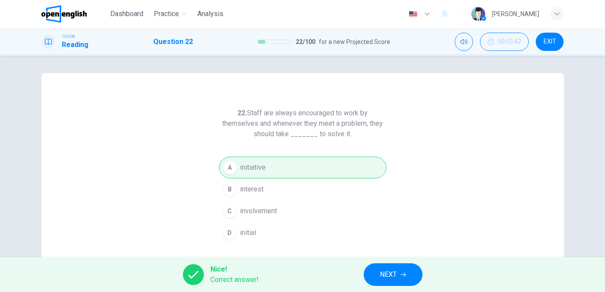
click at [382, 275] on span "NEXT" at bounding box center [388, 275] width 17 height 12
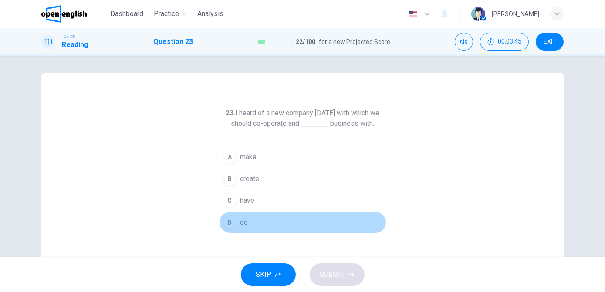
click at [247, 220] on button "D do" at bounding box center [302, 223] width 167 height 22
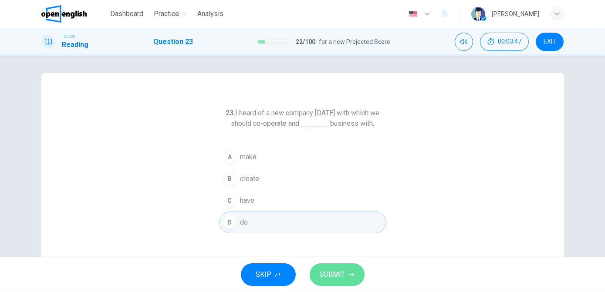
click at [341, 274] on span "SUBMIT" at bounding box center [332, 275] width 25 height 12
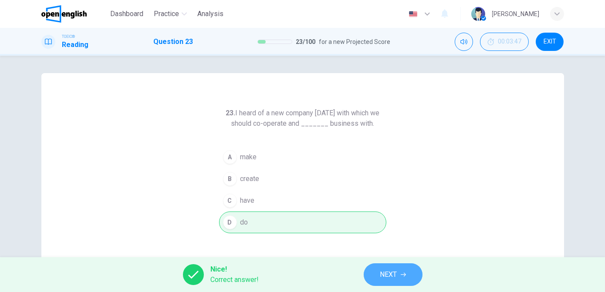
click at [391, 277] on span "NEXT" at bounding box center [388, 275] width 17 height 12
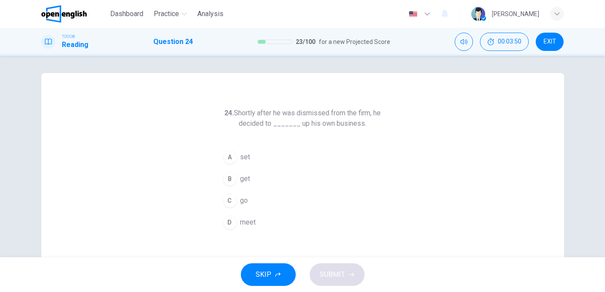
click at [252, 183] on button "B get" at bounding box center [302, 179] width 167 height 22
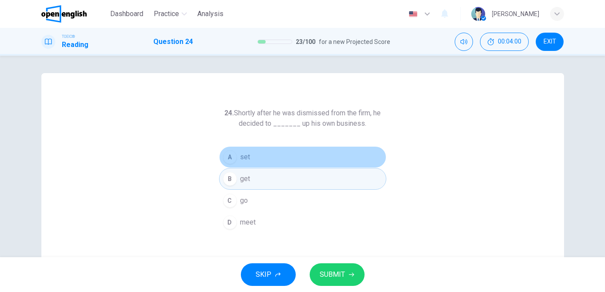
click at [257, 155] on button "A set" at bounding box center [302, 157] width 167 height 22
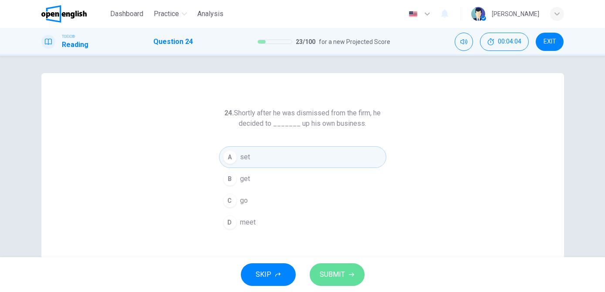
click at [337, 275] on span "SUBMIT" at bounding box center [332, 275] width 25 height 12
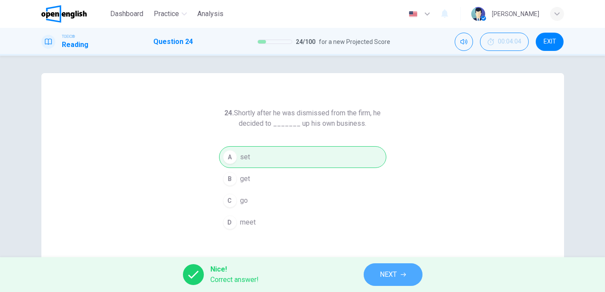
click at [384, 274] on span "NEXT" at bounding box center [388, 275] width 17 height 12
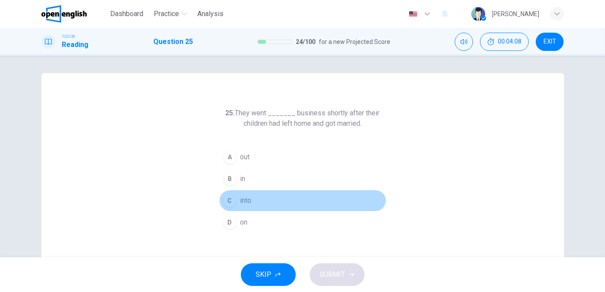
click at [244, 203] on span "into" at bounding box center [245, 201] width 11 height 10
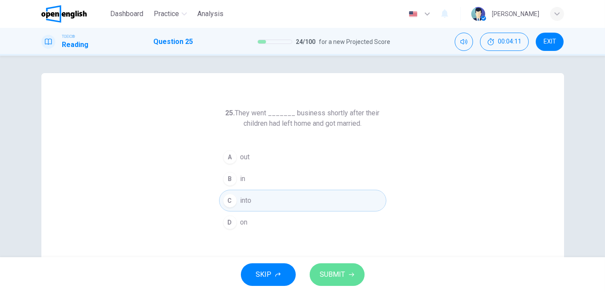
click at [325, 271] on span "SUBMIT" at bounding box center [332, 275] width 25 height 12
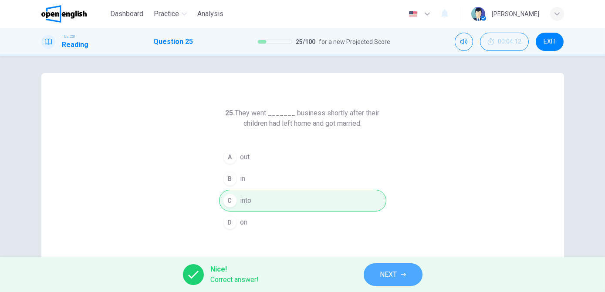
click at [391, 273] on span "NEXT" at bounding box center [388, 275] width 17 height 12
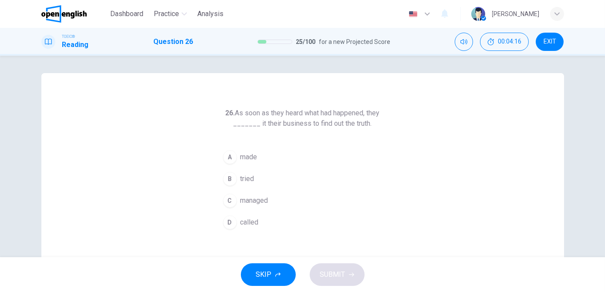
click at [248, 158] on span "made" at bounding box center [248, 157] width 17 height 10
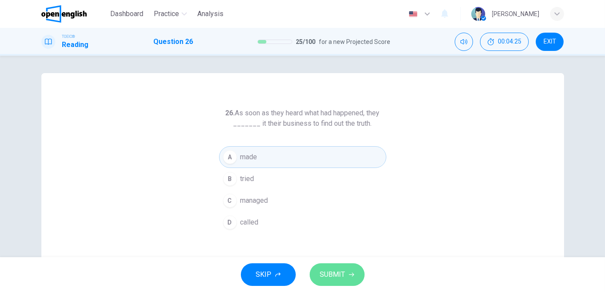
click at [323, 272] on span "SUBMIT" at bounding box center [332, 275] width 25 height 12
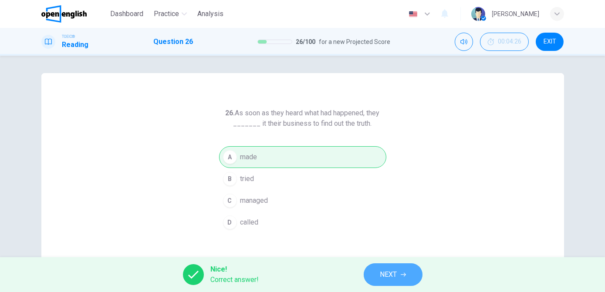
click at [388, 273] on span "NEXT" at bounding box center [388, 275] width 17 height 12
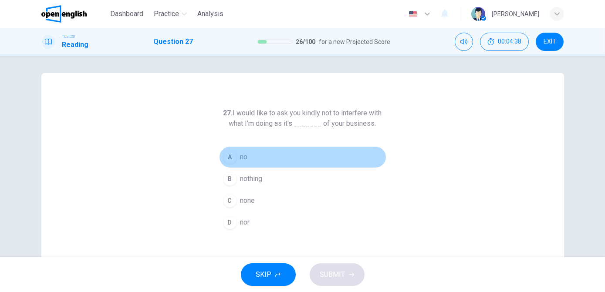
click at [247, 155] on button "A no" at bounding box center [302, 157] width 167 height 22
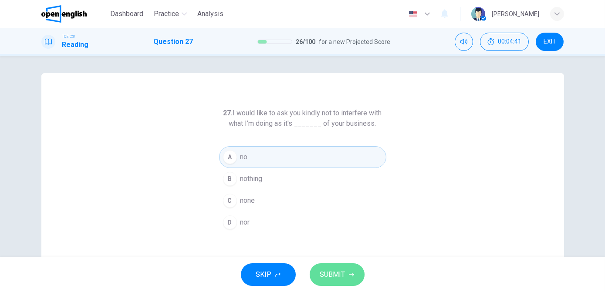
click at [325, 278] on span "SUBMIT" at bounding box center [332, 275] width 25 height 12
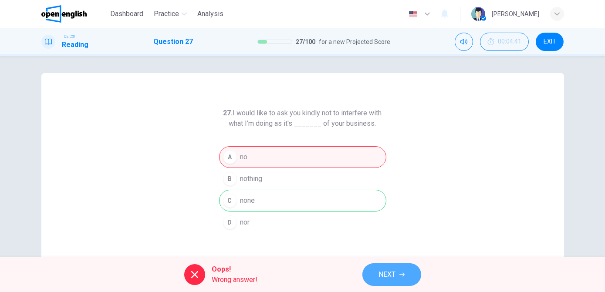
click at [377, 276] on button "NEXT" at bounding box center [391, 275] width 59 height 23
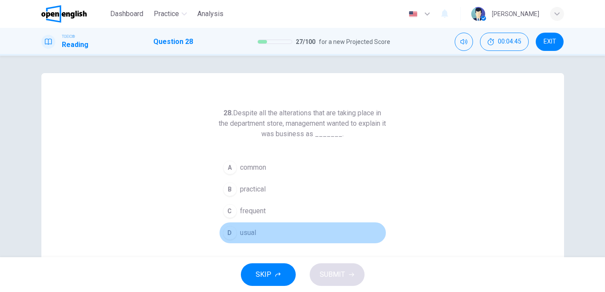
click at [255, 233] on button "D usual" at bounding box center [302, 233] width 167 height 22
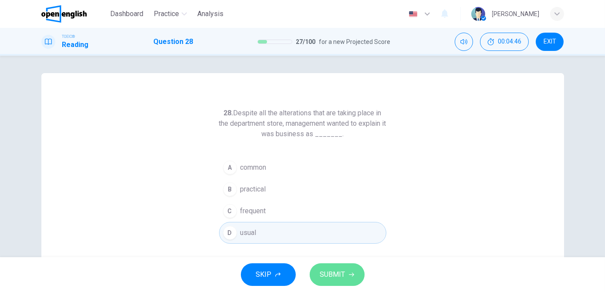
click at [330, 275] on span "SUBMIT" at bounding box center [332, 275] width 25 height 12
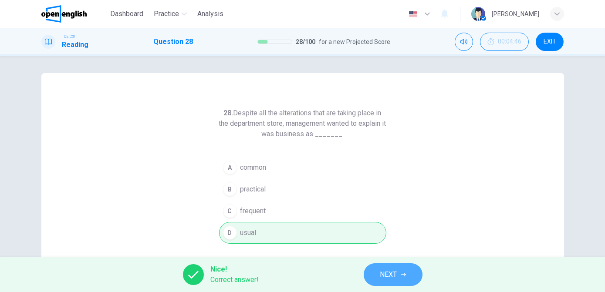
click at [380, 272] on span "NEXT" at bounding box center [388, 275] width 17 height 12
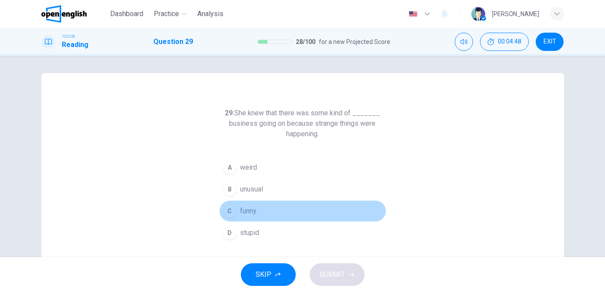
click at [247, 208] on span "funny" at bounding box center [248, 211] width 17 height 10
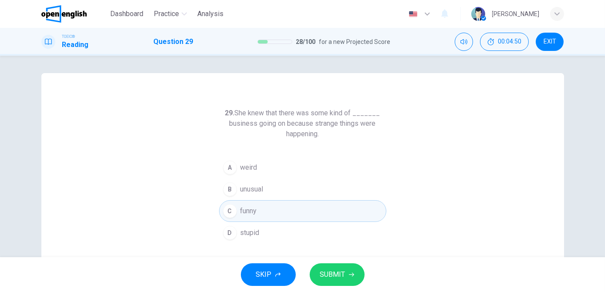
click at [330, 276] on span "SUBMIT" at bounding box center [332, 275] width 25 height 12
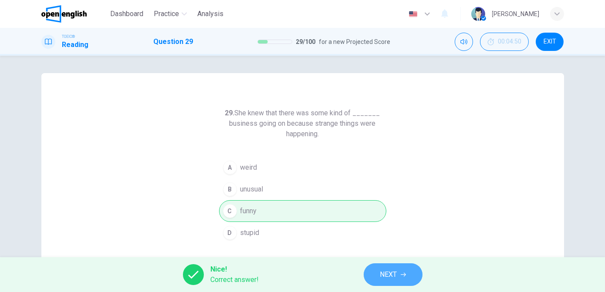
click at [383, 274] on span "NEXT" at bounding box center [388, 275] width 17 height 12
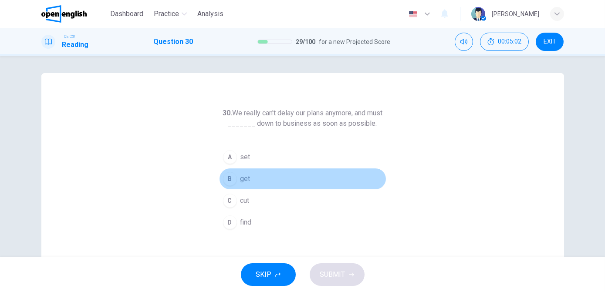
click at [242, 180] on span "get" at bounding box center [245, 179] width 10 height 10
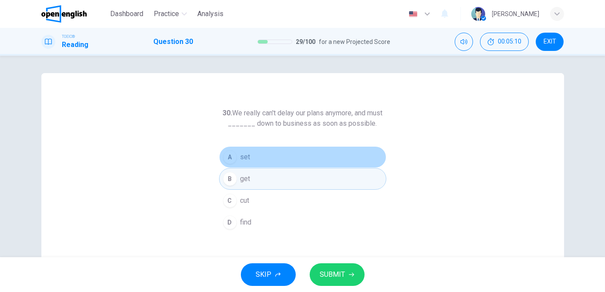
click at [246, 158] on span "set" at bounding box center [245, 157] width 10 height 10
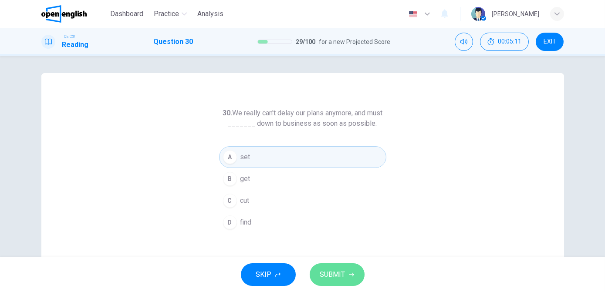
click at [332, 275] on span "SUBMIT" at bounding box center [332, 275] width 25 height 12
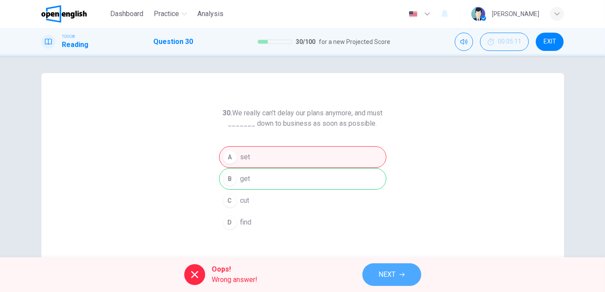
click at [376, 272] on button "NEXT" at bounding box center [391, 275] width 59 height 23
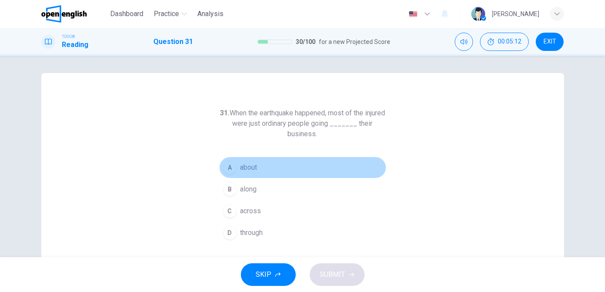
click at [254, 166] on span "about" at bounding box center [248, 167] width 17 height 10
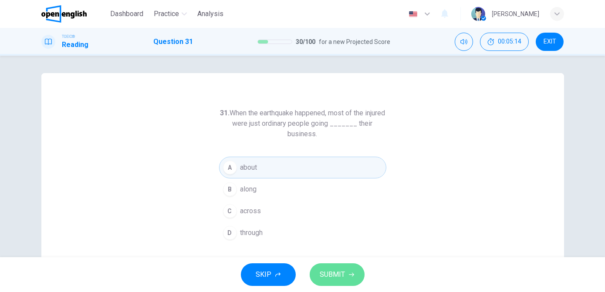
click at [329, 280] on span "SUBMIT" at bounding box center [332, 275] width 25 height 12
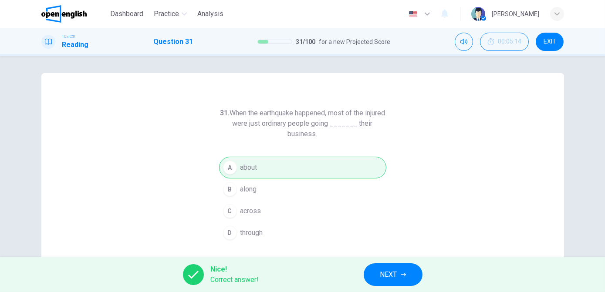
click at [377, 277] on button "NEXT" at bounding box center [393, 275] width 59 height 23
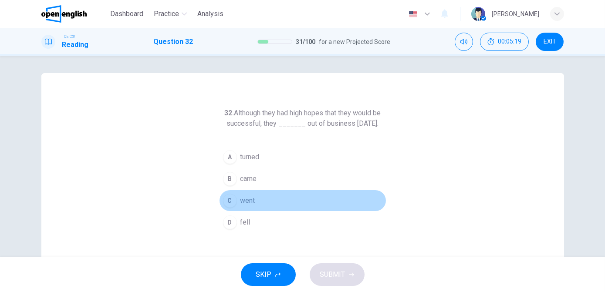
click at [249, 206] on span "went" at bounding box center [247, 201] width 15 height 10
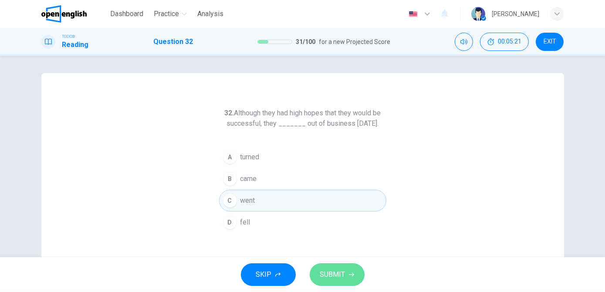
click at [331, 274] on span "SUBMIT" at bounding box center [332, 275] width 25 height 12
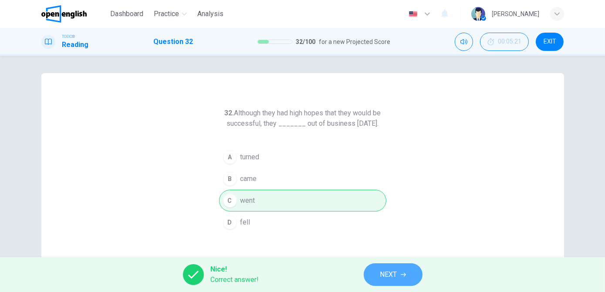
click at [375, 281] on button "NEXT" at bounding box center [393, 275] width 59 height 23
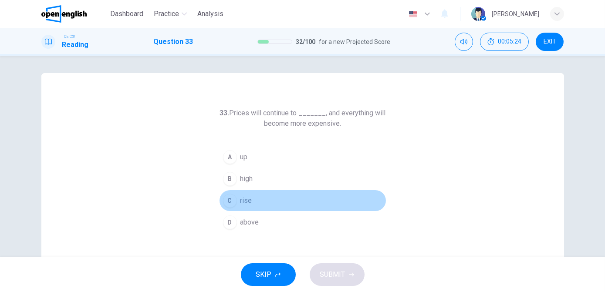
click at [247, 200] on span "rise" at bounding box center [246, 201] width 12 height 10
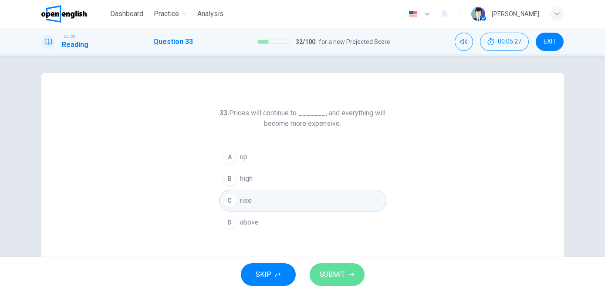
click at [334, 269] on span "SUBMIT" at bounding box center [332, 275] width 25 height 12
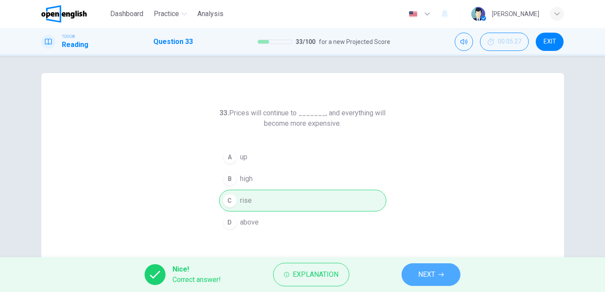
click at [424, 274] on span "NEXT" at bounding box center [426, 275] width 17 height 12
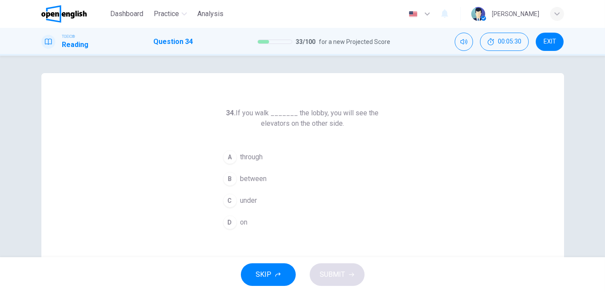
click at [251, 157] on span "through" at bounding box center [251, 157] width 23 height 10
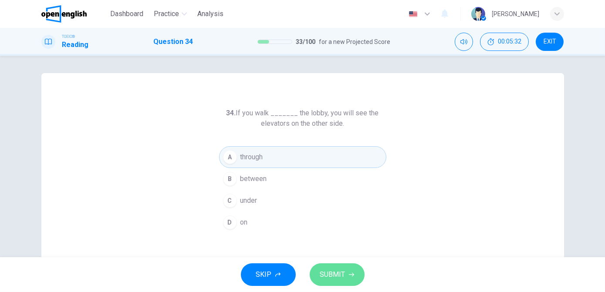
click at [331, 279] on span "SUBMIT" at bounding box center [332, 275] width 25 height 12
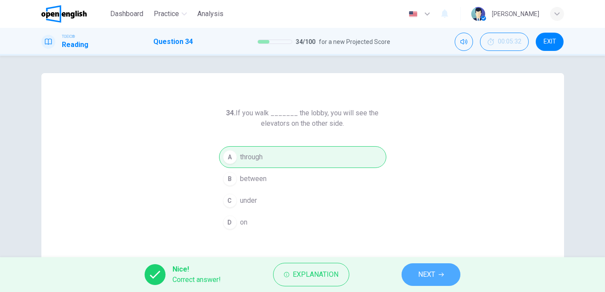
click at [420, 275] on span "NEXT" at bounding box center [426, 275] width 17 height 12
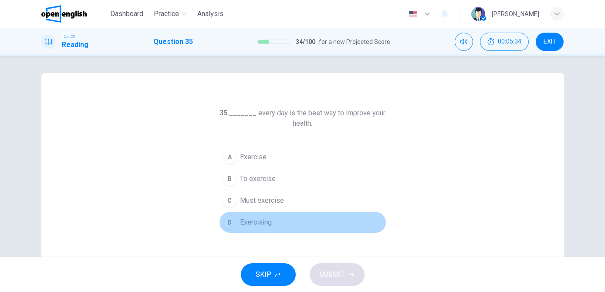
click at [265, 220] on span "Exercising" at bounding box center [256, 222] width 32 height 10
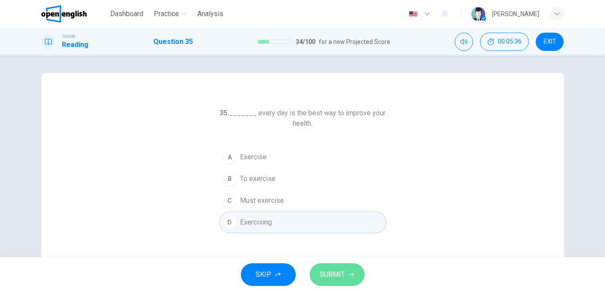
click at [334, 267] on button "SUBMIT" at bounding box center [337, 275] width 55 height 23
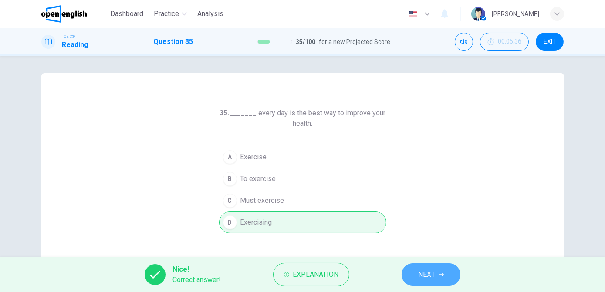
click at [414, 272] on button "NEXT" at bounding box center [431, 275] width 59 height 23
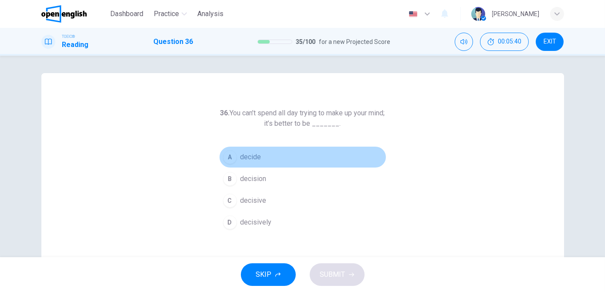
click at [257, 156] on span "decide" at bounding box center [250, 157] width 21 height 10
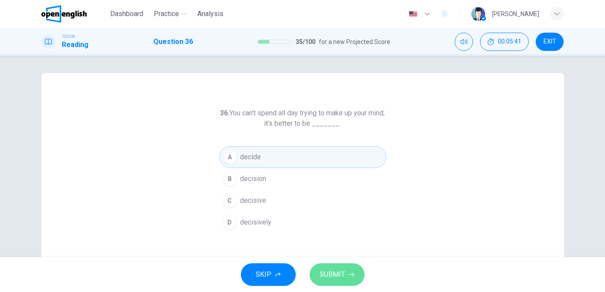
click at [338, 275] on span "SUBMIT" at bounding box center [332, 275] width 25 height 12
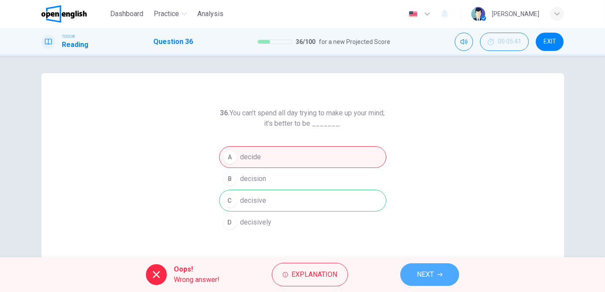
click at [411, 271] on button "NEXT" at bounding box center [429, 275] width 59 height 23
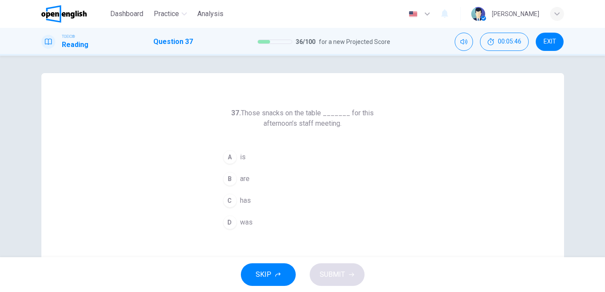
click at [241, 180] on span "are" at bounding box center [245, 179] width 10 height 10
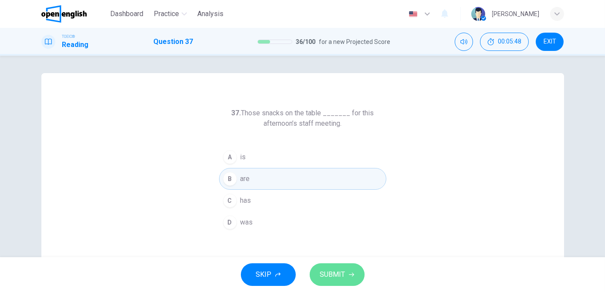
click at [327, 271] on span "SUBMIT" at bounding box center [332, 275] width 25 height 12
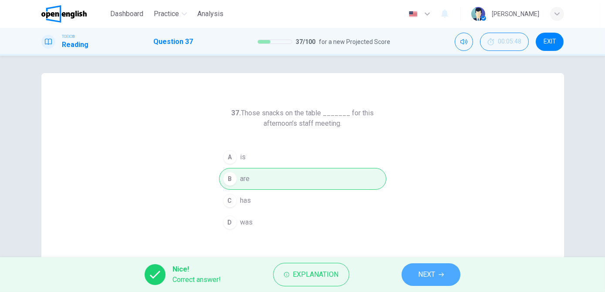
click at [429, 275] on span "NEXT" at bounding box center [426, 275] width 17 height 12
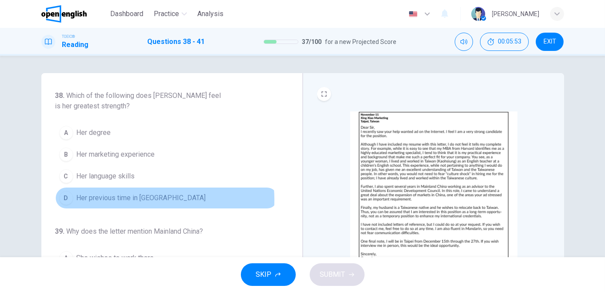
click at [138, 199] on span "Her previous time in [GEOGRAPHIC_DATA]" at bounding box center [141, 198] width 129 height 10
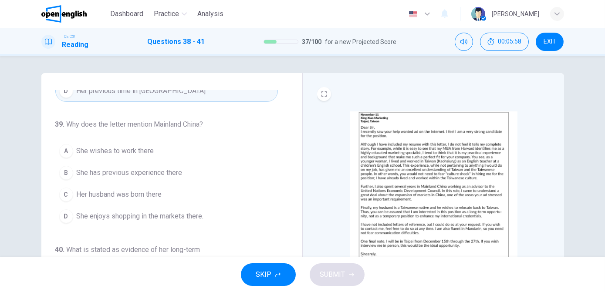
scroll to position [108, 0]
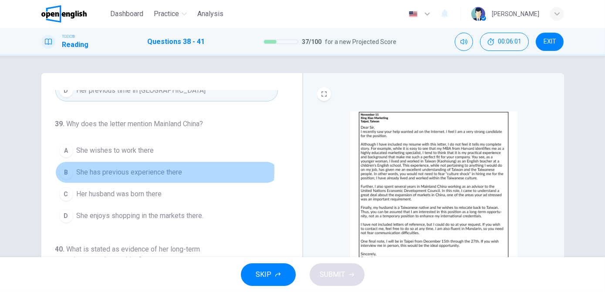
click at [130, 169] on span "She has previous experience there" at bounding box center [130, 172] width 106 height 10
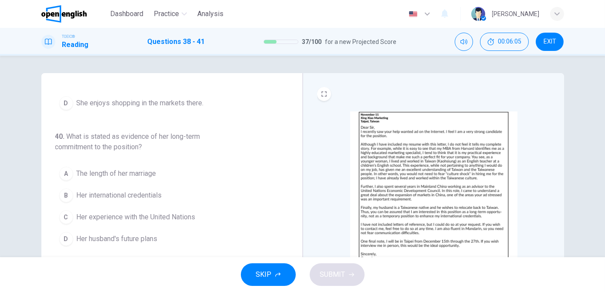
scroll to position [220, 0]
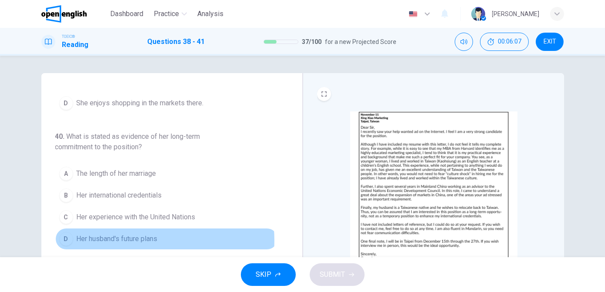
click at [132, 238] on span "Her husband's future plans" at bounding box center [117, 239] width 81 height 10
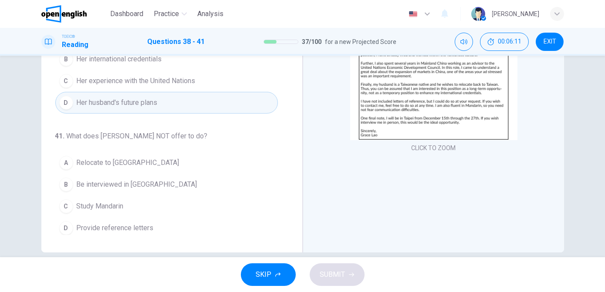
scroll to position [126, 0]
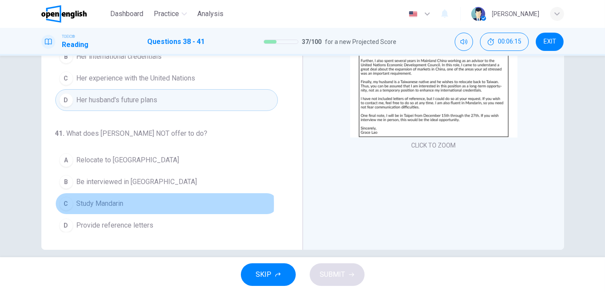
click at [95, 201] on span "Study Mandarin" at bounding box center [100, 204] width 47 height 10
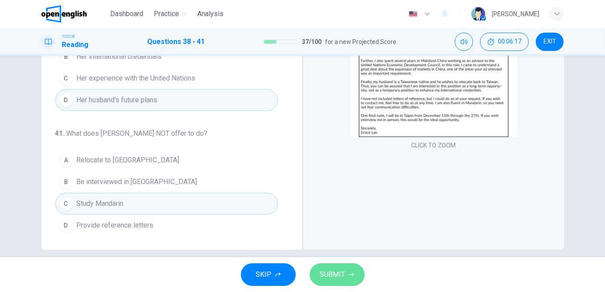
click at [328, 277] on span "SUBMIT" at bounding box center [332, 275] width 25 height 12
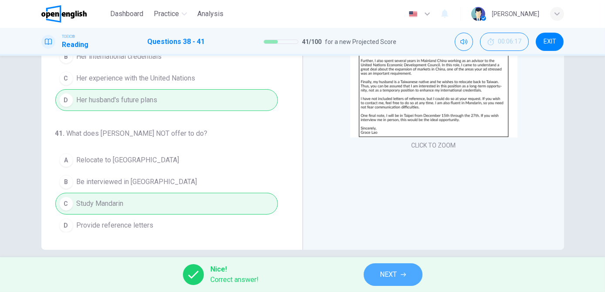
click at [382, 276] on span "NEXT" at bounding box center [388, 275] width 17 height 12
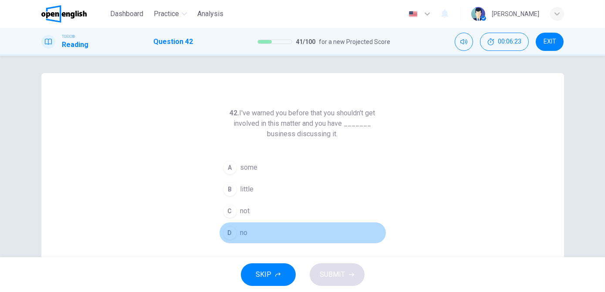
click at [245, 235] on span "no" at bounding box center [243, 233] width 7 height 10
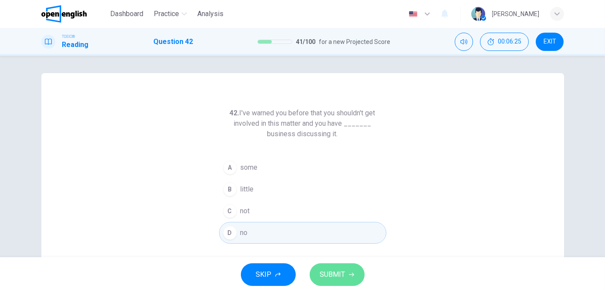
click at [330, 274] on span "SUBMIT" at bounding box center [332, 275] width 25 height 12
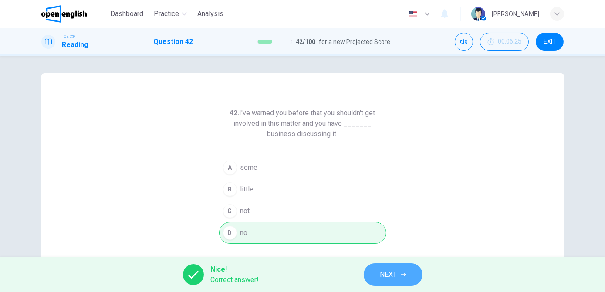
click at [383, 273] on span "NEXT" at bounding box center [388, 275] width 17 height 12
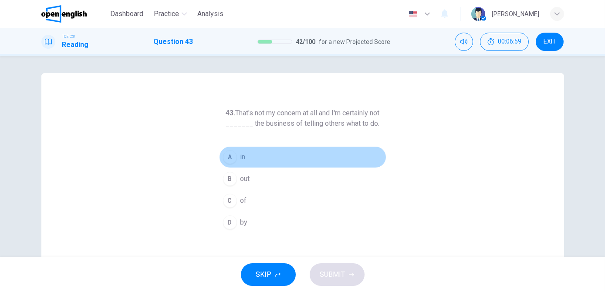
click at [227, 162] on div "A" at bounding box center [230, 157] width 14 height 14
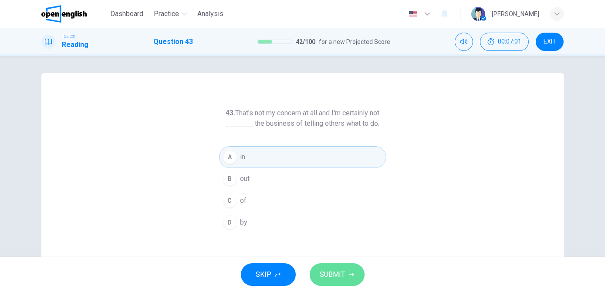
click at [325, 272] on span "SUBMIT" at bounding box center [332, 275] width 25 height 12
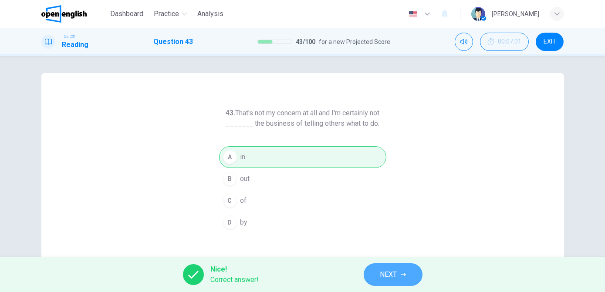
click at [384, 271] on span "NEXT" at bounding box center [388, 275] width 17 height 12
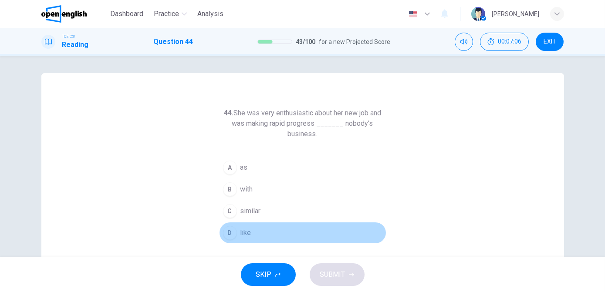
click at [250, 227] on button "D like" at bounding box center [302, 233] width 167 height 22
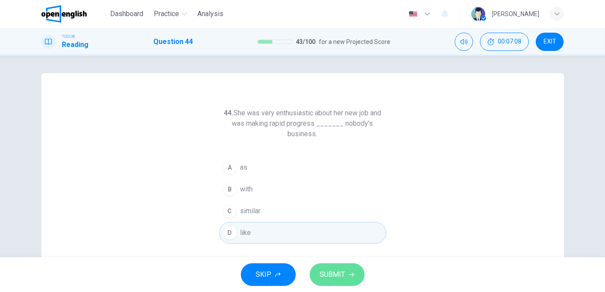
click at [339, 273] on span "SUBMIT" at bounding box center [332, 275] width 25 height 12
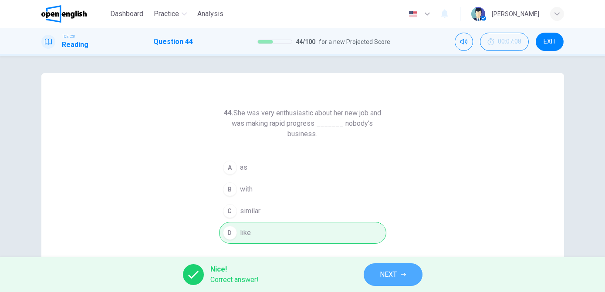
click at [379, 272] on button "NEXT" at bounding box center [393, 275] width 59 height 23
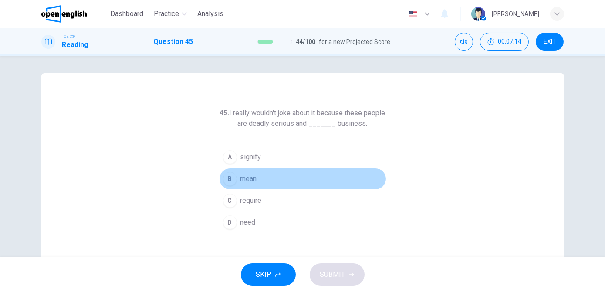
click at [252, 174] on span "mean" at bounding box center [248, 179] width 17 height 10
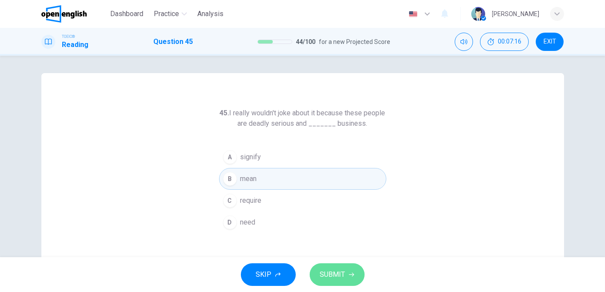
click at [331, 275] on span "SUBMIT" at bounding box center [332, 275] width 25 height 12
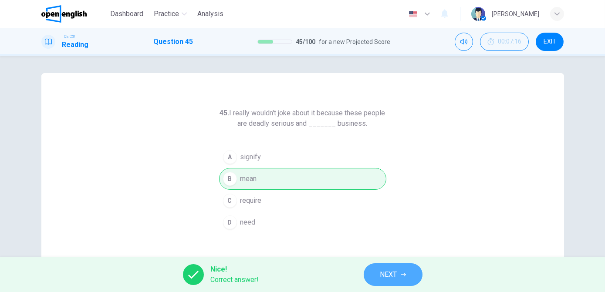
click at [386, 274] on span "NEXT" at bounding box center [388, 275] width 17 height 12
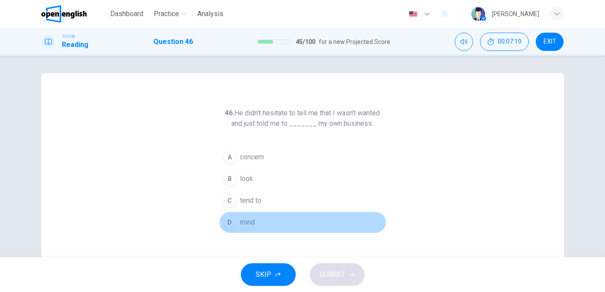
click at [247, 221] on span "mind" at bounding box center [247, 222] width 15 height 10
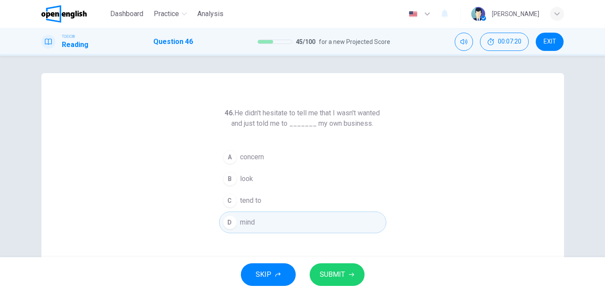
click at [335, 275] on span "SUBMIT" at bounding box center [332, 275] width 25 height 12
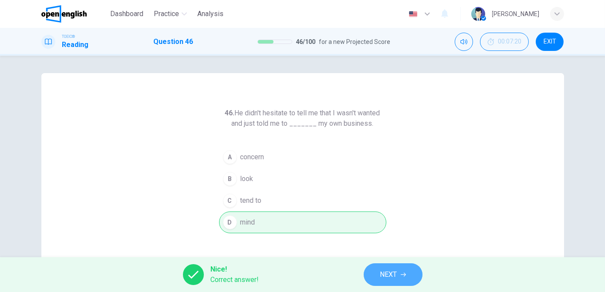
click at [376, 274] on button "NEXT" at bounding box center [393, 275] width 59 height 23
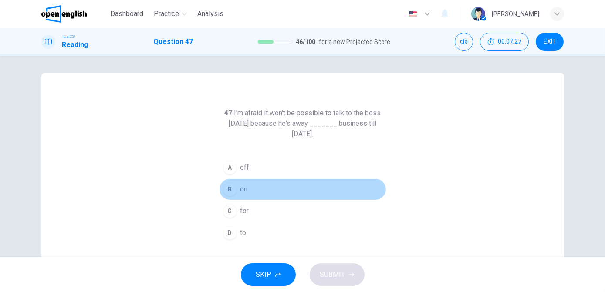
click at [236, 193] on button "B on" at bounding box center [302, 190] width 167 height 22
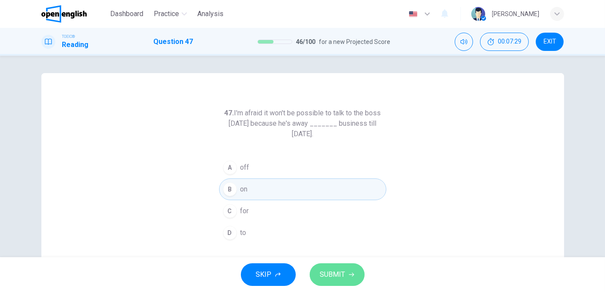
click at [334, 270] on span "SUBMIT" at bounding box center [332, 275] width 25 height 12
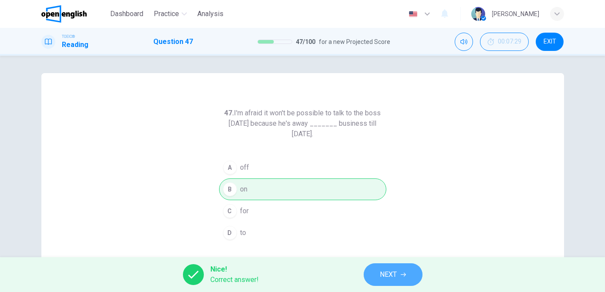
click at [379, 283] on button "NEXT" at bounding box center [393, 275] width 59 height 23
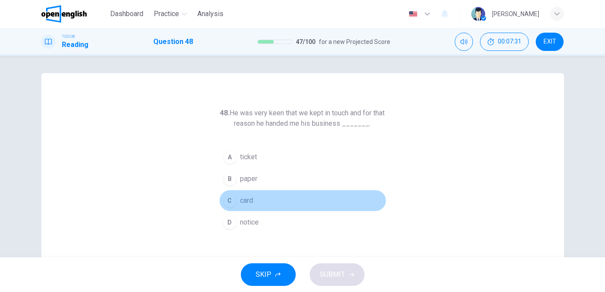
click at [236, 202] on button "C card" at bounding box center [302, 201] width 167 height 22
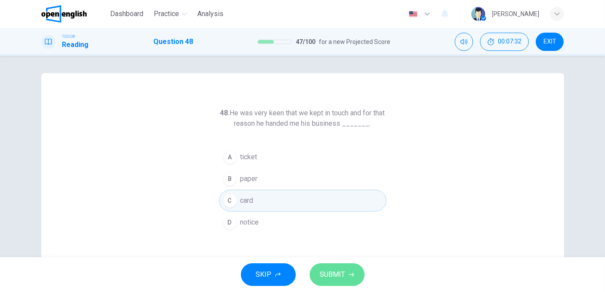
click at [324, 272] on span "SUBMIT" at bounding box center [332, 275] width 25 height 12
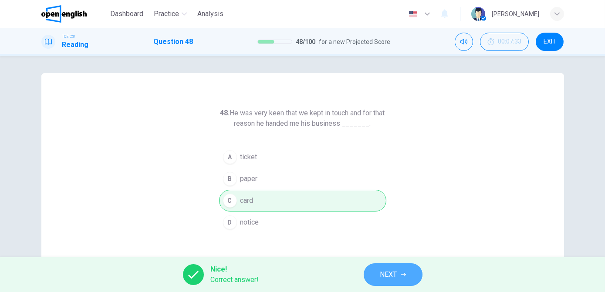
click at [396, 271] on span "NEXT" at bounding box center [388, 275] width 17 height 12
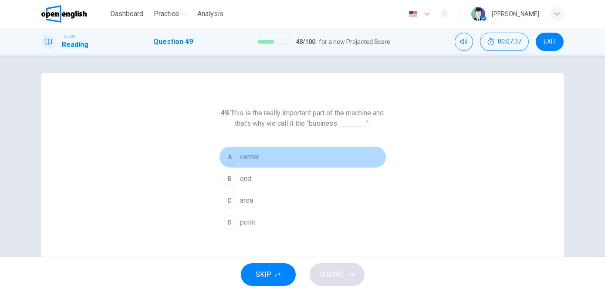
click at [245, 156] on span "center" at bounding box center [249, 157] width 19 height 10
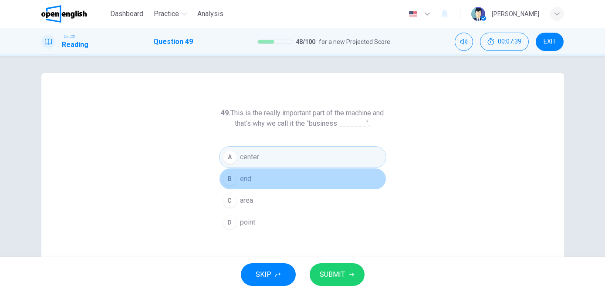
click at [261, 182] on button "B end" at bounding box center [302, 179] width 167 height 22
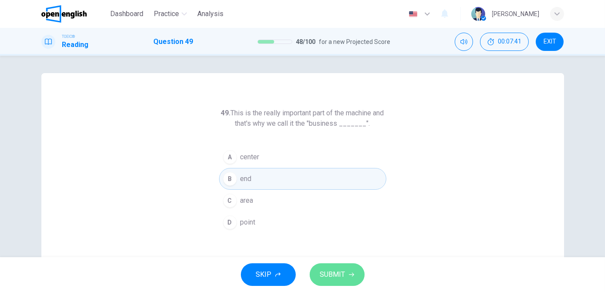
click at [320, 275] on span "SUBMIT" at bounding box center [332, 275] width 25 height 12
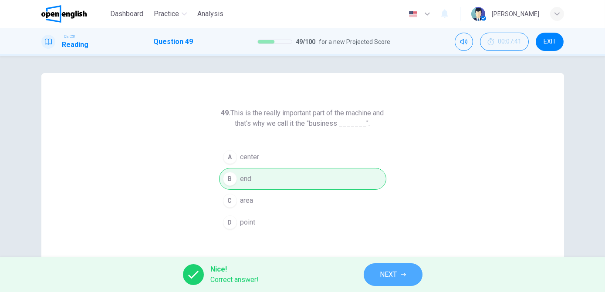
click at [370, 279] on button "NEXT" at bounding box center [393, 275] width 59 height 23
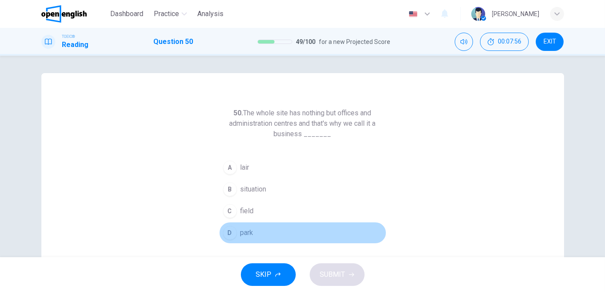
click at [240, 232] on span "park" at bounding box center [246, 233] width 13 height 10
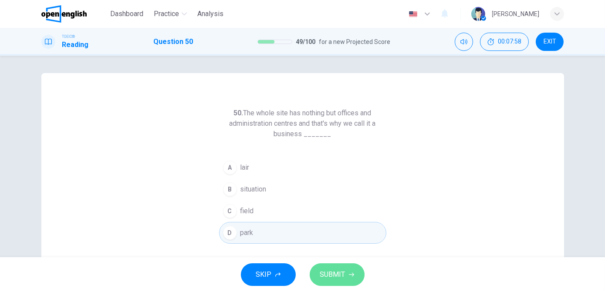
click at [337, 274] on span "SUBMIT" at bounding box center [332, 275] width 25 height 12
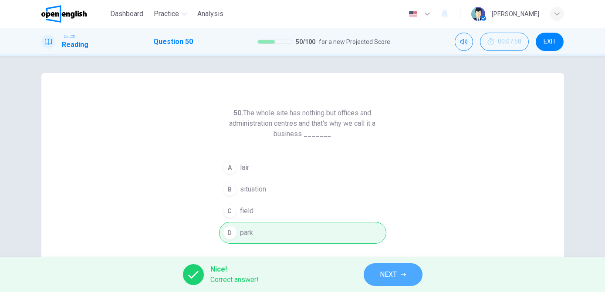
click at [377, 272] on button "NEXT" at bounding box center [393, 275] width 59 height 23
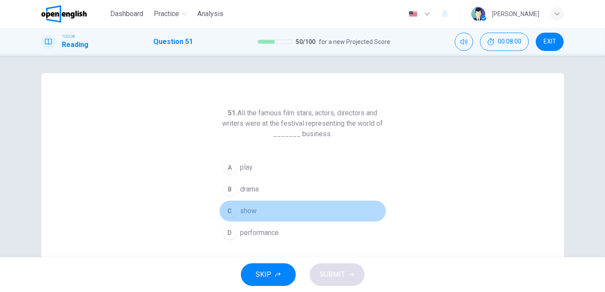
click at [257, 213] on button "C show" at bounding box center [302, 211] width 167 height 22
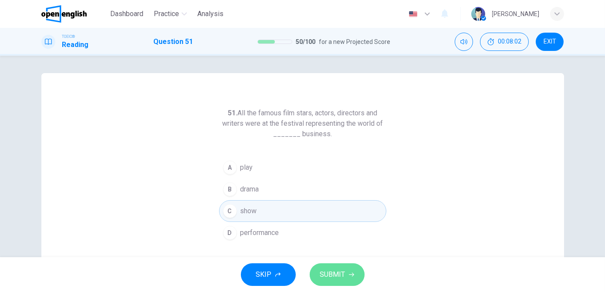
click at [338, 275] on span "SUBMIT" at bounding box center [332, 275] width 25 height 12
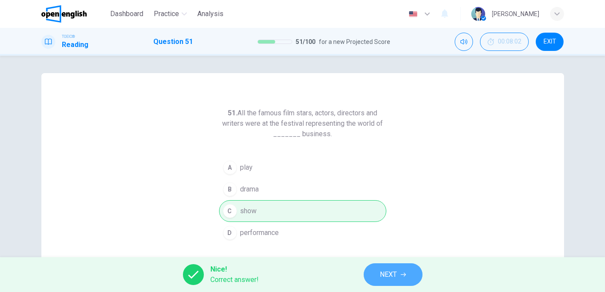
click at [391, 271] on span "NEXT" at bounding box center [388, 275] width 17 height 12
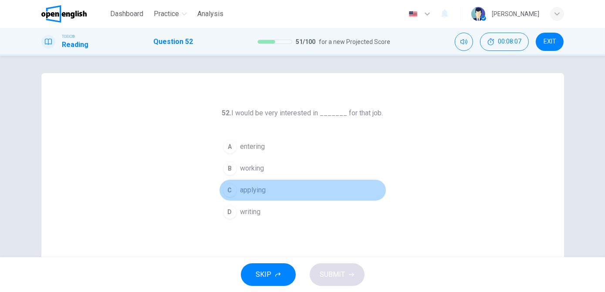
click at [254, 189] on span "applying" at bounding box center [253, 190] width 26 height 10
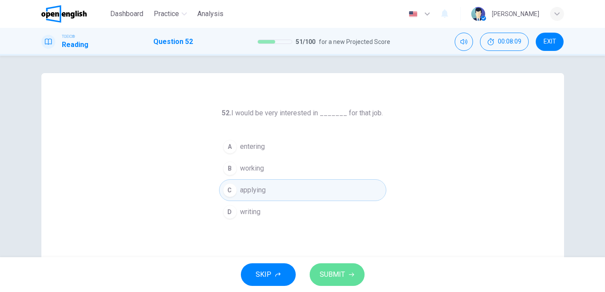
click at [324, 275] on span "SUBMIT" at bounding box center [332, 275] width 25 height 12
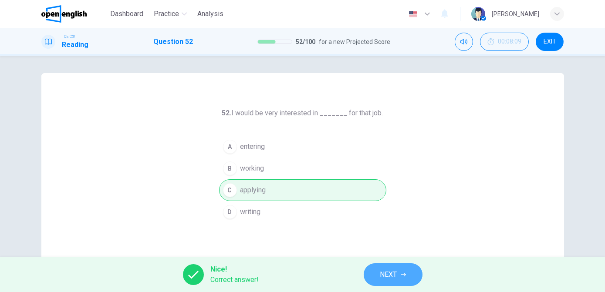
click at [385, 271] on span "NEXT" at bounding box center [388, 275] width 17 height 12
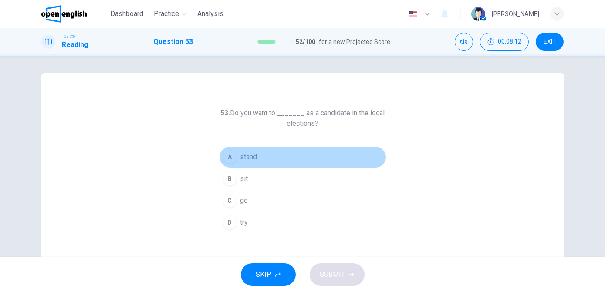
click at [250, 157] on span "stand" at bounding box center [248, 157] width 17 height 10
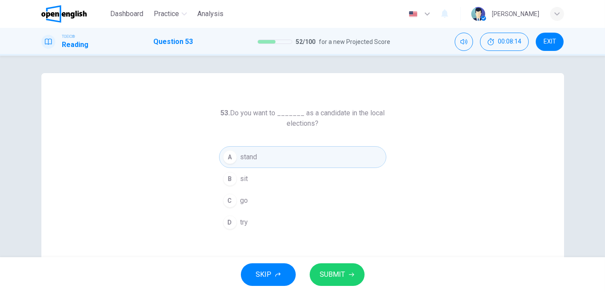
click at [326, 272] on span "SUBMIT" at bounding box center [332, 275] width 25 height 12
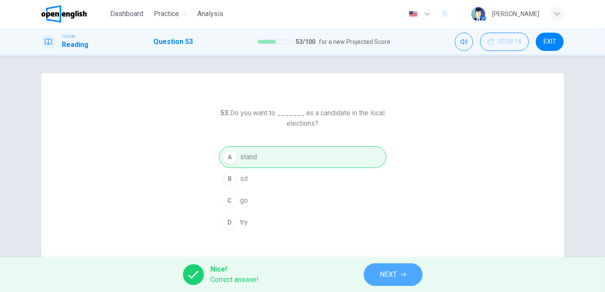
click at [385, 272] on span "NEXT" at bounding box center [388, 275] width 17 height 12
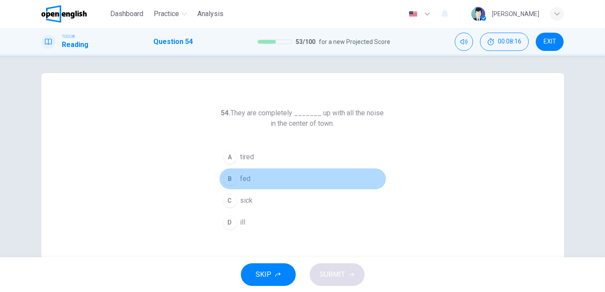
click at [246, 176] on span "fed" at bounding box center [245, 179] width 10 height 10
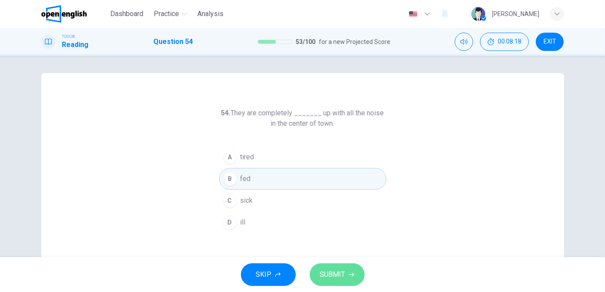
click at [335, 273] on span "SUBMIT" at bounding box center [332, 275] width 25 height 12
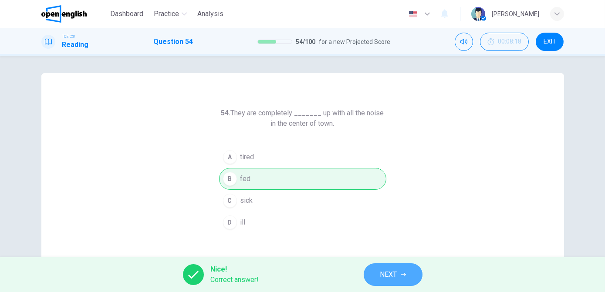
click at [390, 274] on span "NEXT" at bounding box center [388, 275] width 17 height 12
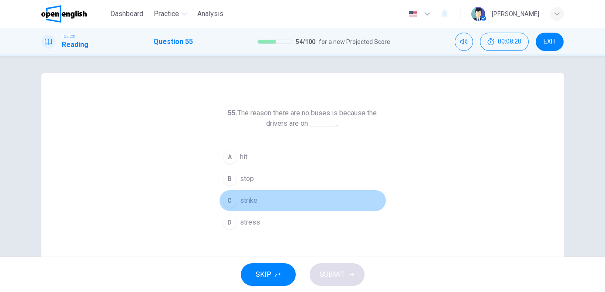
click at [251, 199] on span "strike" at bounding box center [248, 201] width 17 height 10
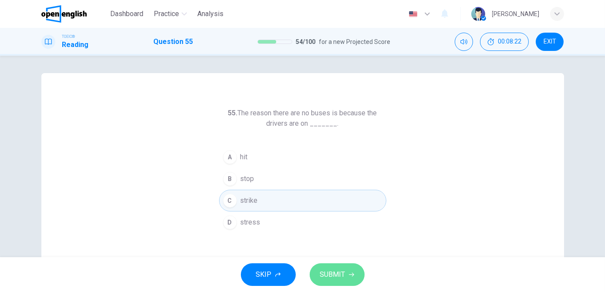
click at [331, 271] on span "SUBMIT" at bounding box center [332, 275] width 25 height 12
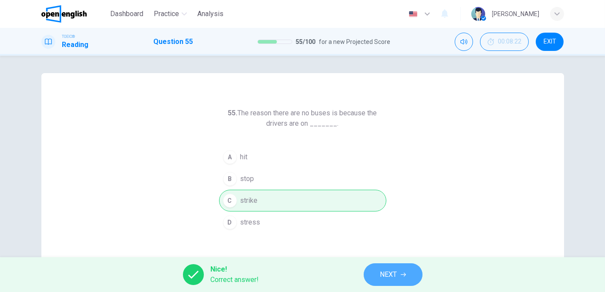
click at [375, 276] on button "NEXT" at bounding box center [393, 275] width 59 height 23
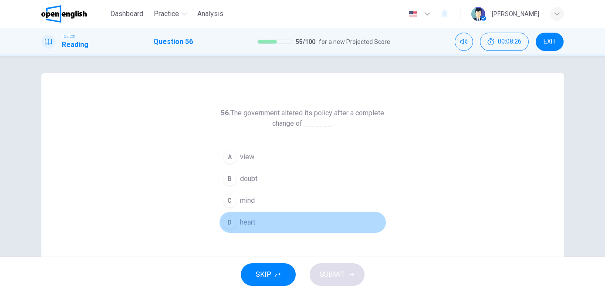
click at [254, 225] on button "D heart" at bounding box center [302, 223] width 167 height 22
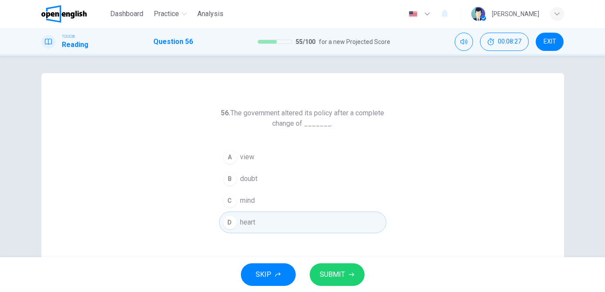
click at [339, 277] on span "SUBMIT" at bounding box center [332, 275] width 25 height 12
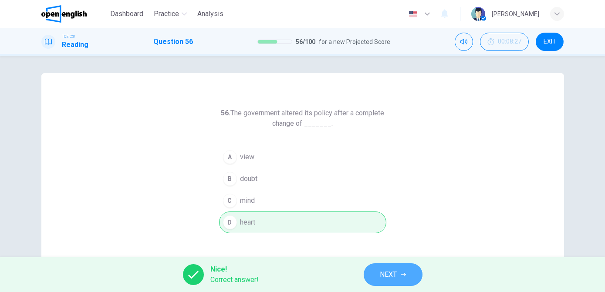
click at [387, 273] on span "NEXT" at bounding box center [388, 275] width 17 height 12
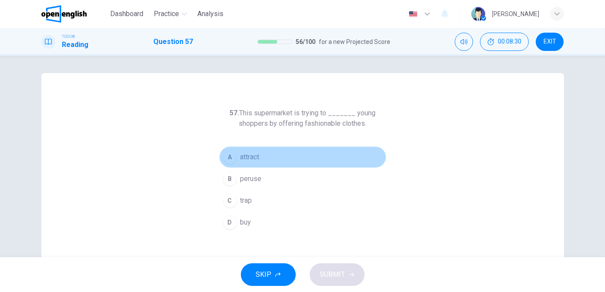
click at [242, 160] on span "attract" at bounding box center [249, 157] width 19 height 10
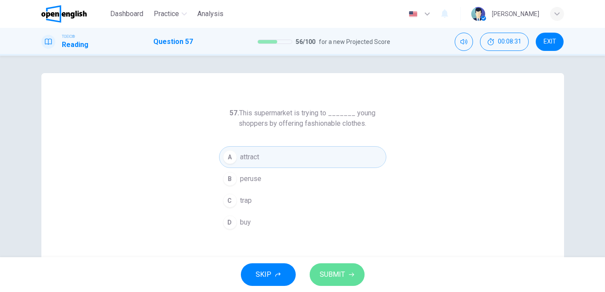
click at [332, 278] on span "SUBMIT" at bounding box center [332, 275] width 25 height 12
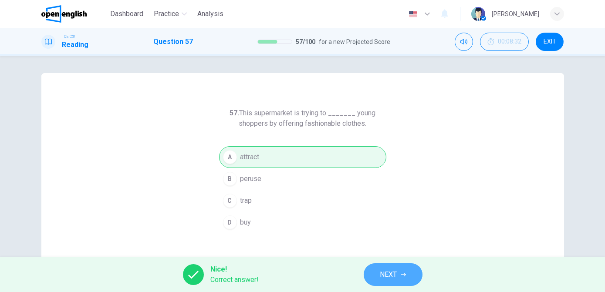
click at [375, 278] on button "NEXT" at bounding box center [393, 275] width 59 height 23
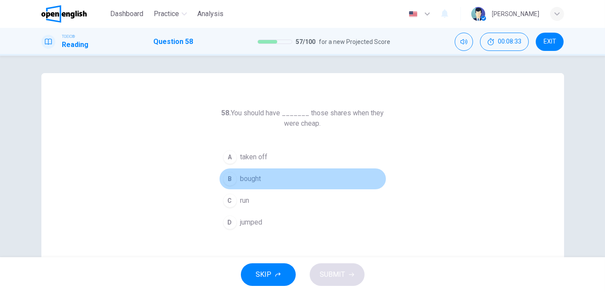
click at [253, 179] on span "bought" at bounding box center [250, 179] width 21 height 10
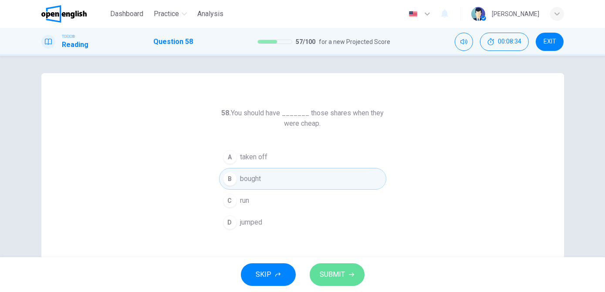
click at [326, 271] on span "SUBMIT" at bounding box center [332, 275] width 25 height 12
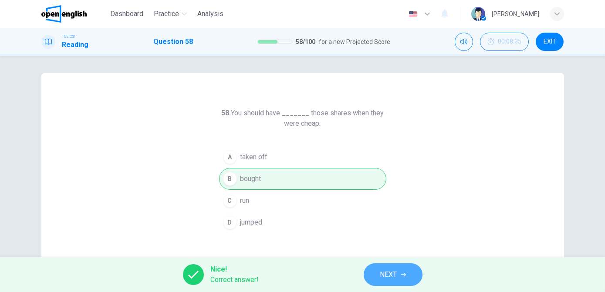
click at [369, 271] on button "NEXT" at bounding box center [393, 275] width 59 height 23
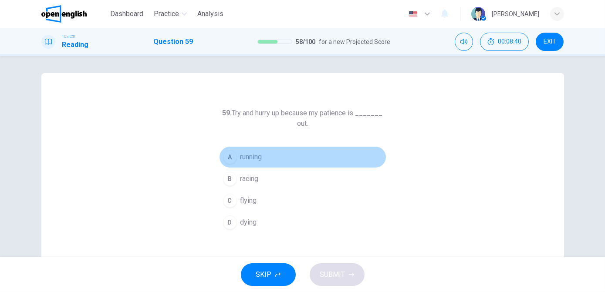
click at [253, 156] on span "running" at bounding box center [251, 157] width 22 height 10
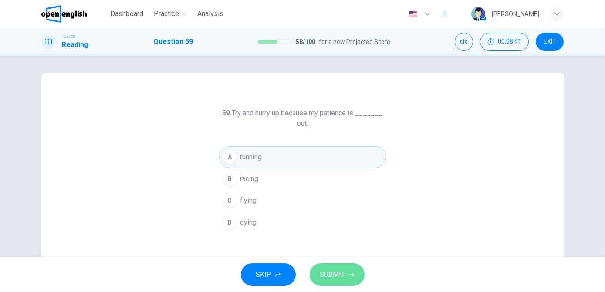
click at [329, 274] on span "SUBMIT" at bounding box center [332, 275] width 25 height 12
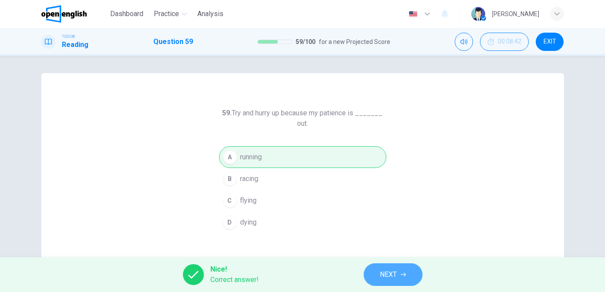
click at [382, 271] on span "NEXT" at bounding box center [388, 275] width 17 height 12
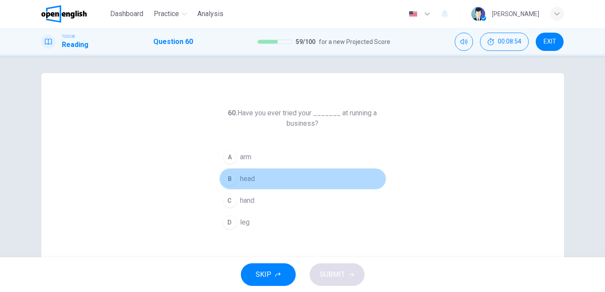
click at [237, 181] on button "B head" at bounding box center [302, 179] width 167 height 22
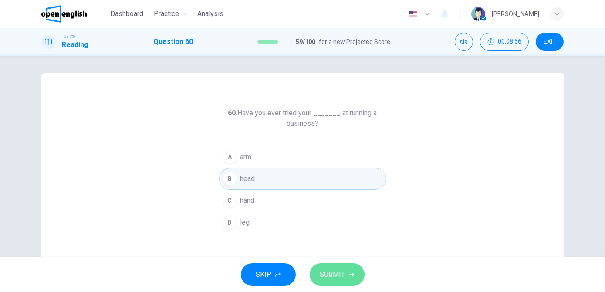
click at [331, 267] on button "SUBMIT" at bounding box center [337, 275] width 55 height 23
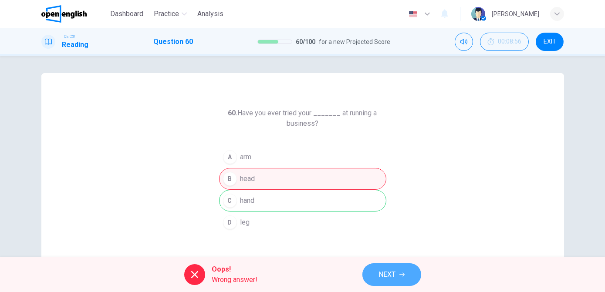
click at [375, 275] on button "NEXT" at bounding box center [391, 275] width 59 height 23
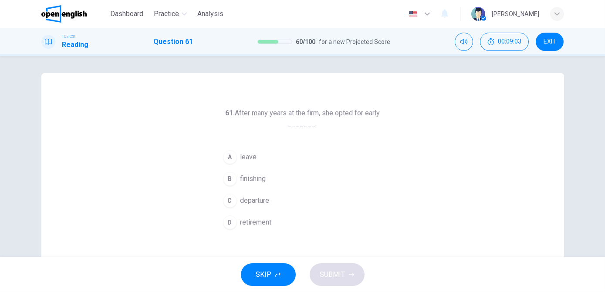
click at [250, 223] on span "retirement" at bounding box center [255, 222] width 31 height 10
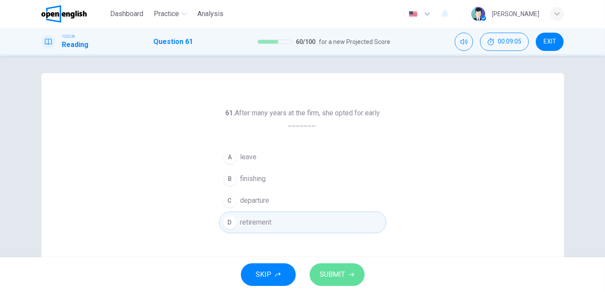
click at [328, 272] on span "SUBMIT" at bounding box center [332, 275] width 25 height 12
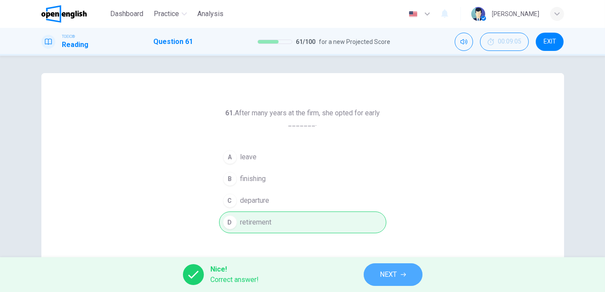
click at [383, 274] on span "NEXT" at bounding box center [388, 275] width 17 height 12
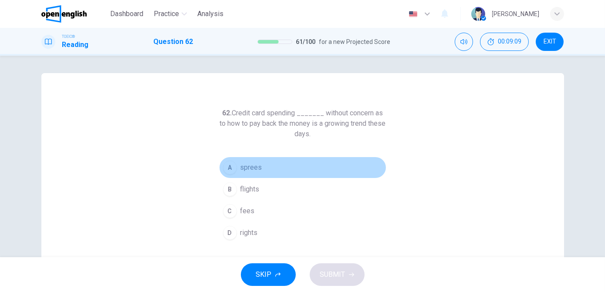
click at [254, 169] on span "sprees" at bounding box center [251, 167] width 22 height 10
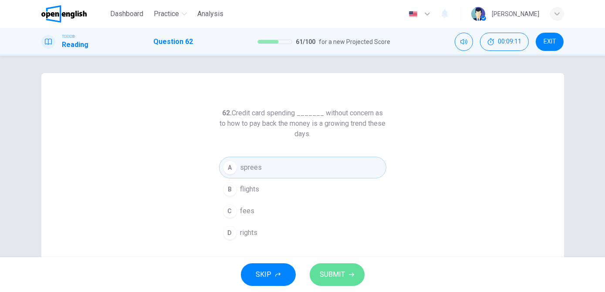
click at [329, 273] on span "SUBMIT" at bounding box center [332, 275] width 25 height 12
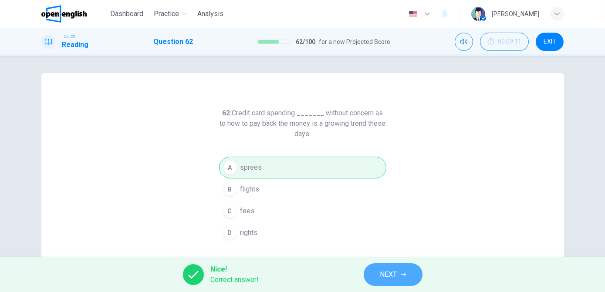
click at [384, 272] on span "NEXT" at bounding box center [388, 275] width 17 height 12
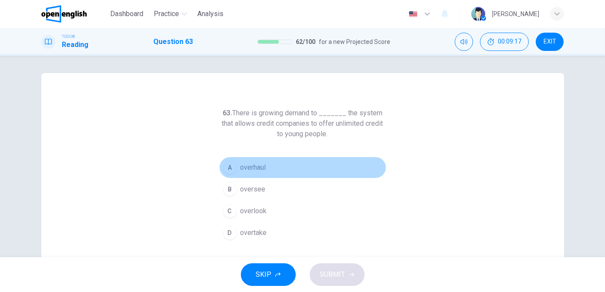
click at [253, 170] on span "overhaul" at bounding box center [253, 167] width 26 height 10
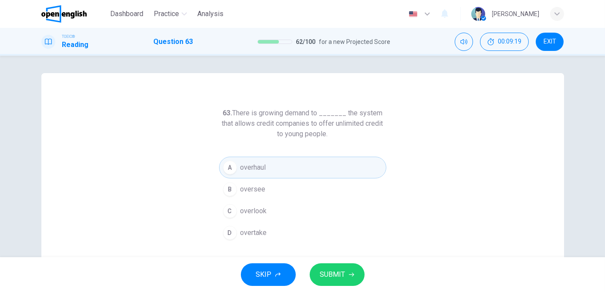
click at [328, 272] on span "SUBMIT" at bounding box center [332, 275] width 25 height 12
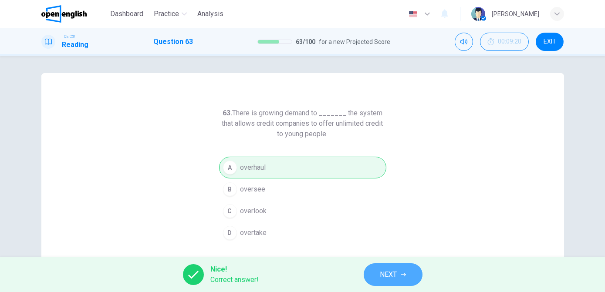
click at [388, 271] on span "NEXT" at bounding box center [388, 275] width 17 height 12
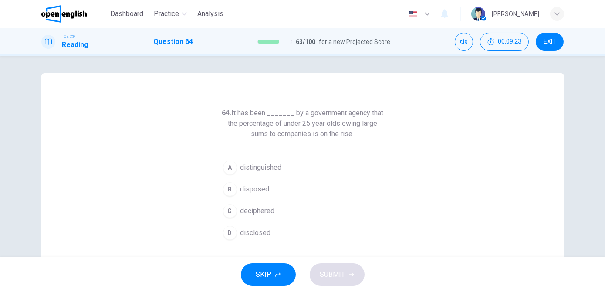
click at [254, 233] on span "disclosed" at bounding box center [255, 233] width 30 height 10
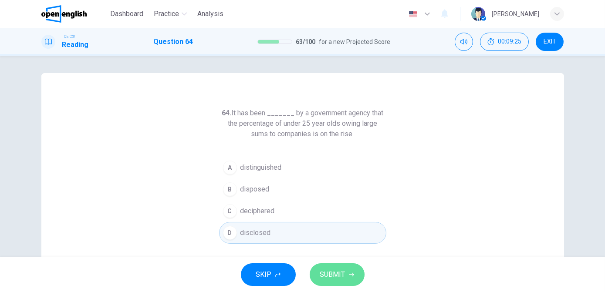
click at [333, 277] on span "SUBMIT" at bounding box center [332, 275] width 25 height 12
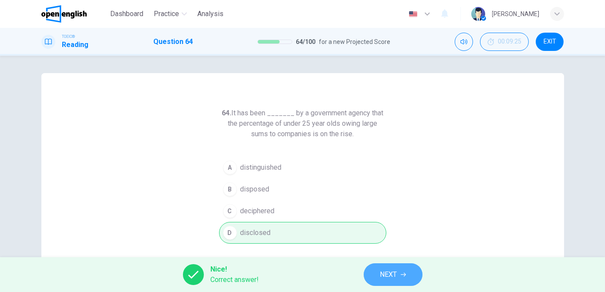
click at [376, 276] on button "NEXT" at bounding box center [393, 275] width 59 height 23
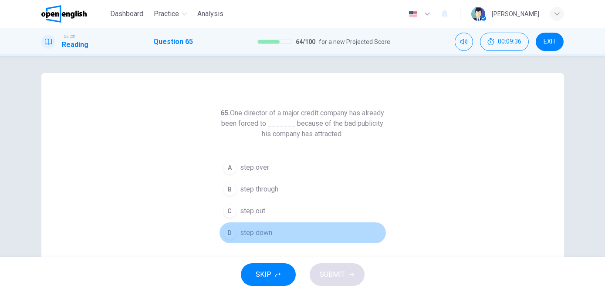
click at [259, 229] on span "step down" at bounding box center [256, 233] width 32 height 10
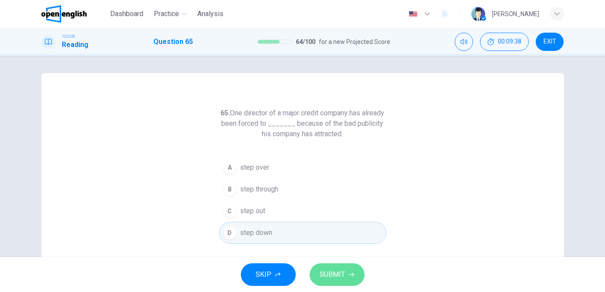
click at [339, 271] on span "SUBMIT" at bounding box center [332, 275] width 25 height 12
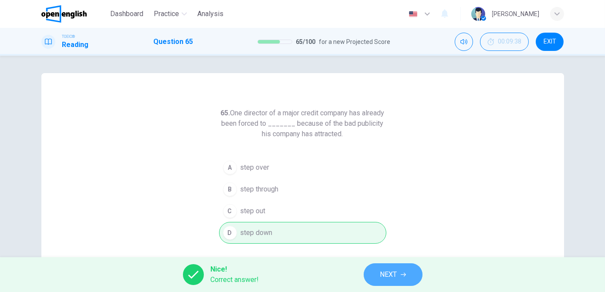
click at [399, 274] on button "NEXT" at bounding box center [393, 275] width 59 height 23
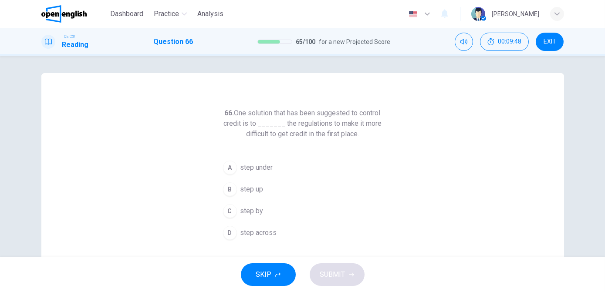
click at [251, 193] on span "step up" at bounding box center [251, 189] width 23 height 10
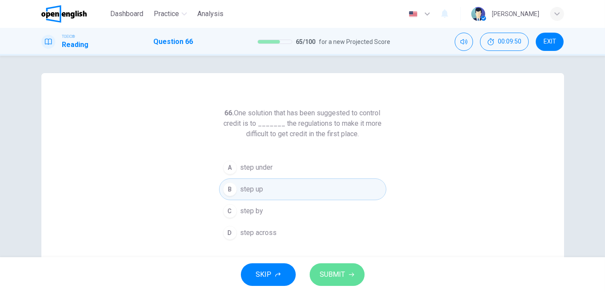
click at [335, 270] on span "SUBMIT" at bounding box center [332, 275] width 25 height 12
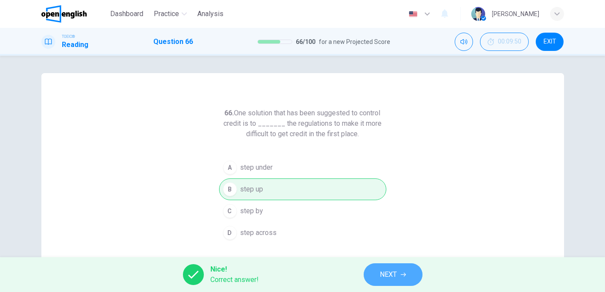
click at [379, 276] on button "NEXT" at bounding box center [393, 275] width 59 height 23
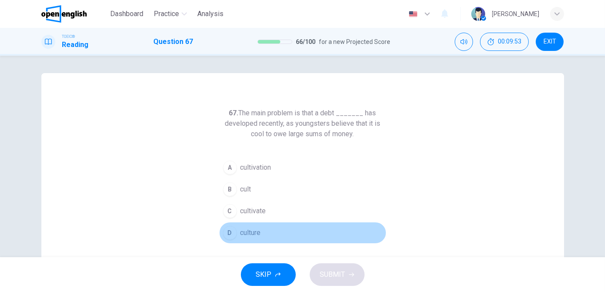
click at [254, 230] on span "culture" at bounding box center [250, 233] width 20 height 10
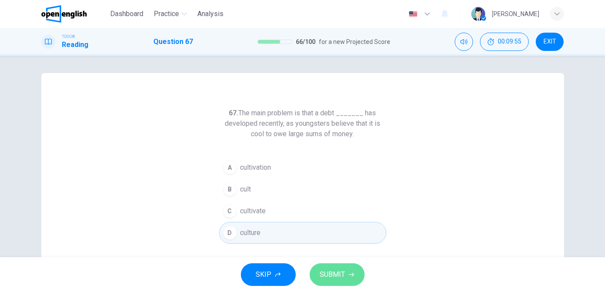
click at [342, 271] on span "SUBMIT" at bounding box center [332, 275] width 25 height 12
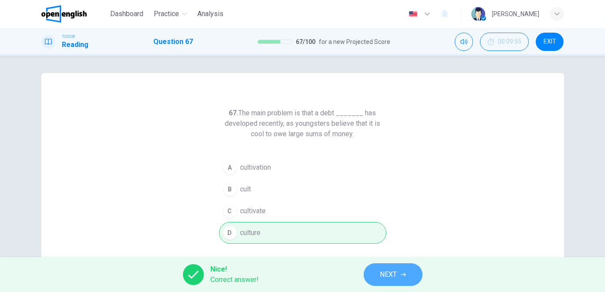
click at [382, 271] on span "NEXT" at bounding box center [388, 275] width 17 height 12
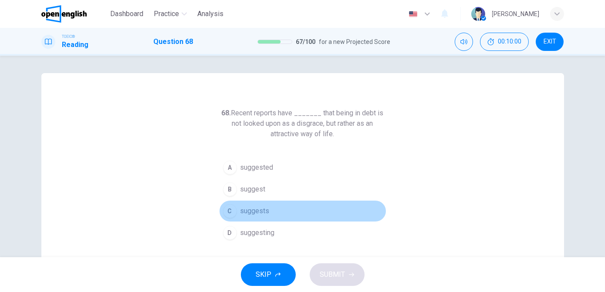
click at [252, 213] on span "suggests" at bounding box center [254, 211] width 29 height 10
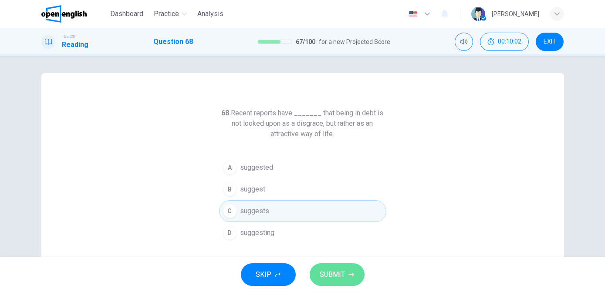
click at [334, 275] on span "SUBMIT" at bounding box center [332, 275] width 25 height 12
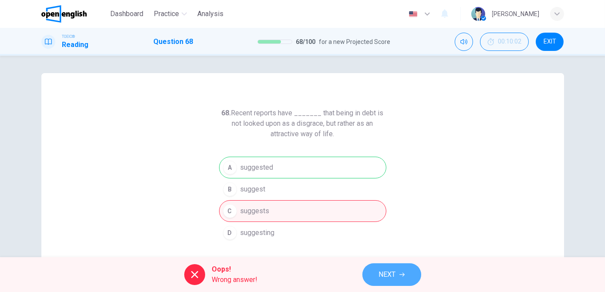
click at [389, 275] on span "NEXT" at bounding box center [387, 275] width 17 height 12
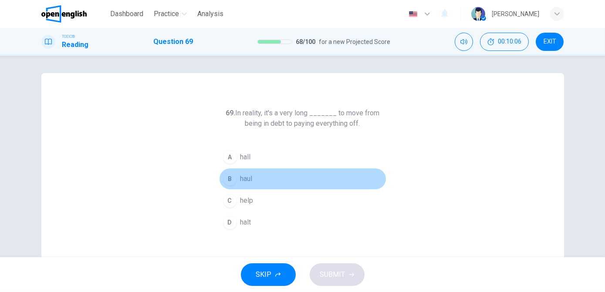
click at [240, 181] on span "haul" at bounding box center [246, 179] width 12 height 10
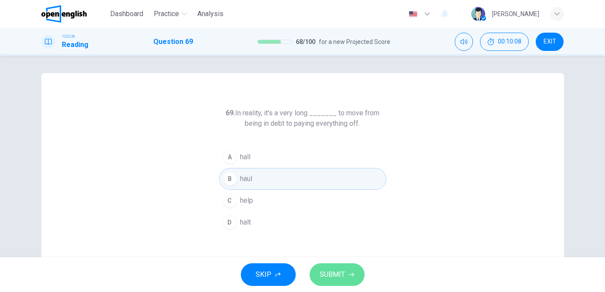
click at [328, 274] on span "SUBMIT" at bounding box center [332, 275] width 25 height 12
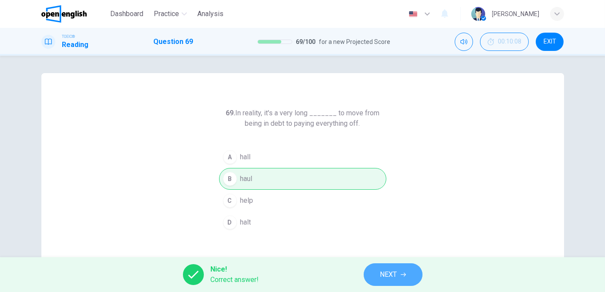
click at [386, 274] on span "NEXT" at bounding box center [388, 275] width 17 height 12
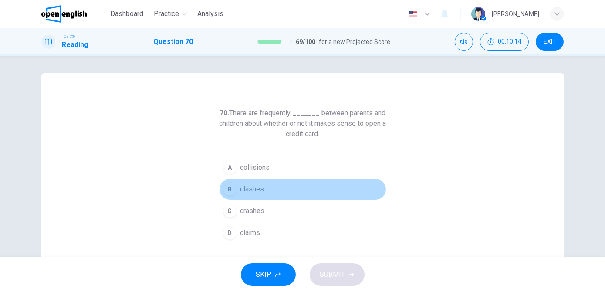
click at [252, 188] on span "clashes" at bounding box center [252, 189] width 24 height 10
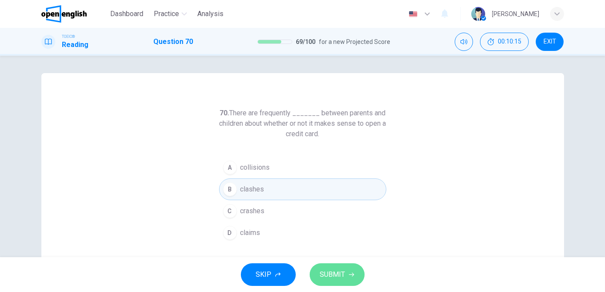
click at [330, 278] on span "SUBMIT" at bounding box center [332, 275] width 25 height 12
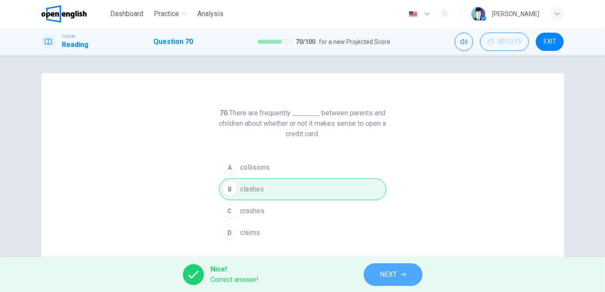
click at [388, 275] on span "NEXT" at bounding box center [388, 275] width 17 height 12
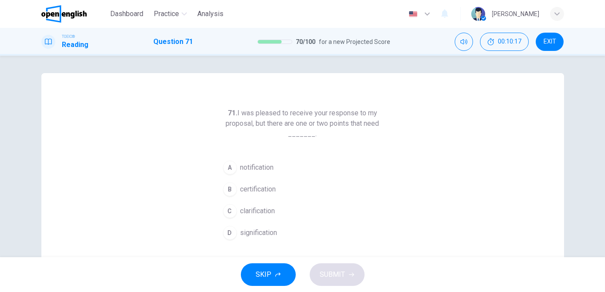
click at [250, 214] on span "clarification" at bounding box center [257, 211] width 35 height 10
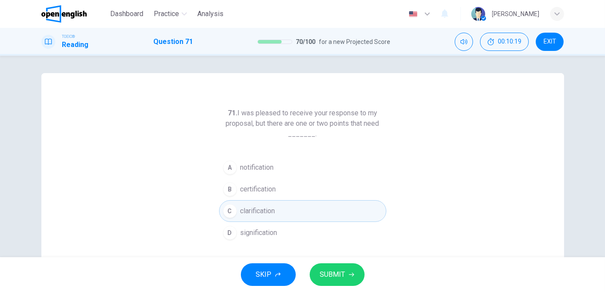
click at [328, 273] on span "SUBMIT" at bounding box center [332, 275] width 25 height 12
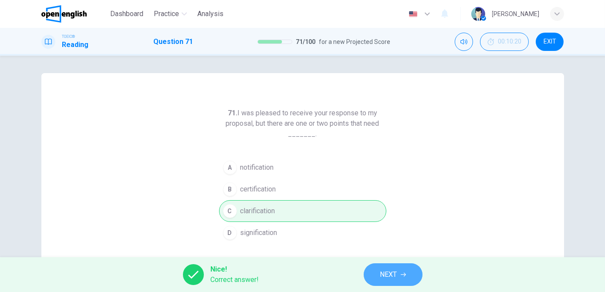
click at [376, 273] on button "NEXT" at bounding box center [393, 275] width 59 height 23
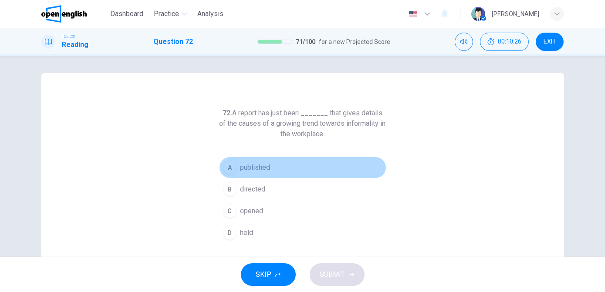
click at [258, 171] on span "published" at bounding box center [255, 167] width 30 height 10
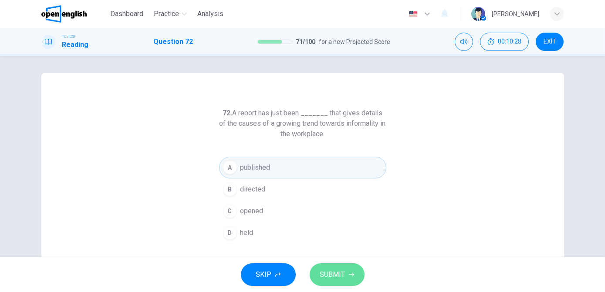
click at [335, 278] on span "SUBMIT" at bounding box center [332, 275] width 25 height 12
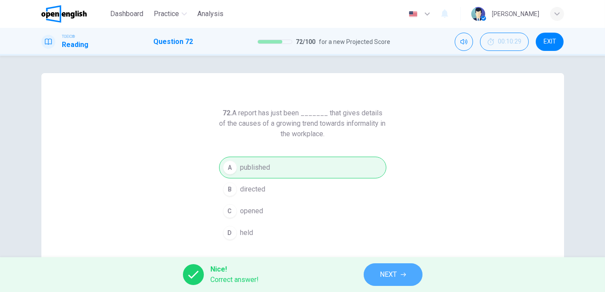
click at [392, 274] on span "NEXT" at bounding box center [388, 275] width 17 height 12
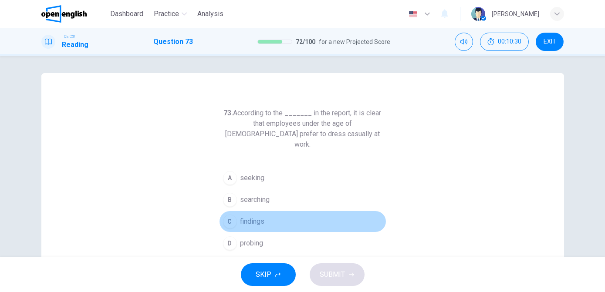
click at [252, 216] on span "findings" at bounding box center [252, 221] width 24 height 10
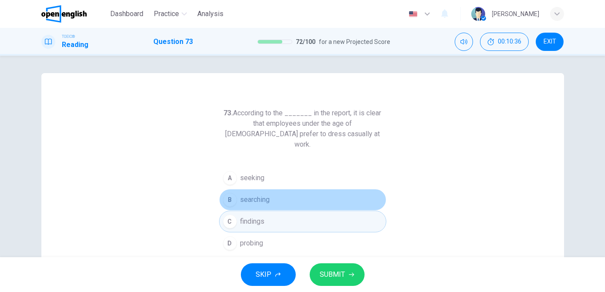
click at [264, 195] on span "searching" at bounding box center [255, 200] width 30 height 10
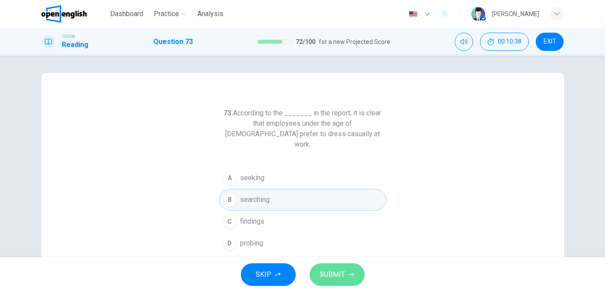
click at [325, 271] on span "SUBMIT" at bounding box center [332, 275] width 25 height 12
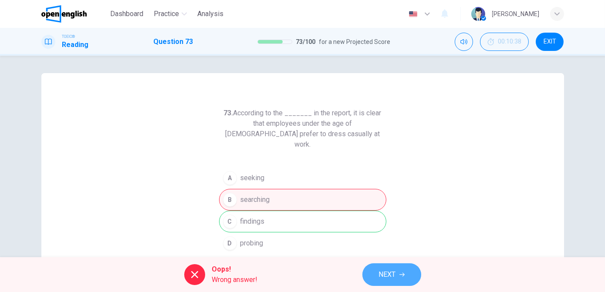
click at [381, 274] on span "NEXT" at bounding box center [387, 275] width 17 height 12
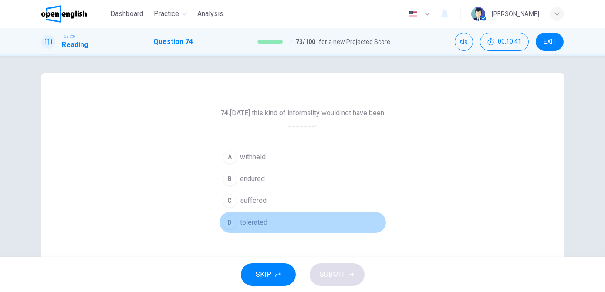
click at [257, 220] on span "tolerated" at bounding box center [253, 222] width 27 height 10
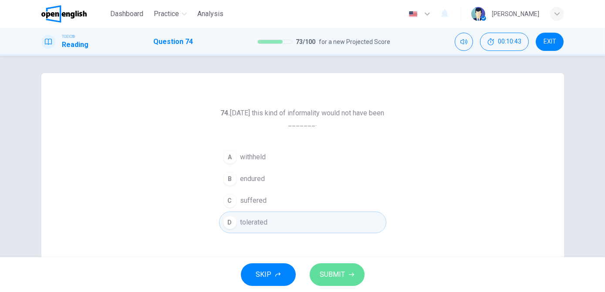
click at [332, 274] on span "SUBMIT" at bounding box center [332, 275] width 25 height 12
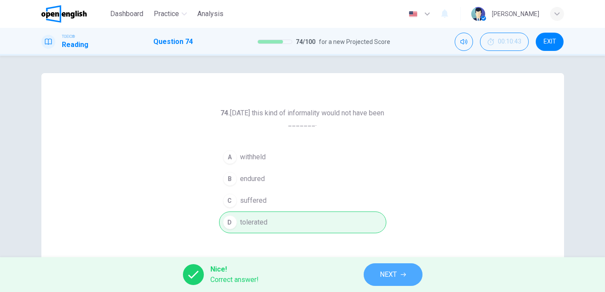
click at [397, 277] on span "NEXT" at bounding box center [388, 275] width 17 height 12
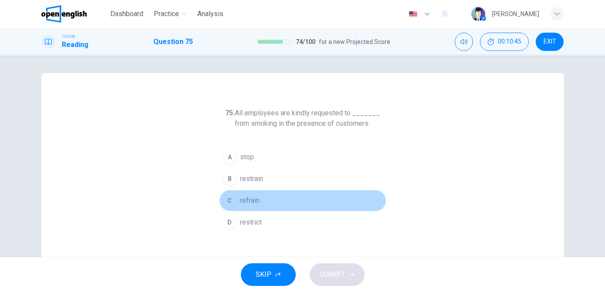
click at [240, 202] on span "refrain" at bounding box center [250, 201] width 20 height 10
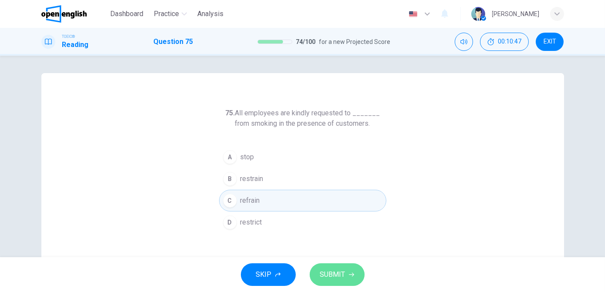
click at [331, 274] on span "SUBMIT" at bounding box center [332, 275] width 25 height 12
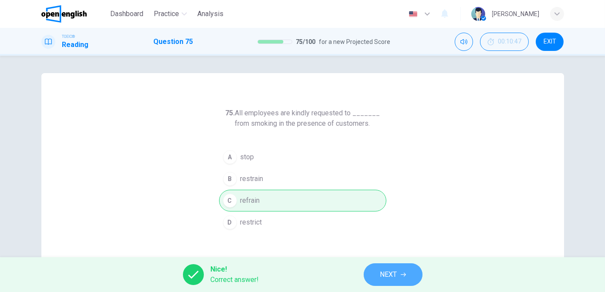
click at [384, 275] on span "NEXT" at bounding box center [388, 275] width 17 height 12
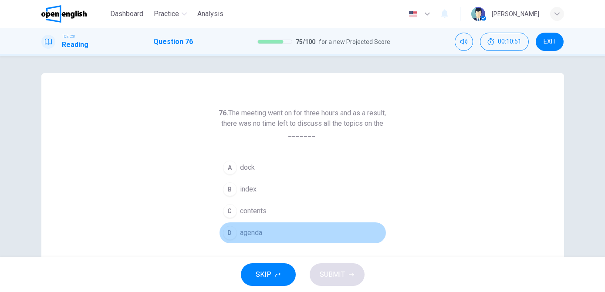
click at [250, 231] on span "agenda" at bounding box center [251, 233] width 22 height 10
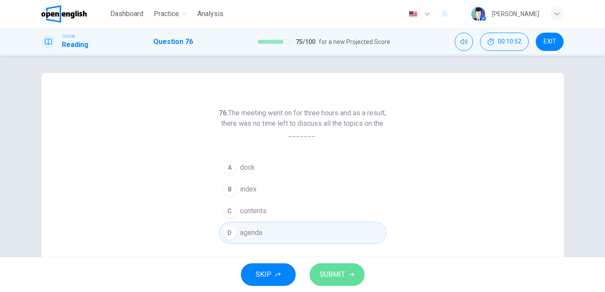
click at [337, 277] on span "SUBMIT" at bounding box center [332, 275] width 25 height 12
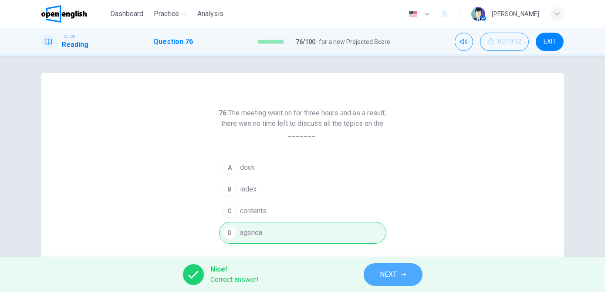
click at [385, 272] on span "NEXT" at bounding box center [388, 275] width 17 height 12
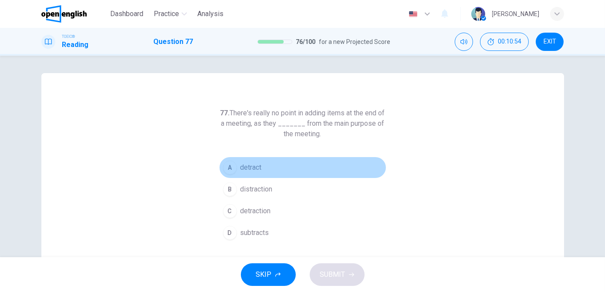
click at [252, 167] on span "detract" at bounding box center [250, 167] width 21 height 10
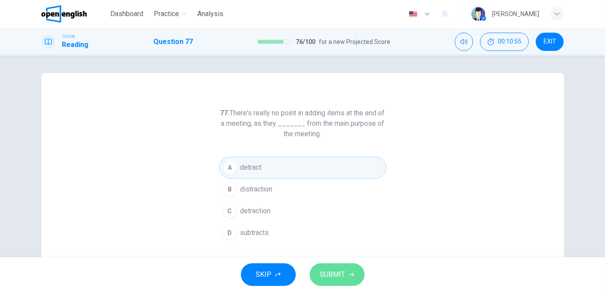
click at [338, 275] on span "SUBMIT" at bounding box center [332, 275] width 25 height 12
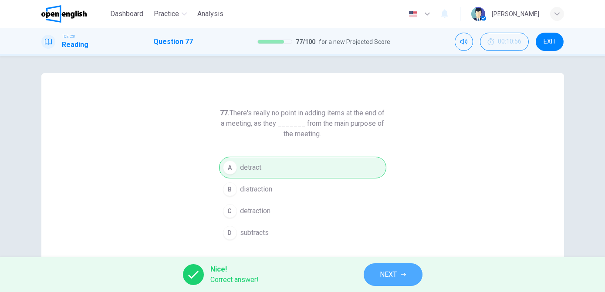
click at [380, 277] on span "NEXT" at bounding box center [388, 275] width 17 height 12
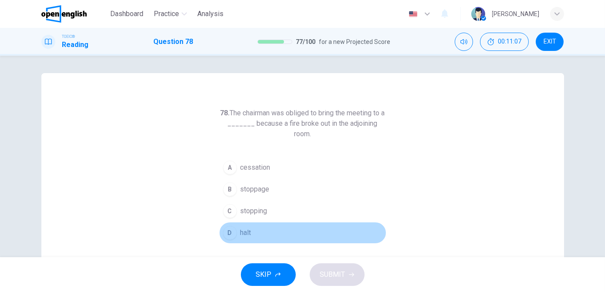
click at [249, 233] on span "halt" at bounding box center [245, 233] width 11 height 10
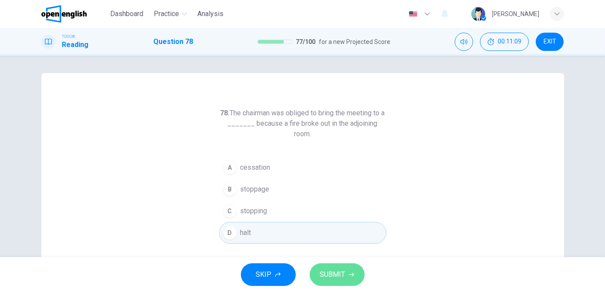
click at [331, 275] on span "SUBMIT" at bounding box center [332, 275] width 25 height 12
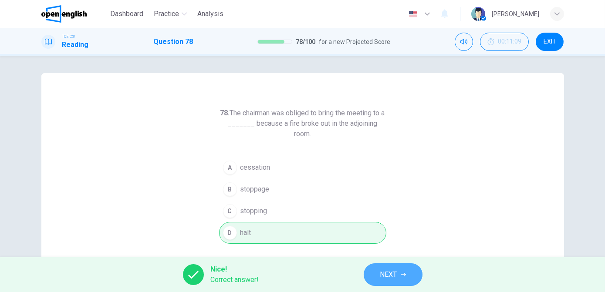
click at [392, 281] on button "NEXT" at bounding box center [393, 275] width 59 height 23
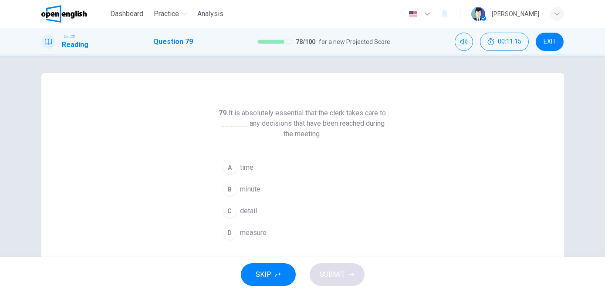
click at [257, 206] on button "C detail" at bounding box center [302, 211] width 167 height 22
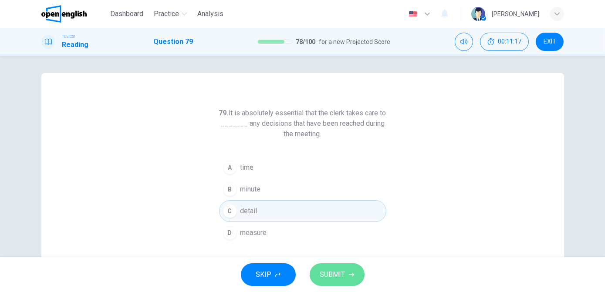
click at [333, 277] on span "SUBMIT" at bounding box center [332, 275] width 25 height 12
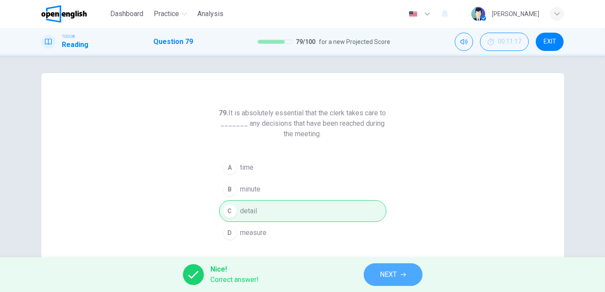
click at [383, 271] on span "NEXT" at bounding box center [388, 275] width 17 height 12
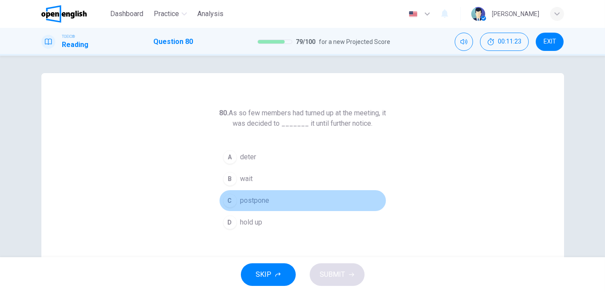
click at [264, 201] on span "postpone" at bounding box center [254, 201] width 29 height 10
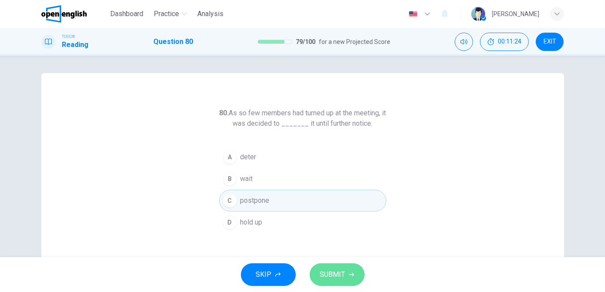
click at [328, 277] on span "SUBMIT" at bounding box center [332, 275] width 25 height 12
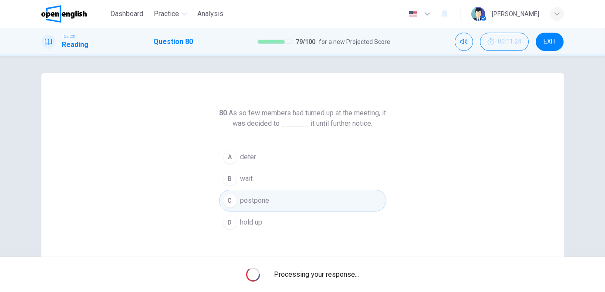
click at [328, 277] on span "Processing your response..." at bounding box center [316, 275] width 85 height 10
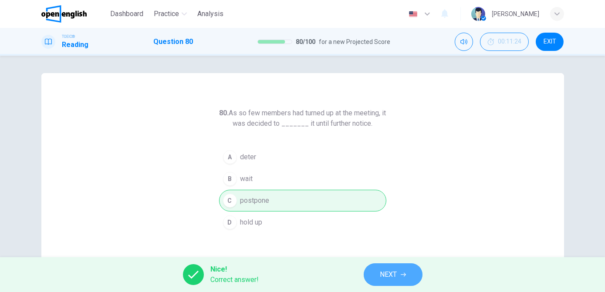
click at [373, 275] on button "NEXT" at bounding box center [393, 275] width 59 height 23
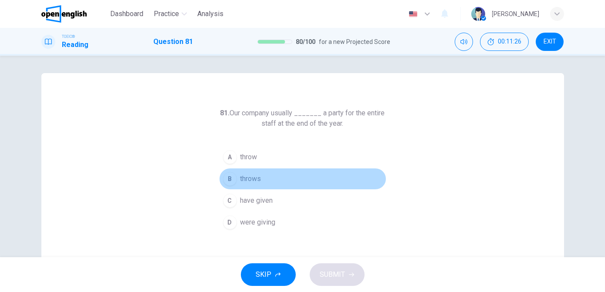
click at [258, 176] on span "throws" at bounding box center [250, 179] width 21 height 10
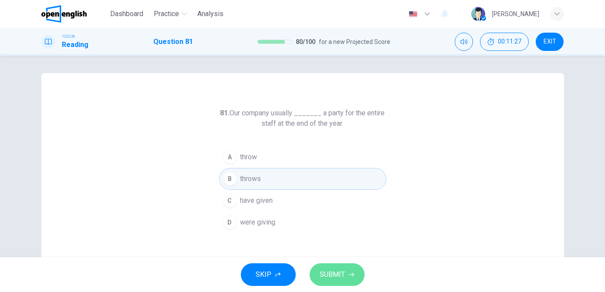
click at [335, 273] on span "SUBMIT" at bounding box center [332, 275] width 25 height 12
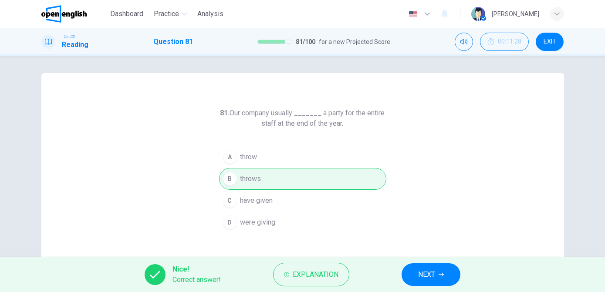
click at [418, 274] on button "NEXT" at bounding box center [431, 275] width 59 height 23
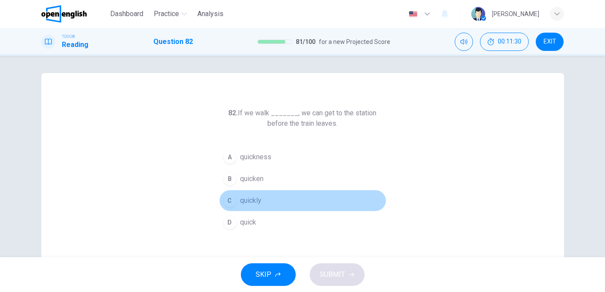
click at [256, 202] on span "quickly" at bounding box center [250, 201] width 21 height 10
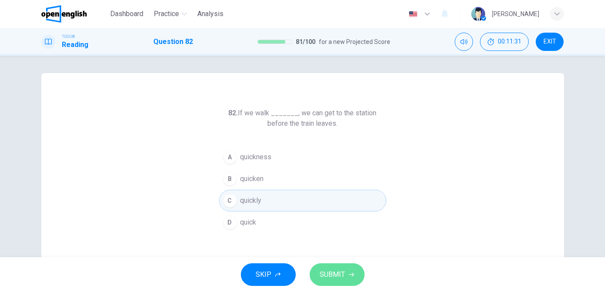
click at [331, 275] on span "SUBMIT" at bounding box center [332, 275] width 25 height 12
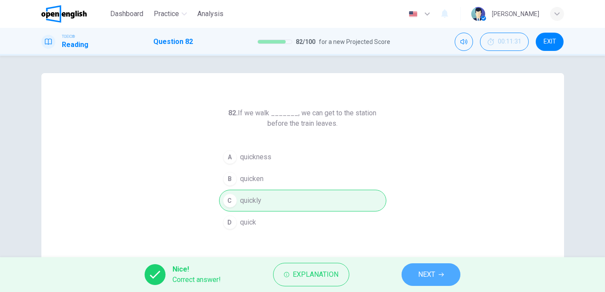
click at [420, 272] on span "NEXT" at bounding box center [426, 275] width 17 height 12
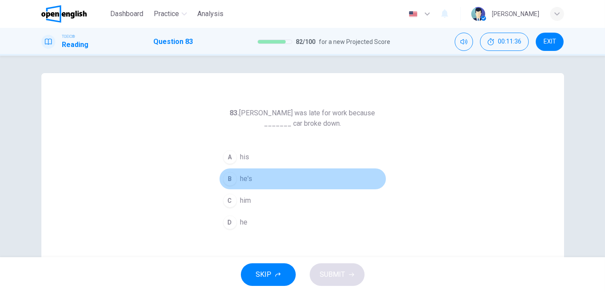
click at [250, 179] on span "he's" at bounding box center [246, 179] width 12 height 10
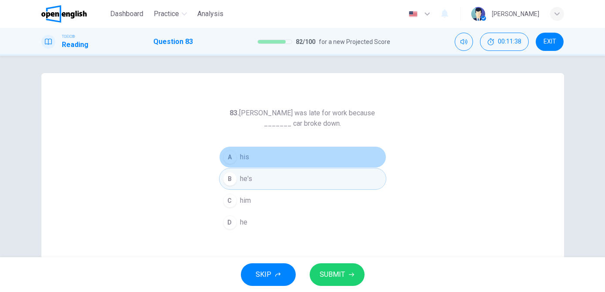
click at [242, 161] on span "his" at bounding box center [244, 157] width 9 height 10
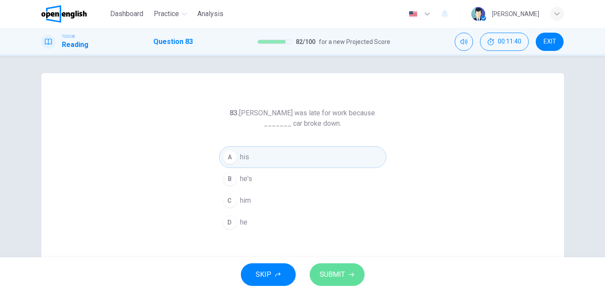
click at [326, 273] on span "SUBMIT" at bounding box center [332, 275] width 25 height 12
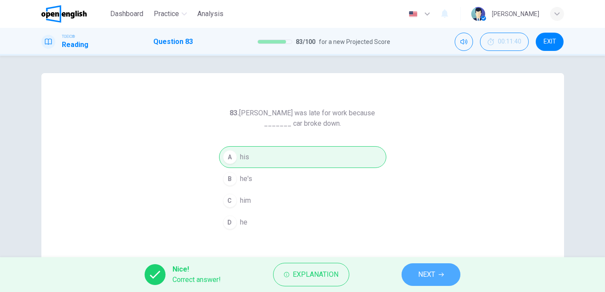
click at [420, 272] on span "NEXT" at bounding box center [426, 275] width 17 height 12
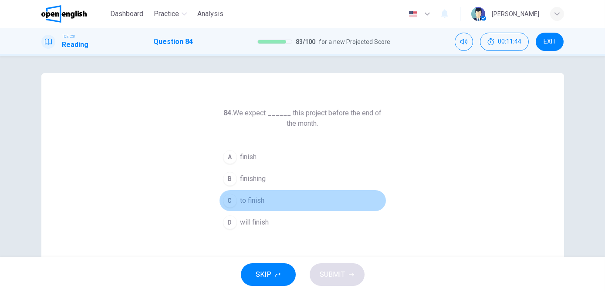
click at [248, 202] on span "to finish" at bounding box center [252, 201] width 24 height 10
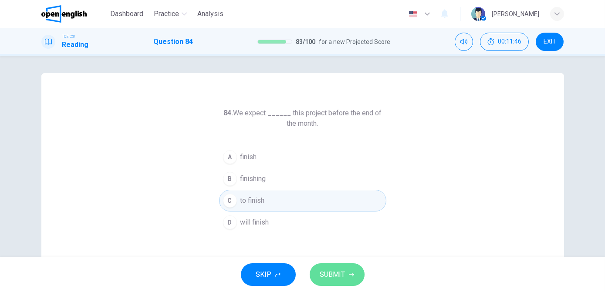
click at [325, 275] on span "SUBMIT" at bounding box center [332, 275] width 25 height 12
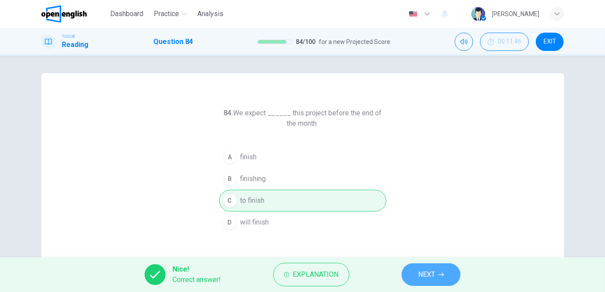
click at [417, 277] on button "NEXT" at bounding box center [431, 275] width 59 height 23
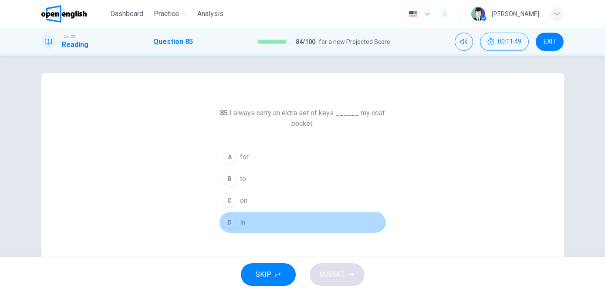
click at [242, 222] on span "in" at bounding box center [242, 222] width 5 height 10
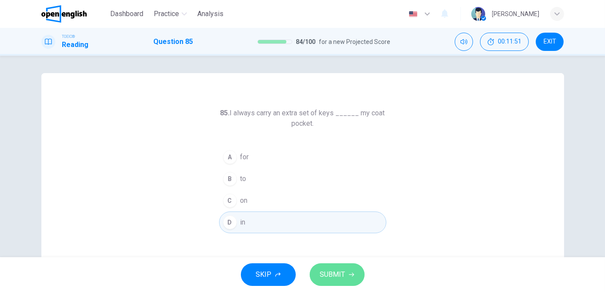
click at [335, 273] on span "SUBMIT" at bounding box center [332, 275] width 25 height 12
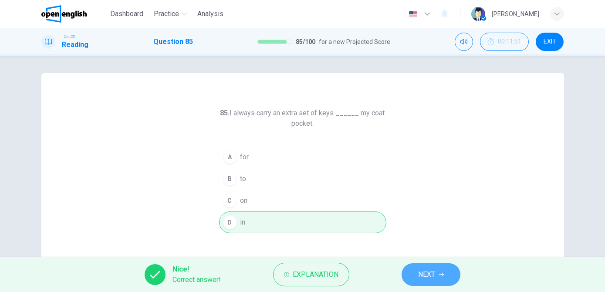
click at [411, 271] on button "NEXT" at bounding box center [431, 275] width 59 height 23
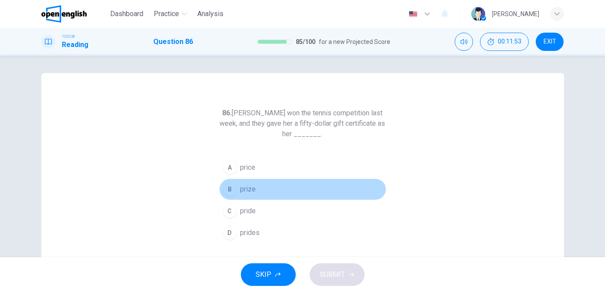
click at [250, 189] on span "prize" at bounding box center [248, 189] width 16 height 10
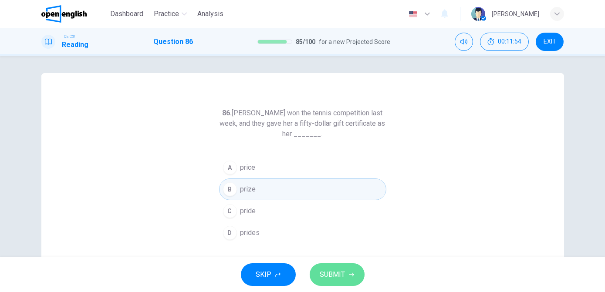
click at [337, 278] on span "SUBMIT" at bounding box center [332, 275] width 25 height 12
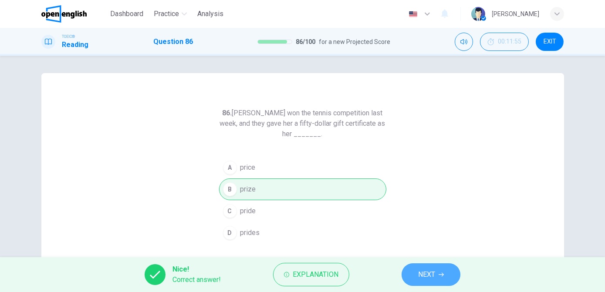
click at [428, 275] on span "NEXT" at bounding box center [426, 275] width 17 height 12
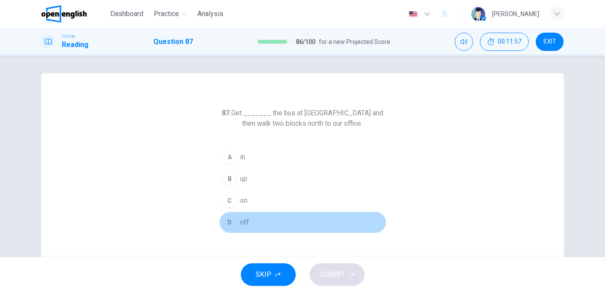
click at [248, 222] on button "D off" at bounding box center [302, 223] width 167 height 22
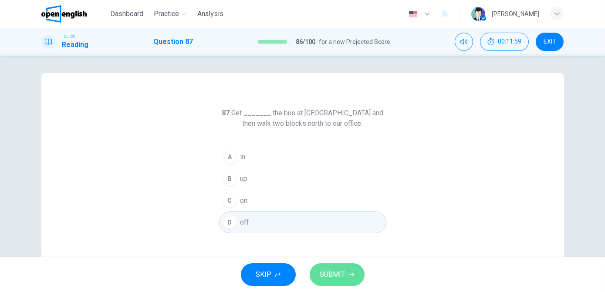
click at [335, 271] on span "SUBMIT" at bounding box center [332, 275] width 25 height 12
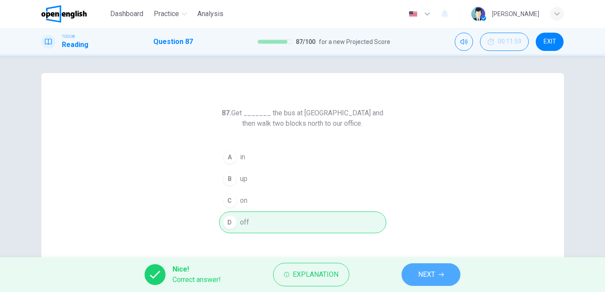
click at [427, 274] on span "NEXT" at bounding box center [426, 275] width 17 height 12
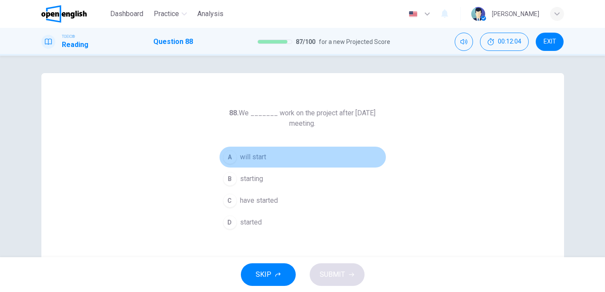
click at [247, 156] on span "will start" at bounding box center [253, 157] width 26 height 10
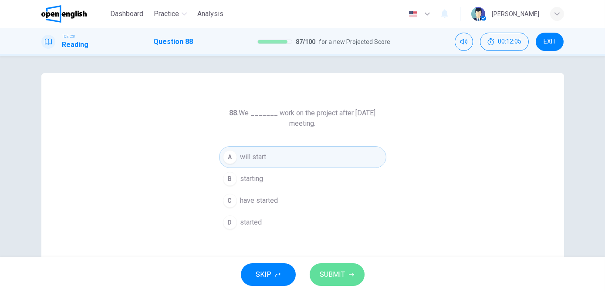
click at [329, 276] on span "SUBMIT" at bounding box center [332, 275] width 25 height 12
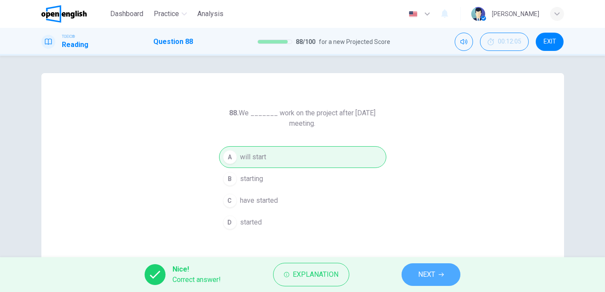
click at [422, 279] on span "NEXT" at bounding box center [426, 275] width 17 height 12
click at [422, 279] on div "Nice! Correct answer! Explanation NEXT" at bounding box center [302, 274] width 605 height 35
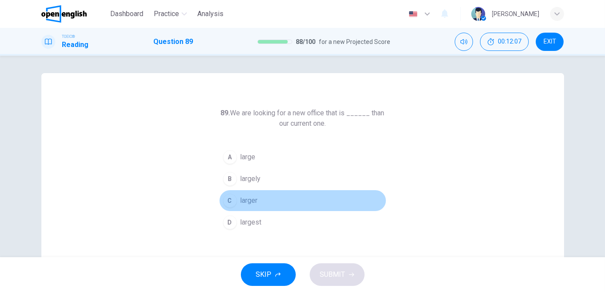
click at [253, 200] on span "larger" at bounding box center [248, 201] width 17 height 10
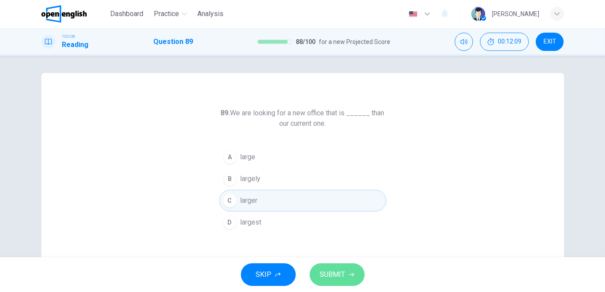
click at [339, 273] on span "SUBMIT" at bounding box center [332, 275] width 25 height 12
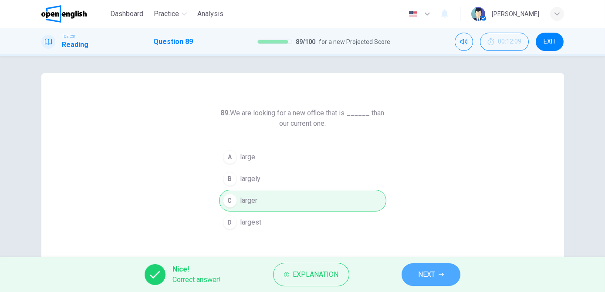
click at [434, 275] on span "NEXT" at bounding box center [426, 275] width 17 height 12
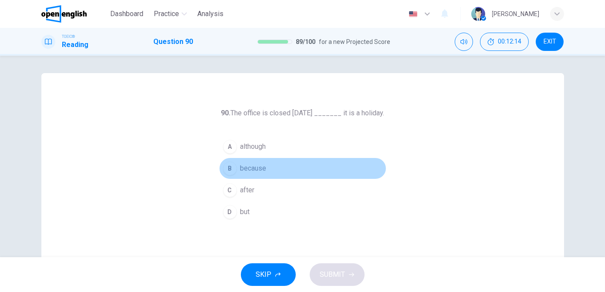
click at [249, 170] on span "because" at bounding box center [253, 168] width 26 height 10
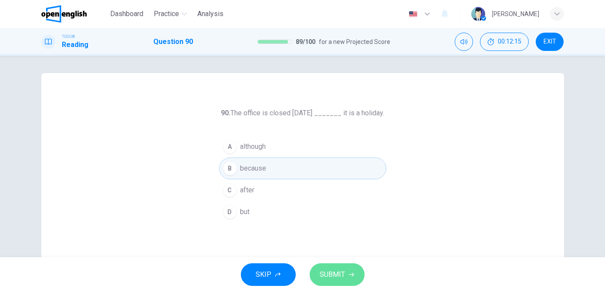
click at [333, 274] on span "SUBMIT" at bounding box center [332, 275] width 25 height 12
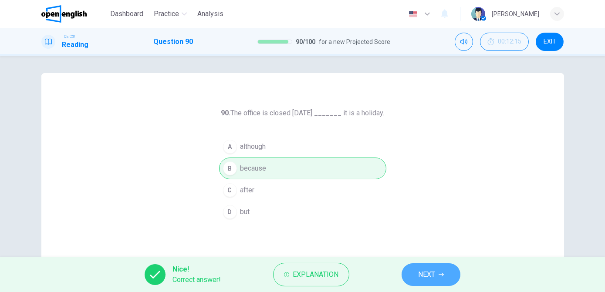
click at [420, 276] on span "NEXT" at bounding box center [426, 275] width 17 height 12
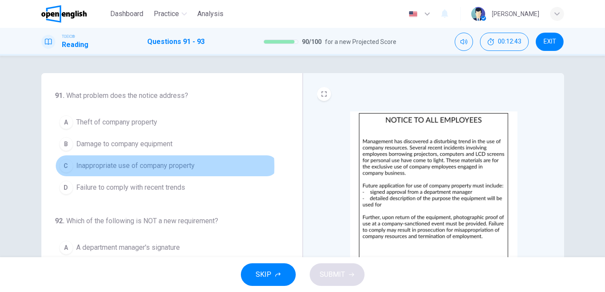
click at [154, 166] on span "Inappropriate use of company property" at bounding box center [136, 166] width 118 height 10
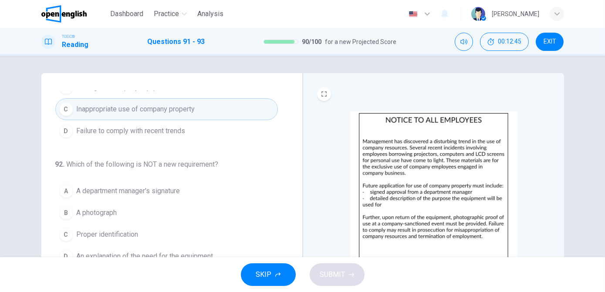
scroll to position [71, 0]
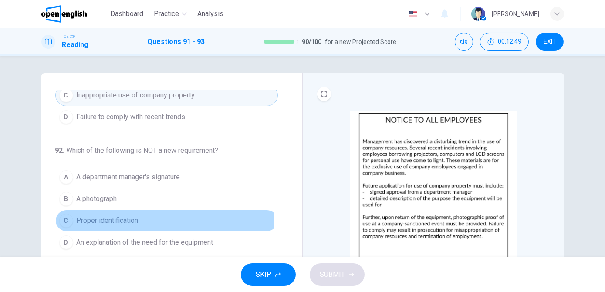
click at [123, 220] on span "Proper identification" at bounding box center [108, 221] width 62 height 10
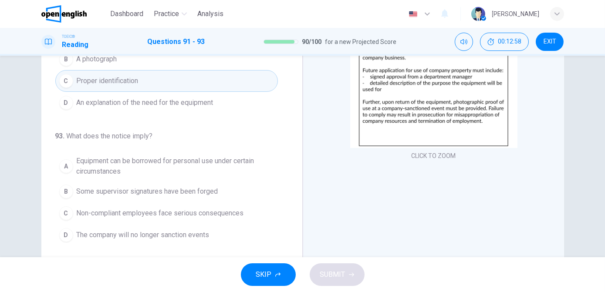
scroll to position [116, 0]
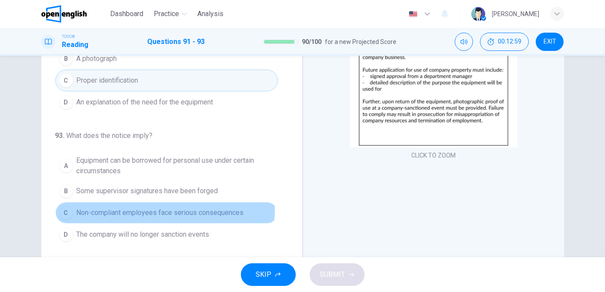
click at [161, 208] on span "Non-compliant employees face serious consequences" at bounding box center [160, 213] width 167 height 10
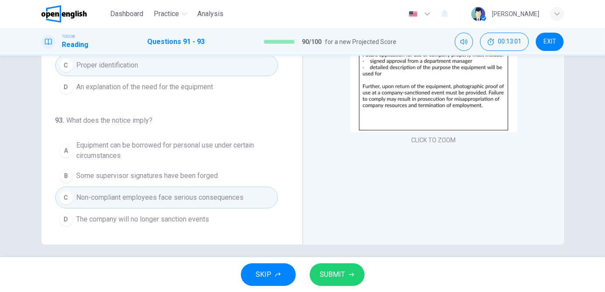
scroll to position [136, 0]
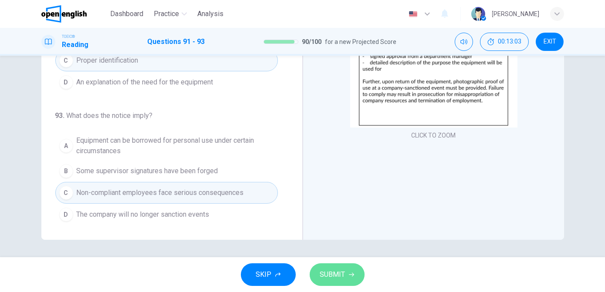
click at [328, 271] on span "SUBMIT" at bounding box center [332, 275] width 25 height 12
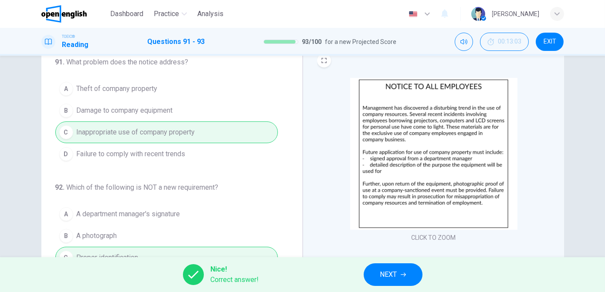
scroll to position [33, 0]
click at [386, 276] on span "NEXT" at bounding box center [388, 275] width 17 height 12
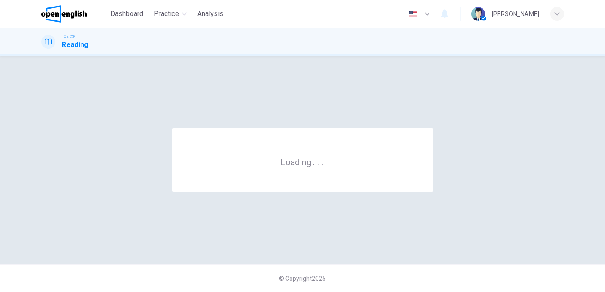
scroll to position [0, 0]
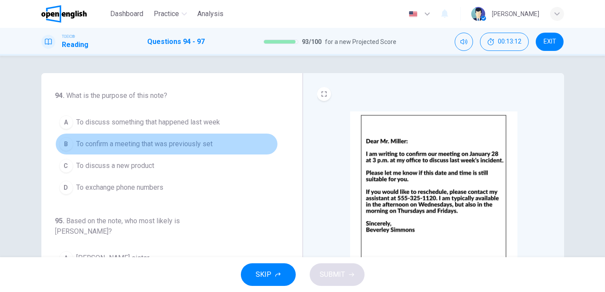
click at [172, 145] on span "To confirm a meeting that was previously set" at bounding box center [145, 144] width 136 height 10
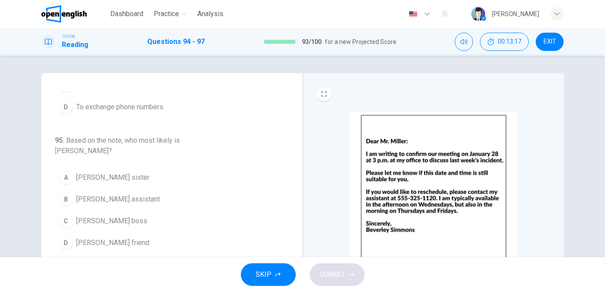
scroll to position [81, 0]
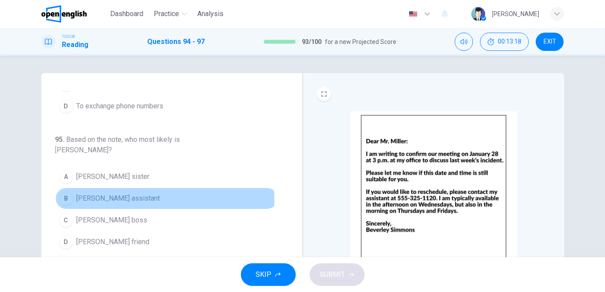
click at [143, 188] on button "B [PERSON_NAME] assistant" at bounding box center [166, 199] width 223 height 22
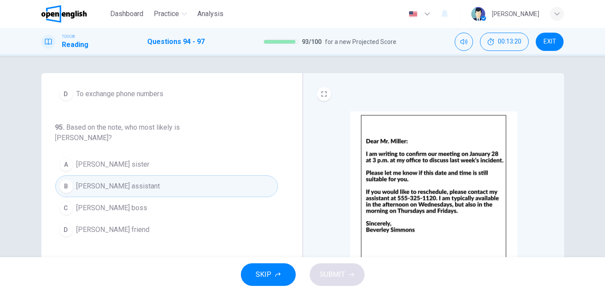
scroll to position [98, 0]
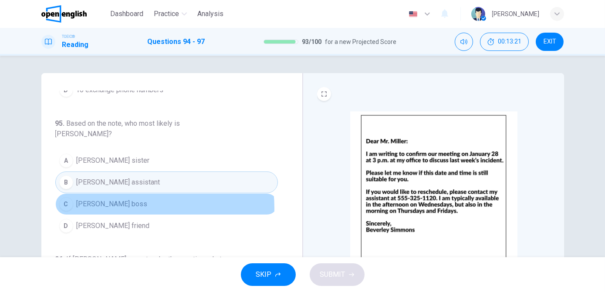
click at [130, 196] on button "C [PERSON_NAME] boss" at bounding box center [166, 204] width 223 height 22
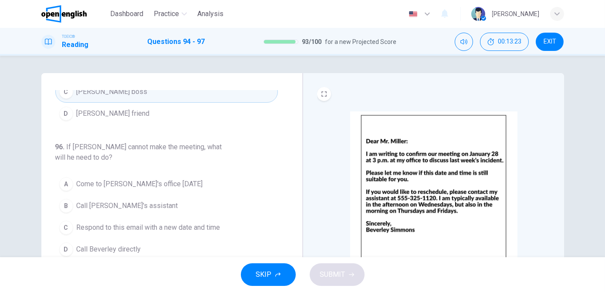
scroll to position [211, 0]
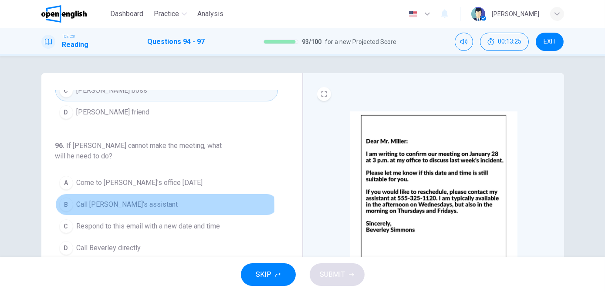
click at [123, 200] on span "Call [PERSON_NAME]'s assistant" at bounding box center [127, 205] width 101 height 10
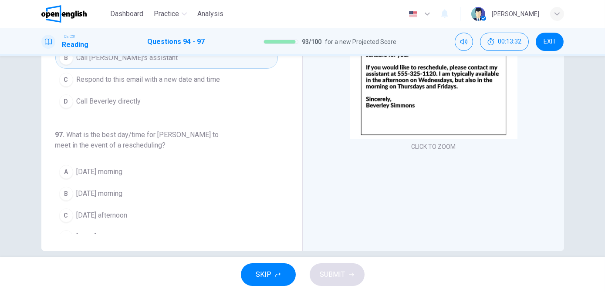
scroll to position [125, 0]
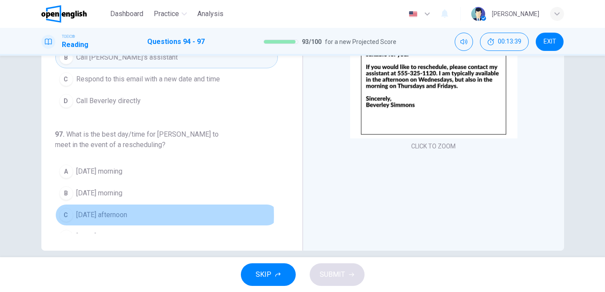
click at [121, 210] on span "[DATE] afternoon" at bounding box center [102, 215] width 51 height 10
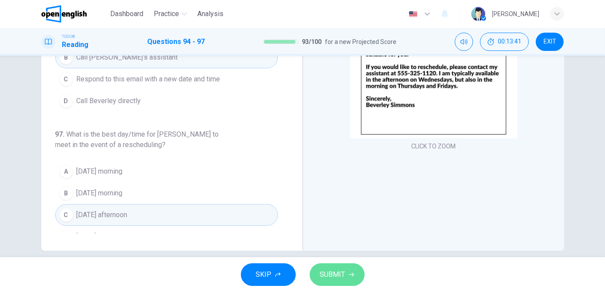
click at [344, 277] on span "SUBMIT" at bounding box center [332, 275] width 25 height 12
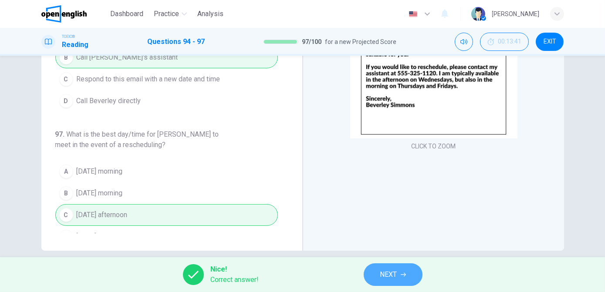
click at [385, 279] on span "NEXT" at bounding box center [388, 275] width 17 height 12
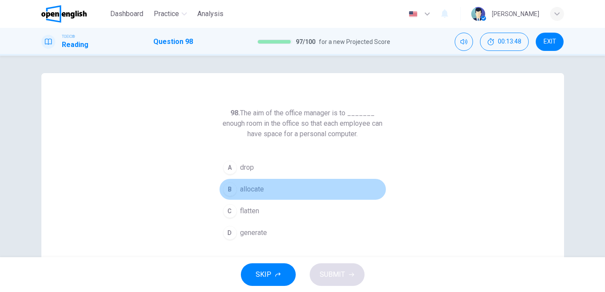
click at [261, 186] on span "allocate" at bounding box center [252, 189] width 24 height 10
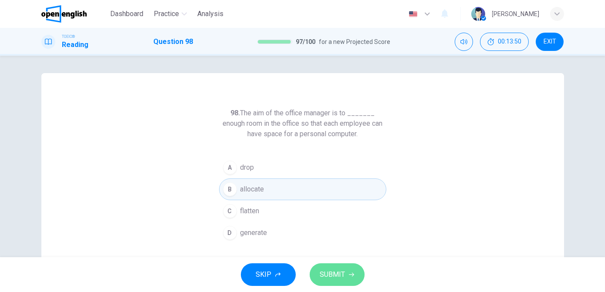
click at [335, 270] on span "SUBMIT" at bounding box center [332, 275] width 25 height 12
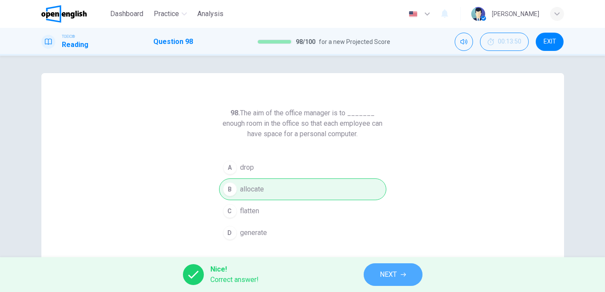
click at [396, 282] on button "NEXT" at bounding box center [393, 275] width 59 height 23
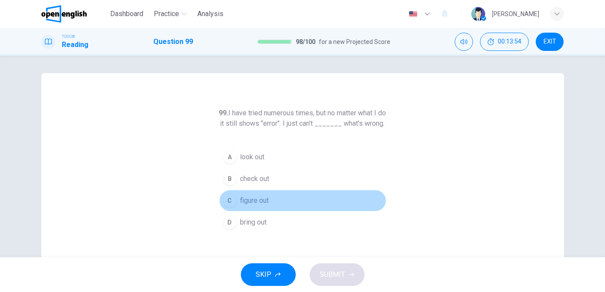
click at [265, 206] on span "figure out" at bounding box center [254, 201] width 29 height 10
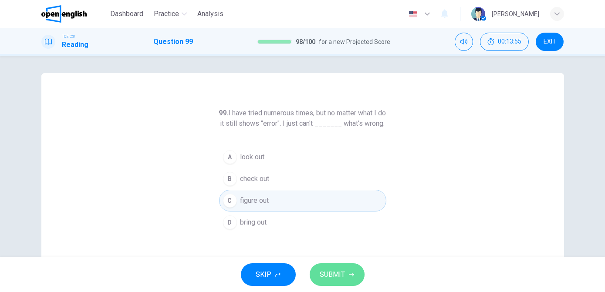
click at [332, 273] on span "SUBMIT" at bounding box center [332, 275] width 25 height 12
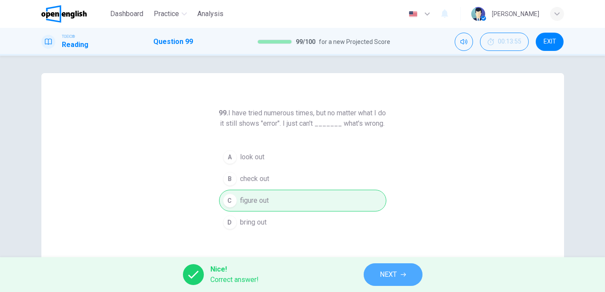
click at [390, 278] on span "NEXT" at bounding box center [388, 275] width 17 height 12
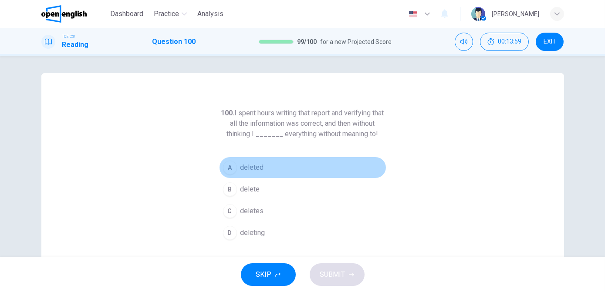
click at [256, 169] on span "deleted" at bounding box center [252, 167] width 24 height 10
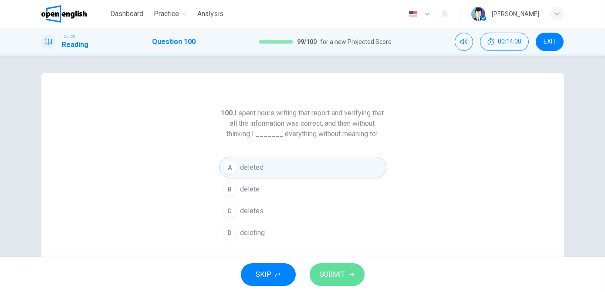
click at [333, 274] on span "SUBMIT" at bounding box center [332, 275] width 25 height 12
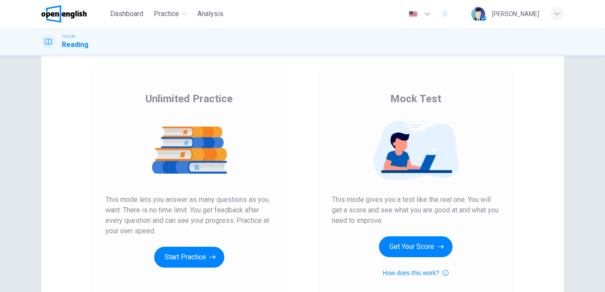
scroll to position [38, 0]
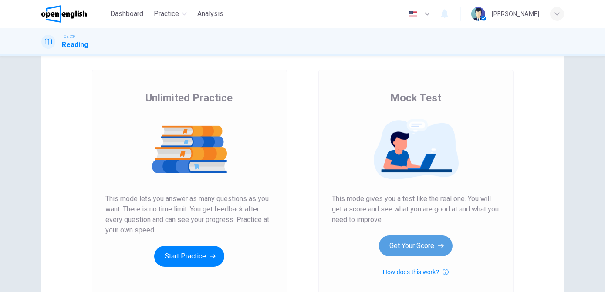
click at [407, 246] on button "Get Your Score" at bounding box center [416, 246] width 74 height 21
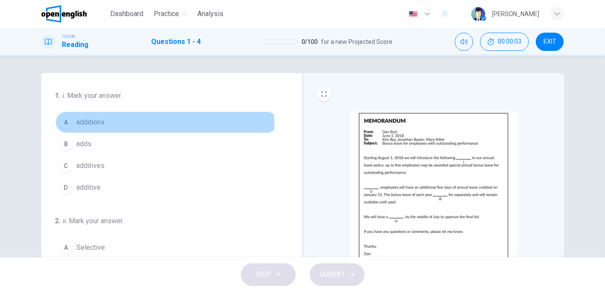
click at [98, 125] on span "additions" at bounding box center [91, 122] width 28 height 10
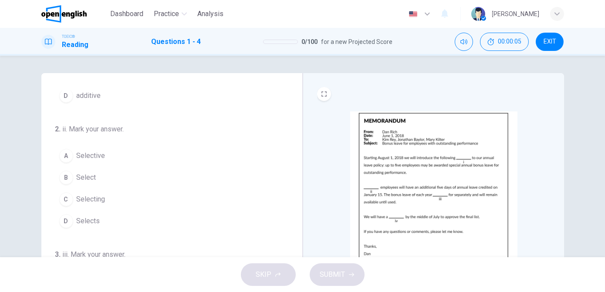
scroll to position [95, 0]
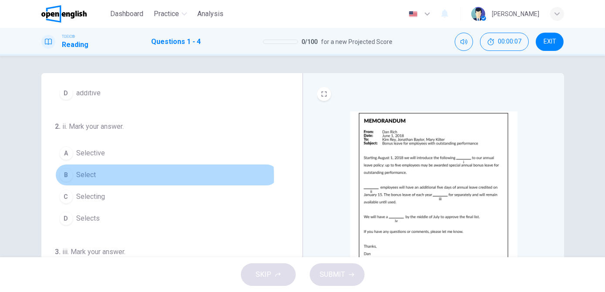
click at [78, 176] on span "Select" at bounding box center [87, 175] width 20 height 10
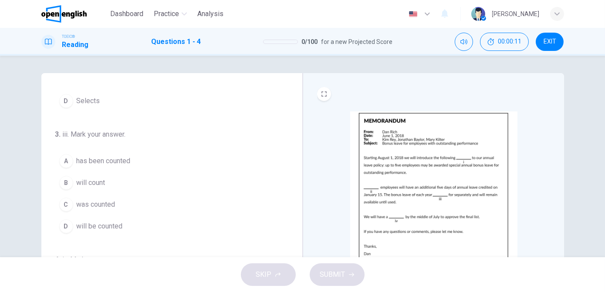
scroll to position [213, 0]
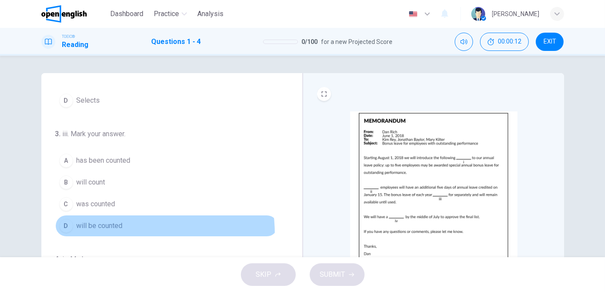
click at [100, 233] on button "D will be counted" at bounding box center [166, 226] width 223 height 22
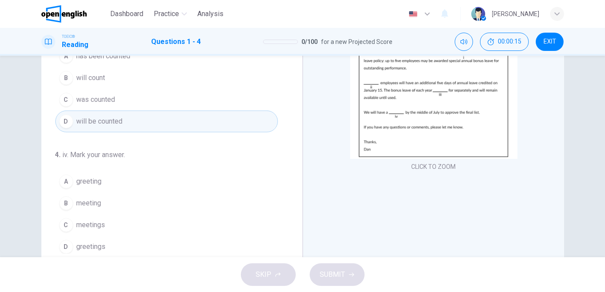
scroll to position [106, 0]
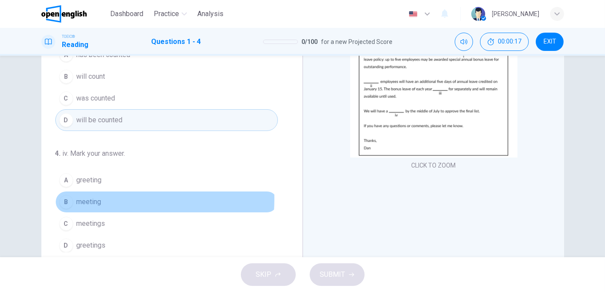
click at [99, 197] on span "meeting" at bounding box center [89, 202] width 25 height 10
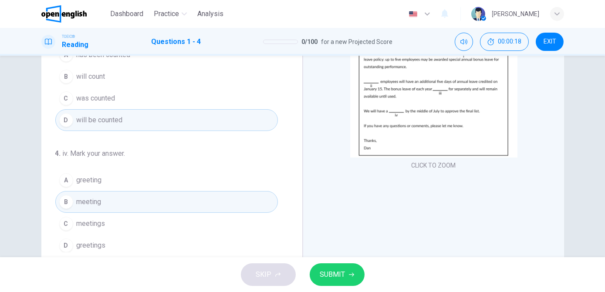
scroll to position [136, 0]
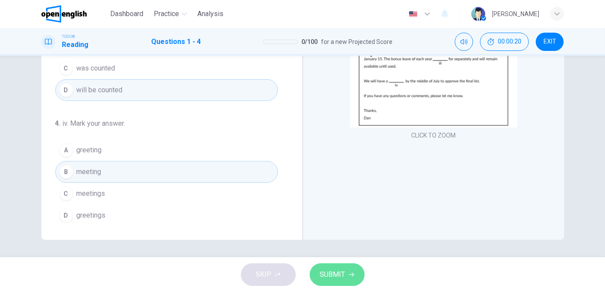
click at [321, 274] on span "SUBMIT" at bounding box center [332, 275] width 25 height 12
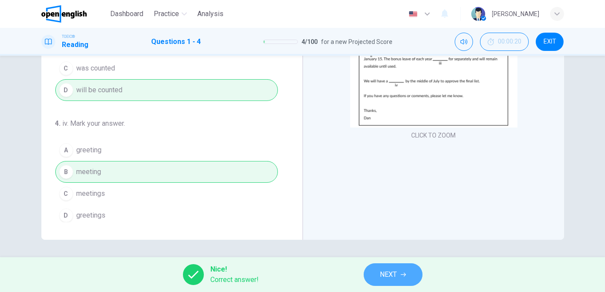
click at [387, 279] on span "NEXT" at bounding box center [388, 275] width 17 height 12
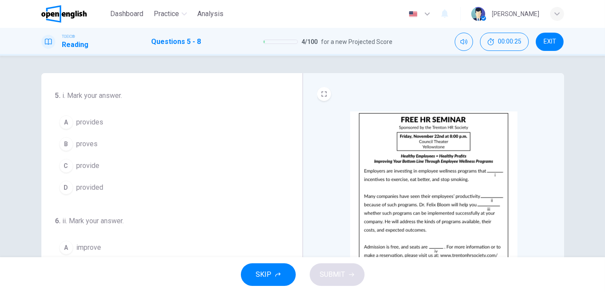
scroll to position [0, 0]
click at [88, 122] on span "provides" at bounding box center [90, 122] width 27 height 10
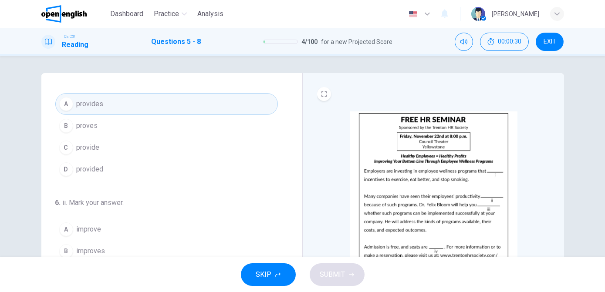
scroll to position [19, 0]
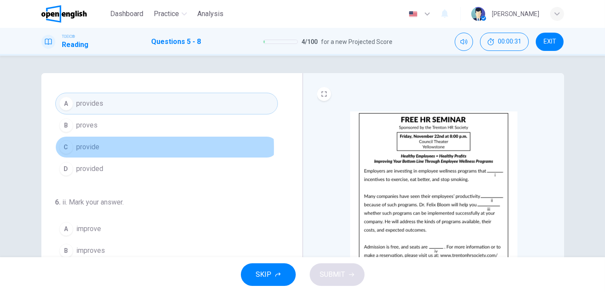
click at [99, 147] on button "C provide" at bounding box center [166, 147] width 223 height 22
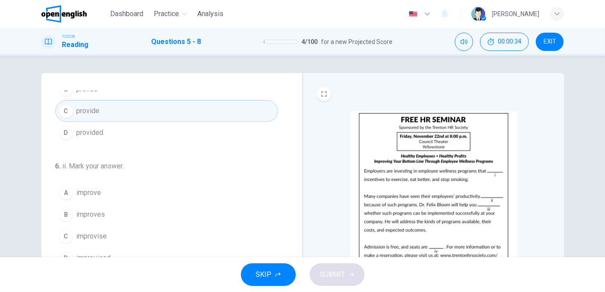
scroll to position [55, 0]
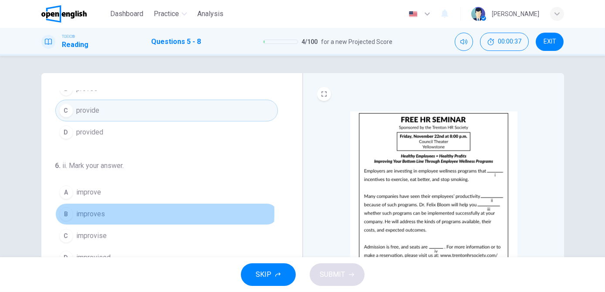
click at [112, 212] on button "B improves" at bounding box center [166, 214] width 223 height 22
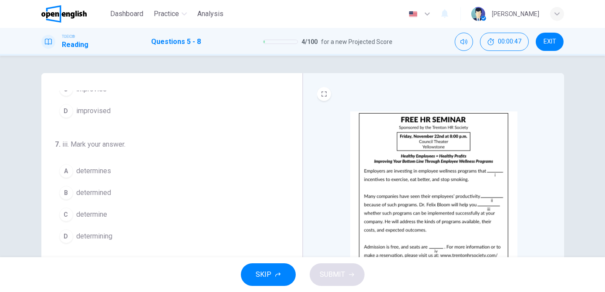
scroll to position [202, 0]
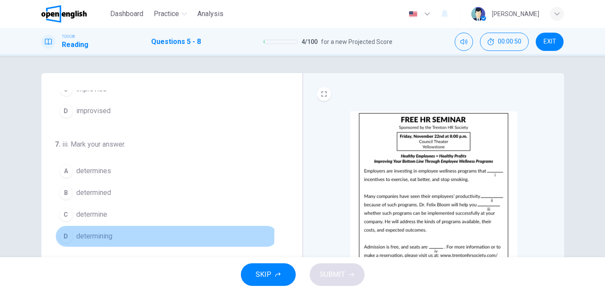
click at [95, 232] on span "determining" at bounding box center [95, 236] width 36 height 10
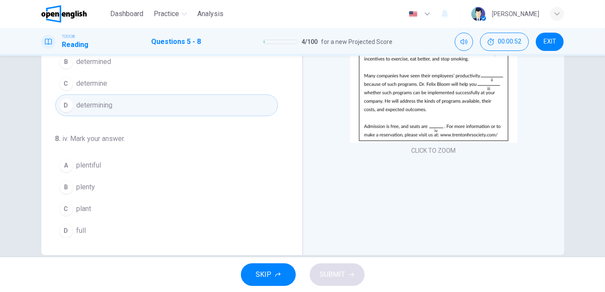
scroll to position [126, 0]
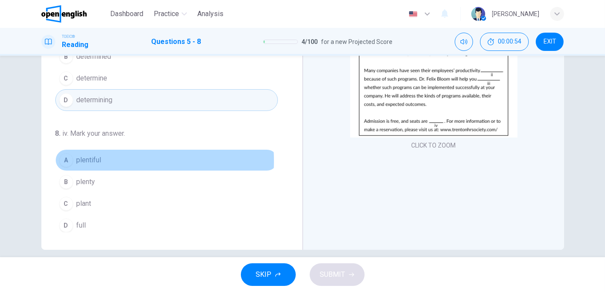
click at [84, 158] on span "plentiful" at bounding box center [89, 160] width 25 height 10
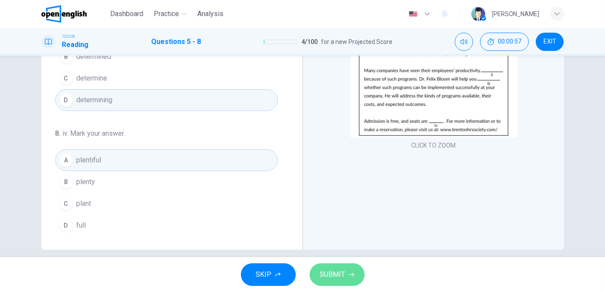
click at [327, 274] on span "SUBMIT" at bounding box center [332, 275] width 25 height 12
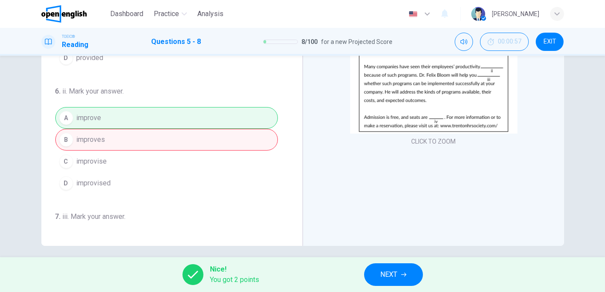
scroll to position [131, 0]
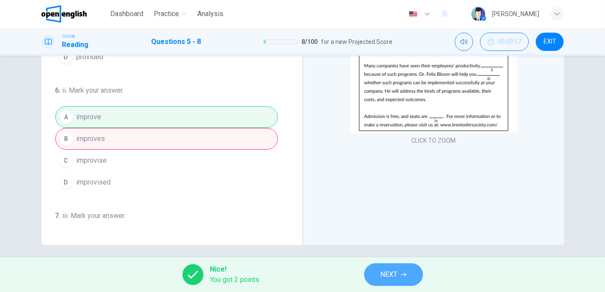
click at [370, 271] on button "NEXT" at bounding box center [393, 275] width 59 height 23
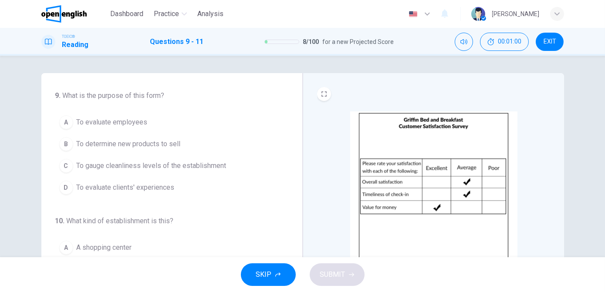
click at [133, 142] on span "To determine new products to sell" at bounding box center [129, 144] width 104 height 10
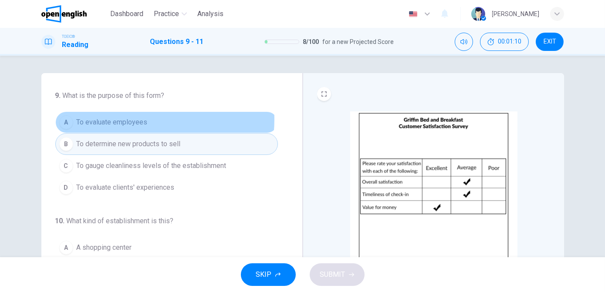
click at [126, 119] on span "To evaluate employees" at bounding box center [112, 122] width 71 height 10
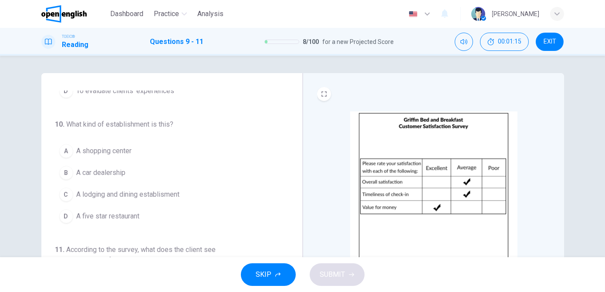
scroll to position [98, 0]
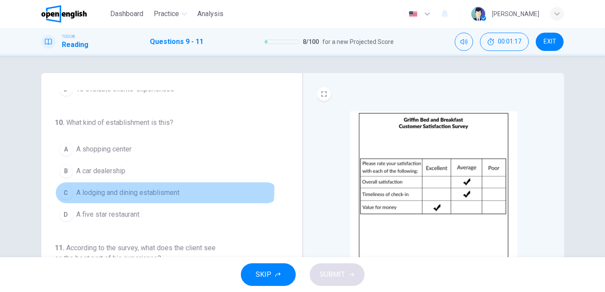
click at [150, 188] on span "A lodging and dining establisment" at bounding box center [128, 193] width 103 height 10
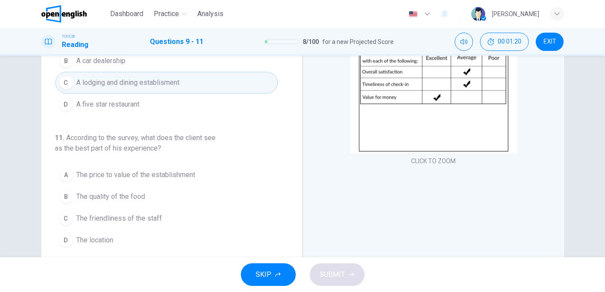
scroll to position [111, 0]
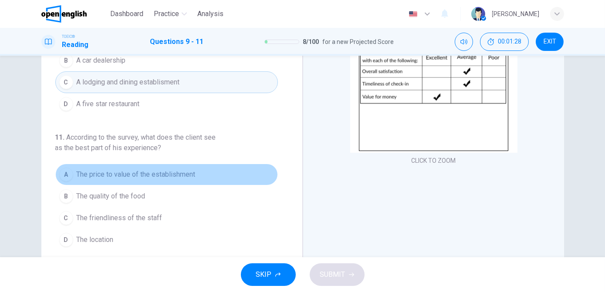
click at [170, 178] on button "A The price to value of the establishment" at bounding box center [166, 175] width 223 height 22
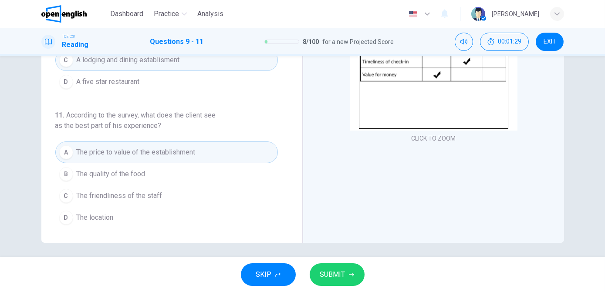
scroll to position [136, 0]
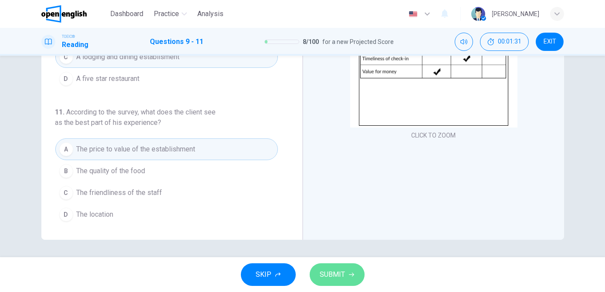
click at [343, 276] on span "SUBMIT" at bounding box center [332, 275] width 25 height 12
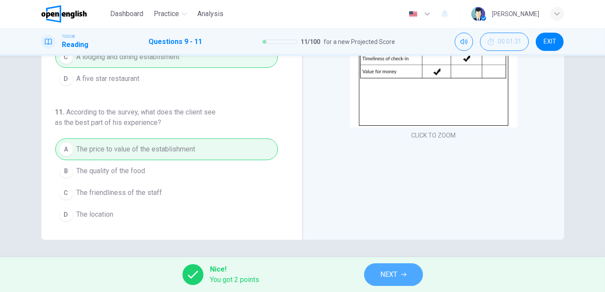
click at [391, 281] on button "NEXT" at bounding box center [393, 275] width 59 height 23
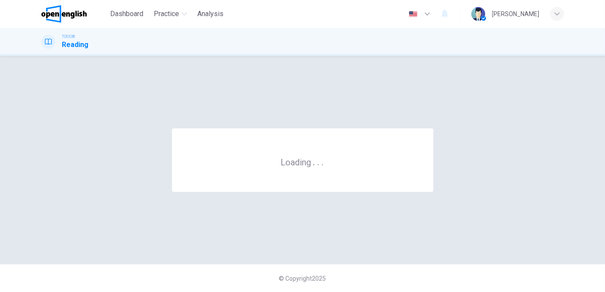
scroll to position [0, 0]
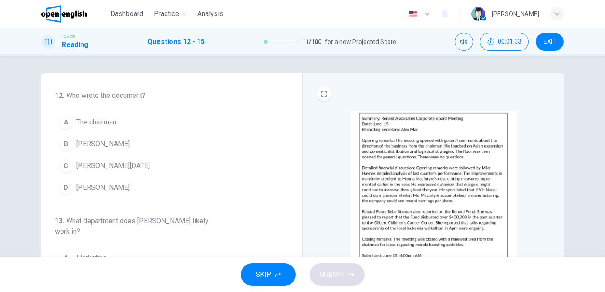
drag, startPoint x: 97, startPoint y: 149, endPoint x: 174, endPoint y: 222, distance: 105.7
click at [174, 222] on div "12 . Who wrote the document? A The chairman B Alex Mac C Vic Nadal D Reba Stant…" at bounding box center [166, 242] width 223 height 303
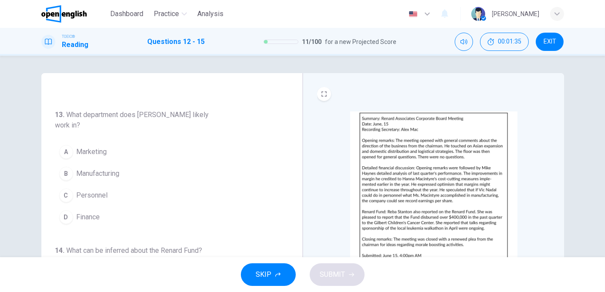
scroll to position [107, 0]
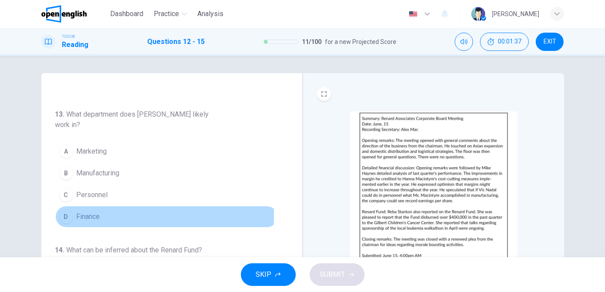
click at [95, 214] on span "Finance" at bounding box center [89, 217] width 24 height 10
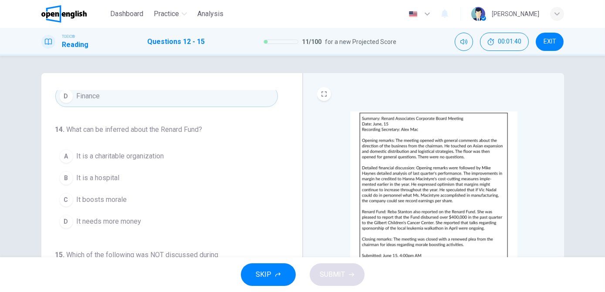
scroll to position [228, 0]
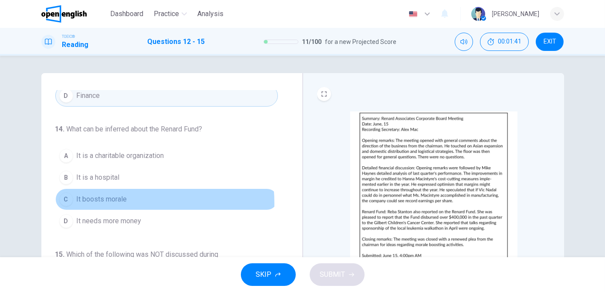
click at [113, 201] on span "It boosts morale" at bounding box center [102, 199] width 51 height 10
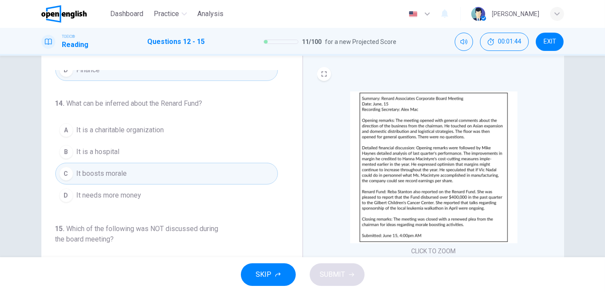
scroll to position [24, 0]
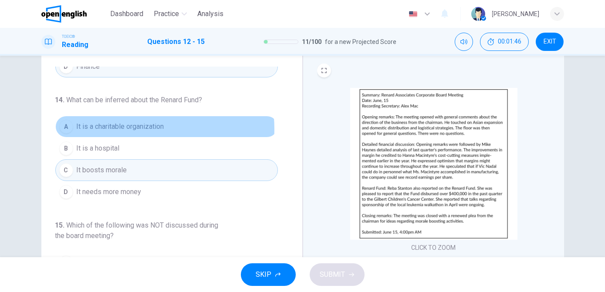
click at [130, 127] on span "It is a charitable organization" at bounding box center [121, 127] width 88 height 10
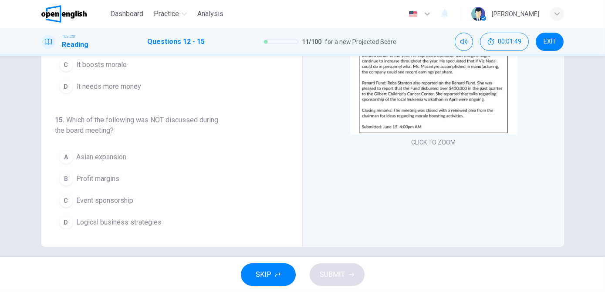
scroll to position [130, 0]
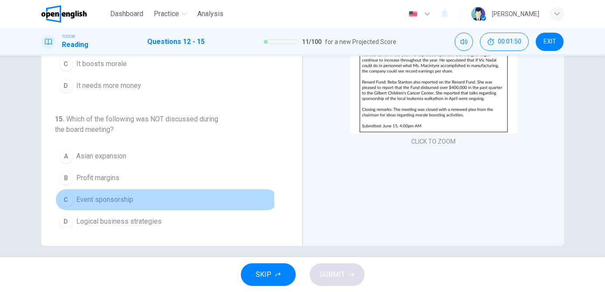
click at [110, 200] on span "Event sponsorship" at bounding box center [105, 200] width 57 height 10
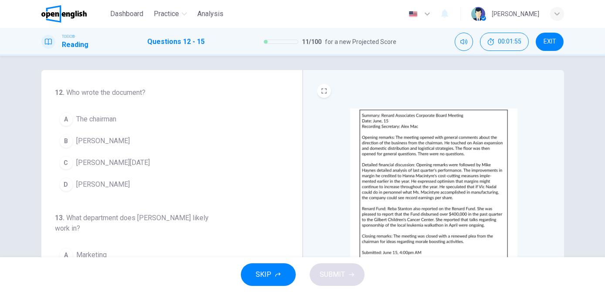
scroll to position [3, 0]
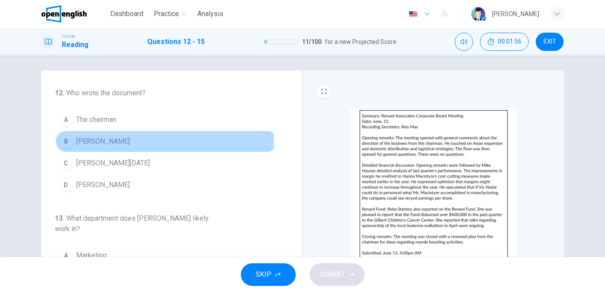
click at [117, 141] on button "B Alex Mac" at bounding box center [166, 142] width 223 height 22
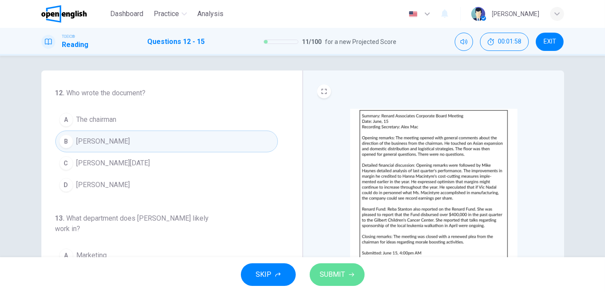
click at [331, 276] on span "SUBMIT" at bounding box center [332, 275] width 25 height 12
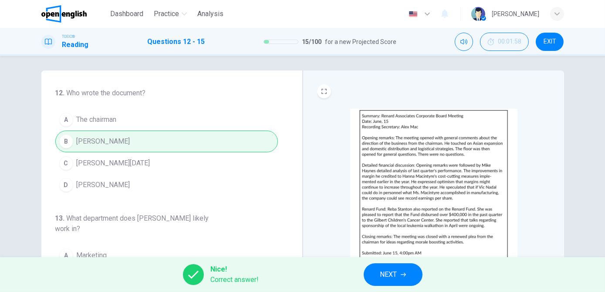
click at [395, 277] on span "NEXT" at bounding box center [388, 275] width 17 height 12
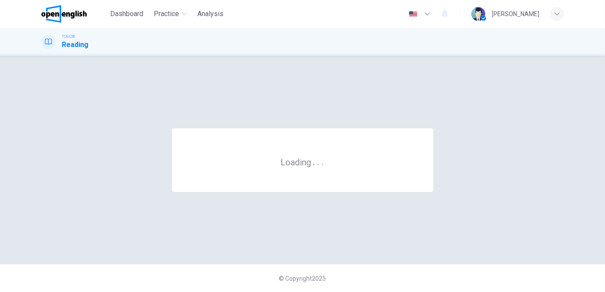
scroll to position [0, 0]
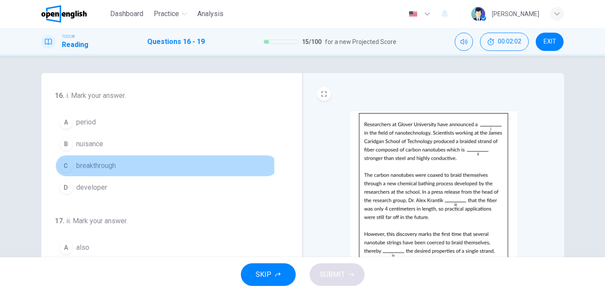
click at [98, 168] on span "breakthrough" at bounding box center [97, 166] width 40 height 10
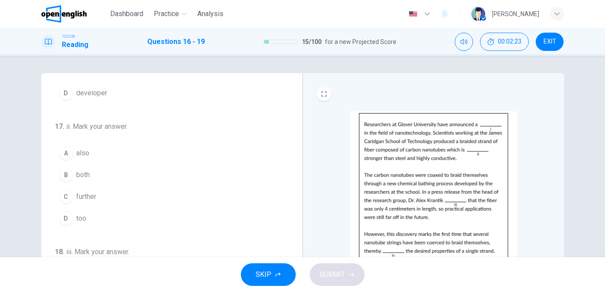
scroll to position [95, 0]
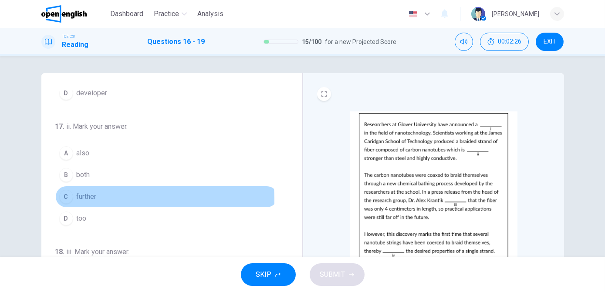
click at [109, 198] on button "C further" at bounding box center [166, 197] width 223 height 22
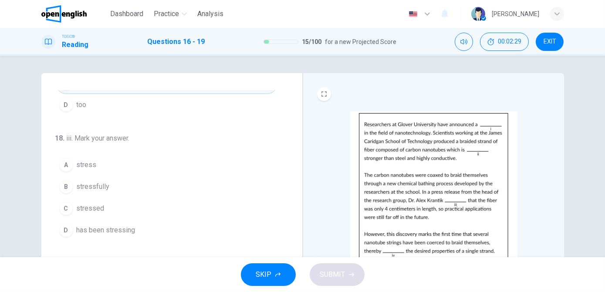
scroll to position [210, 0]
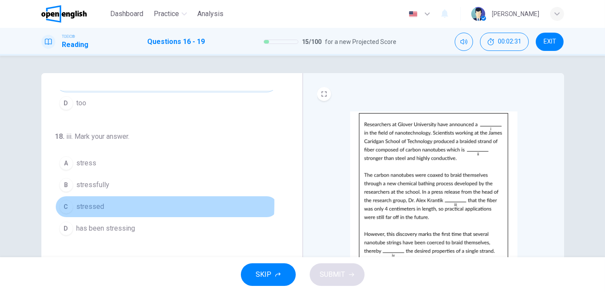
click at [80, 202] on span "stressed" at bounding box center [91, 207] width 28 height 10
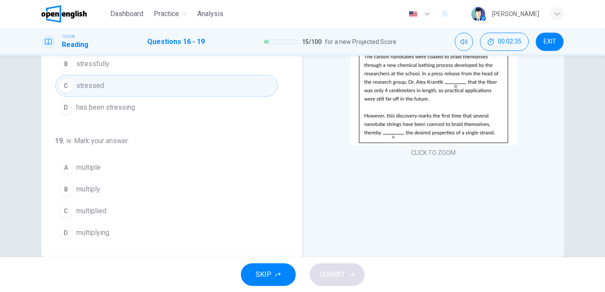
scroll to position [119, 0]
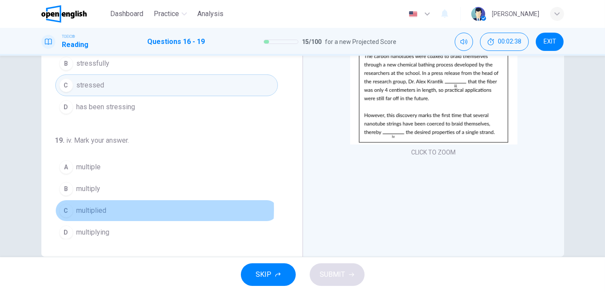
click at [98, 206] on span "multiplied" at bounding box center [92, 211] width 30 height 10
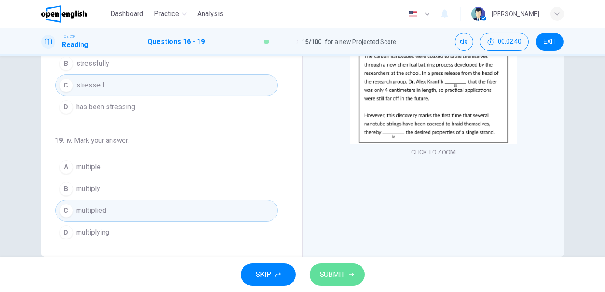
click at [333, 274] on span "SUBMIT" at bounding box center [332, 275] width 25 height 12
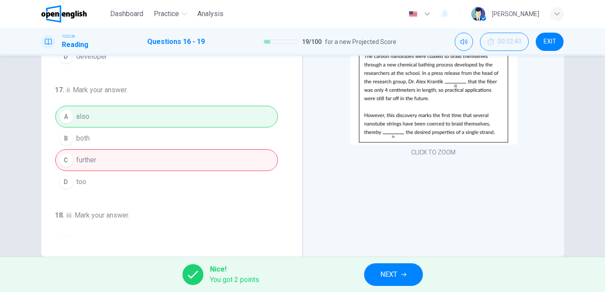
scroll to position [0, 0]
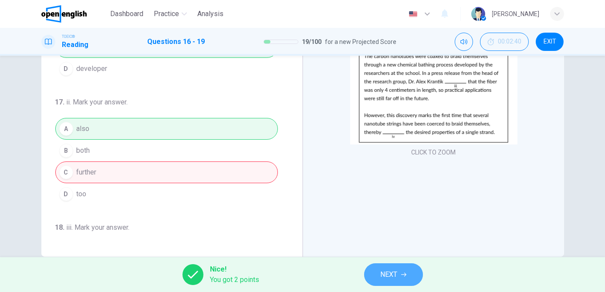
click at [383, 273] on span "NEXT" at bounding box center [389, 275] width 17 height 12
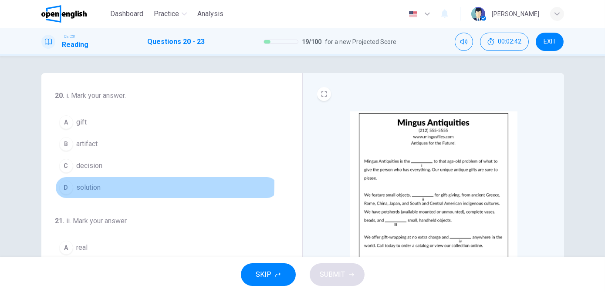
click at [107, 183] on button "D solution" at bounding box center [166, 188] width 223 height 22
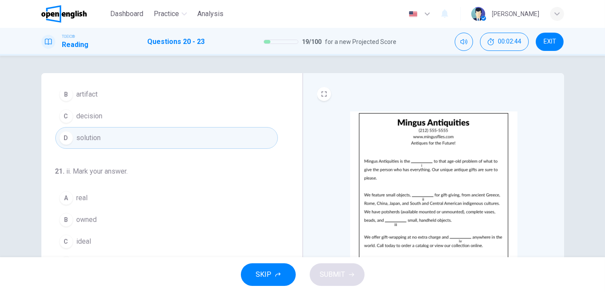
scroll to position [60, 0]
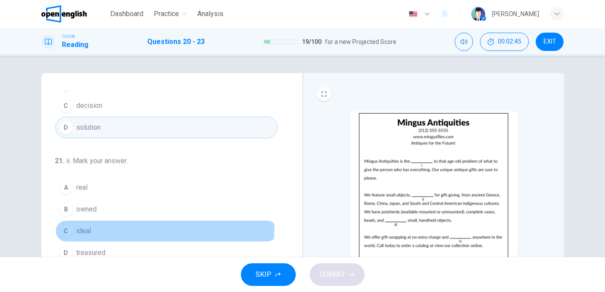
click at [86, 224] on button "C ideal" at bounding box center [166, 231] width 223 height 22
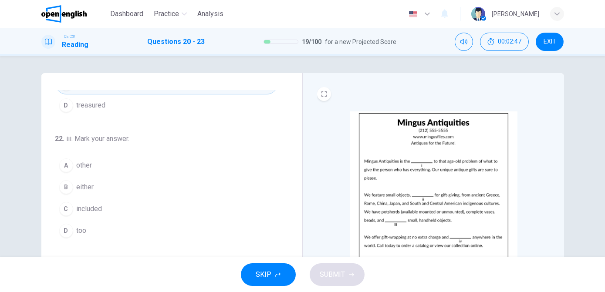
scroll to position [213, 0]
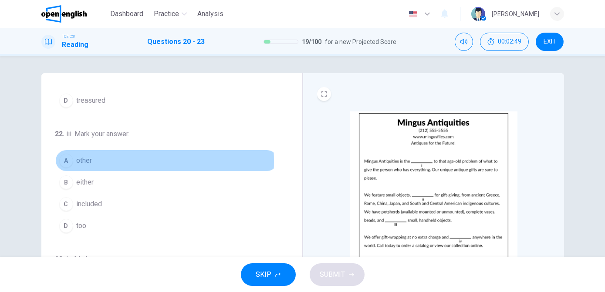
click at [80, 159] on span "other" at bounding box center [85, 161] width 16 height 10
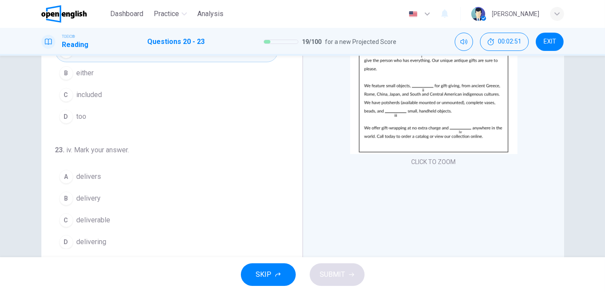
scroll to position [110, 0]
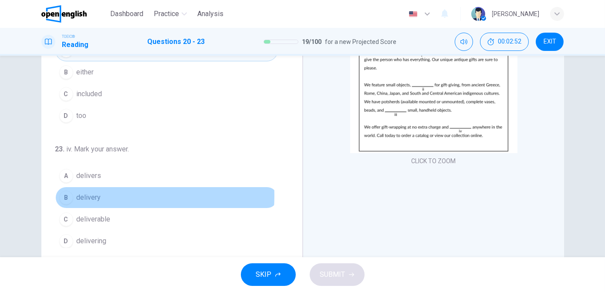
click at [101, 193] on button "B delivery" at bounding box center [166, 198] width 223 height 22
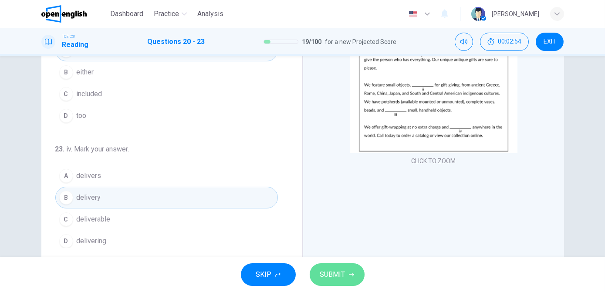
click at [333, 271] on span "SUBMIT" at bounding box center [332, 275] width 25 height 12
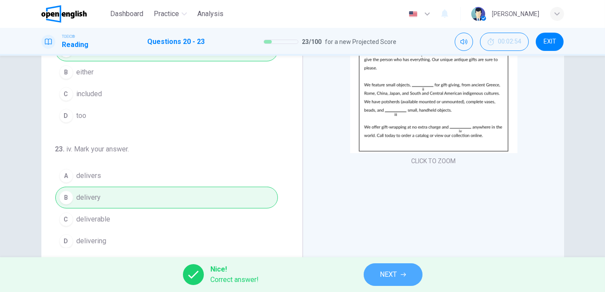
click at [397, 274] on span "NEXT" at bounding box center [388, 275] width 17 height 12
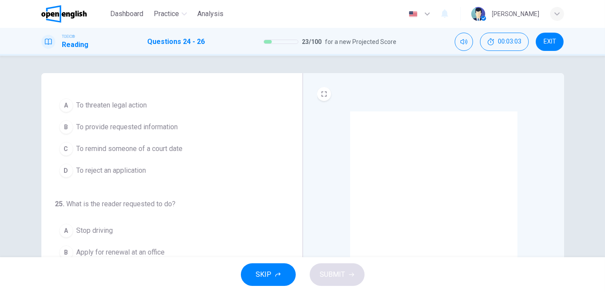
scroll to position [17, 0]
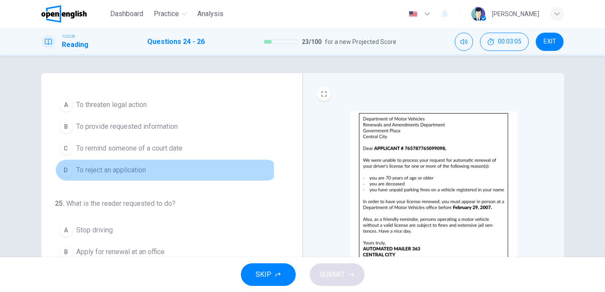
click at [117, 170] on span "To reject an application" at bounding box center [112, 170] width 70 height 10
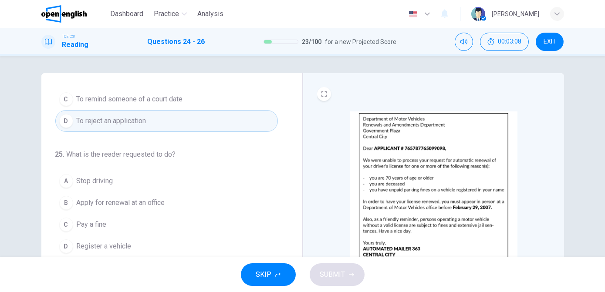
scroll to position [67, 0]
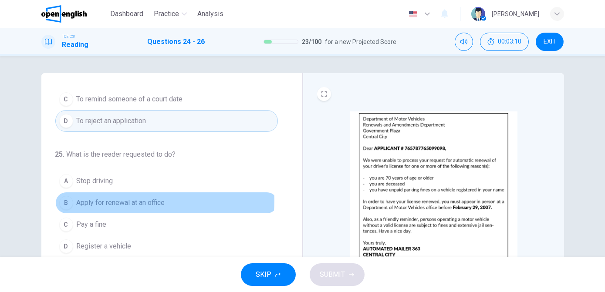
click at [152, 200] on span "Apply for renewal at an office" at bounding box center [121, 203] width 88 height 10
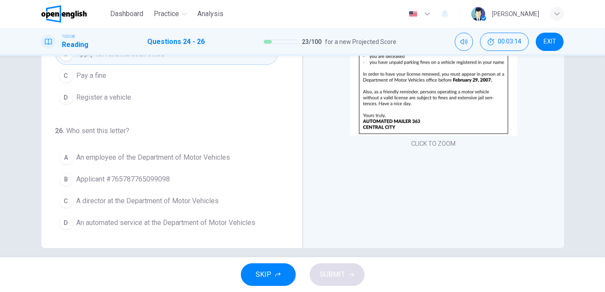
scroll to position [128, 0]
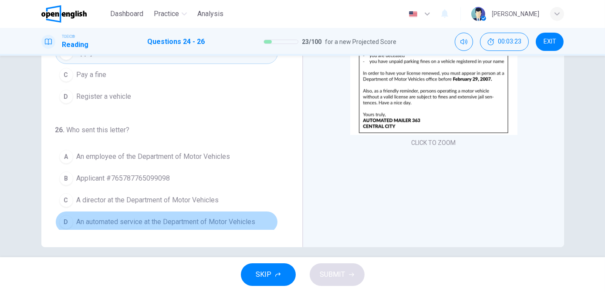
click at [201, 217] on span "An automated service at the Department of Motor Vehicles" at bounding box center [166, 222] width 179 height 10
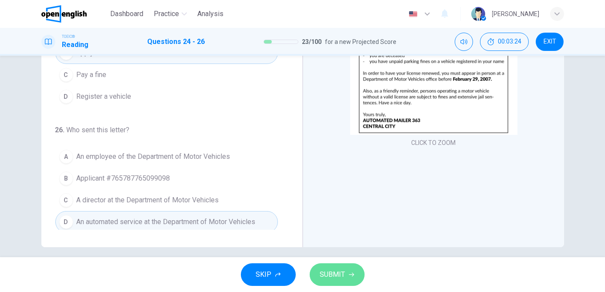
click at [336, 281] on span "SUBMIT" at bounding box center [332, 275] width 25 height 12
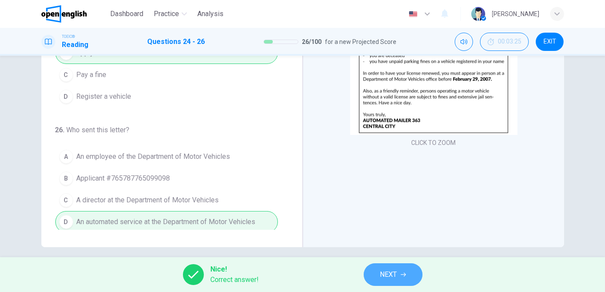
click at [390, 276] on span "NEXT" at bounding box center [388, 275] width 17 height 12
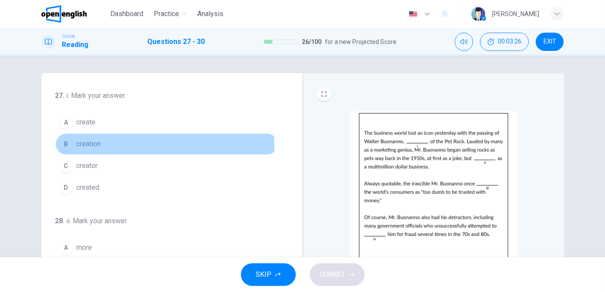
click at [105, 145] on button "B creation" at bounding box center [166, 144] width 223 height 22
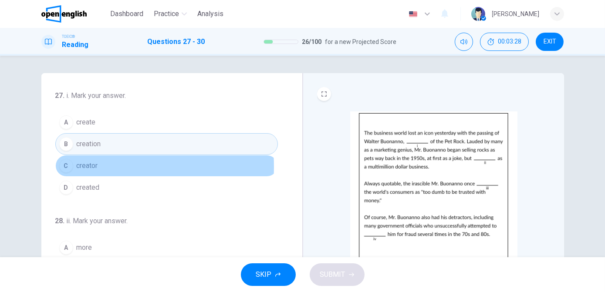
click at [91, 166] on span "creator" at bounding box center [87, 166] width 21 height 10
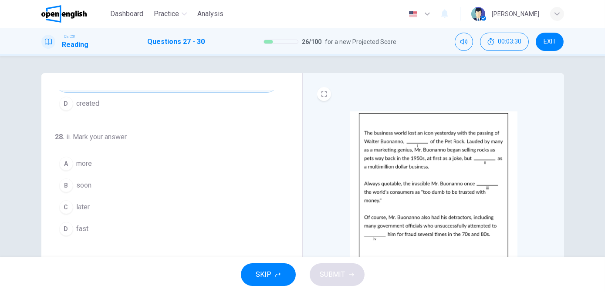
scroll to position [87, 0]
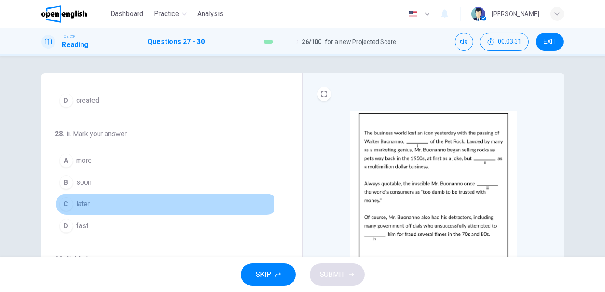
click at [77, 204] on span "later" at bounding box center [84, 204] width 14 height 10
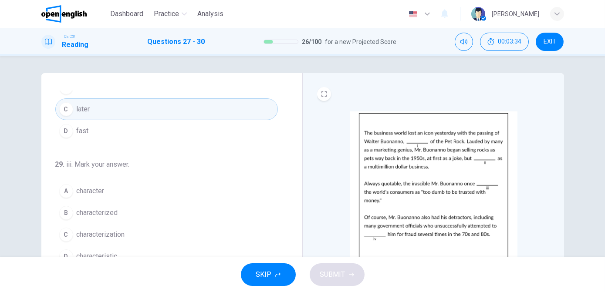
scroll to position [182, 0]
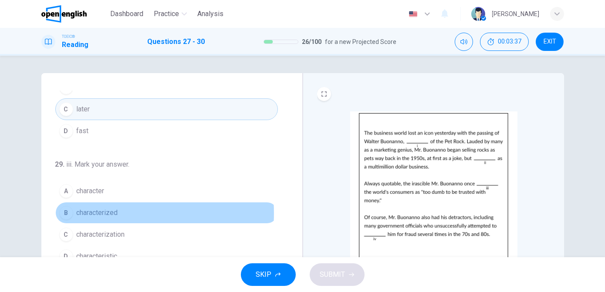
click at [87, 211] on span "characterized" at bounding box center [97, 213] width 41 height 10
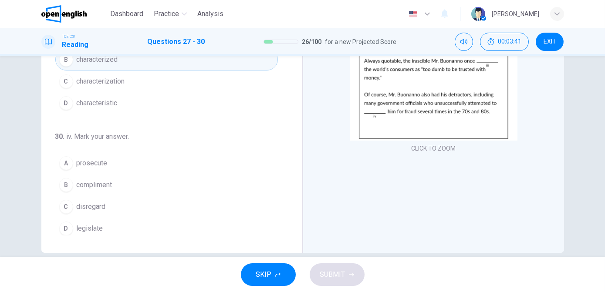
scroll to position [123, 0]
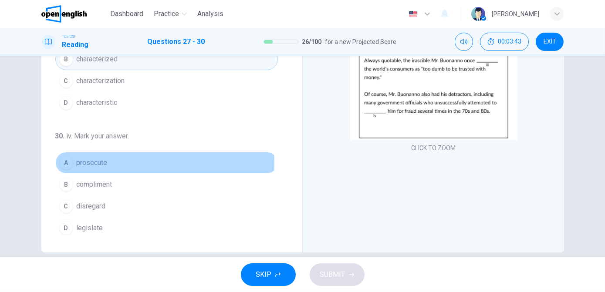
click at [98, 162] on span "prosecute" at bounding box center [92, 163] width 31 height 10
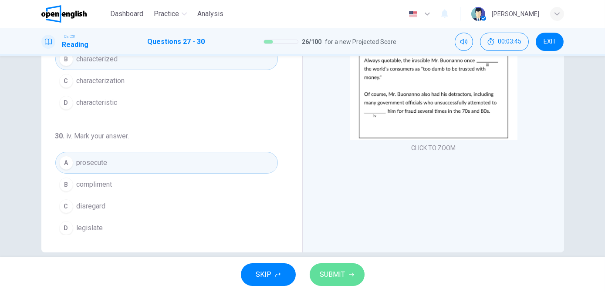
click at [334, 276] on span "SUBMIT" at bounding box center [332, 275] width 25 height 12
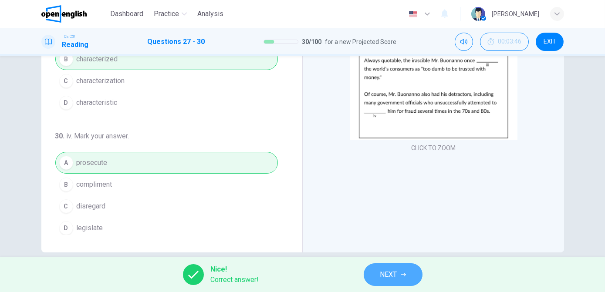
click at [391, 277] on span "NEXT" at bounding box center [388, 275] width 17 height 12
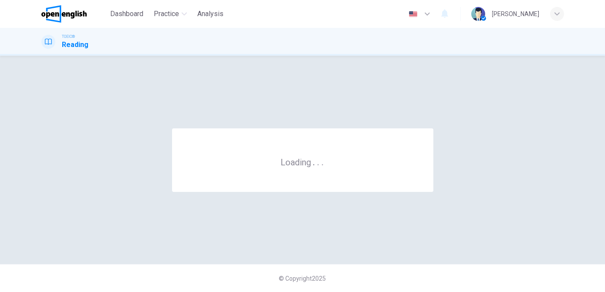
scroll to position [0, 0]
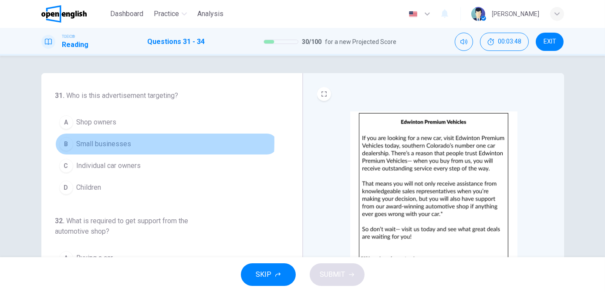
click at [107, 142] on span "Small businesses" at bounding box center [104, 144] width 55 height 10
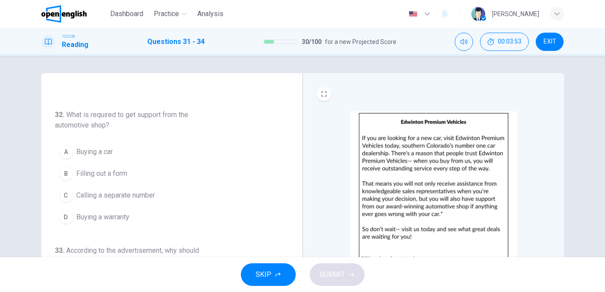
scroll to position [106, 0]
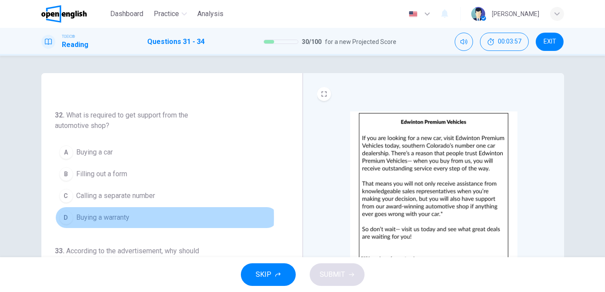
click at [96, 215] on span "Buying a warranty" at bounding box center [103, 218] width 53 height 10
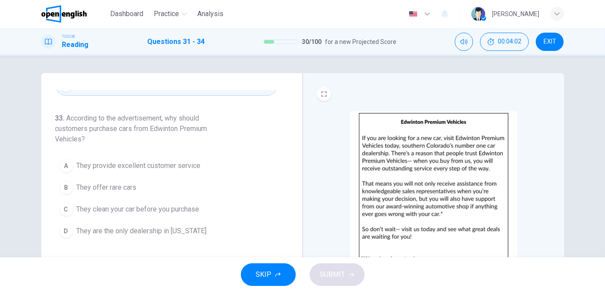
scroll to position [239, 0]
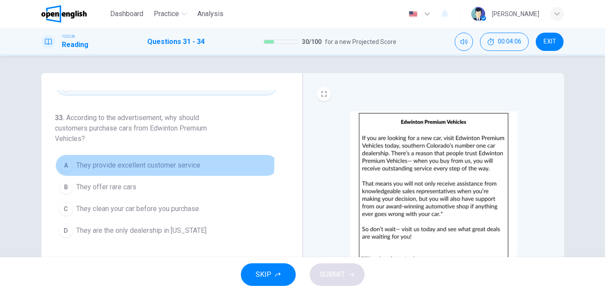
click at [159, 160] on span "They provide excellent customer service" at bounding box center [139, 165] width 124 height 10
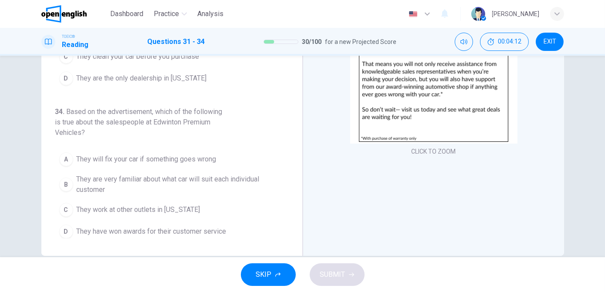
scroll to position [121, 0]
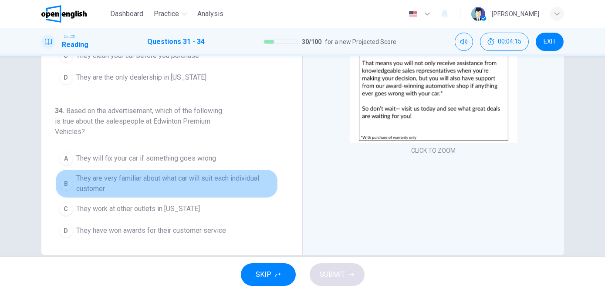
click at [205, 173] on span "They are very familiar about what car will suit each individual customer" at bounding box center [175, 183] width 197 height 21
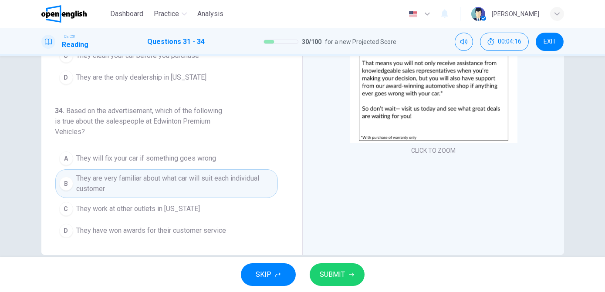
scroll to position [136, 0]
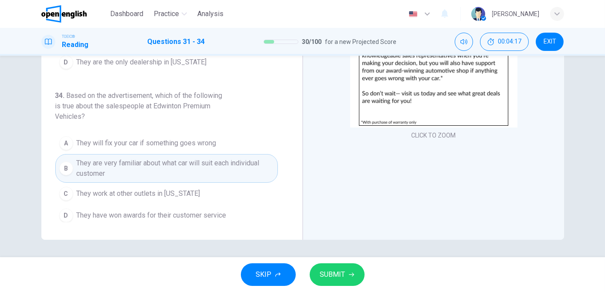
click at [334, 275] on span "SUBMIT" at bounding box center [332, 275] width 25 height 12
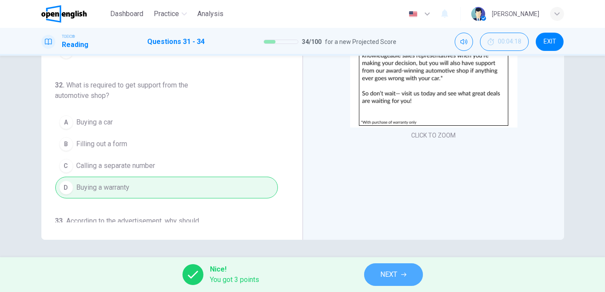
click at [370, 276] on button "NEXT" at bounding box center [393, 275] width 59 height 23
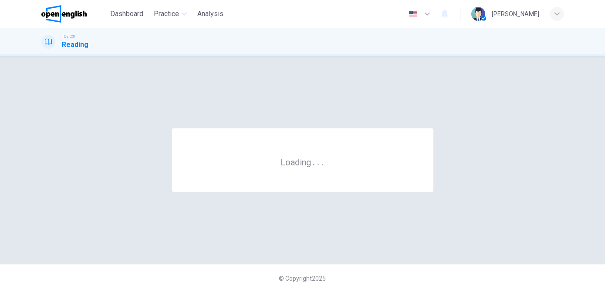
scroll to position [0, 0]
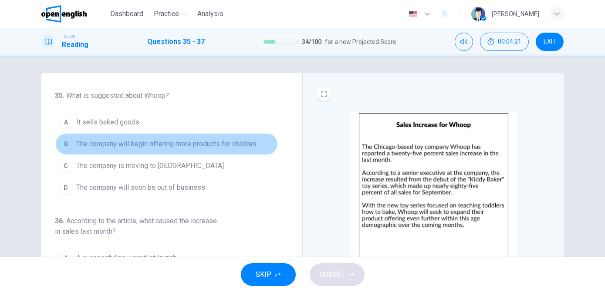
click at [190, 152] on button "B The company will begin offering more products for children" at bounding box center [166, 144] width 223 height 22
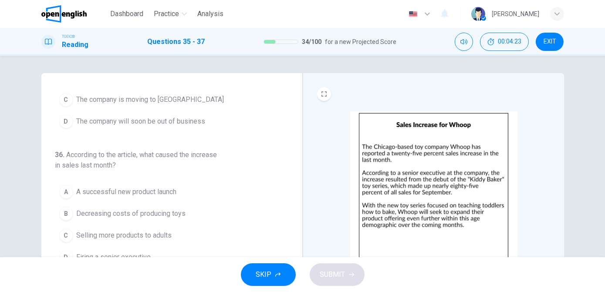
scroll to position [78, 0]
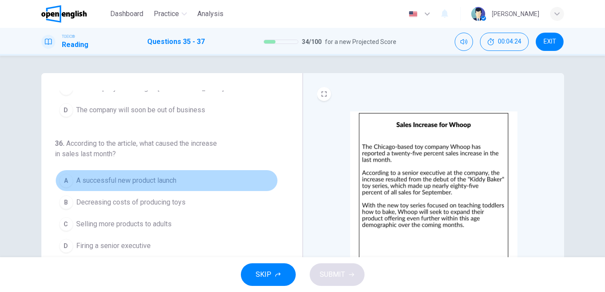
click at [181, 181] on button "A A successful new product launch" at bounding box center [166, 181] width 223 height 22
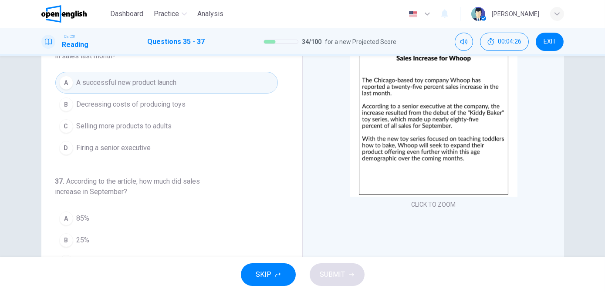
scroll to position [85, 0]
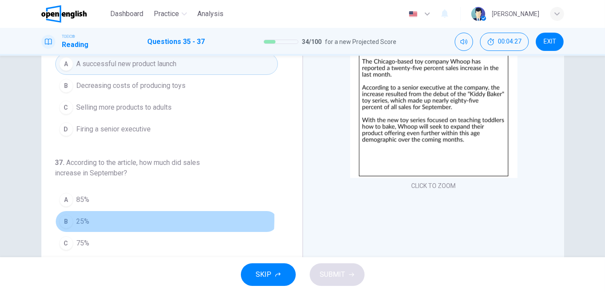
click at [107, 216] on button "B 25%" at bounding box center [166, 222] width 223 height 22
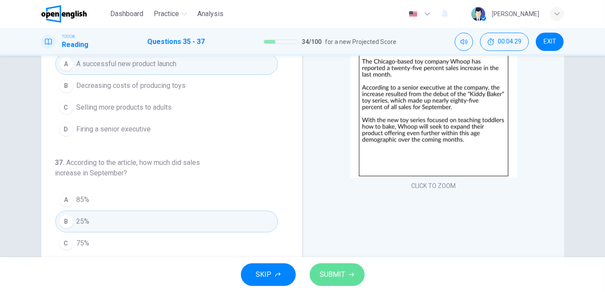
click at [328, 272] on span "SUBMIT" at bounding box center [332, 275] width 25 height 12
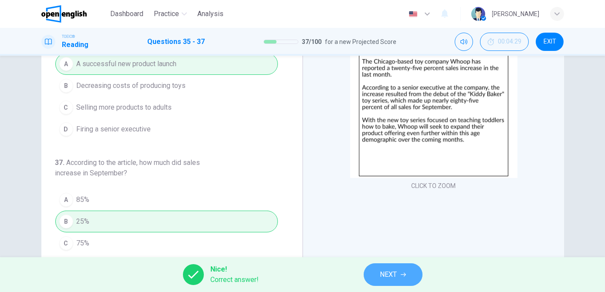
click at [387, 274] on span "NEXT" at bounding box center [388, 275] width 17 height 12
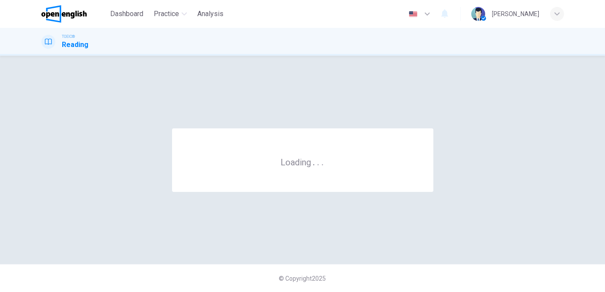
scroll to position [0, 0]
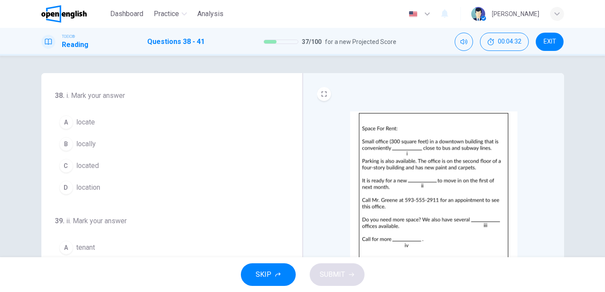
drag, startPoint x: 112, startPoint y: 161, endPoint x: 172, endPoint y: 221, distance: 84.7
click at [172, 221] on div "38 . i. Mark your answer A locate B locally C located D location 39 . ii. Mark …" at bounding box center [166, 242] width 223 height 303
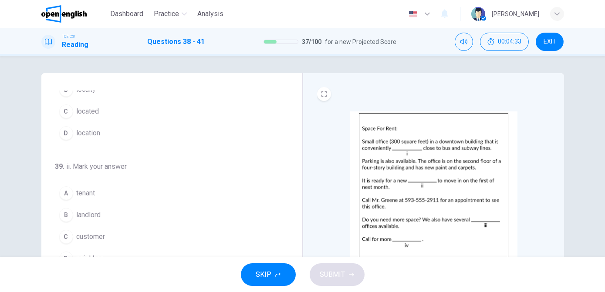
scroll to position [64, 0]
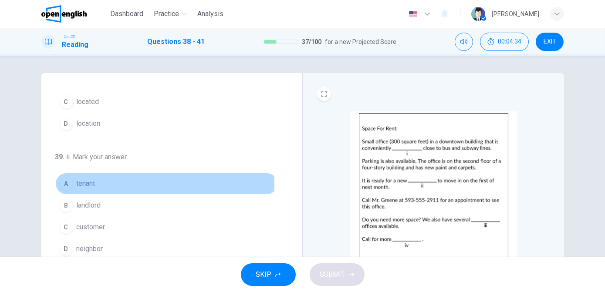
click at [98, 185] on button "A tenant" at bounding box center [166, 184] width 223 height 22
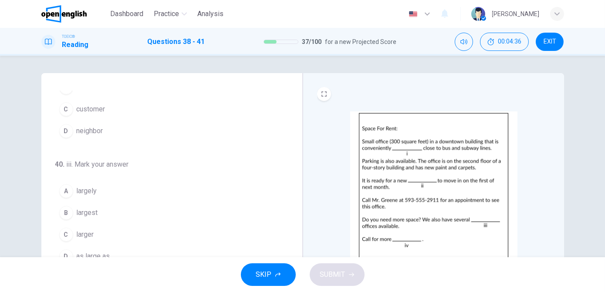
scroll to position [185, 0]
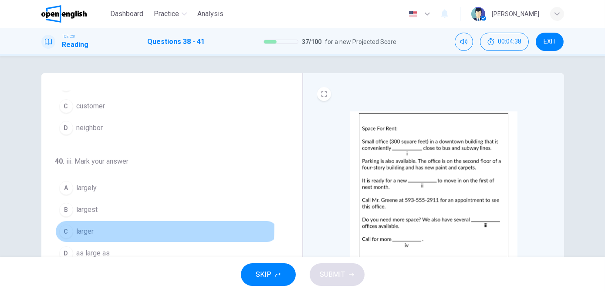
click at [115, 225] on button "C larger" at bounding box center [166, 232] width 223 height 22
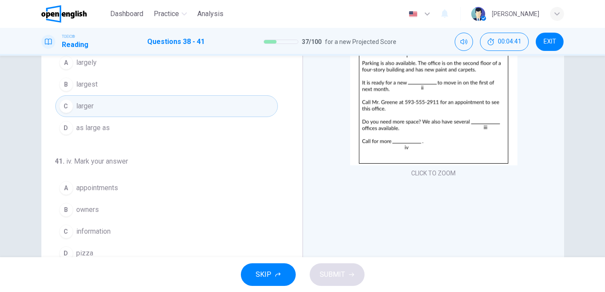
scroll to position [111, 0]
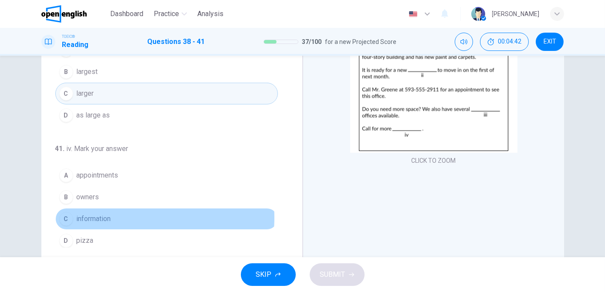
click at [120, 214] on button "C information" at bounding box center [166, 219] width 223 height 22
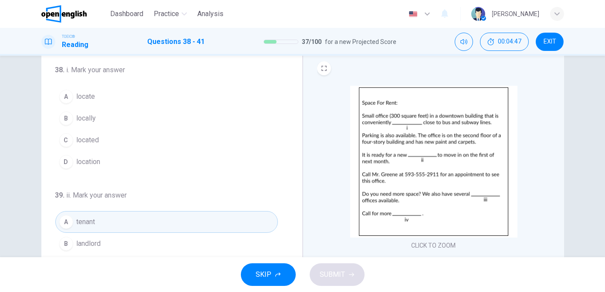
scroll to position [21, 0]
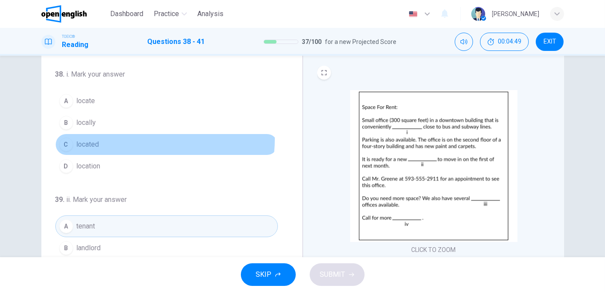
click at [146, 139] on button "C located" at bounding box center [166, 145] width 223 height 22
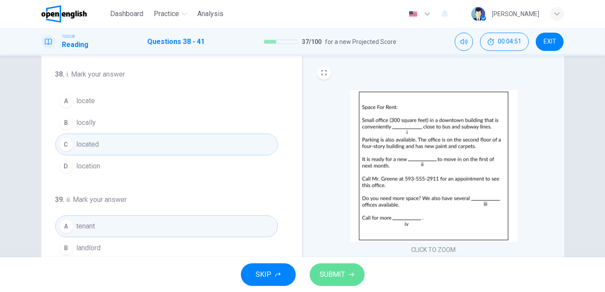
click at [335, 272] on span "SUBMIT" at bounding box center [332, 275] width 25 height 12
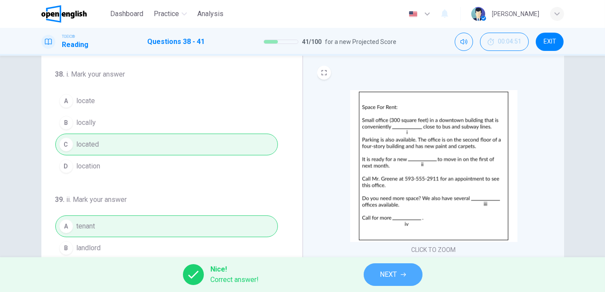
click at [375, 274] on button "NEXT" at bounding box center [393, 275] width 59 height 23
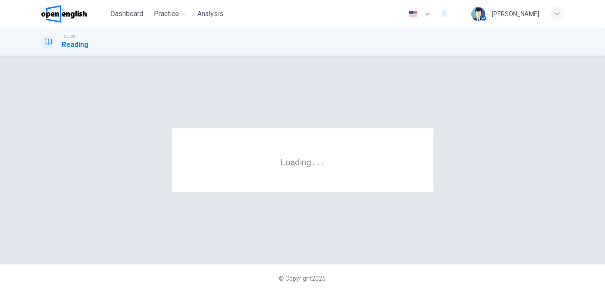
scroll to position [0, 0]
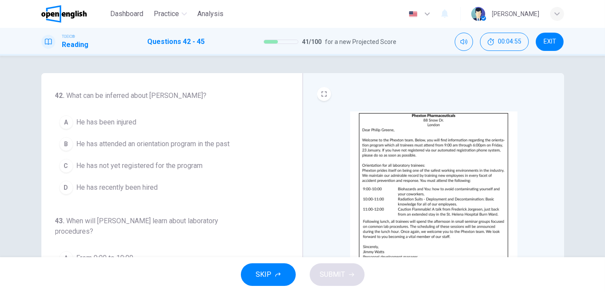
drag, startPoint x: 113, startPoint y: 191, endPoint x: 200, endPoint y: 211, distance: 88.9
click at [200, 211] on div "42 . What can be inferred about Philip Greene? A He has been injured B He has a…" at bounding box center [166, 242] width 223 height 303
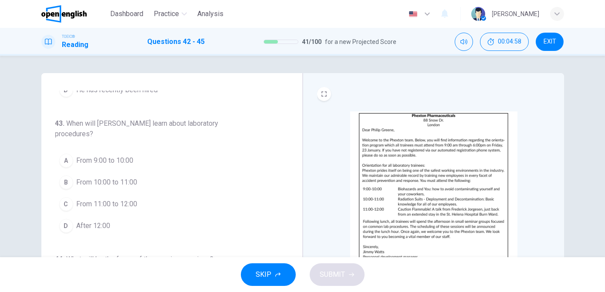
scroll to position [110, 0]
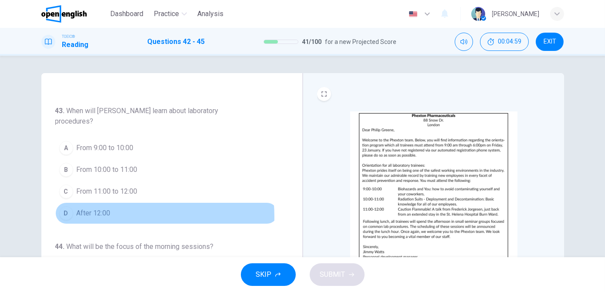
click at [101, 215] on span "After 12:00" at bounding box center [94, 213] width 34 height 10
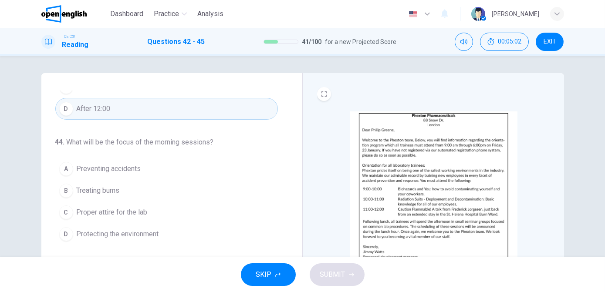
scroll to position [215, 0]
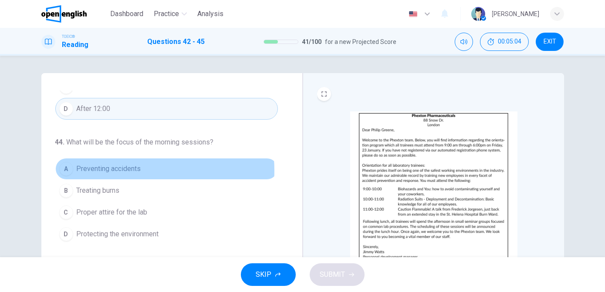
click at [113, 169] on span "Preventing accidents" at bounding box center [109, 169] width 64 height 10
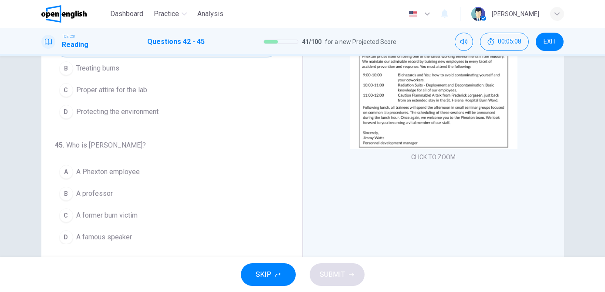
scroll to position [115, 0]
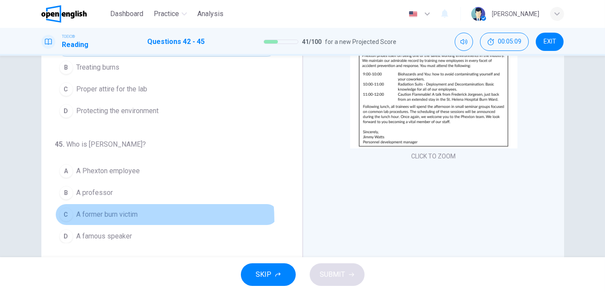
click at [93, 218] on button "C A former burn victim" at bounding box center [166, 215] width 223 height 22
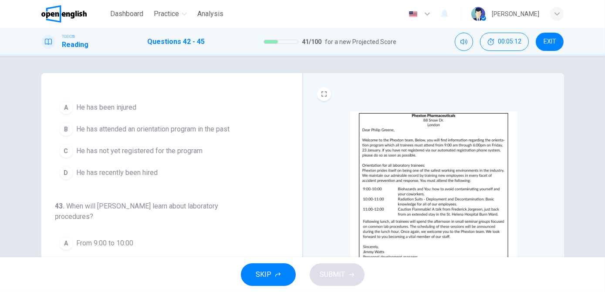
scroll to position [0, 0]
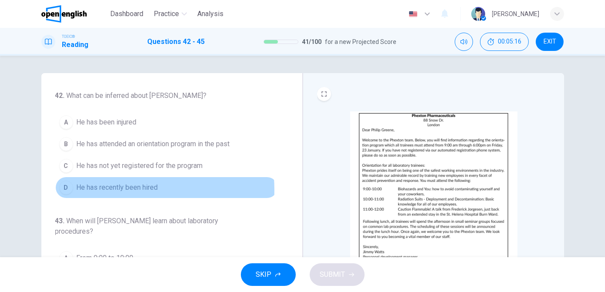
click at [112, 189] on span "He has recently been hired" at bounding box center [117, 188] width 81 height 10
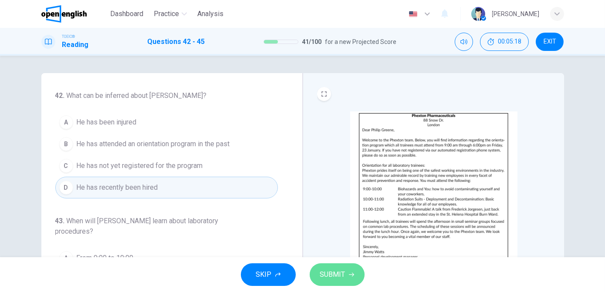
click at [325, 277] on span "SUBMIT" at bounding box center [332, 275] width 25 height 12
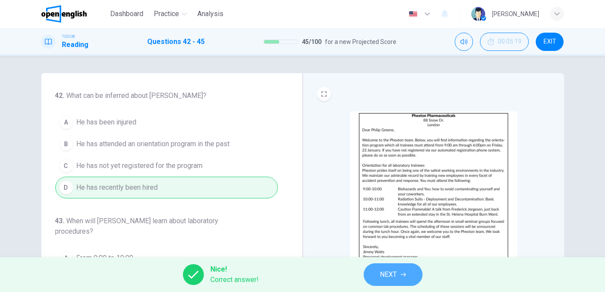
click at [383, 271] on span "NEXT" at bounding box center [388, 275] width 17 height 12
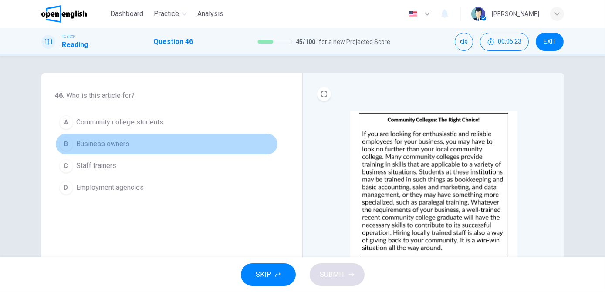
click at [83, 141] on span "Business owners" at bounding box center [103, 144] width 53 height 10
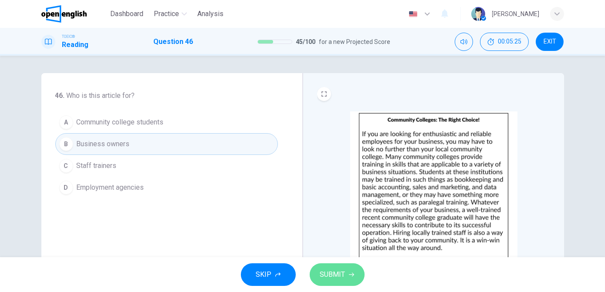
click at [332, 276] on span "SUBMIT" at bounding box center [332, 275] width 25 height 12
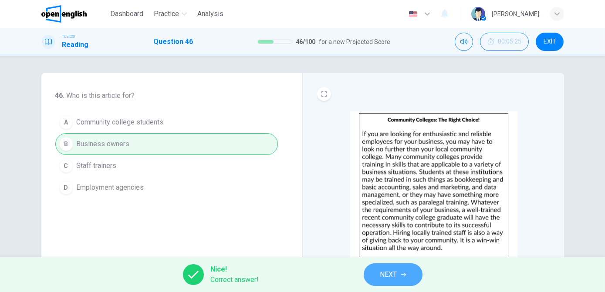
click at [396, 275] on span "NEXT" at bounding box center [388, 275] width 17 height 12
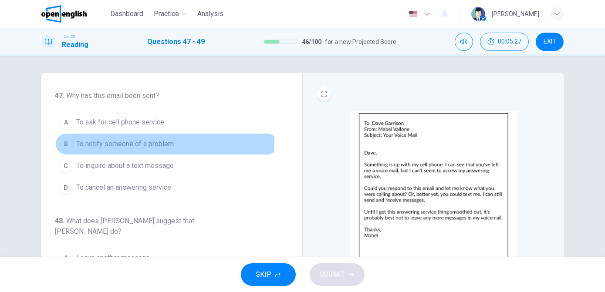
click at [125, 142] on span "To notify someone of a problem" at bounding box center [126, 144] width 98 height 10
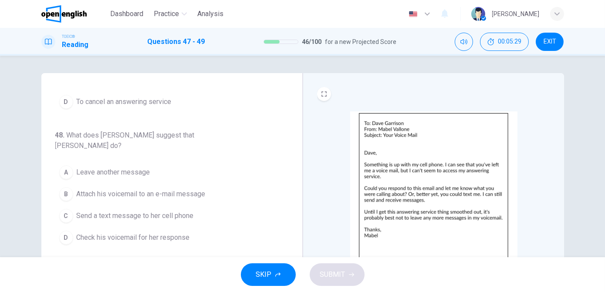
scroll to position [88, 0]
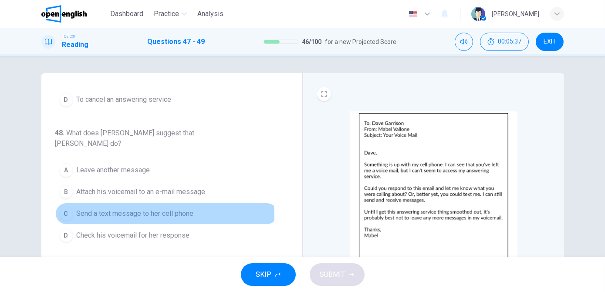
click at [154, 209] on span "Send a text message to her cell phone" at bounding box center [135, 214] width 117 height 10
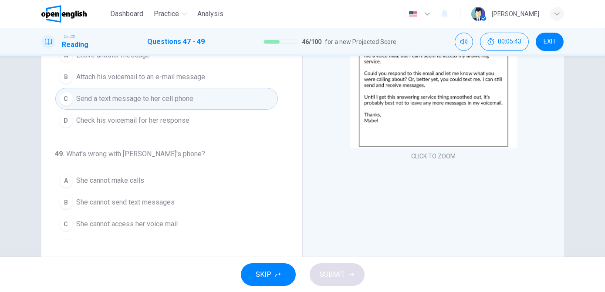
scroll to position [116, 0]
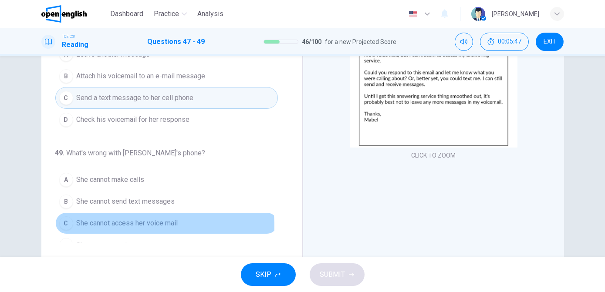
click at [126, 218] on span "She cannot access her voice mail" at bounding box center [127, 223] width 101 height 10
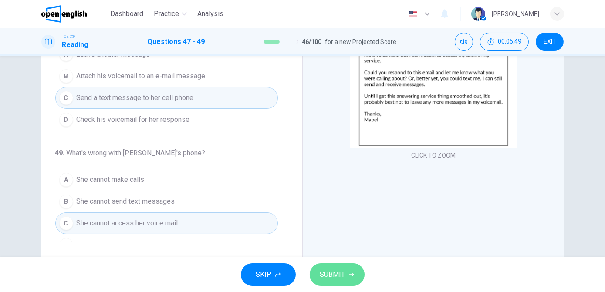
click at [318, 267] on button "SUBMIT" at bounding box center [337, 275] width 55 height 23
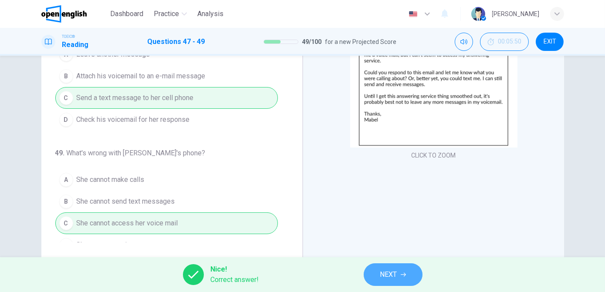
click at [379, 276] on button "NEXT" at bounding box center [393, 275] width 59 height 23
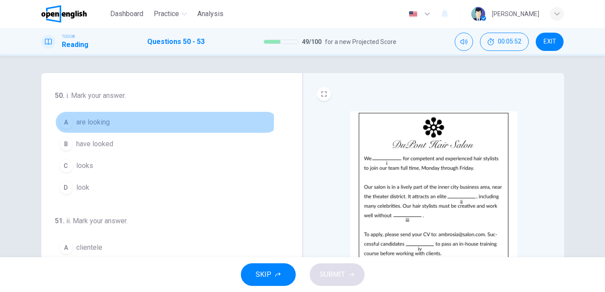
click at [94, 122] on span "are looking" at bounding box center [94, 122] width 34 height 10
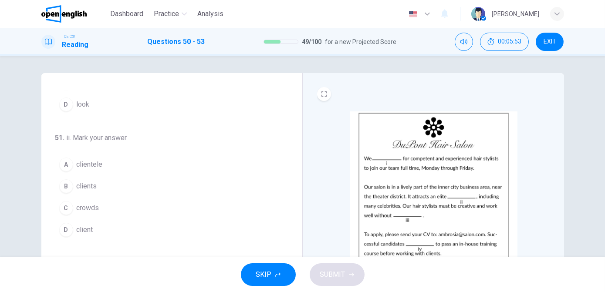
scroll to position [84, 0]
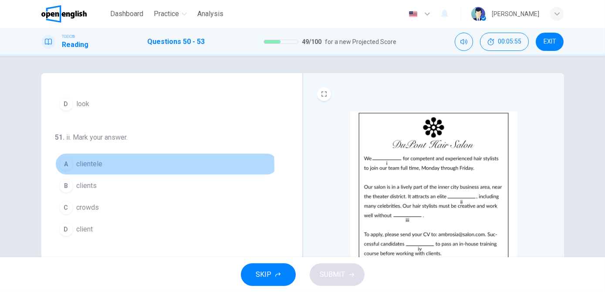
click at [89, 166] on span "clientele" at bounding box center [90, 164] width 26 height 10
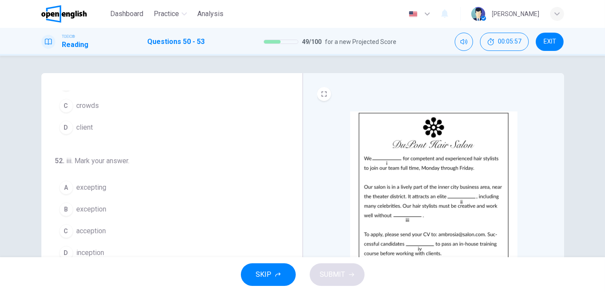
scroll to position [192, 0]
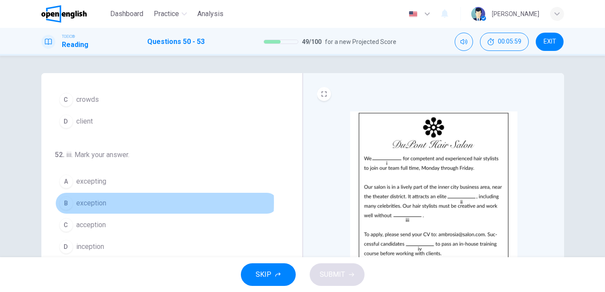
click at [91, 200] on span "exception" at bounding box center [92, 203] width 30 height 10
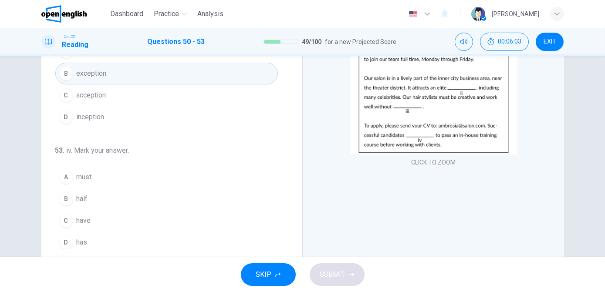
scroll to position [109, 0]
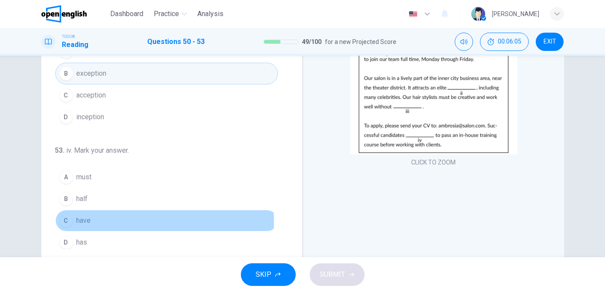
click at [89, 217] on button "C have" at bounding box center [166, 221] width 223 height 22
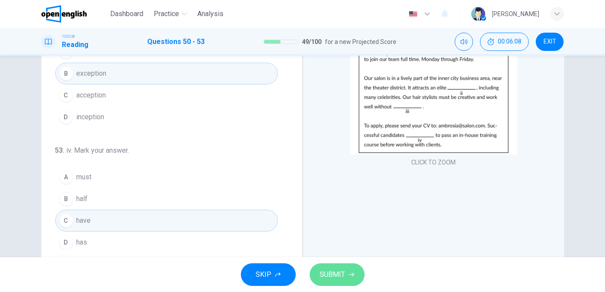
click at [323, 274] on span "SUBMIT" at bounding box center [332, 275] width 25 height 12
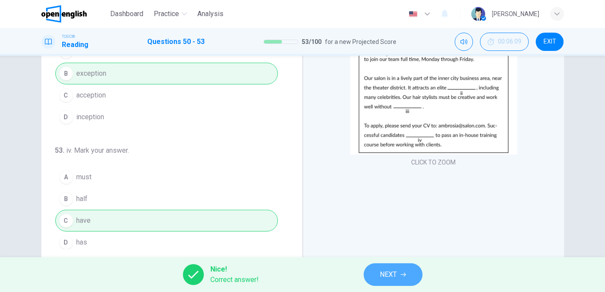
click at [384, 277] on span "NEXT" at bounding box center [388, 275] width 17 height 12
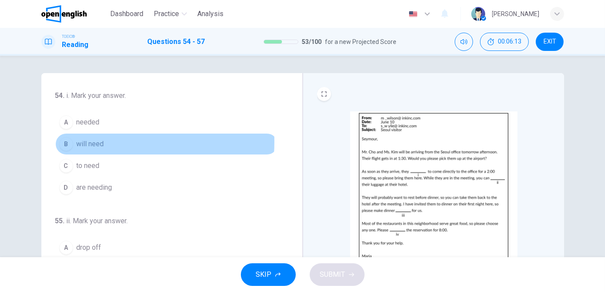
click at [93, 142] on span "will need" at bounding box center [90, 144] width 27 height 10
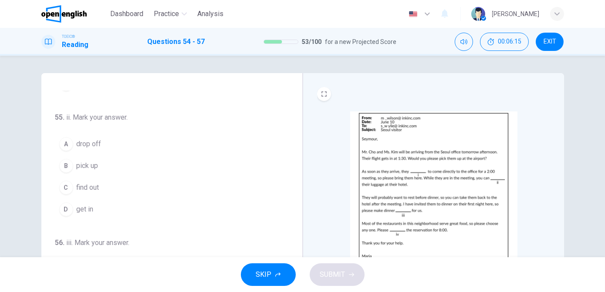
scroll to position [104, 0]
click at [87, 139] on span "drop off" at bounding box center [89, 144] width 25 height 10
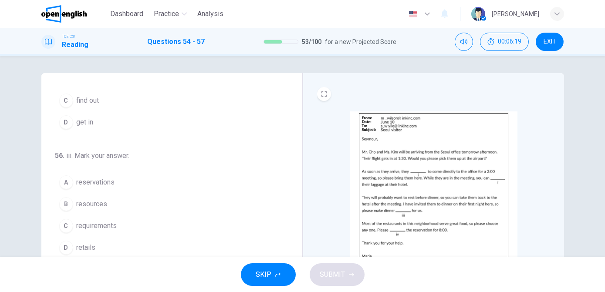
scroll to position [191, 0]
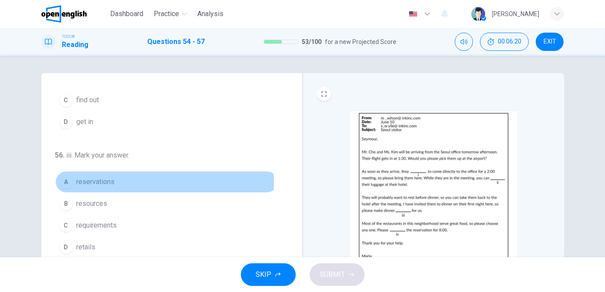
click at [97, 180] on span "reservations" at bounding box center [96, 182] width 38 height 10
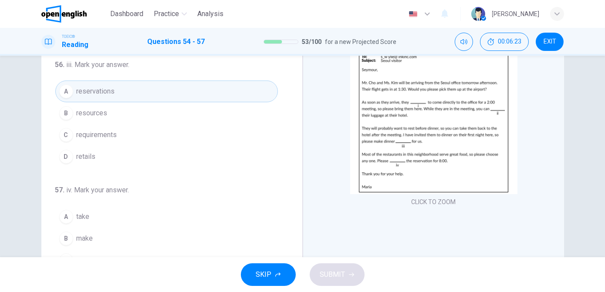
scroll to position [72, 0]
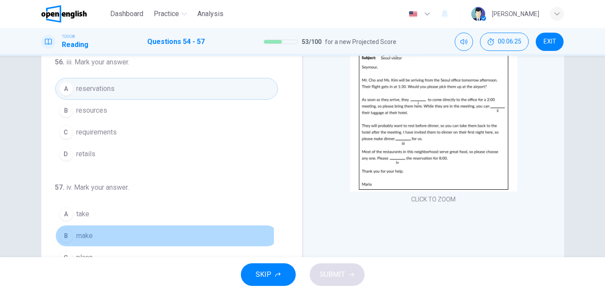
click at [96, 233] on button "B make" at bounding box center [166, 236] width 223 height 22
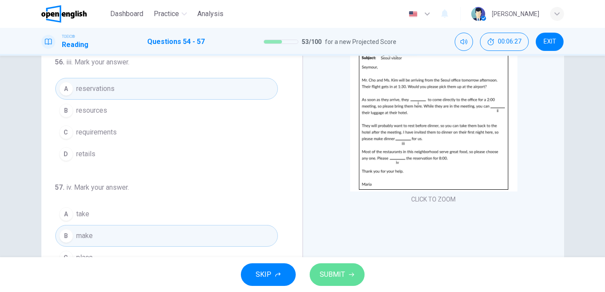
click at [332, 273] on span "SUBMIT" at bounding box center [332, 275] width 25 height 12
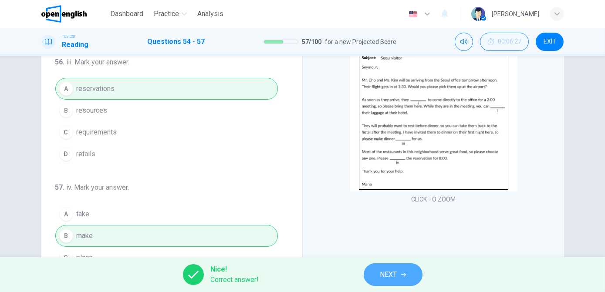
click at [390, 275] on span "NEXT" at bounding box center [388, 275] width 17 height 12
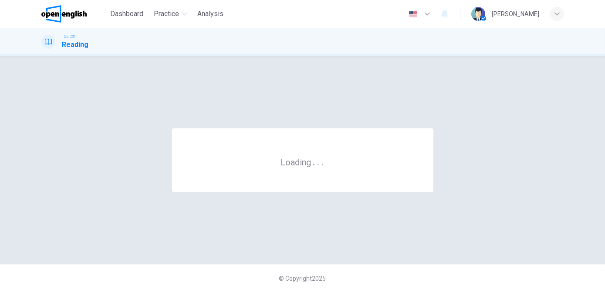
scroll to position [0, 0]
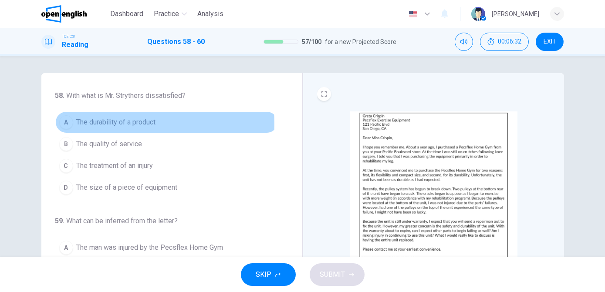
click at [109, 124] on span "The durability of a product" at bounding box center [116, 122] width 79 height 10
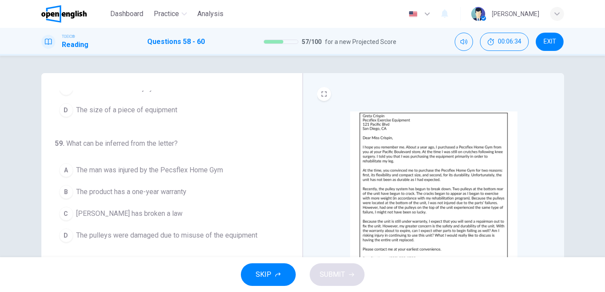
scroll to position [88, 0]
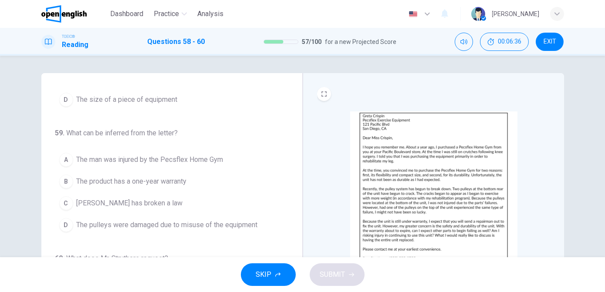
click at [179, 194] on button "C Greta Crispin has broken a law" at bounding box center [166, 204] width 223 height 22
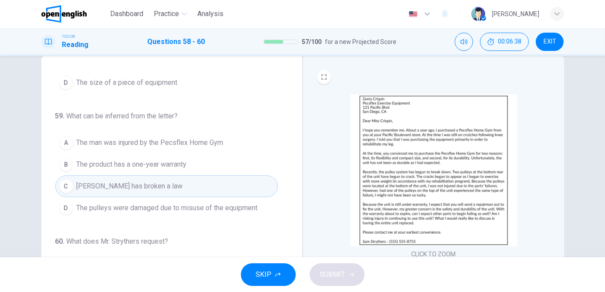
scroll to position [17, 0]
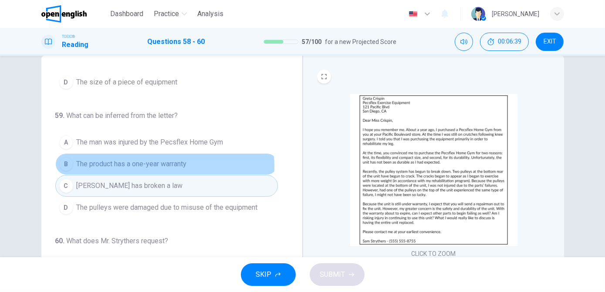
click at [160, 165] on span "The product has a one-year warranty" at bounding box center [132, 164] width 110 height 10
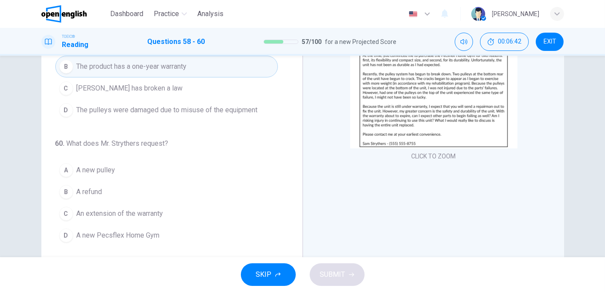
scroll to position [136, 0]
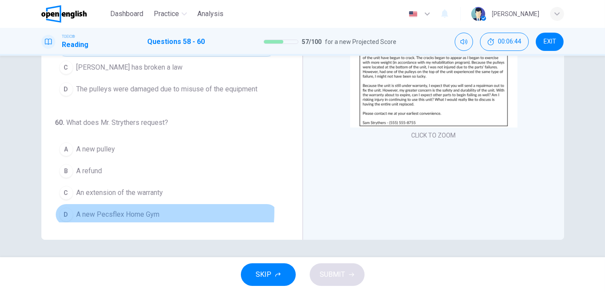
click at [145, 210] on span "A new Pecsflex Home Gym" at bounding box center [118, 215] width 83 height 10
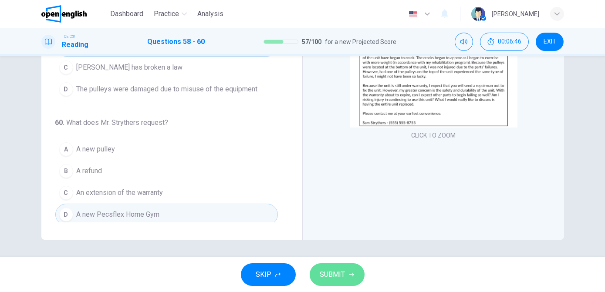
click at [331, 280] on span "SUBMIT" at bounding box center [332, 275] width 25 height 12
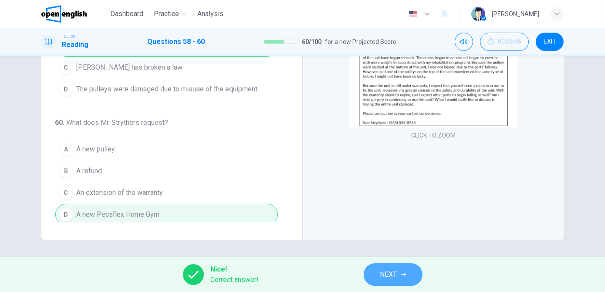
click at [378, 272] on button "NEXT" at bounding box center [393, 275] width 59 height 23
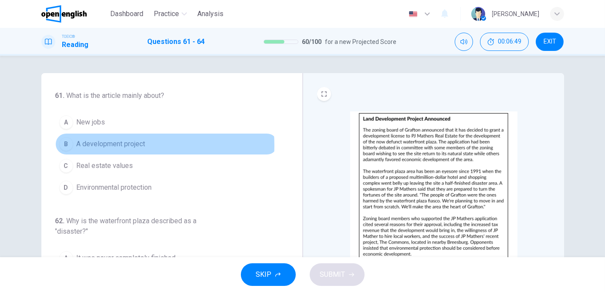
click at [124, 145] on span "A development project" at bounding box center [111, 144] width 69 height 10
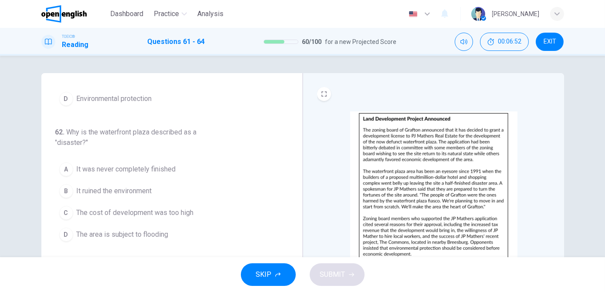
scroll to position [93, 0]
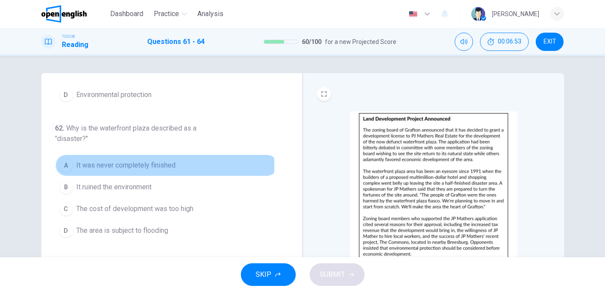
click at [158, 164] on span "It was never completely finished" at bounding box center [126, 165] width 99 height 10
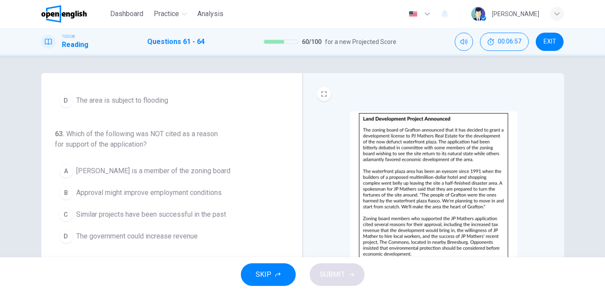
scroll to position [226, 0]
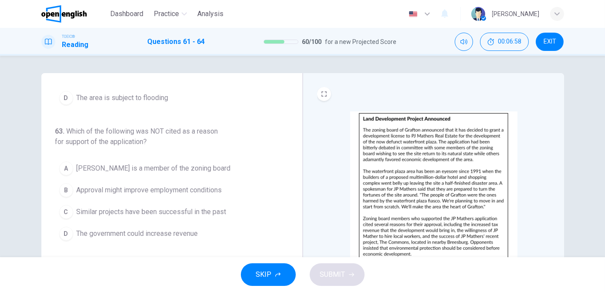
click at [171, 169] on span "JP Mathers is a member of the zoning board" at bounding box center [154, 168] width 154 height 10
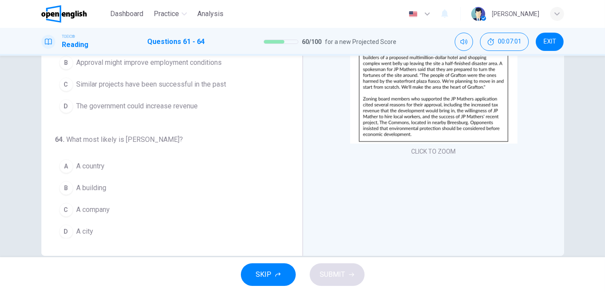
scroll to position [136, 0]
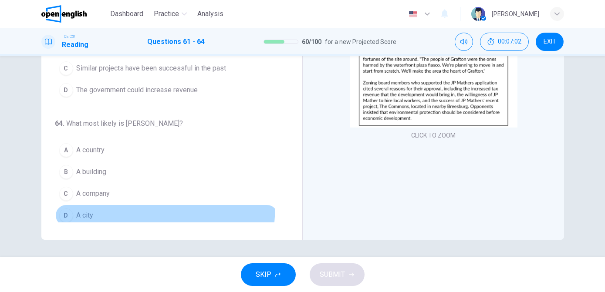
click at [117, 205] on button "D A city" at bounding box center [166, 216] width 223 height 22
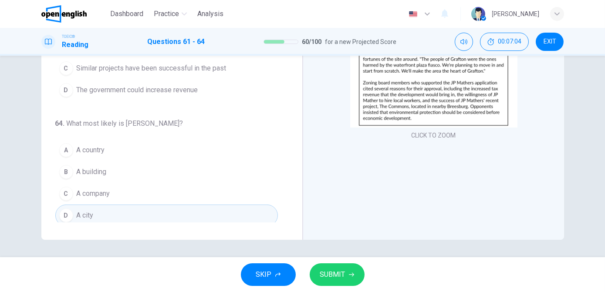
click at [335, 271] on span "SUBMIT" at bounding box center [332, 275] width 25 height 12
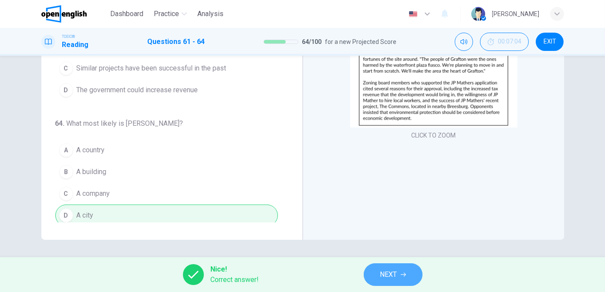
click at [378, 277] on button "NEXT" at bounding box center [393, 275] width 59 height 23
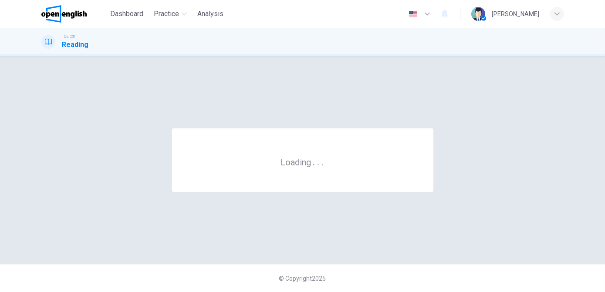
scroll to position [0, 0]
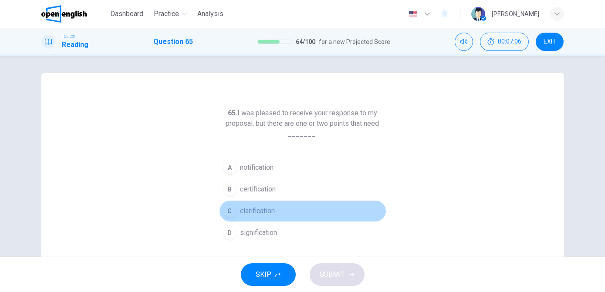
click at [258, 211] on span "clarification" at bounding box center [257, 211] width 35 height 10
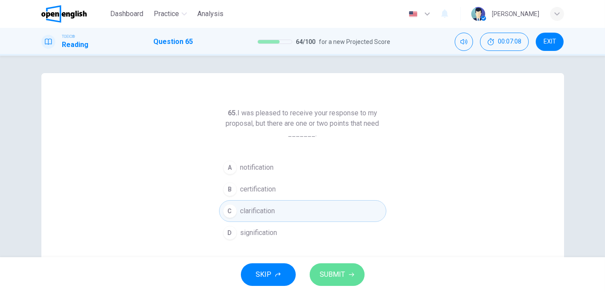
click at [330, 274] on span "SUBMIT" at bounding box center [332, 275] width 25 height 12
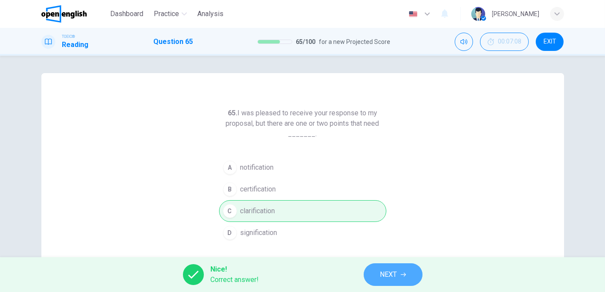
click at [380, 272] on span "NEXT" at bounding box center [388, 275] width 17 height 12
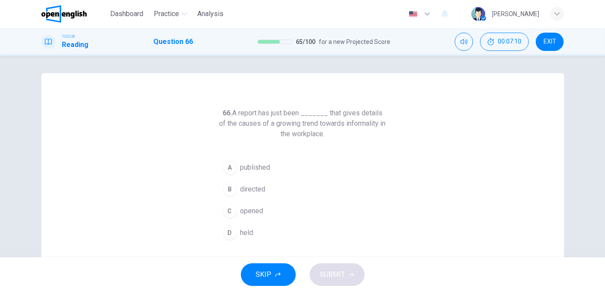
click at [256, 166] on span "published" at bounding box center [255, 167] width 30 height 10
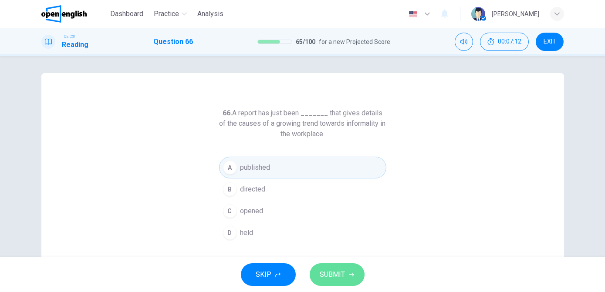
click at [327, 274] on span "SUBMIT" at bounding box center [332, 275] width 25 height 12
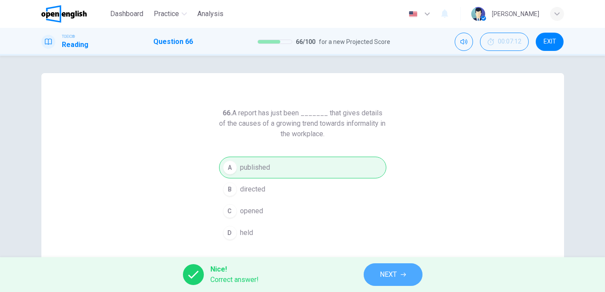
click at [372, 274] on button "NEXT" at bounding box center [393, 275] width 59 height 23
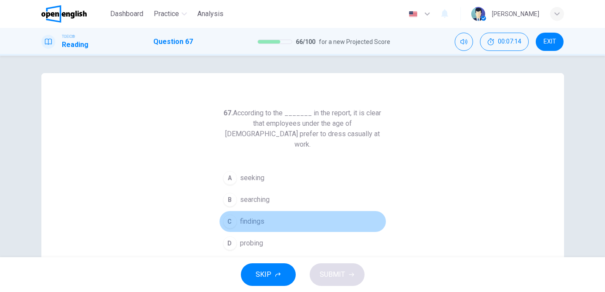
click at [254, 216] on span "findings" at bounding box center [252, 221] width 24 height 10
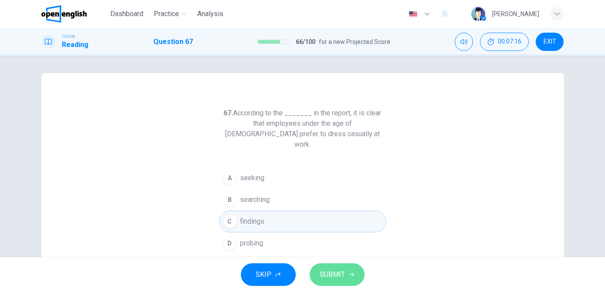
click at [338, 275] on span "SUBMIT" at bounding box center [332, 275] width 25 height 12
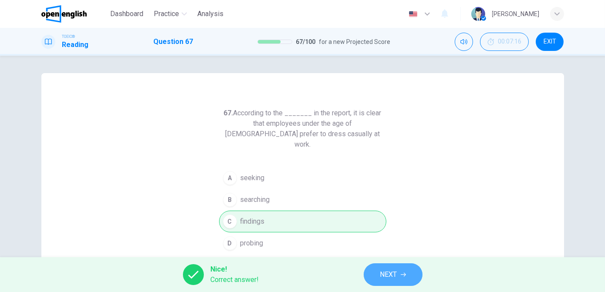
click at [376, 271] on button "NEXT" at bounding box center [393, 275] width 59 height 23
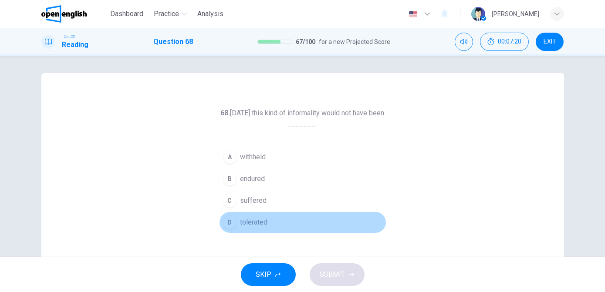
click at [263, 218] on span "tolerated" at bounding box center [253, 222] width 27 height 10
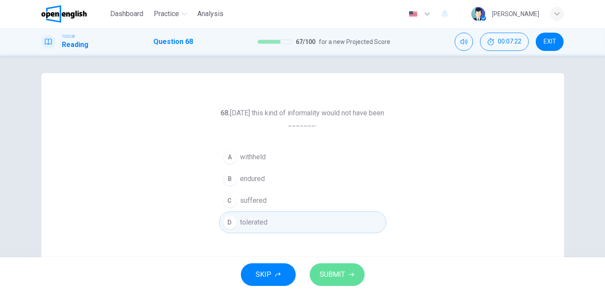
click at [333, 274] on span "SUBMIT" at bounding box center [332, 275] width 25 height 12
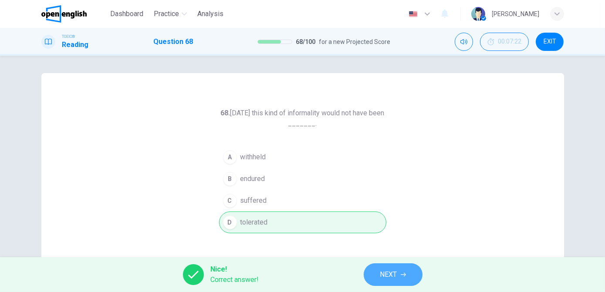
click at [374, 273] on button "NEXT" at bounding box center [393, 275] width 59 height 23
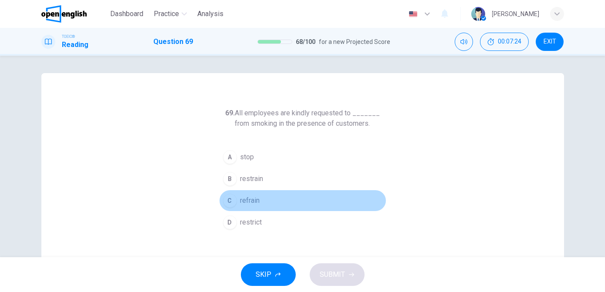
click at [252, 203] on span "refrain" at bounding box center [250, 201] width 20 height 10
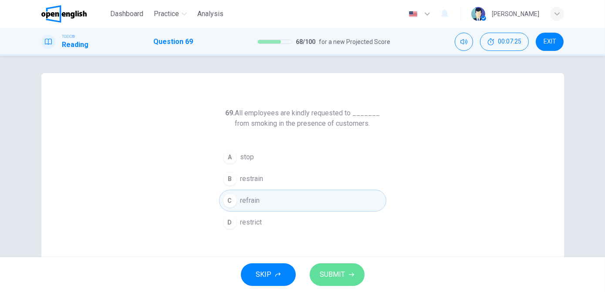
click at [325, 275] on span "SUBMIT" at bounding box center [332, 275] width 25 height 12
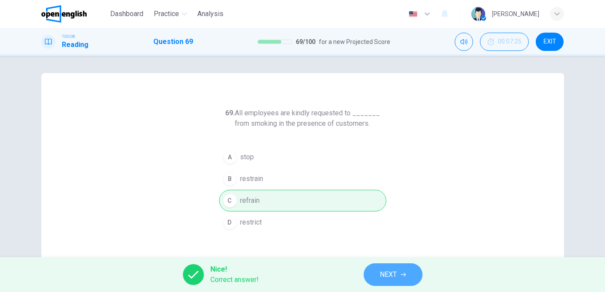
click at [384, 275] on span "NEXT" at bounding box center [388, 275] width 17 height 12
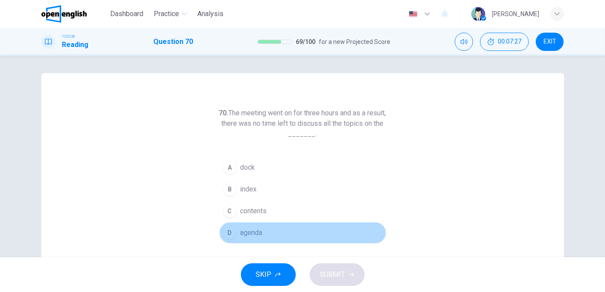
click at [259, 230] on span "agenda" at bounding box center [251, 233] width 22 height 10
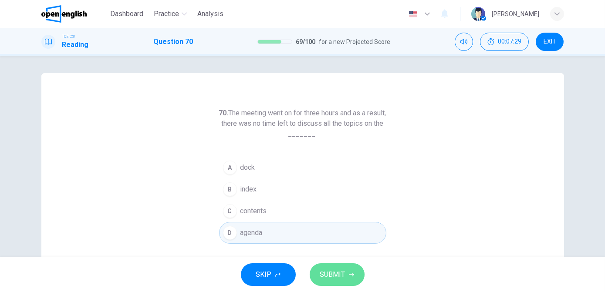
click at [339, 275] on span "SUBMIT" at bounding box center [332, 275] width 25 height 12
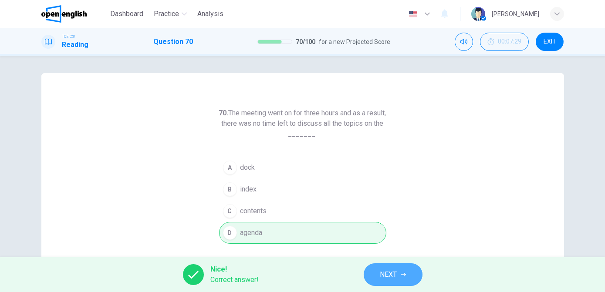
click at [371, 274] on button "NEXT" at bounding box center [393, 275] width 59 height 23
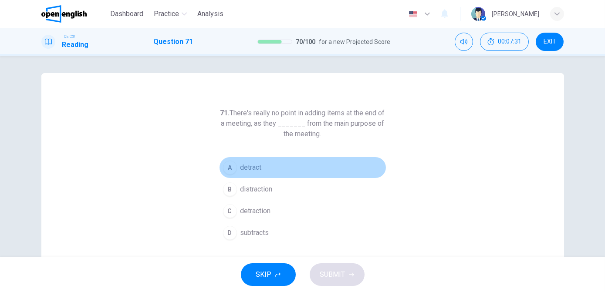
click at [244, 175] on button "A detract" at bounding box center [302, 168] width 167 height 22
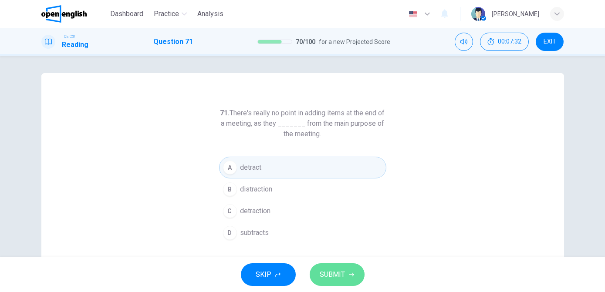
click at [333, 273] on span "SUBMIT" at bounding box center [332, 275] width 25 height 12
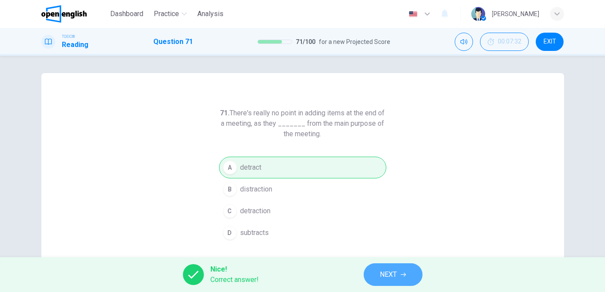
click at [372, 281] on button "NEXT" at bounding box center [393, 275] width 59 height 23
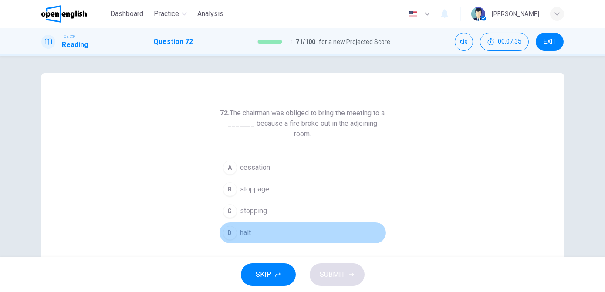
click at [252, 229] on button "D halt" at bounding box center [302, 233] width 167 height 22
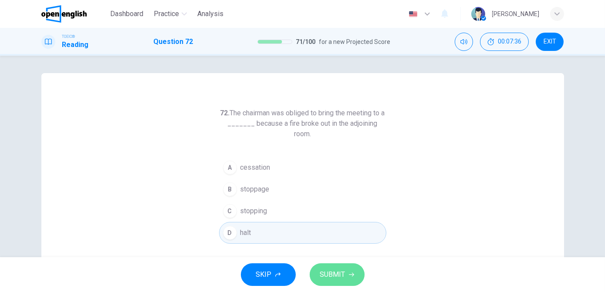
click at [325, 281] on span "SUBMIT" at bounding box center [332, 275] width 25 height 12
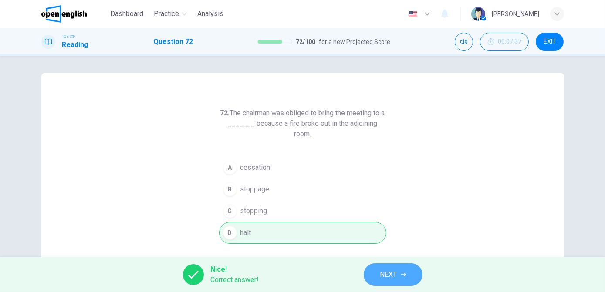
click at [380, 276] on span "NEXT" at bounding box center [388, 275] width 17 height 12
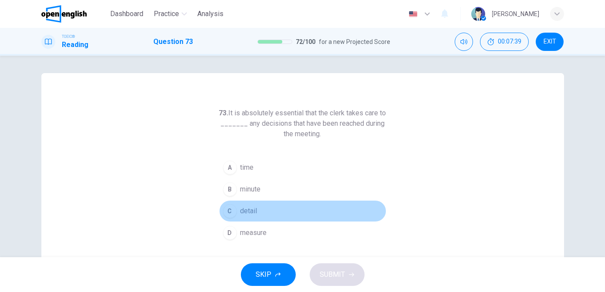
click at [240, 213] on span "detail" at bounding box center [248, 211] width 17 height 10
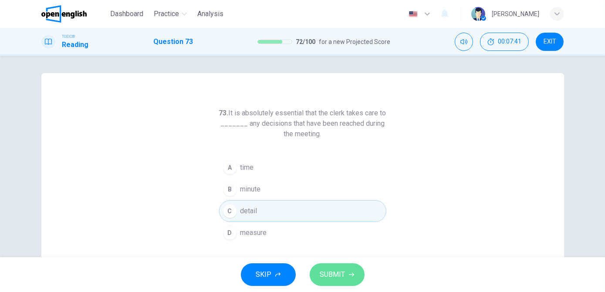
click at [335, 274] on span "SUBMIT" at bounding box center [332, 275] width 25 height 12
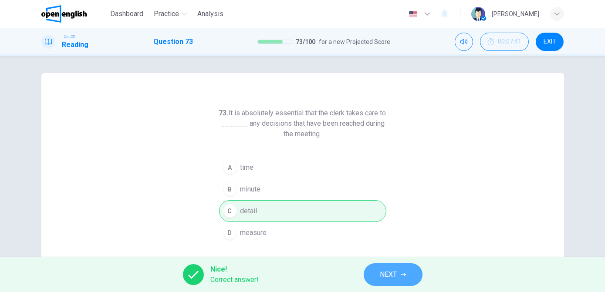
click at [373, 276] on button "NEXT" at bounding box center [393, 275] width 59 height 23
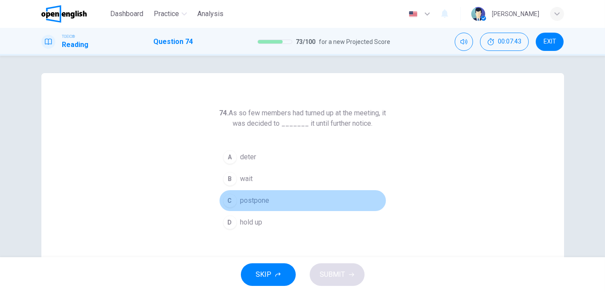
click at [249, 205] on span "postpone" at bounding box center [254, 201] width 29 height 10
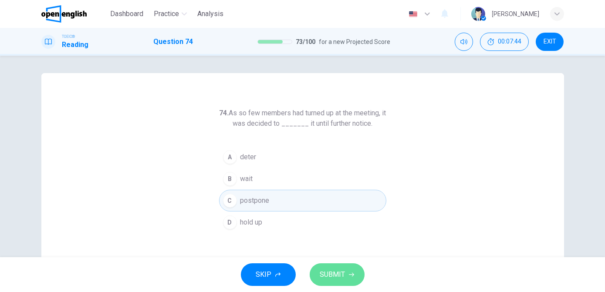
click at [322, 271] on span "SUBMIT" at bounding box center [332, 275] width 25 height 12
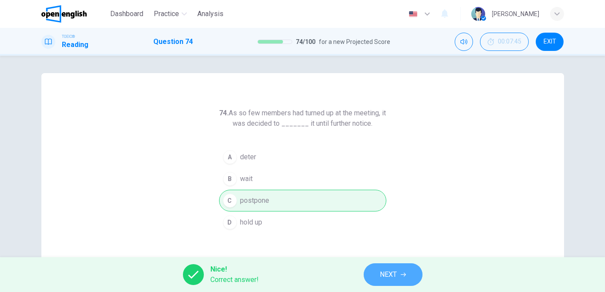
click at [374, 277] on button "NEXT" at bounding box center [393, 275] width 59 height 23
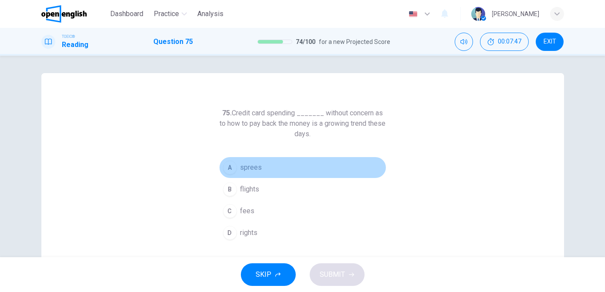
click at [252, 169] on span "sprees" at bounding box center [251, 167] width 22 height 10
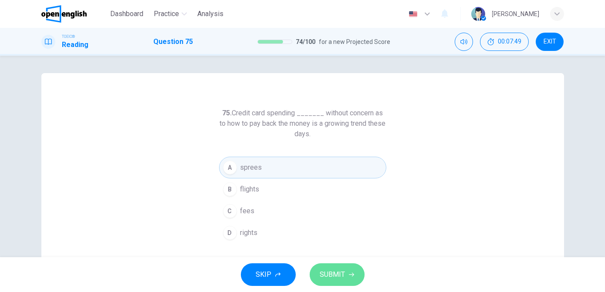
click at [330, 271] on span "SUBMIT" at bounding box center [332, 275] width 25 height 12
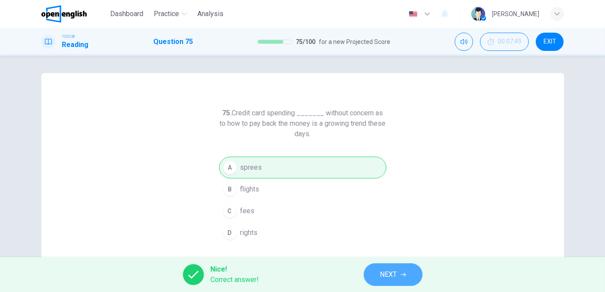
click at [381, 273] on span "NEXT" at bounding box center [388, 275] width 17 height 12
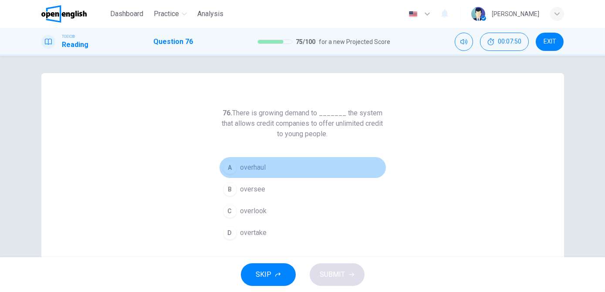
click at [265, 166] on button "A overhaul" at bounding box center [302, 168] width 167 height 22
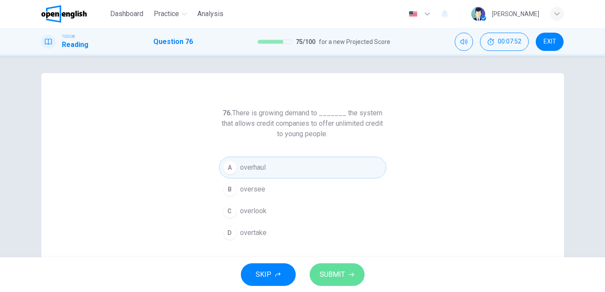
click at [338, 274] on span "SUBMIT" at bounding box center [332, 275] width 25 height 12
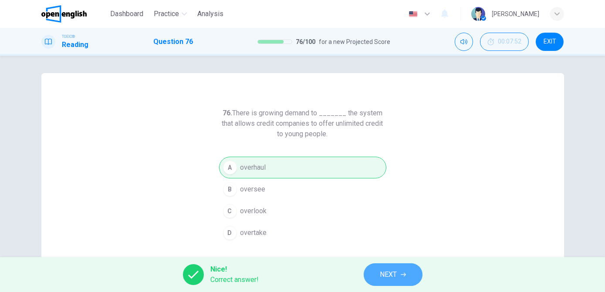
click at [378, 277] on button "NEXT" at bounding box center [393, 275] width 59 height 23
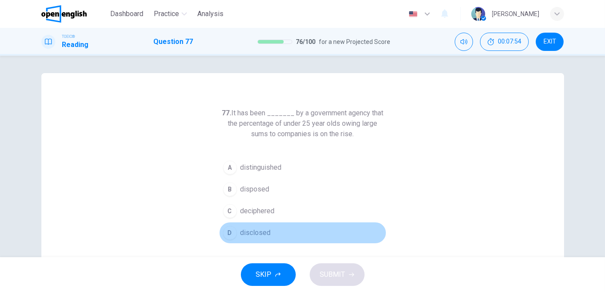
click at [256, 233] on span "disclosed" at bounding box center [255, 233] width 30 height 10
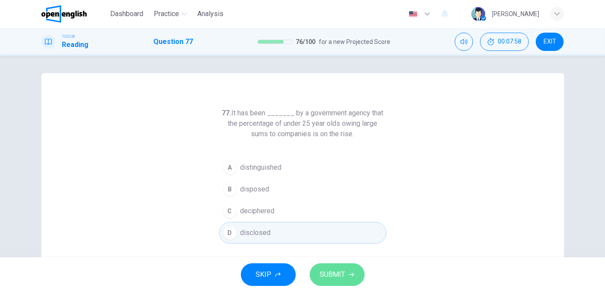
click at [336, 274] on span "SUBMIT" at bounding box center [332, 275] width 25 height 12
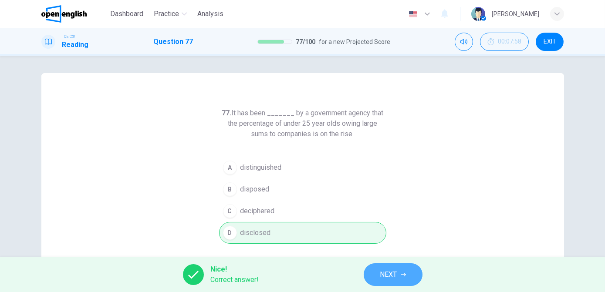
click at [375, 277] on button "NEXT" at bounding box center [393, 275] width 59 height 23
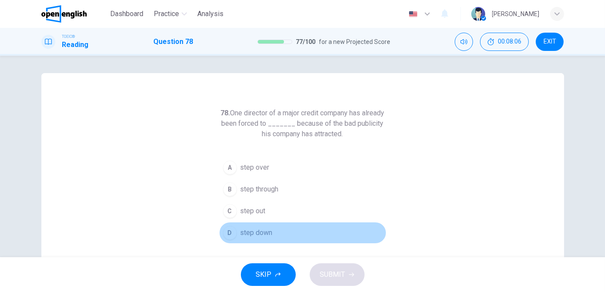
click at [258, 232] on span "step down" at bounding box center [256, 233] width 32 height 10
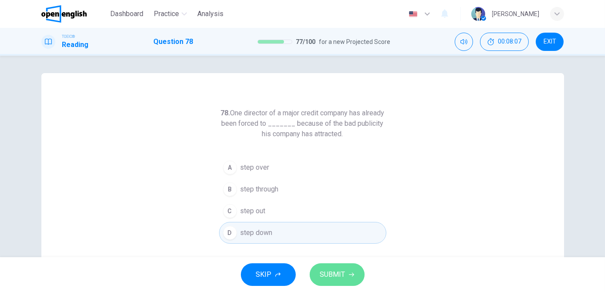
click at [332, 281] on button "SUBMIT" at bounding box center [337, 275] width 55 height 23
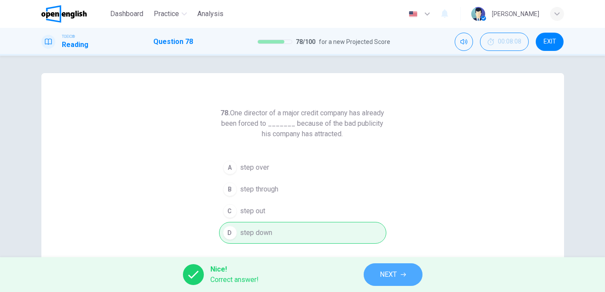
click at [378, 276] on button "NEXT" at bounding box center [393, 275] width 59 height 23
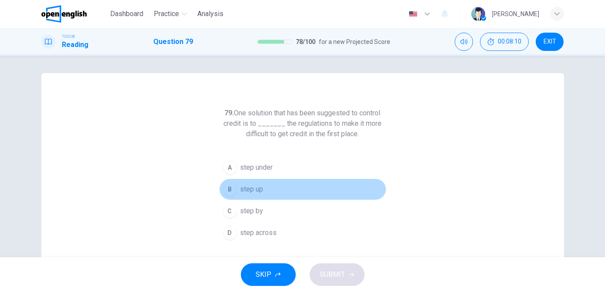
click at [249, 191] on span "step up" at bounding box center [251, 189] width 23 height 10
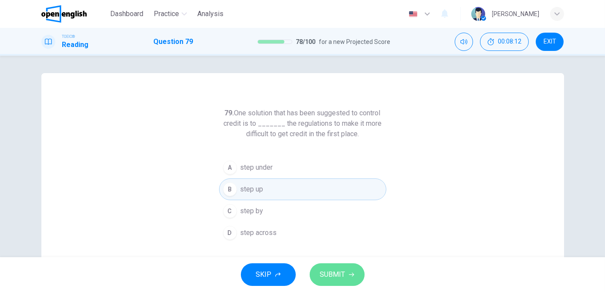
click at [329, 272] on span "SUBMIT" at bounding box center [332, 275] width 25 height 12
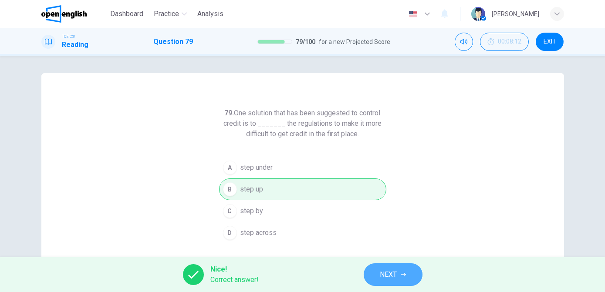
click at [379, 274] on button "NEXT" at bounding box center [393, 275] width 59 height 23
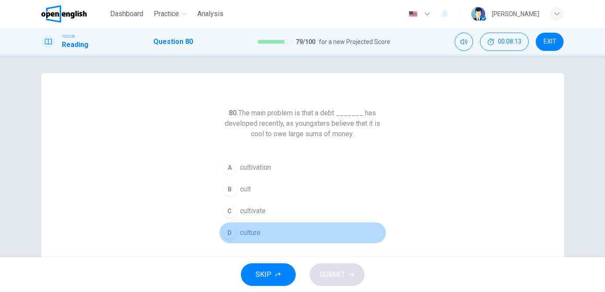
click at [261, 230] on button "D culture" at bounding box center [302, 233] width 167 height 22
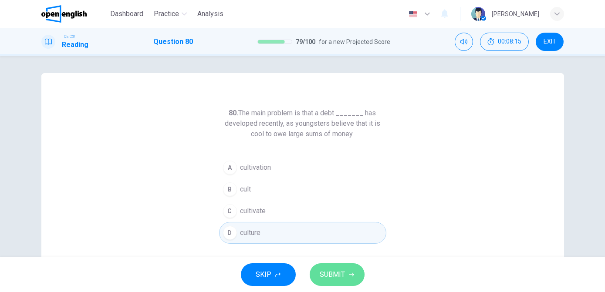
click at [329, 274] on span "SUBMIT" at bounding box center [332, 275] width 25 height 12
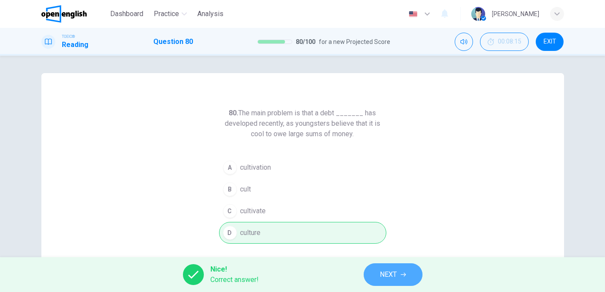
click at [380, 277] on span "NEXT" at bounding box center [388, 275] width 17 height 12
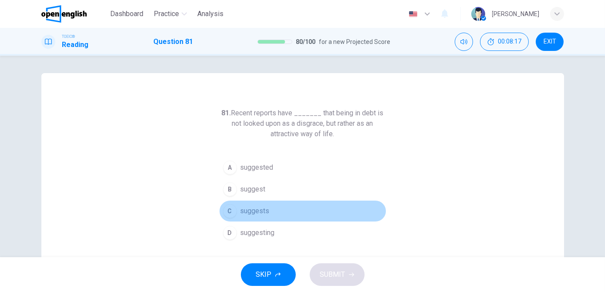
click at [259, 212] on span "suggests" at bounding box center [254, 211] width 29 height 10
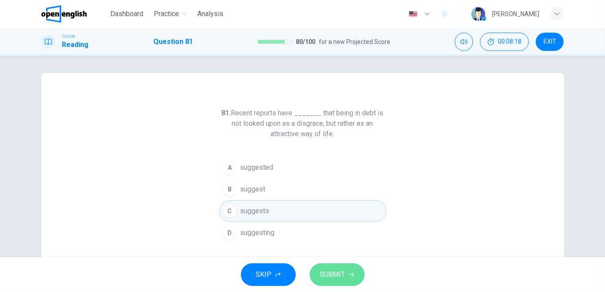
click at [330, 275] on span "SUBMIT" at bounding box center [332, 275] width 25 height 12
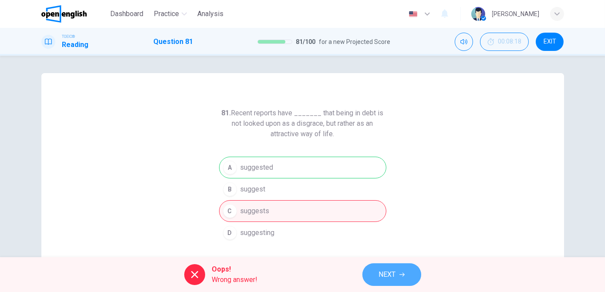
click at [388, 274] on span "NEXT" at bounding box center [387, 275] width 17 height 12
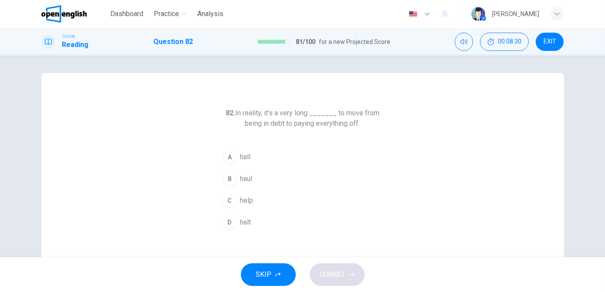
click at [252, 180] on button "B haul" at bounding box center [302, 179] width 167 height 22
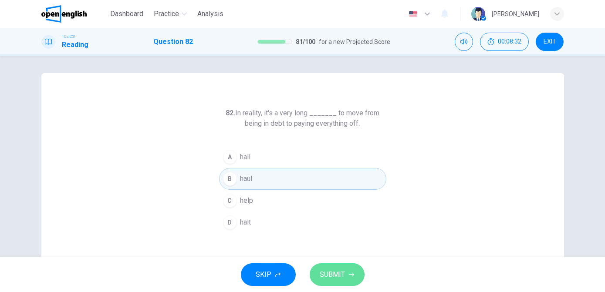
click at [318, 275] on button "SUBMIT" at bounding box center [337, 275] width 55 height 23
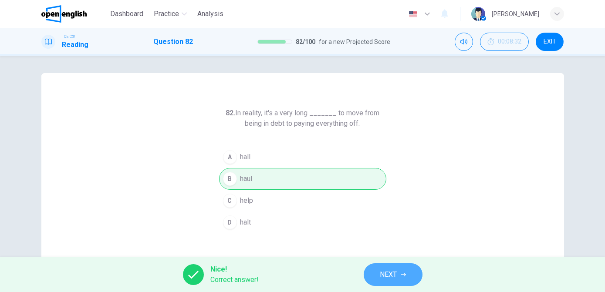
click at [389, 274] on span "NEXT" at bounding box center [388, 275] width 17 height 12
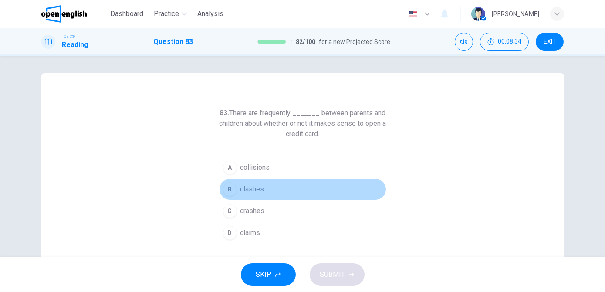
click at [246, 191] on span "clashes" at bounding box center [252, 189] width 24 height 10
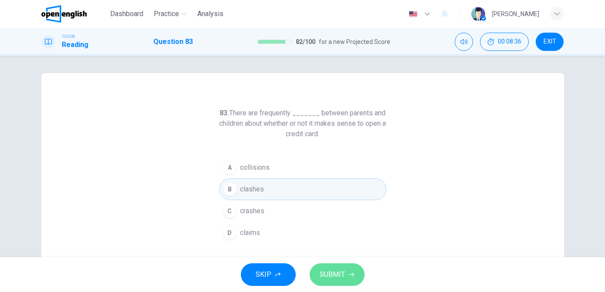
click at [326, 274] on span "SUBMIT" at bounding box center [332, 275] width 25 height 12
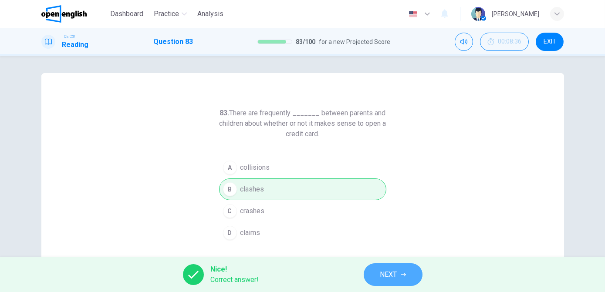
click at [385, 276] on span "NEXT" at bounding box center [388, 275] width 17 height 12
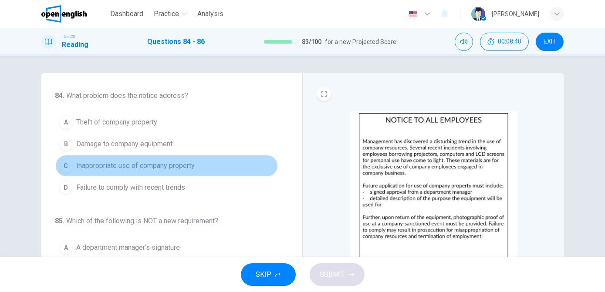
click at [167, 169] on span "Inappropriate use of company property" at bounding box center [136, 166] width 118 height 10
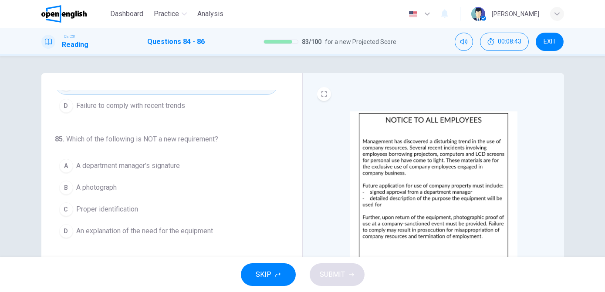
scroll to position [82, 0]
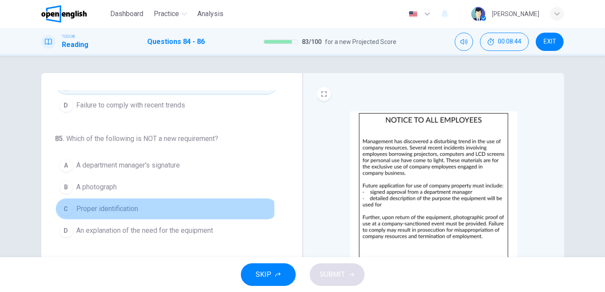
click at [145, 207] on button "C Proper identification" at bounding box center [166, 209] width 223 height 22
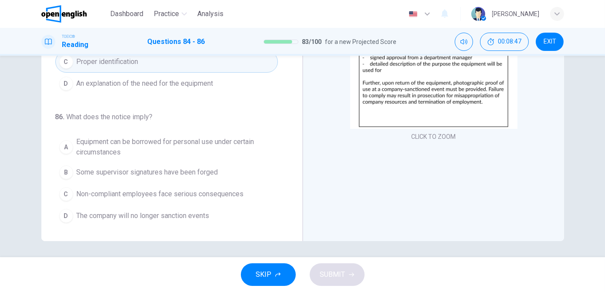
scroll to position [136, 0]
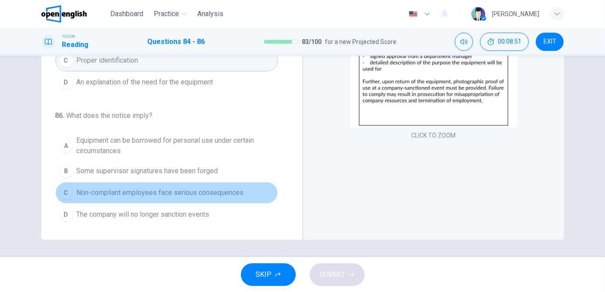
click at [203, 191] on span "Non-compliant employees face serious consequences" at bounding box center [160, 193] width 167 height 10
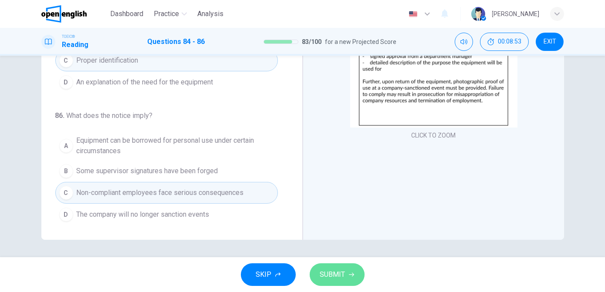
click at [332, 275] on span "SUBMIT" at bounding box center [332, 275] width 25 height 12
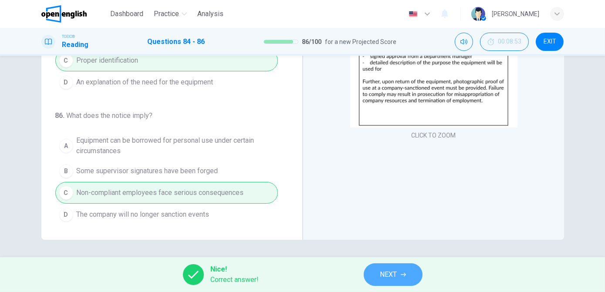
click at [395, 276] on span "NEXT" at bounding box center [388, 275] width 17 height 12
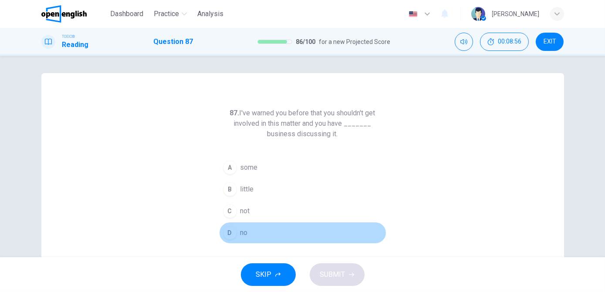
click at [244, 230] on span "no" at bounding box center [243, 233] width 7 height 10
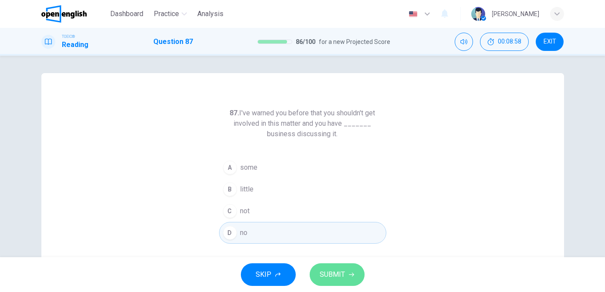
click at [336, 279] on span "SUBMIT" at bounding box center [332, 275] width 25 height 12
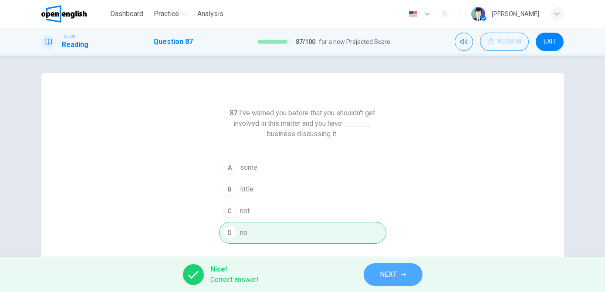
click at [377, 278] on button "NEXT" at bounding box center [393, 275] width 59 height 23
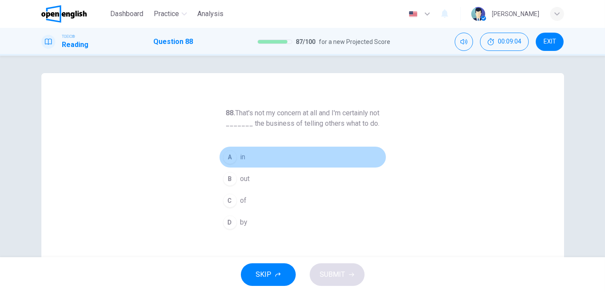
click at [244, 157] on button "A in" at bounding box center [302, 157] width 167 height 22
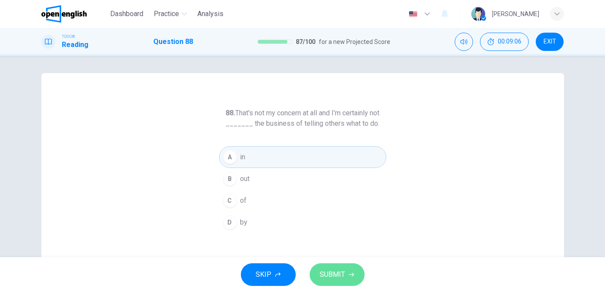
click at [322, 271] on span "SUBMIT" at bounding box center [332, 275] width 25 height 12
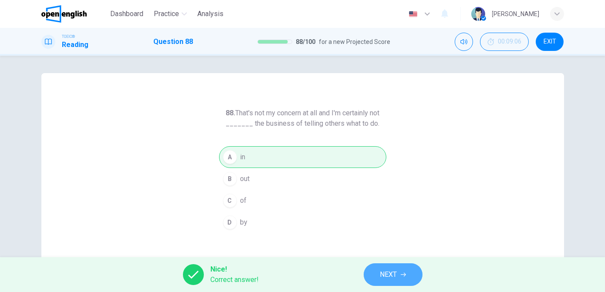
click at [376, 271] on button "NEXT" at bounding box center [393, 275] width 59 height 23
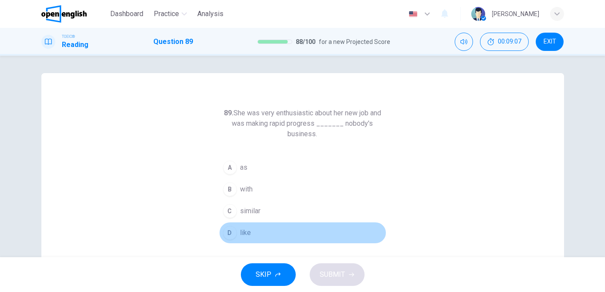
click at [255, 230] on button "D like" at bounding box center [302, 233] width 167 height 22
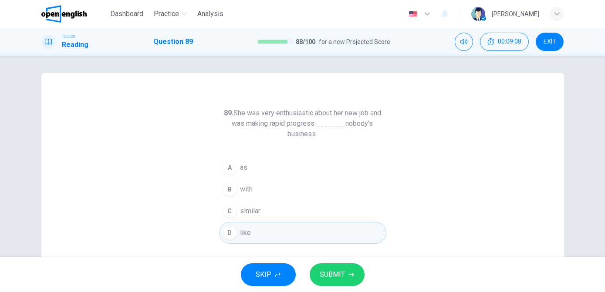
click at [337, 277] on span "SUBMIT" at bounding box center [332, 275] width 25 height 12
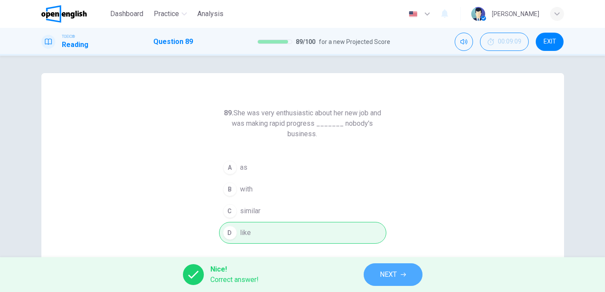
click at [397, 277] on span "NEXT" at bounding box center [388, 275] width 17 height 12
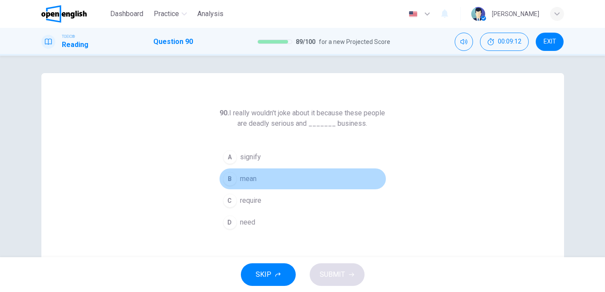
click at [246, 182] on span "mean" at bounding box center [248, 179] width 17 height 10
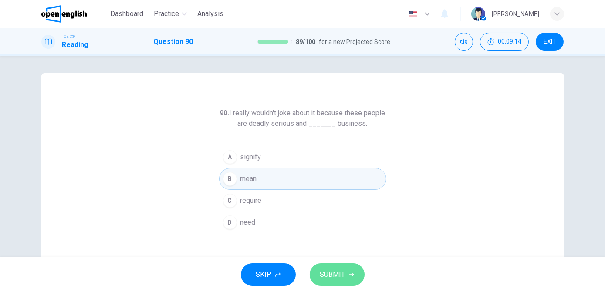
click at [327, 276] on span "SUBMIT" at bounding box center [332, 275] width 25 height 12
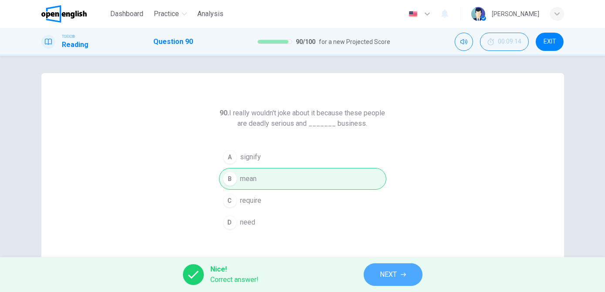
click at [380, 274] on span "NEXT" at bounding box center [388, 275] width 17 height 12
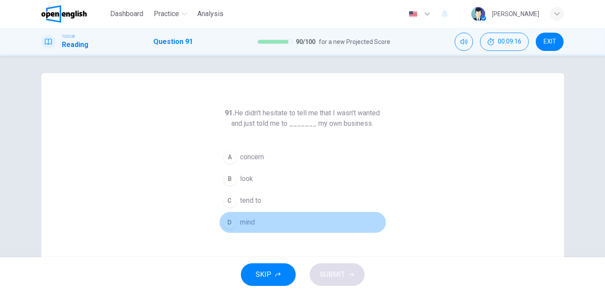
click at [252, 220] on span "mind" at bounding box center [247, 222] width 15 height 10
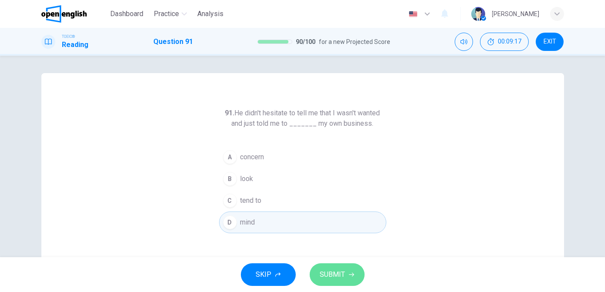
click at [335, 276] on span "SUBMIT" at bounding box center [332, 275] width 25 height 12
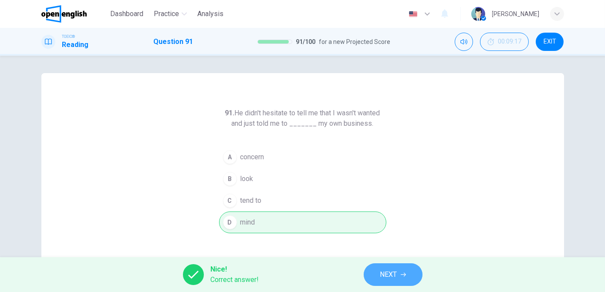
click at [381, 272] on span "NEXT" at bounding box center [388, 275] width 17 height 12
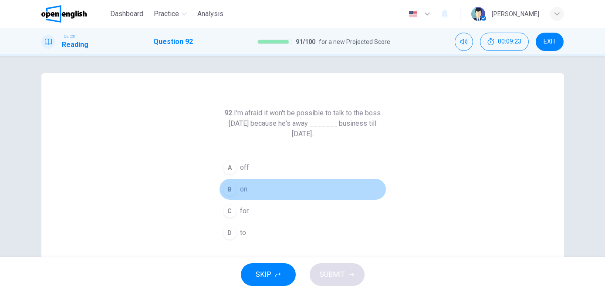
click at [241, 190] on span "on" at bounding box center [243, 189] width 7 height 10
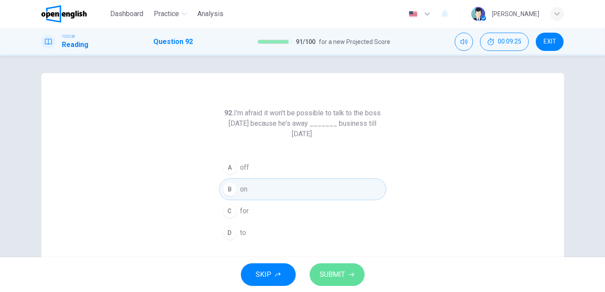
click at [323, 275] on span "SUBMIT" at bounding box center [332, 275] width 25 height 12
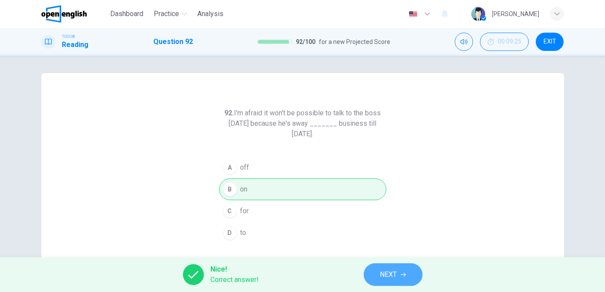
click at [383, 272] on span "NEXT" at bounding box center [388, 275] width 17 height 12
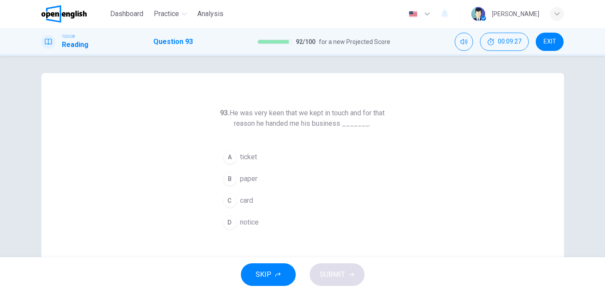
click at [247, 201] on span "card" at bounding box center [246, 201] width 13 height 10
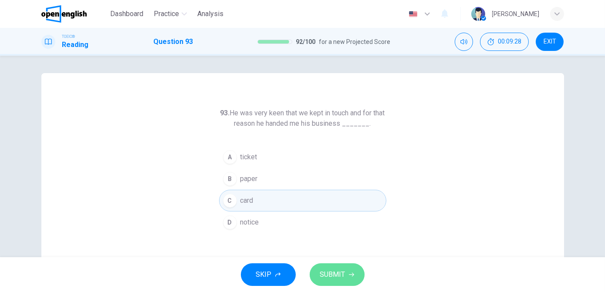
click at [325, 277] on span "SUBMIT" at bounding box center [332, 275] width 25 height 12
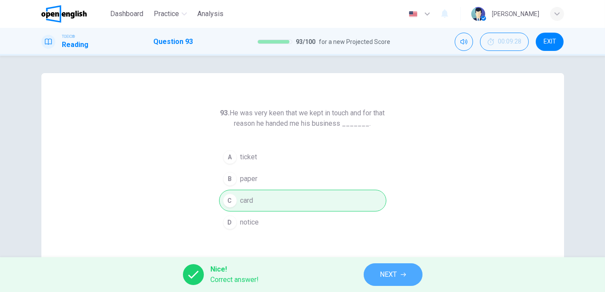
click at [381, 277] on span "NEXT" at bounding box center [388, 275] width 17 height 12
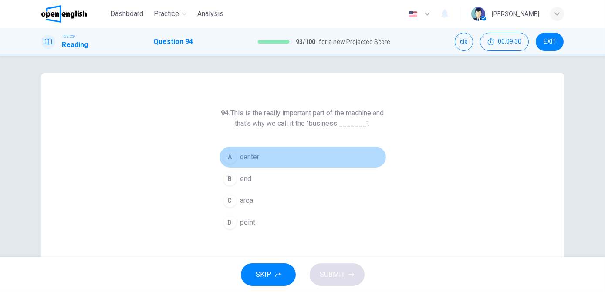
click at [257, 157] on span "center" at bounding box center [249, 157] width 19 height 10
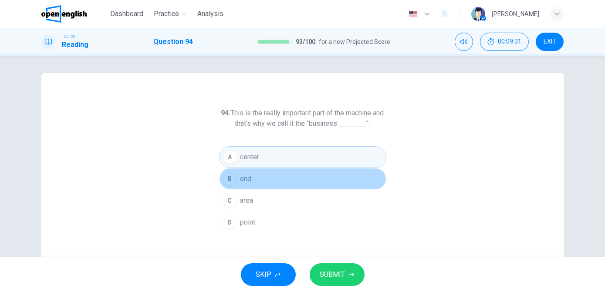
click at [245, 183] on span "end" at bounding box center [245, 179] width 11 height 10
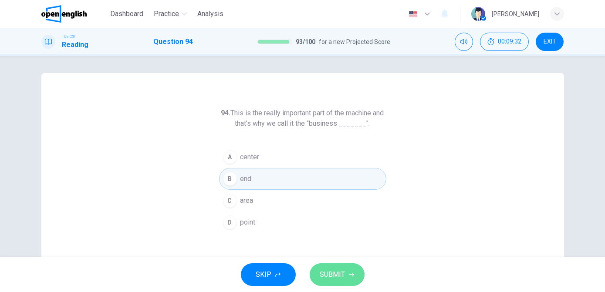
click at [338, 275] on span "SUBMIT" at bounding box center [332, 275] width 25 height 12
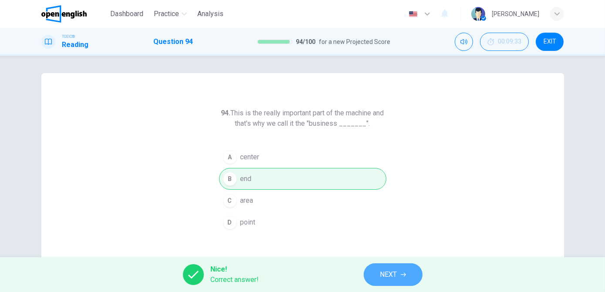
click at [382, 278] on span "NEXT" at bounding box center [388, 275] width 17 height 12
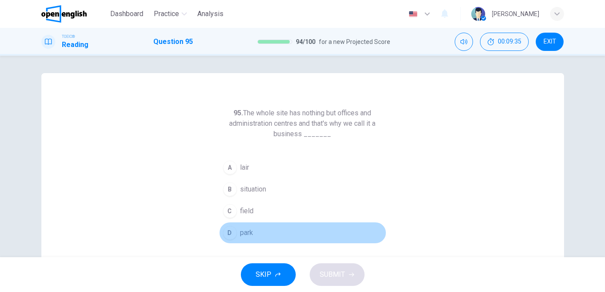
click at [251, 232] on span "park" at bounding box center [246, 233] width 13 height 10
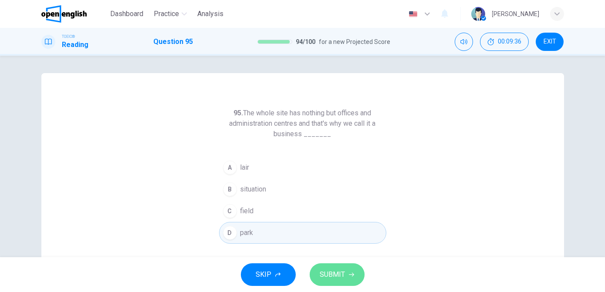
click at [326, 279] on span "SUBMIT" at bounding box center [332, 275] width 25 height 12
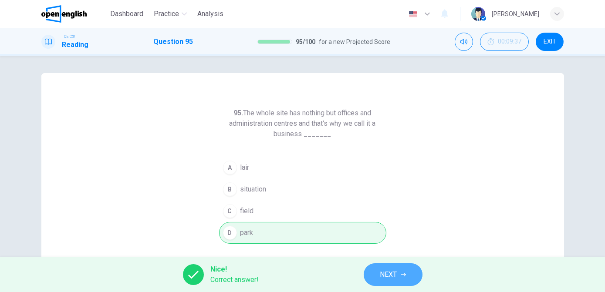
click at [370, 276] on button "NEXT" at bounding box center [393, 275] width 59 height 23
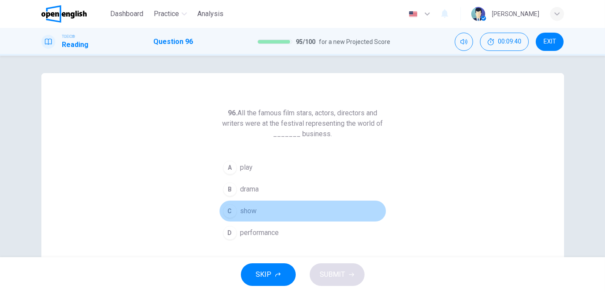
click at [268, 216] on button "C show" at bounding box center [302, 211] width 167 height 22
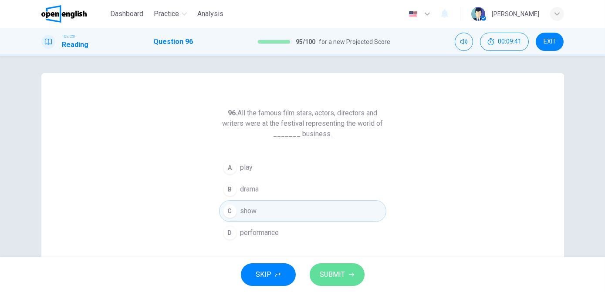
click at [339, 277] on span "SUBMIT" at bounding box center [332, 275] width 25 height 12
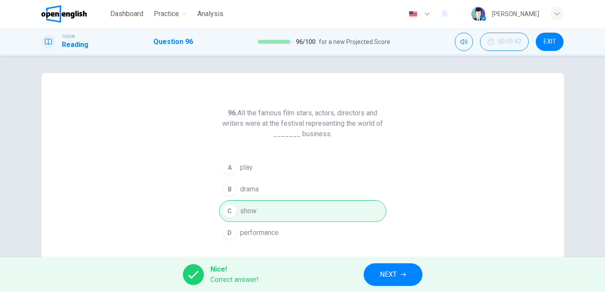
click at [382, 271] on span "NEXT" at bounding box center [388, 275] width 17 height 12
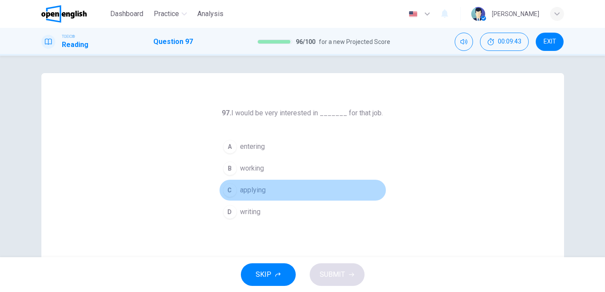
click at [255, 186] on span "applying" at bounding box center [253, 190] width 26 height 10
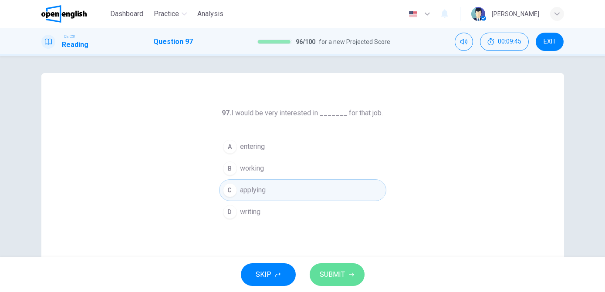
click at [327, 272] on span "SUBMIT" at bounding box center [332, 275] width 25 height 12
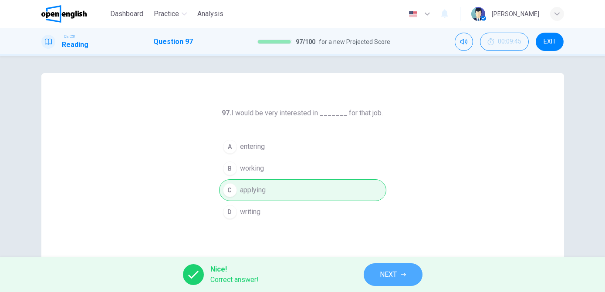
click at [392, 275] on span "NEXT" at bounding box center [388, 275] width 17 height 12
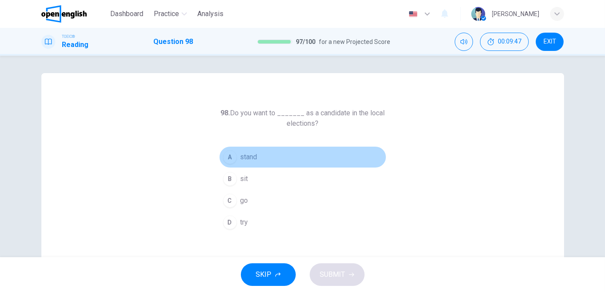
click at [251, 157] on span "stand" at bounding box center [248, 157] width 17 height 10
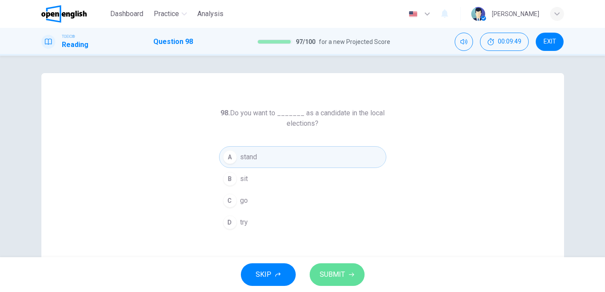
click at [324, 271] on span "SUBMIT" at bounding box center [332, 275] width 25 height 12
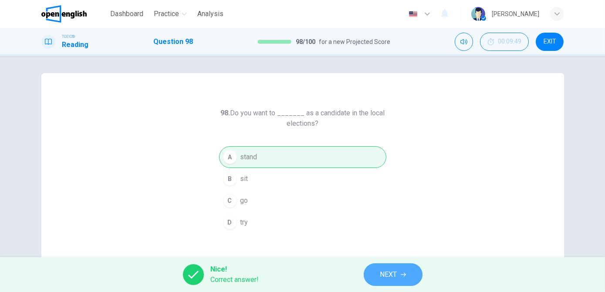
click at [398, 277] on button "NEXT" at bounding box center [393, 275] width 59 height 23
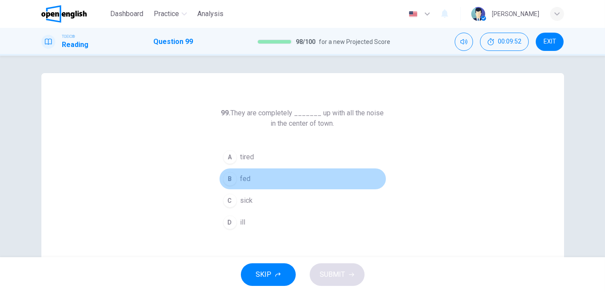
click at [244, 182] on span "fed" at bounding box center [245, 179] width 10 height 10
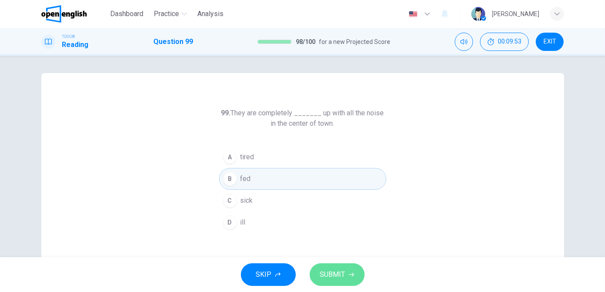
click at [327, 273] on span "SUBMIT" at bounding box center [332, 275] width 25 height 12
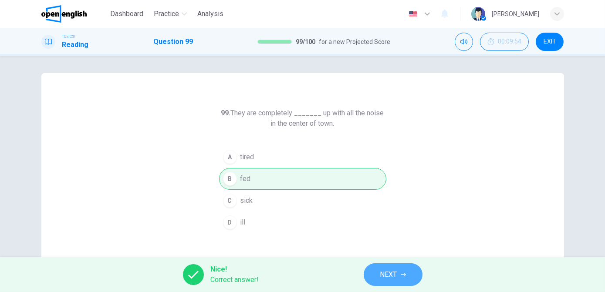
click at [391, 274] on span "NEXT" at bounding box center [388, 275] width 17 height 12
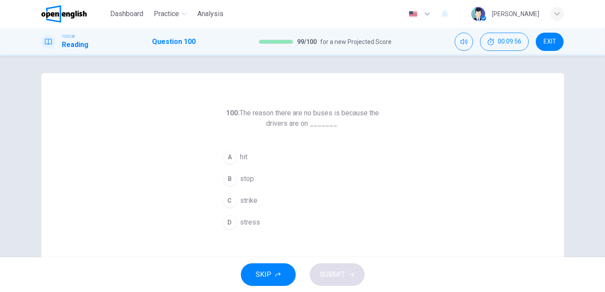
click at [251, 200] on span "strike" at bounding box center [248, 201] width 17 height 10
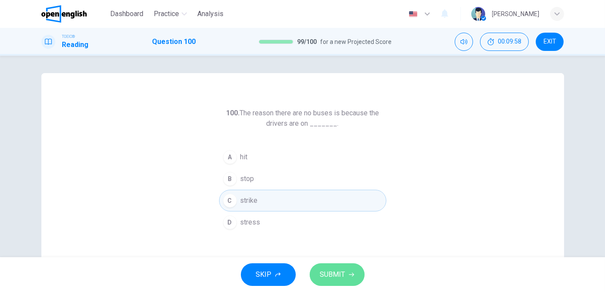
click at [340, 277] on span "SUBMIT" at bounding box center [332, 275] width 25 height 12
